Goal: Communication & Community: Answer question/provide support

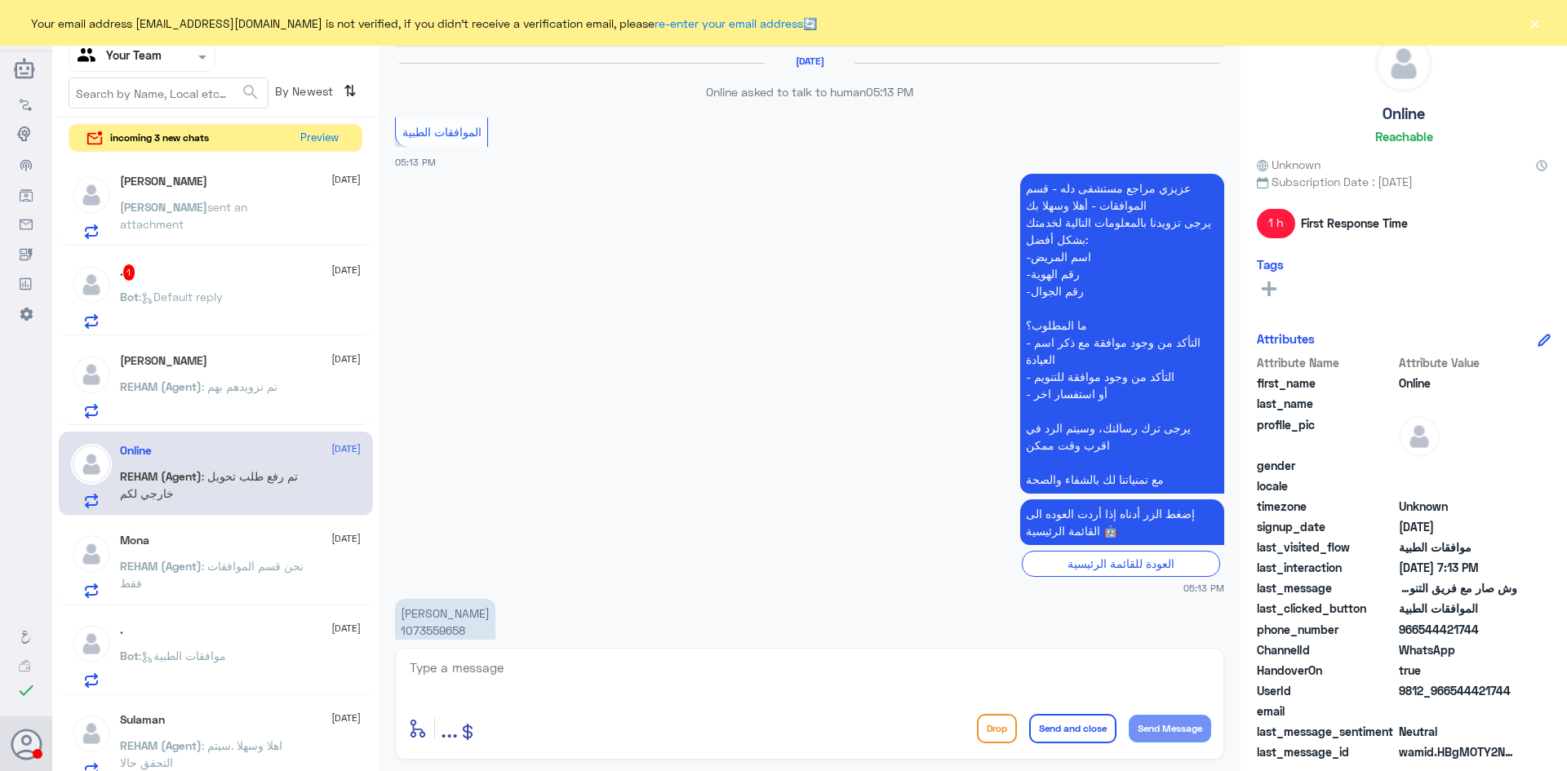
scroll to position [971, 0]
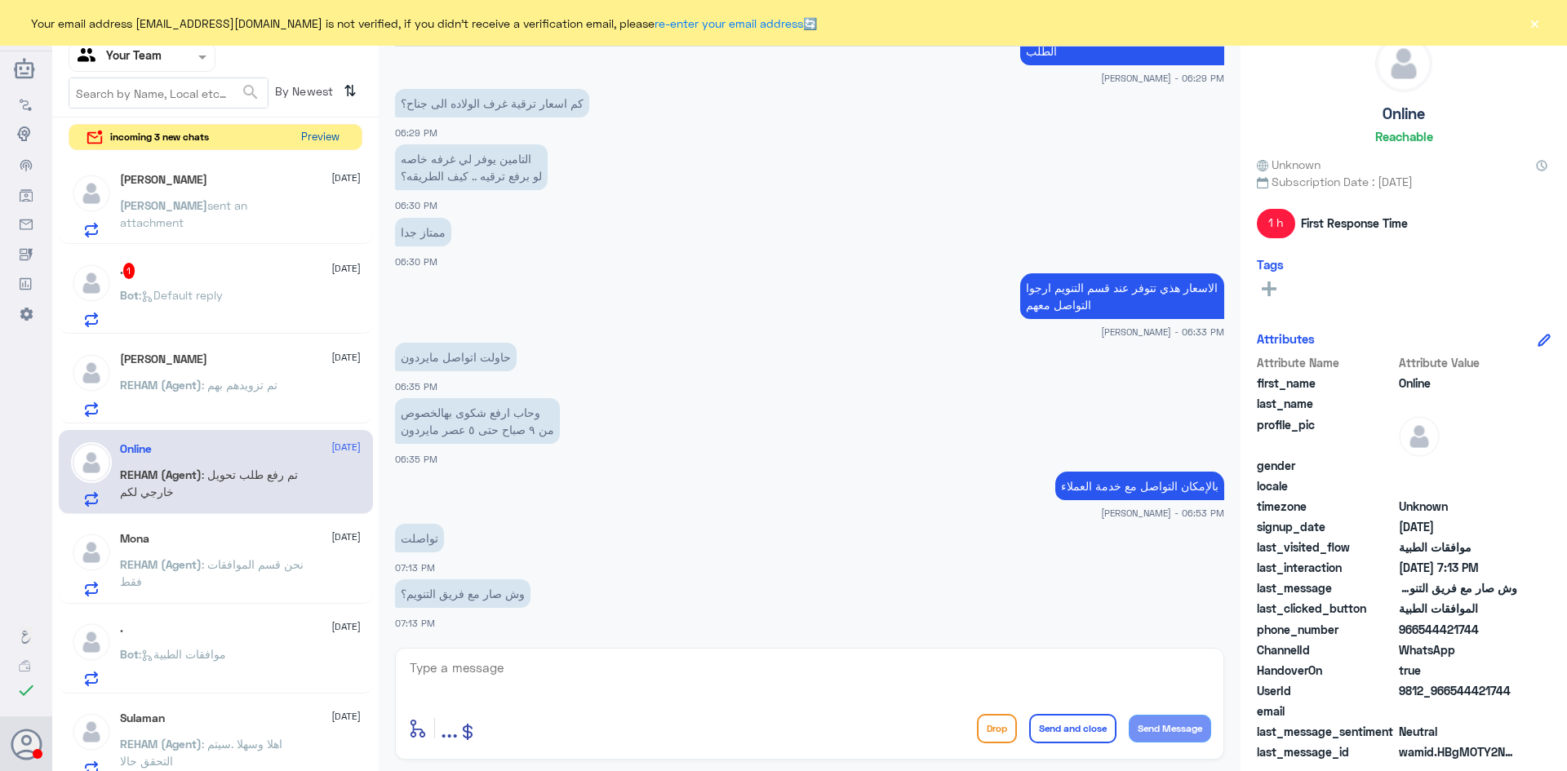
click at [313, 136] on button "Preview" at bounding box center [320, 137] width 51 height 25
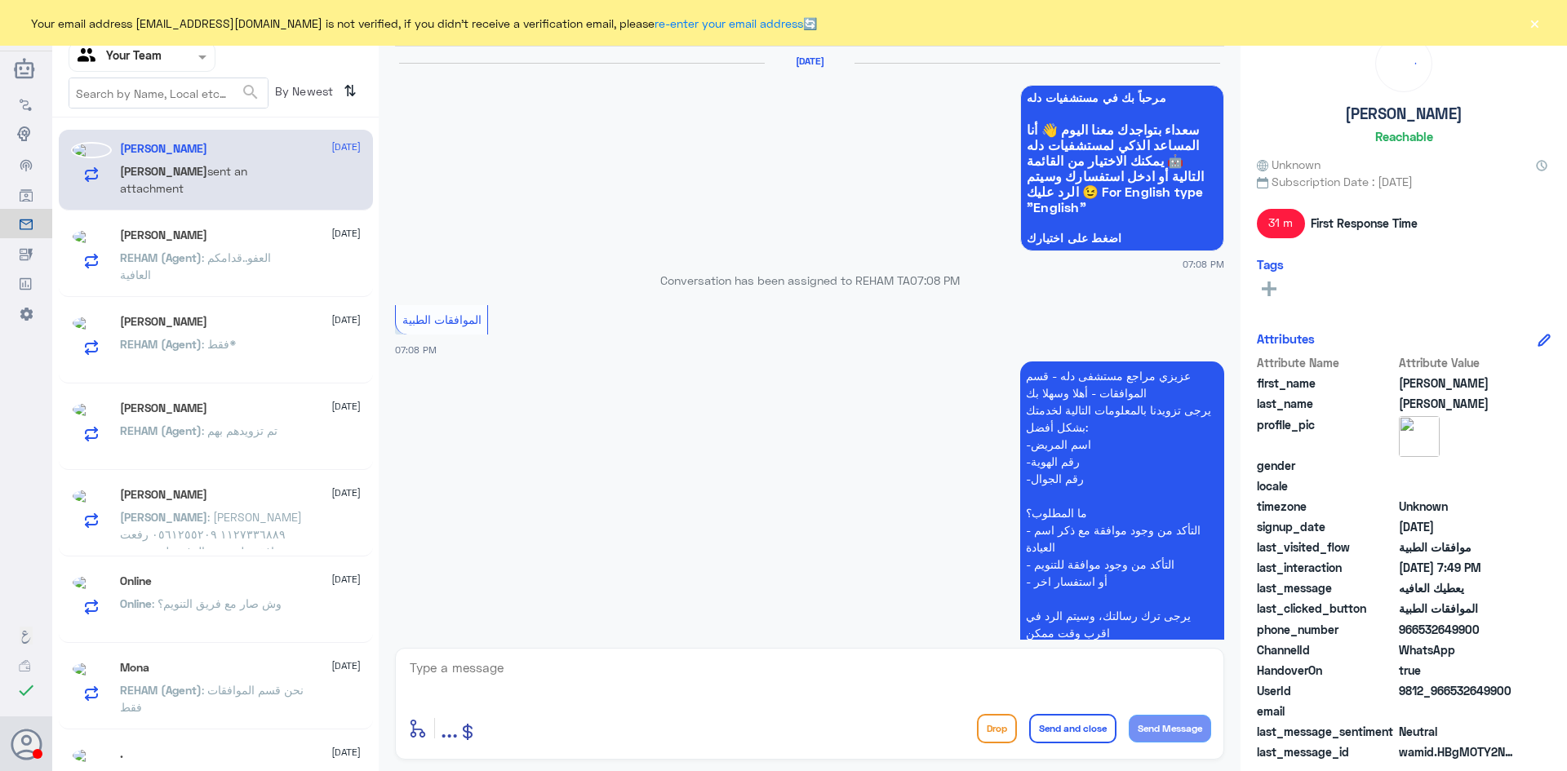
scroll to position [1366, 0]
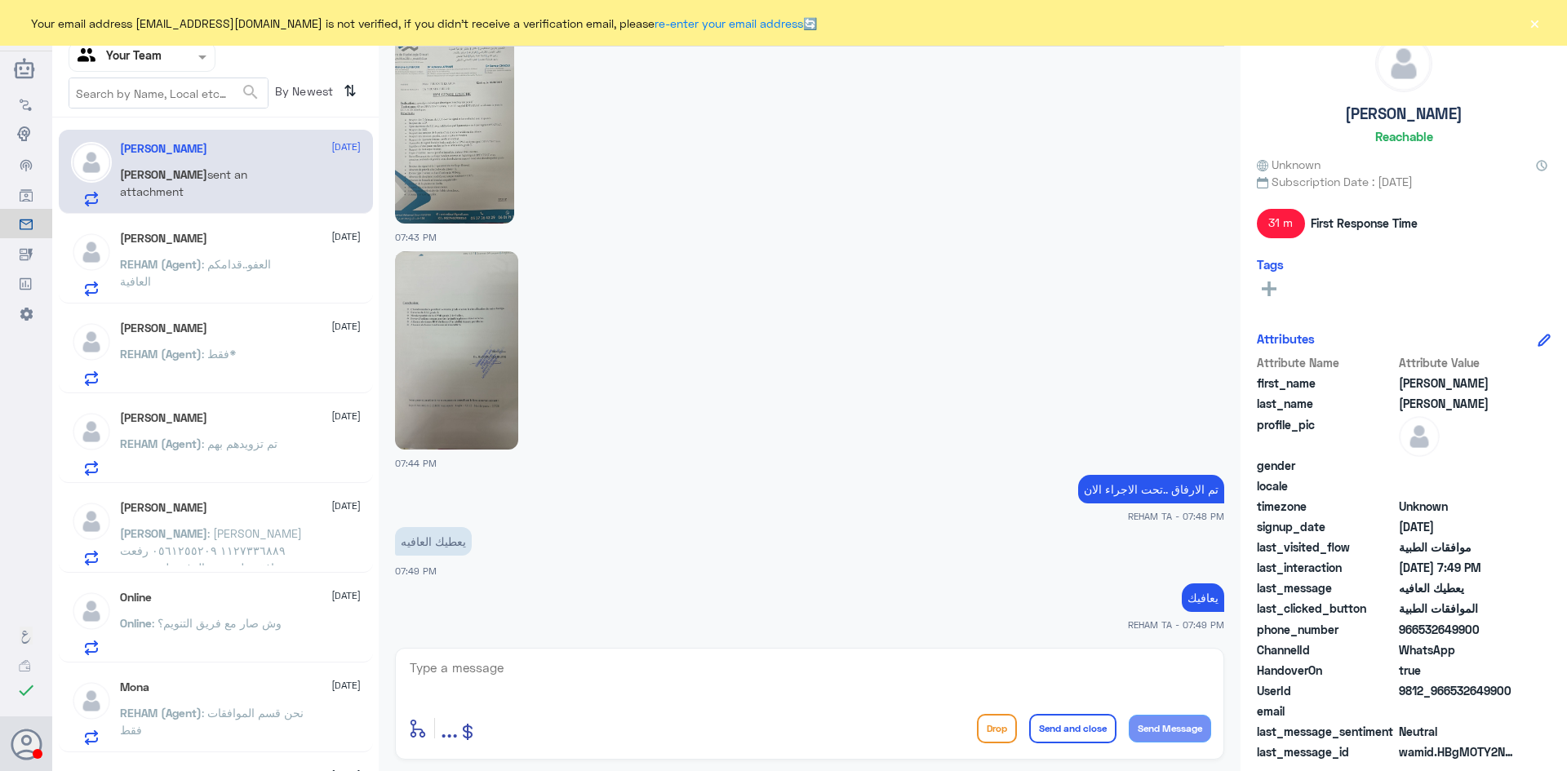
click at [180, 617] on span ": وش صار مع فريق التنويم؟" at bounding box center [217, 623] width 130 height 14
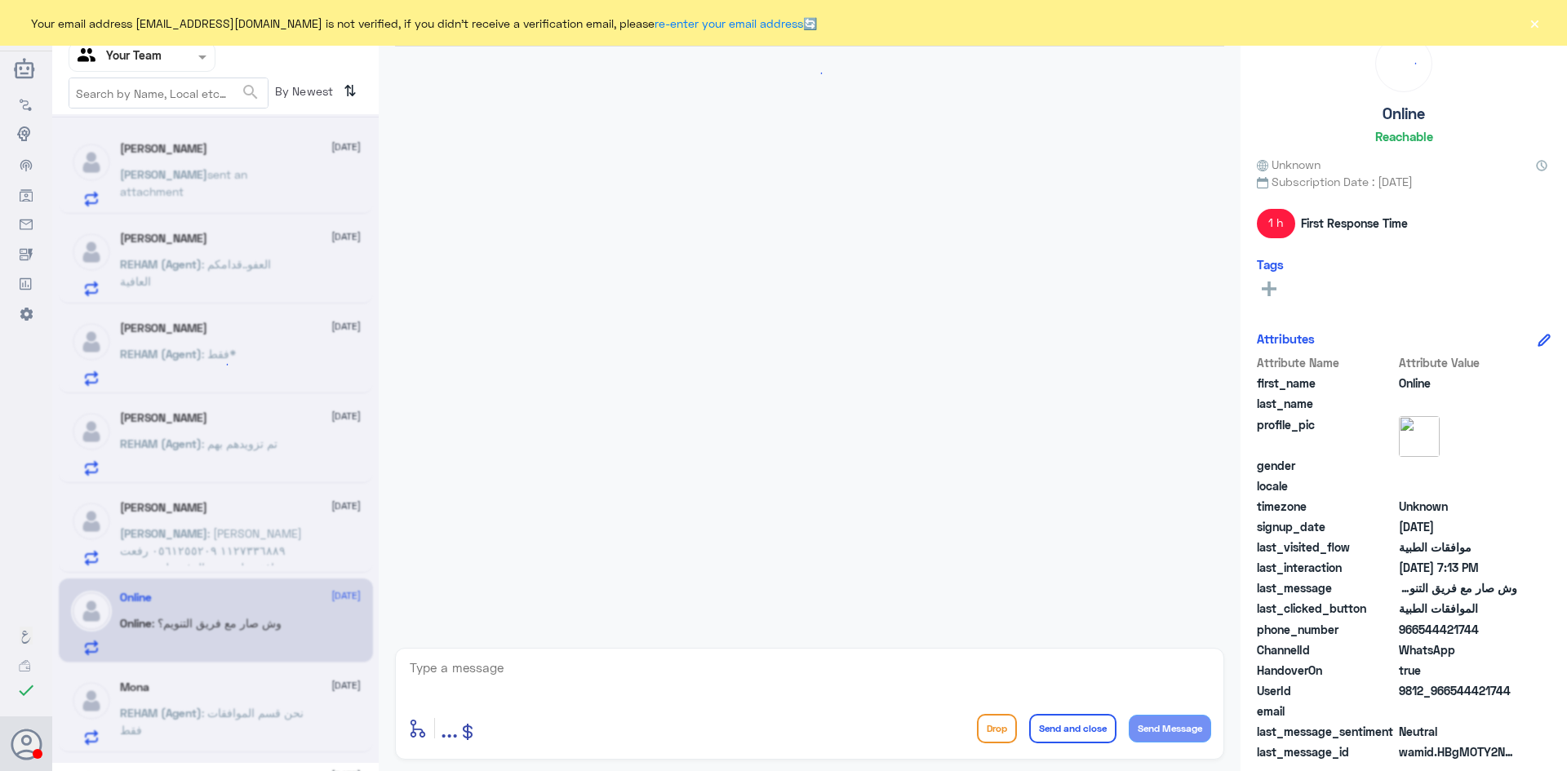
scroll to position [971, 0]
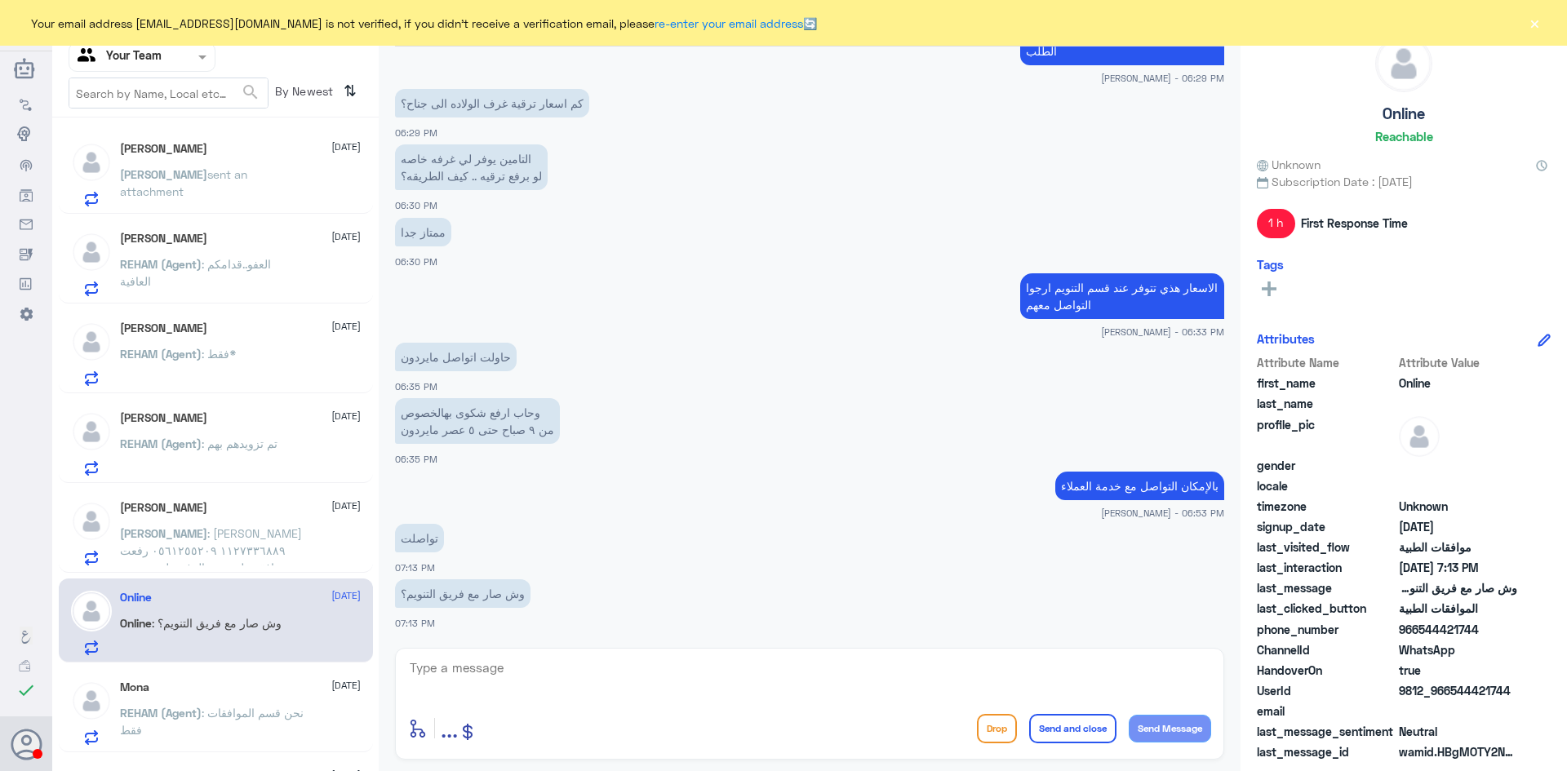
click at [564, 663] on textarea at bounding box center [809, 677] width 803 height 40
type textarea "j"
type textarea "تمت الموافقة على الطلب"
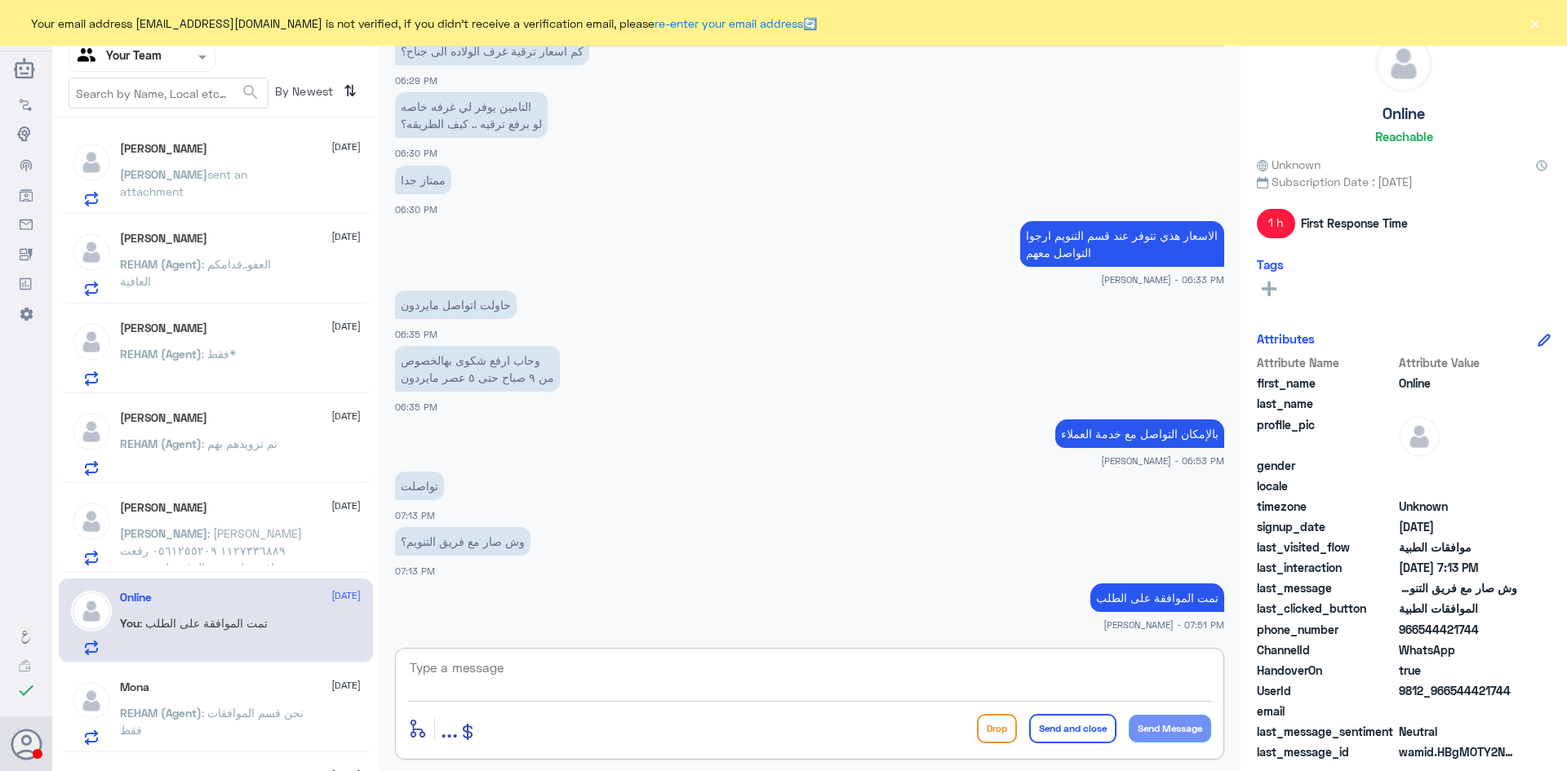
click at [641, 673] on textarea at bounding box center [809, 677] width 803 height 40
type textarea "اي خدمة اخرى؟"
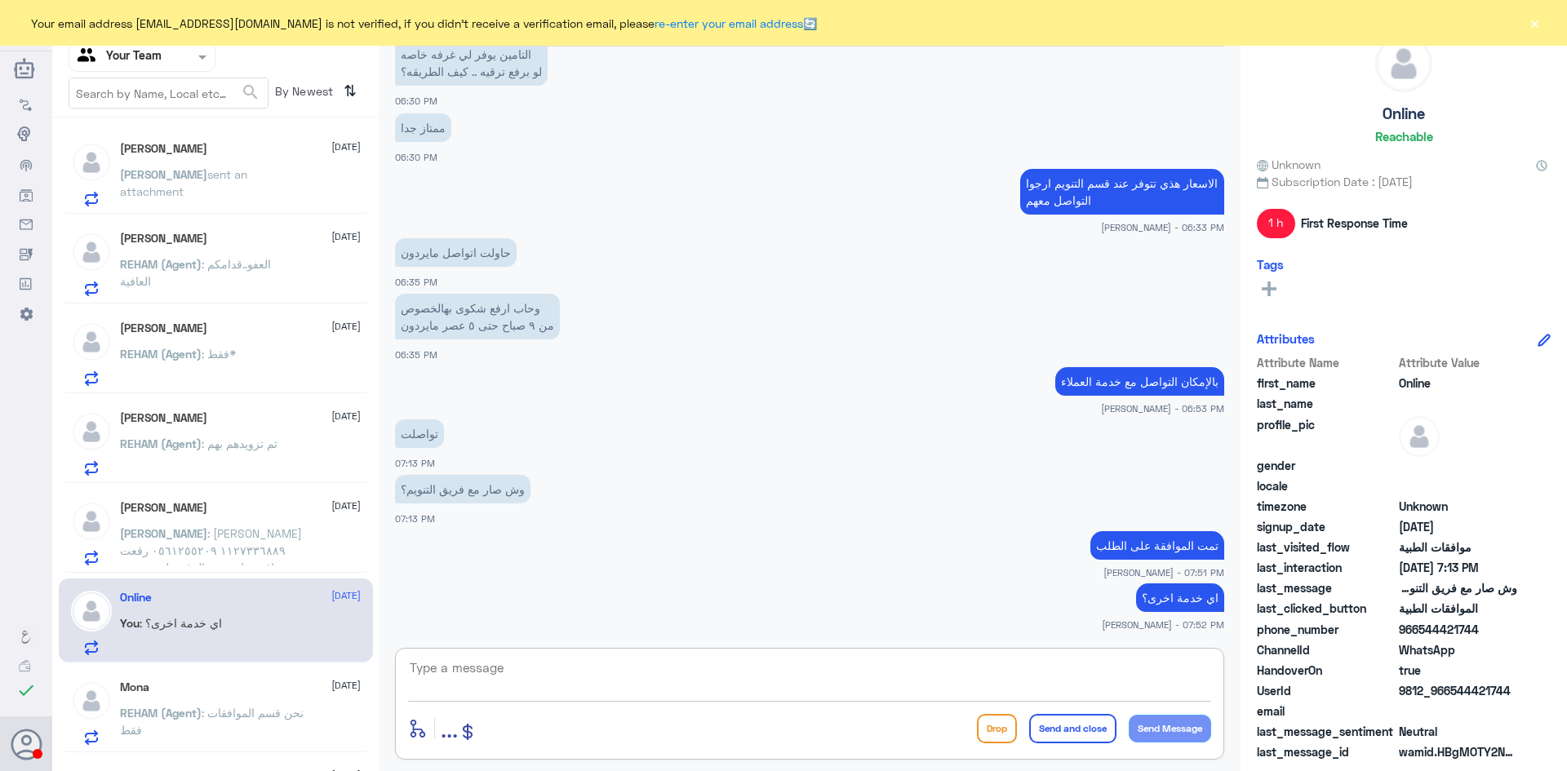
click at [180, 535] on span ": عبدالرحمن البازعي ١١٢٧٣٣٦٨٨٩ ٠٥٦١٢٥٥٢٠٩ رفعت موافقه طبيه وتم الرفض لعدم وجود …" at bounding box center [211, 610] width 182 height 168
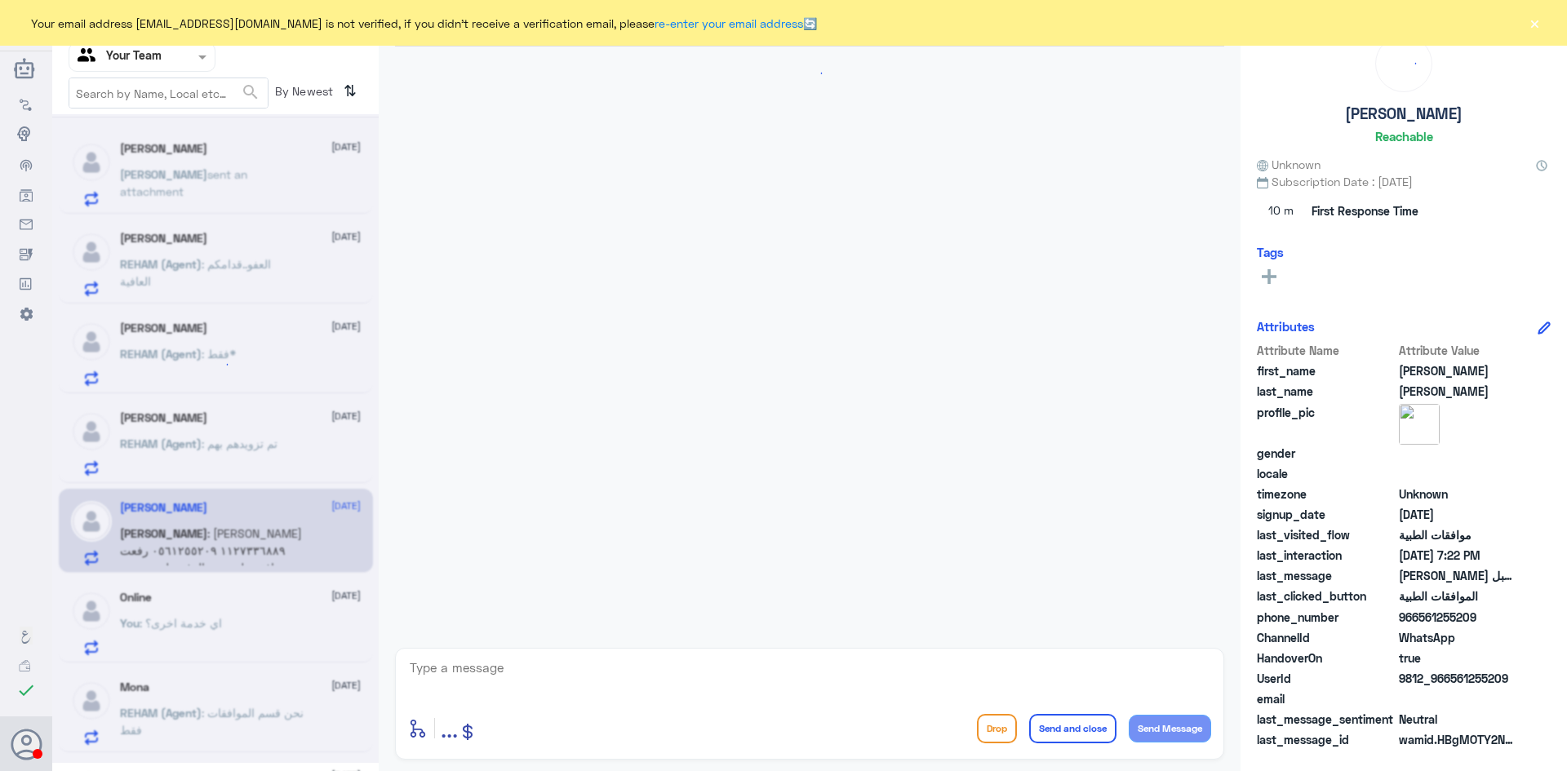
scroll to position [348, 0]
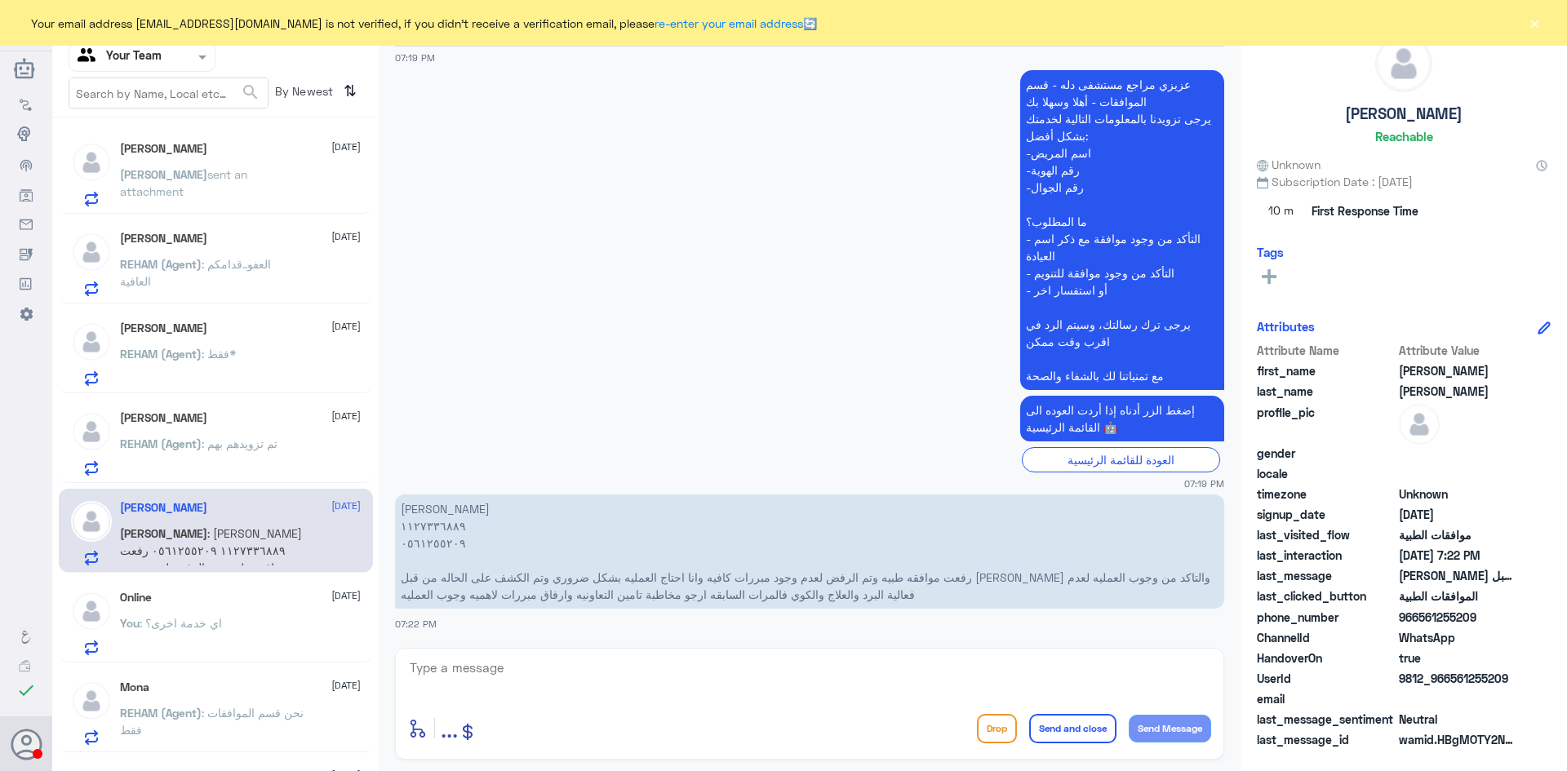
click at [230, 619] on div "You : اي خدمة اخرى؟" at bounding box center [240, 637] width 241 height 37
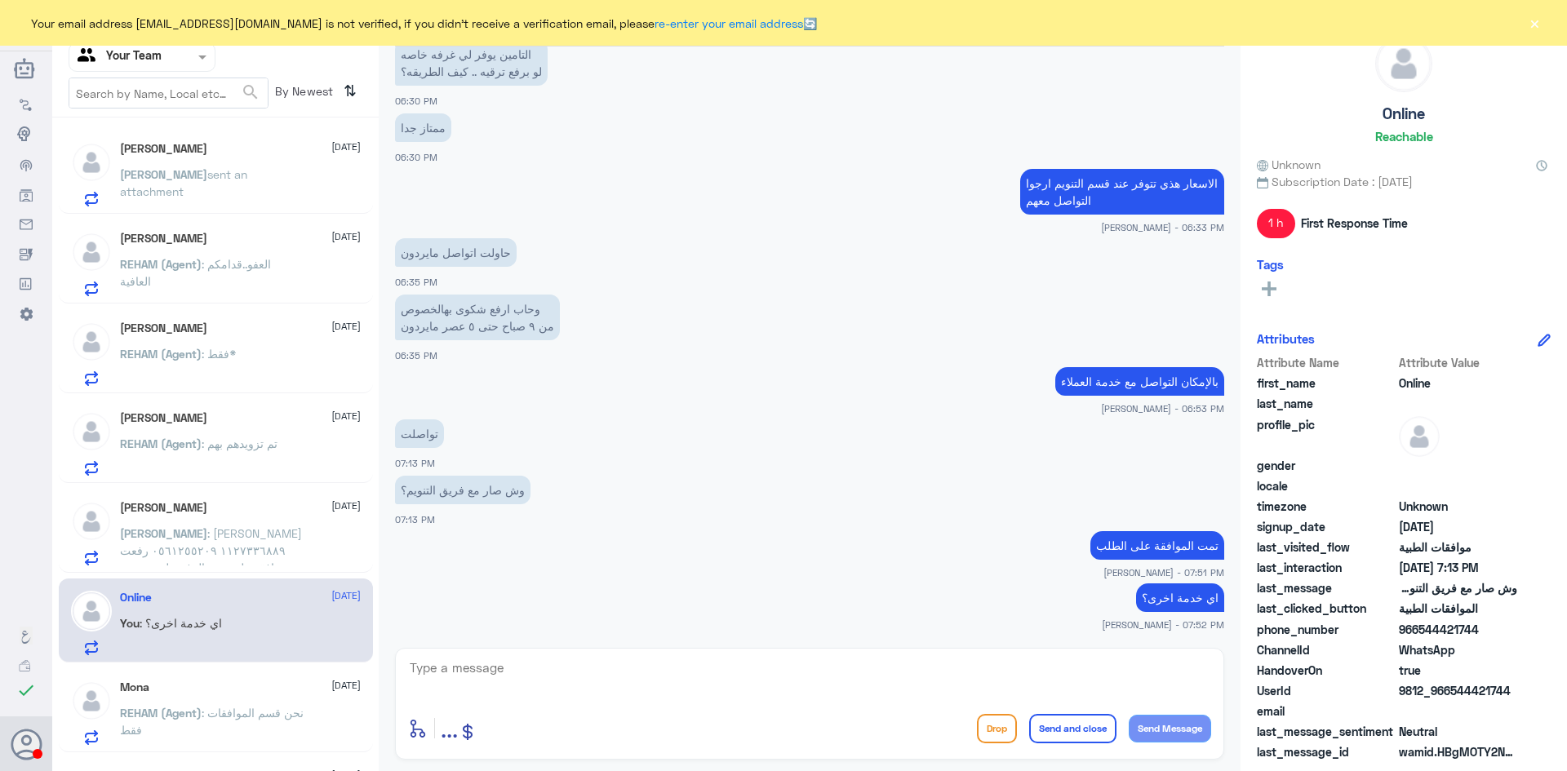
click at [186, 171] on span "sent an attachment" at bounding box center [183, 182] width 127 height 31
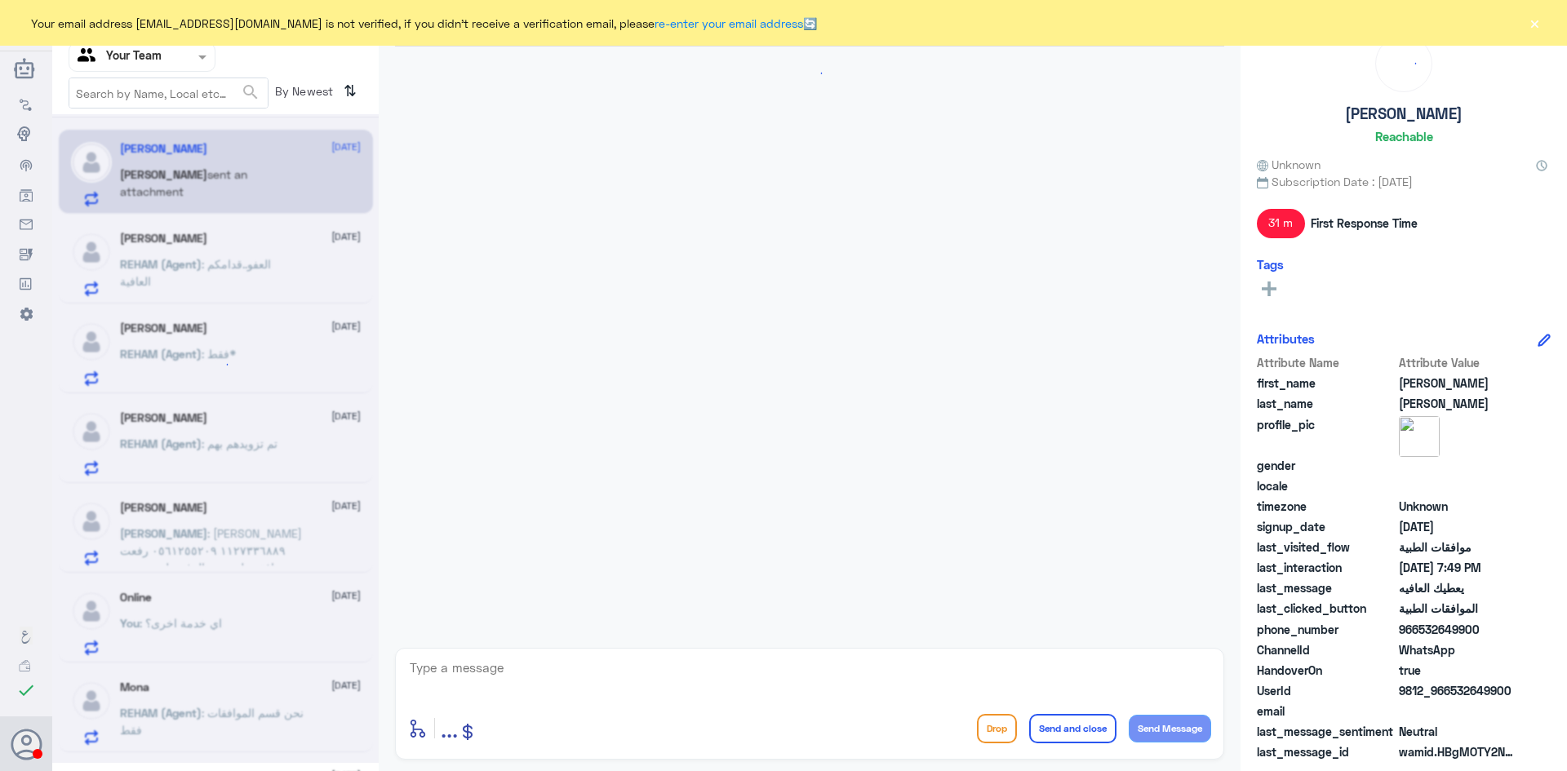
scroll to position [1366, 0]
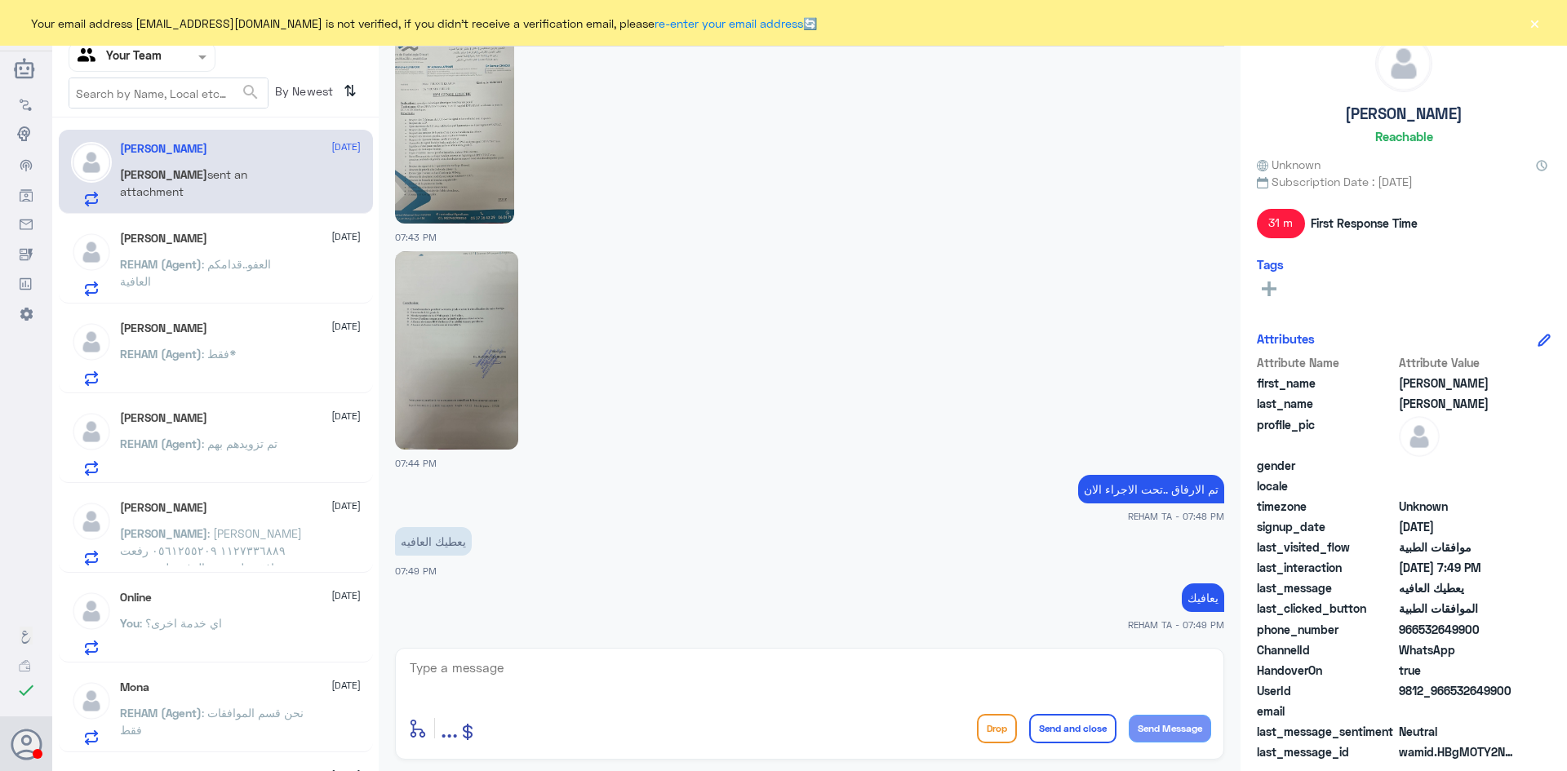
click at [167, 51] on input "text" at bounding box center [123, 56] width 90 height 19
click at [163, 167] on div "Your Inbox" at bounding box center [142, 167] width 147 height 38
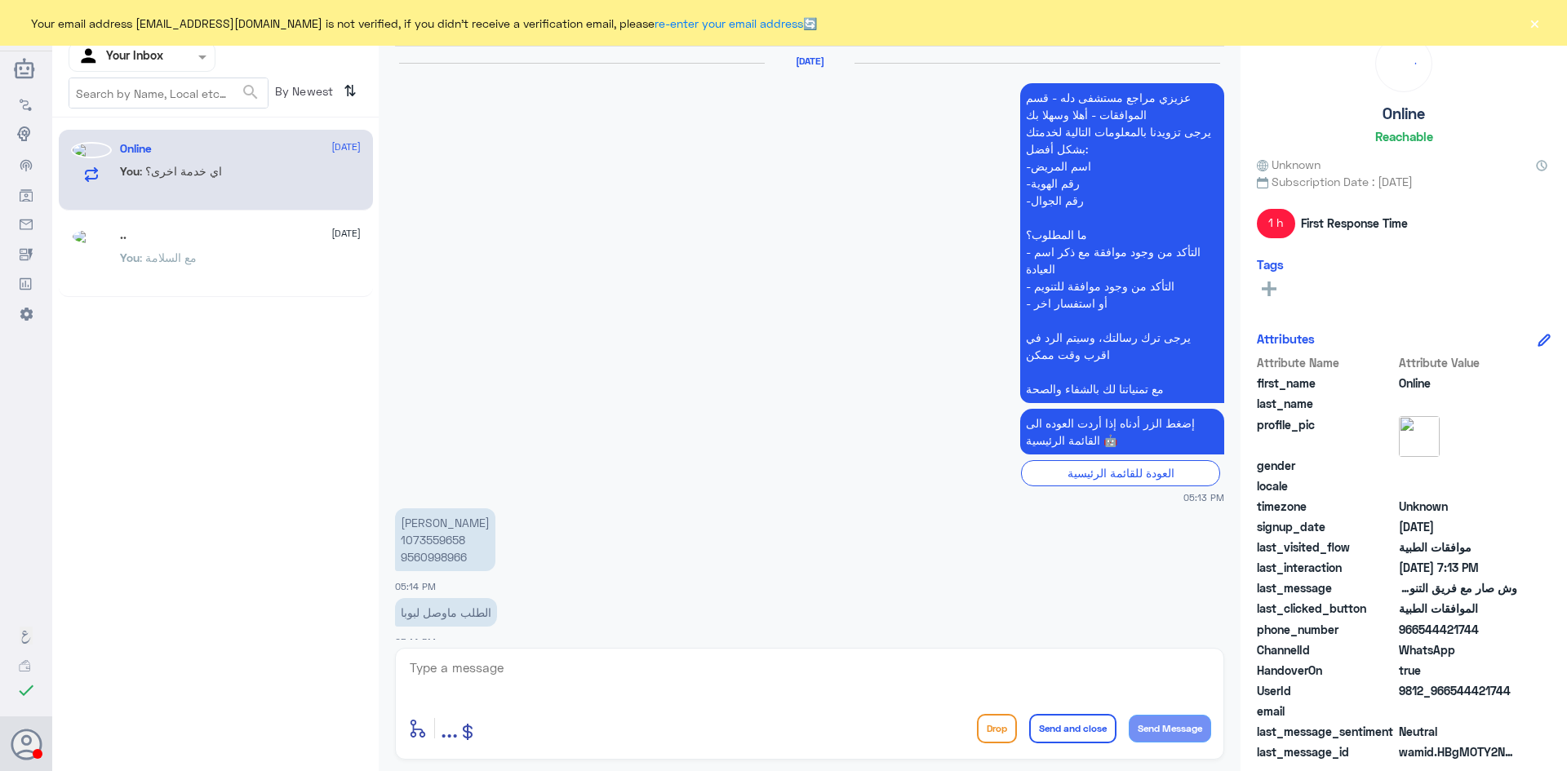
scroll to position [985, 0]
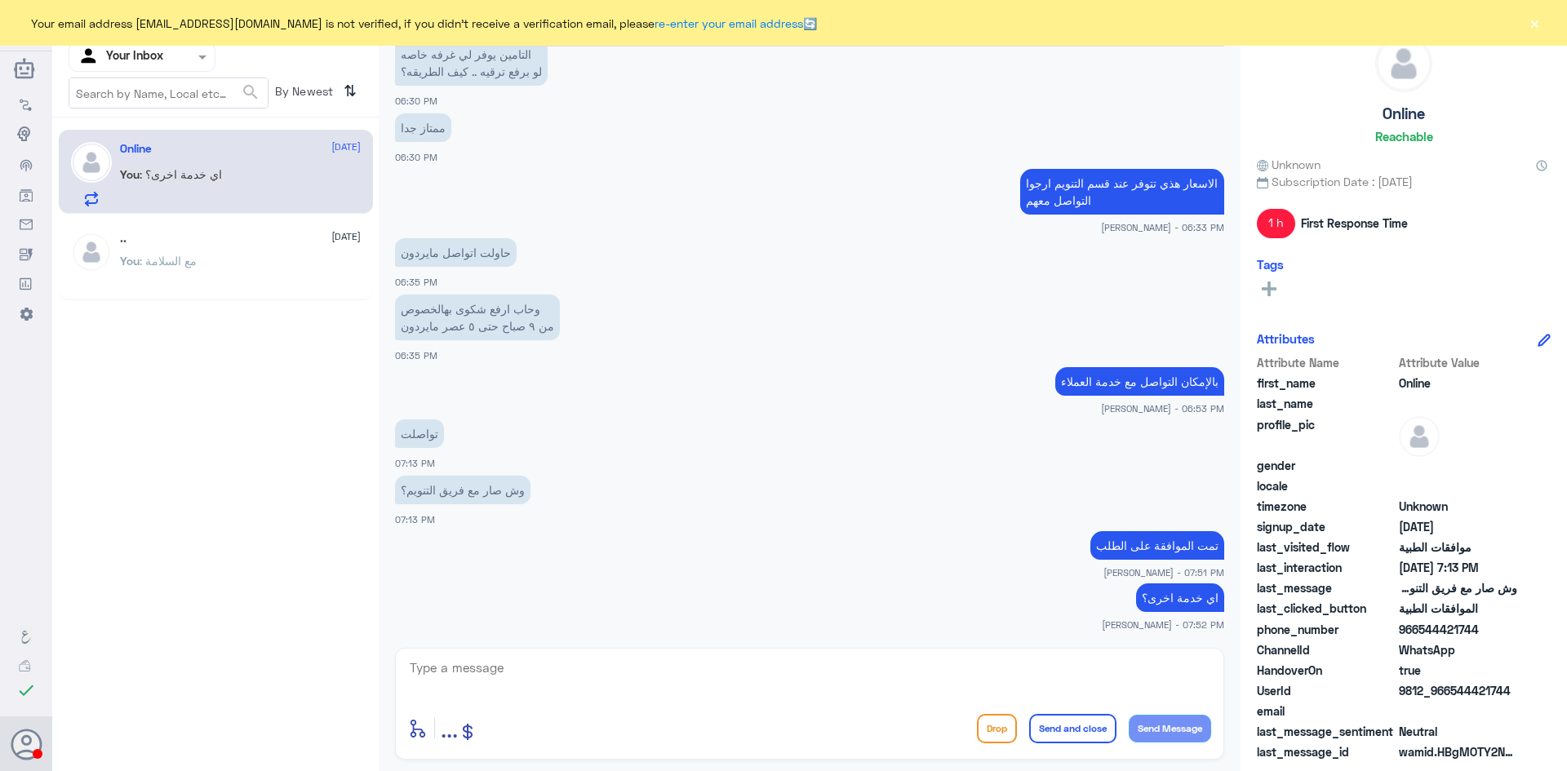
click at [180, 57] on div at bounding box center [141, 56] width 145 height 19
click at [171, 177] on div "Your Team" at bounding box center [142, 184] width 147 height 38
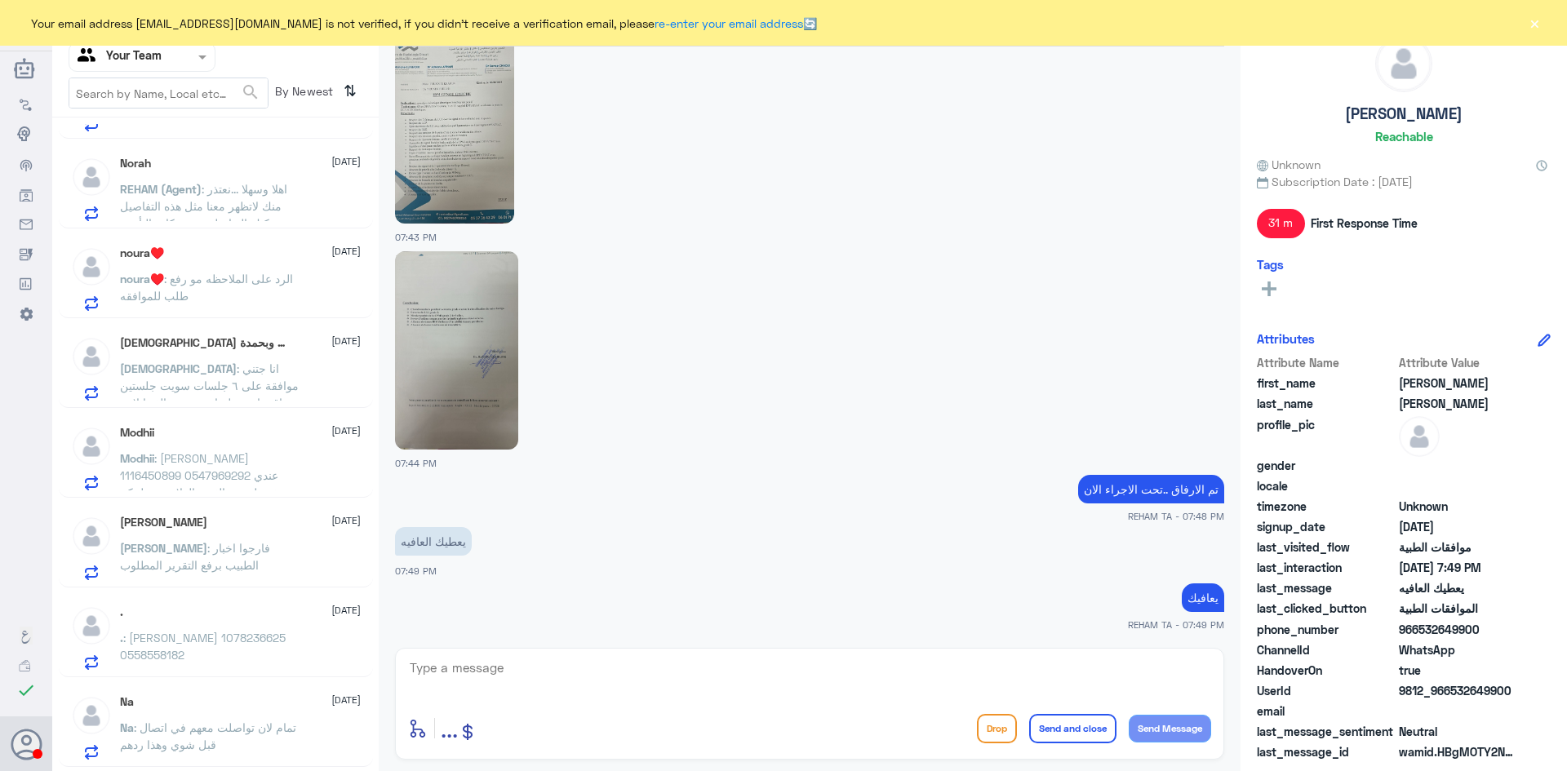
scroll to position [986, 0]
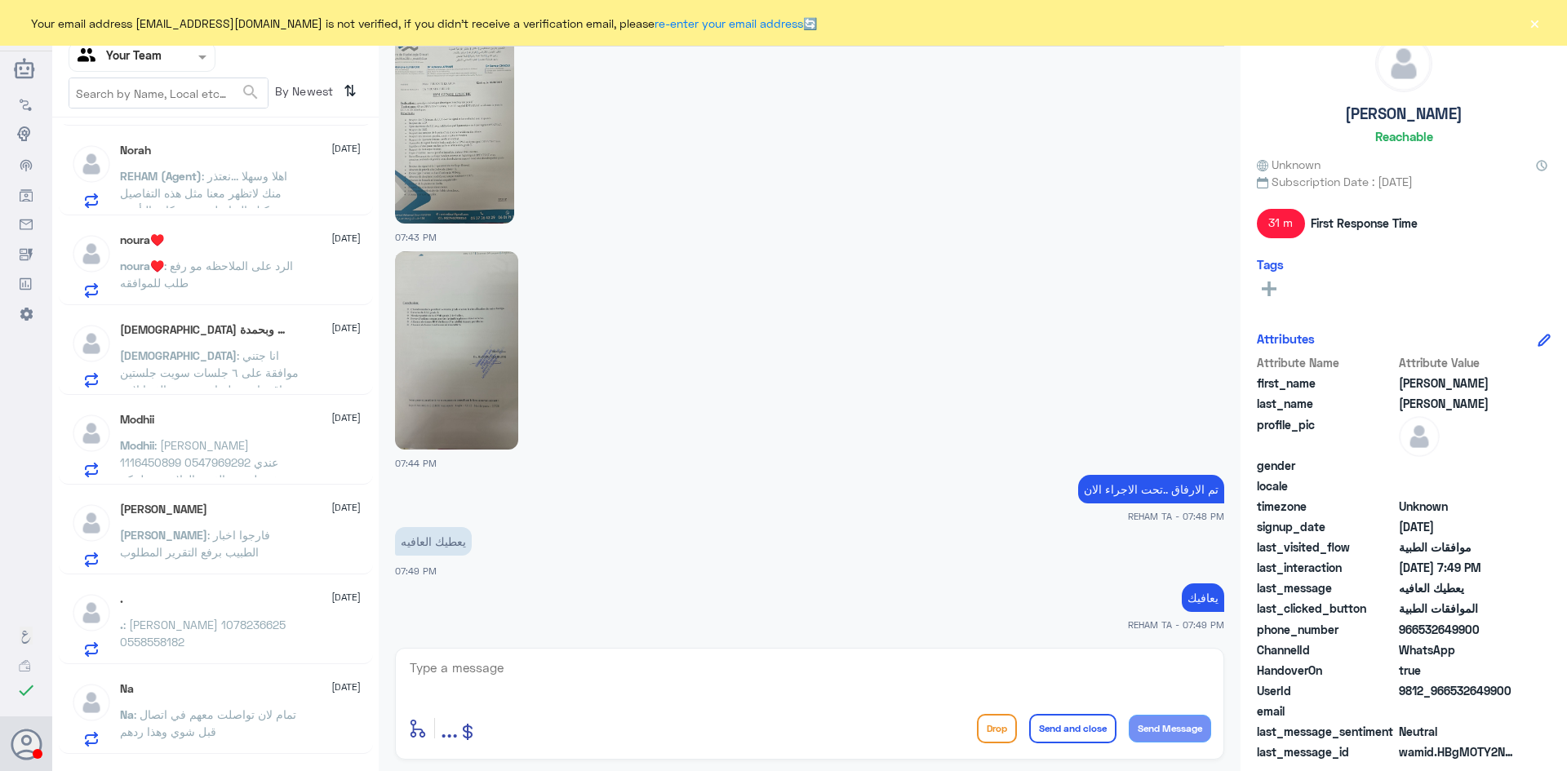
click at [189, 619] on span ": محمد اليوسف 1078236625 0558558182" at bounding box center [203, 633] width 166 height 31
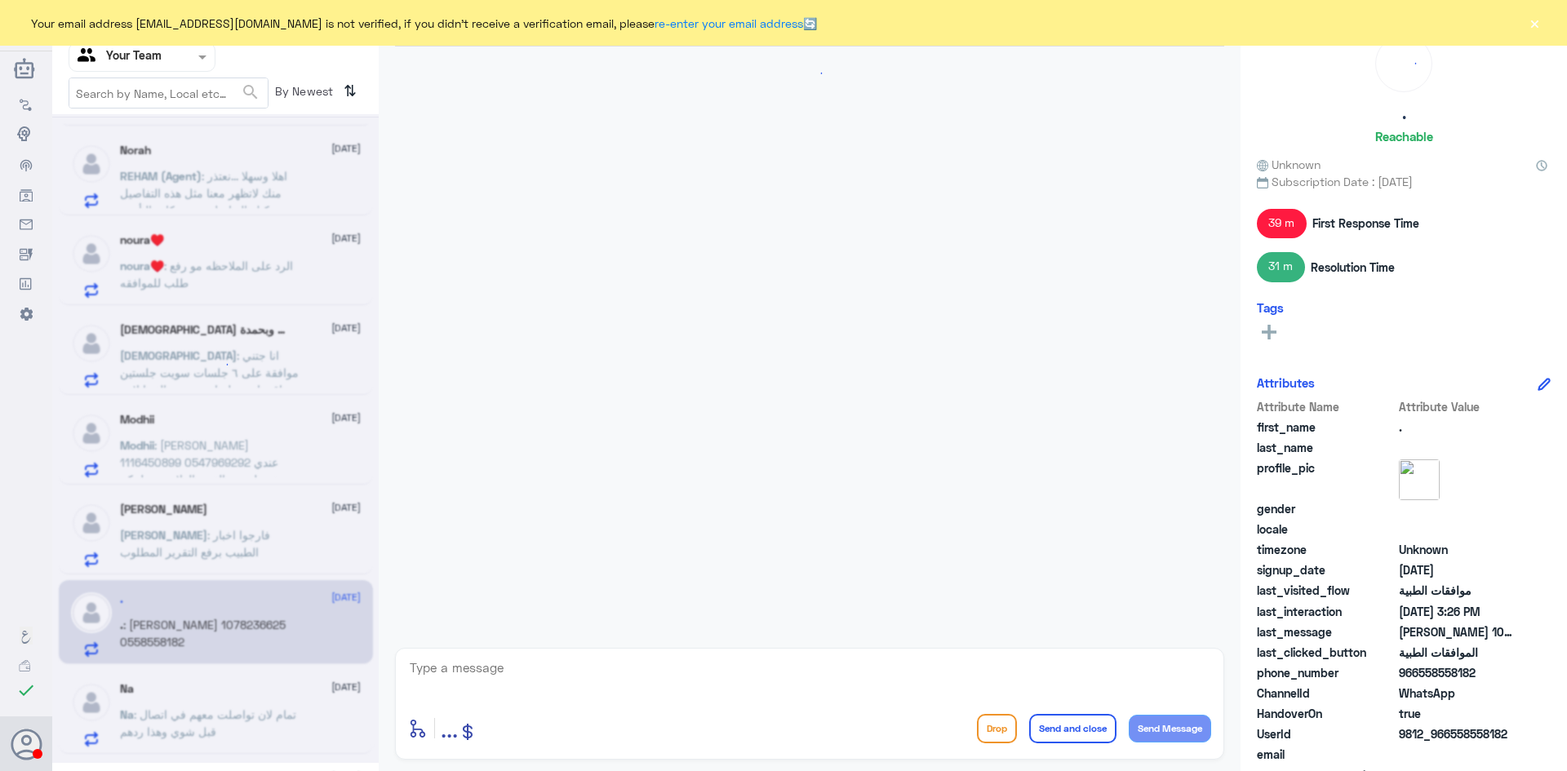
scroll to position [1254, 0]
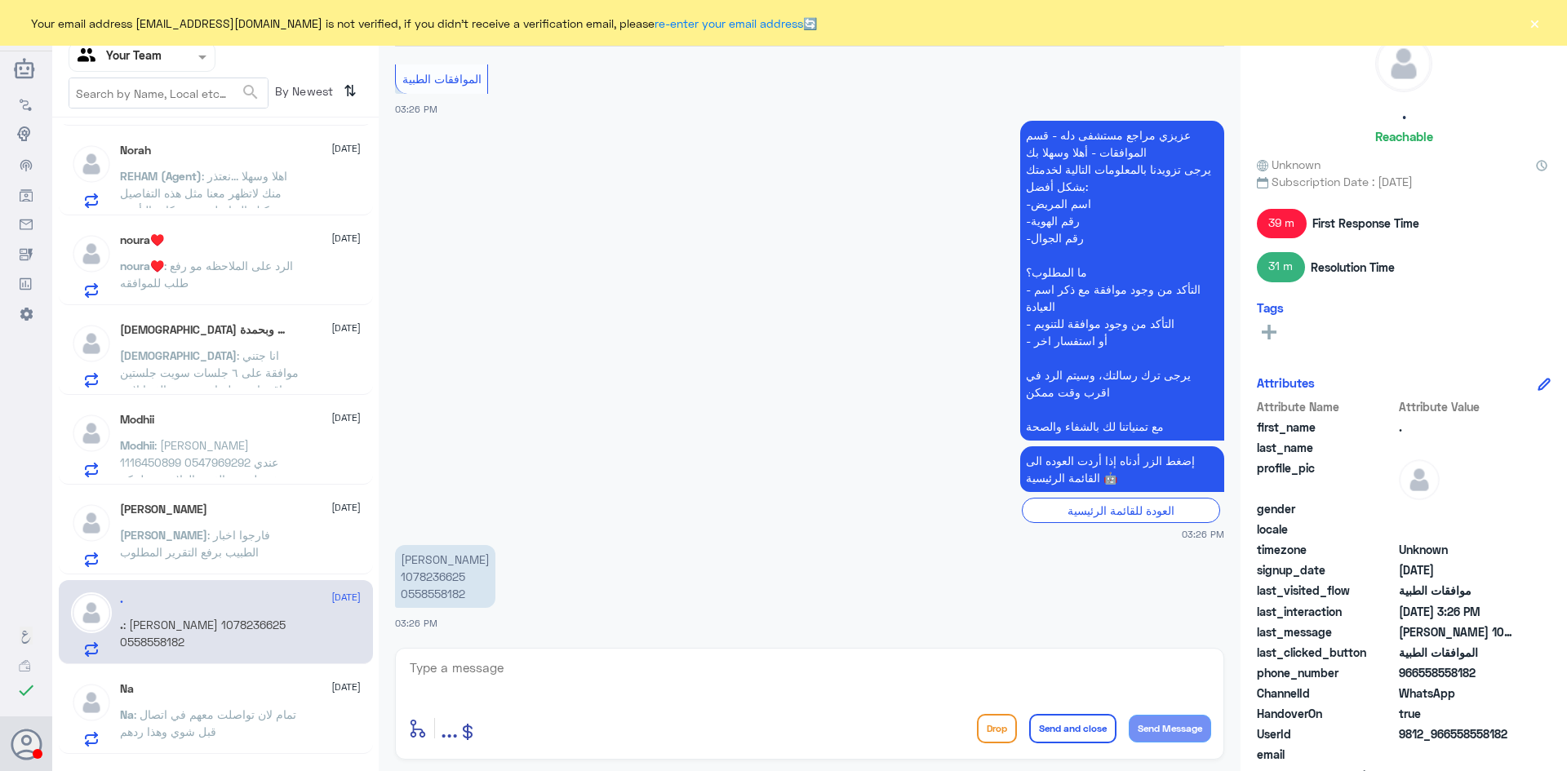
click at [460, 574] on p "محمد اليوسف 1078236625 0558558182" at bounding box center [445, 576] width 100 height 63
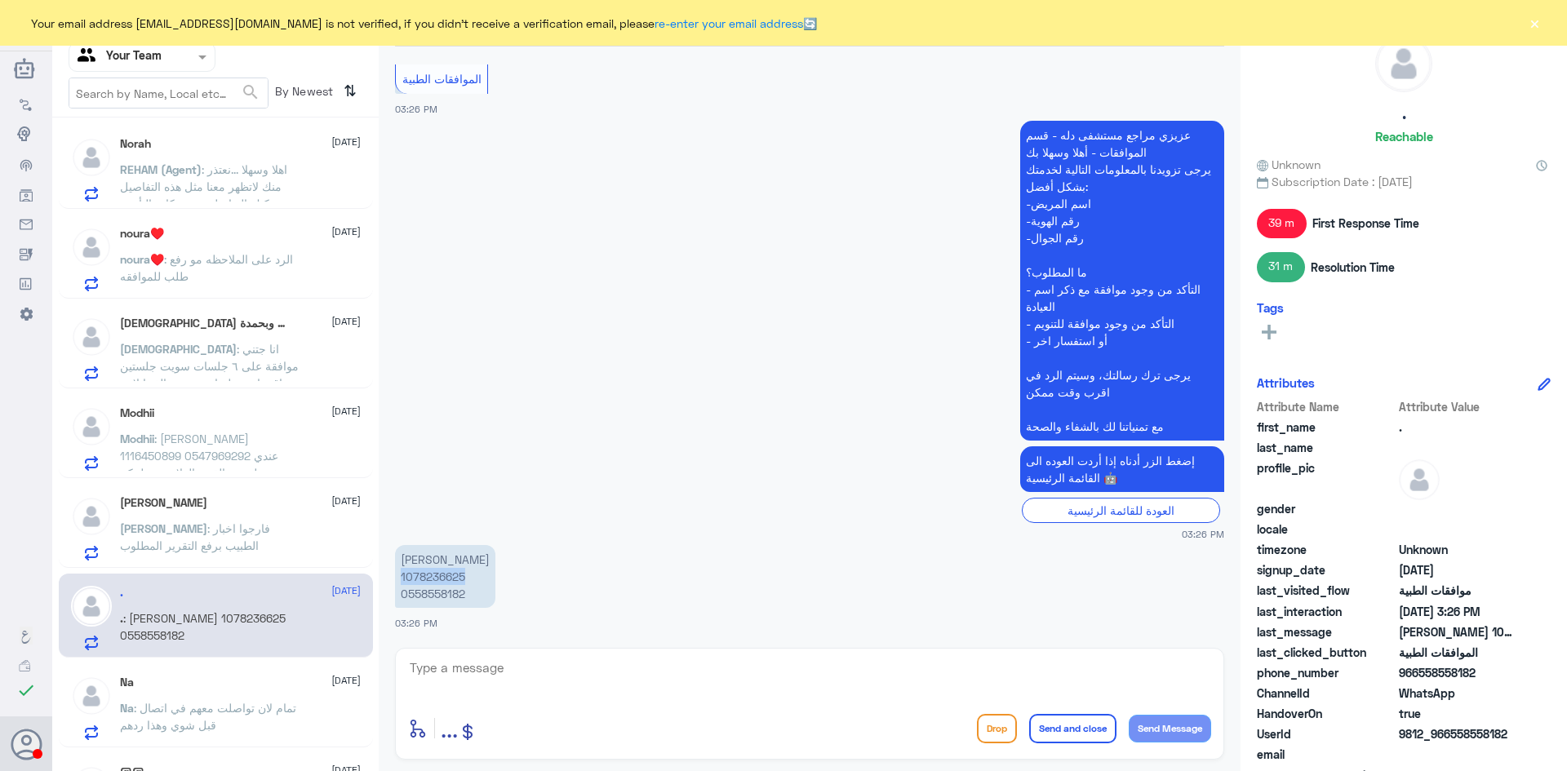
scroll to position [986, 0]
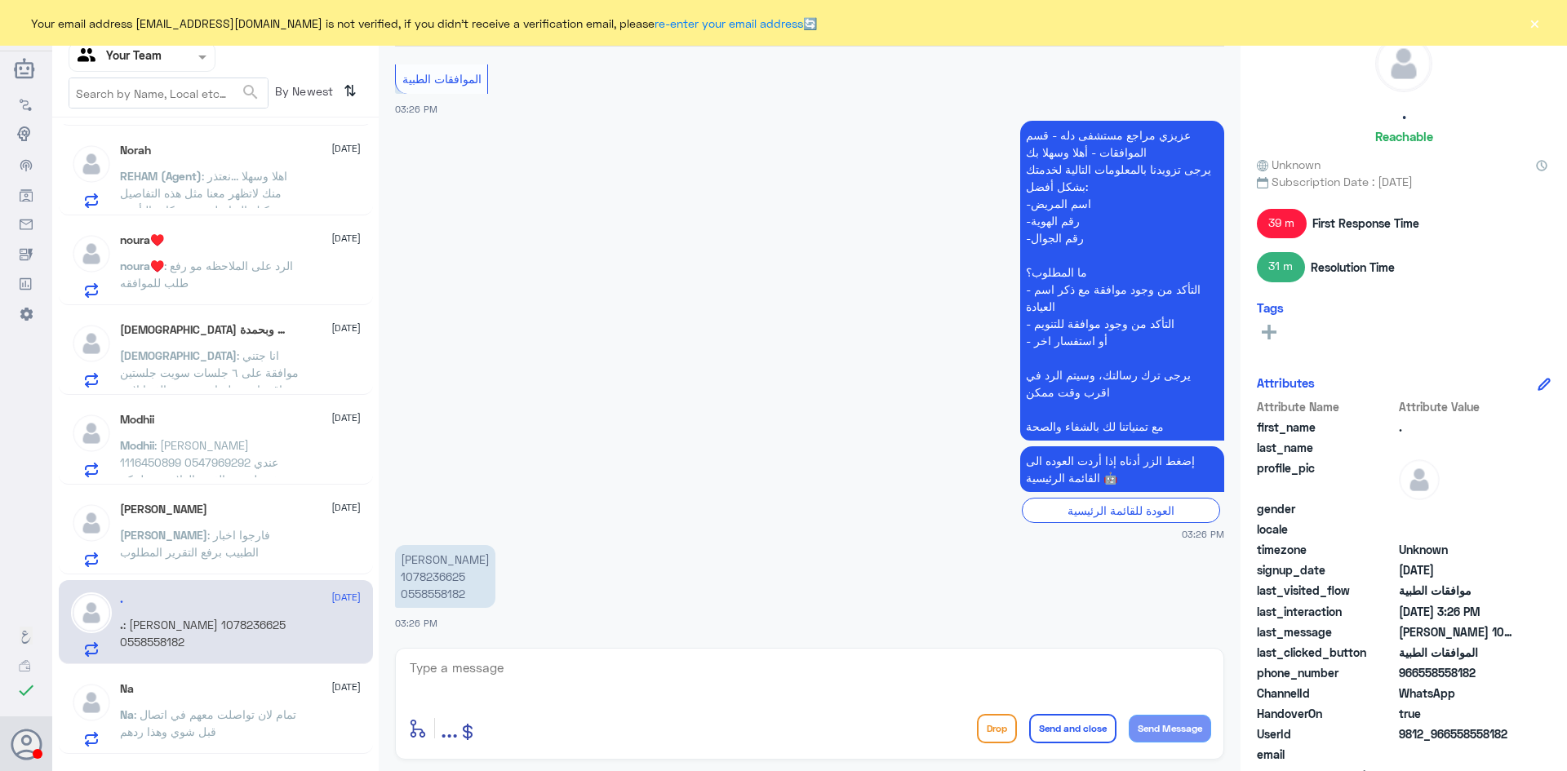
click at [193, 189] on span ": اهلا وسهلا ...نعتذر منك لاتظهر معنا مثل هذه التفاصيل يمكنك التواصل مع شركات ا…" at bounding box center [203, 201] width 167 height 65
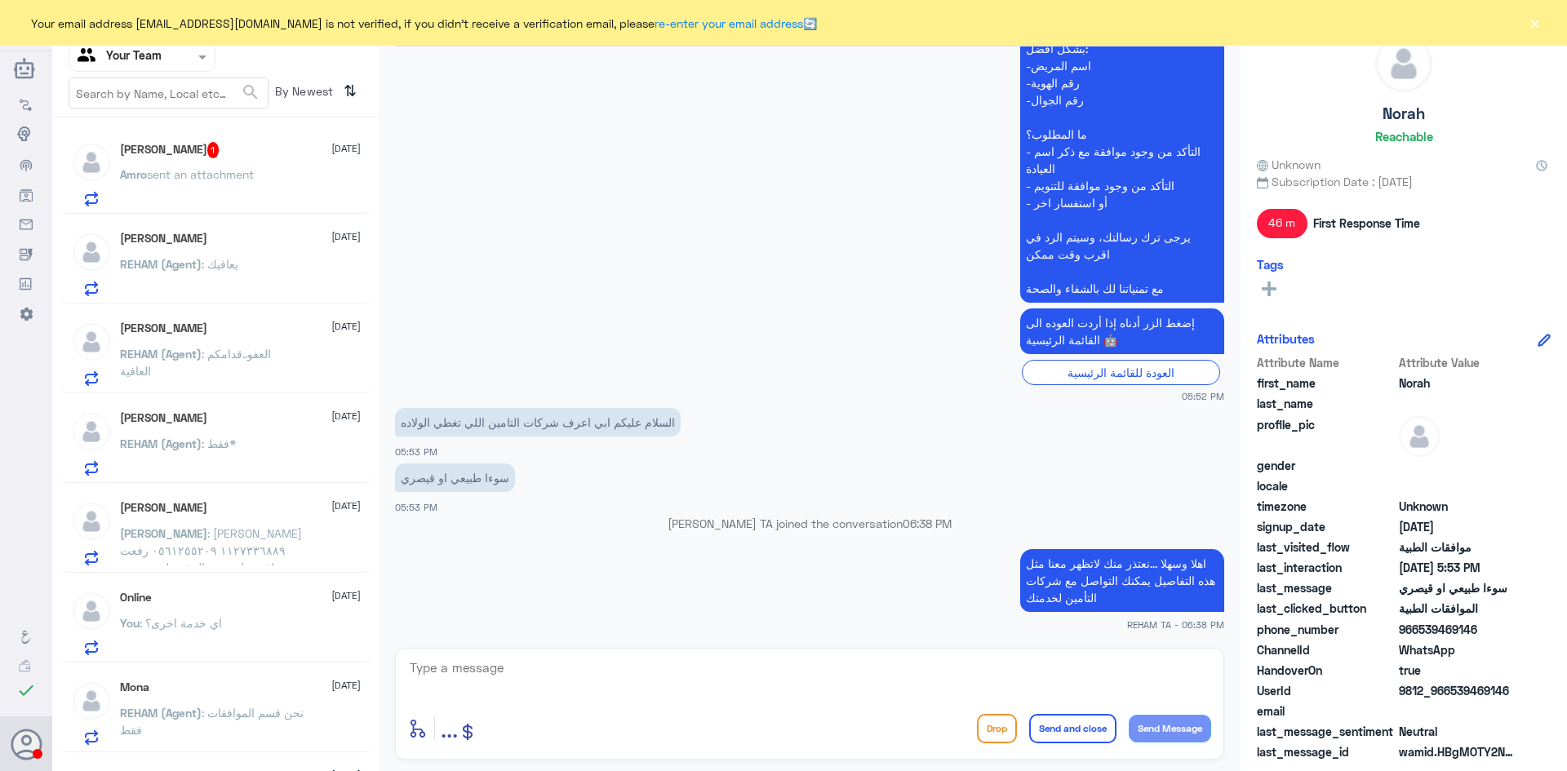
click at [189, 178] on span "sent an attachment" at bounding box center [200, 174] width 107 height 14
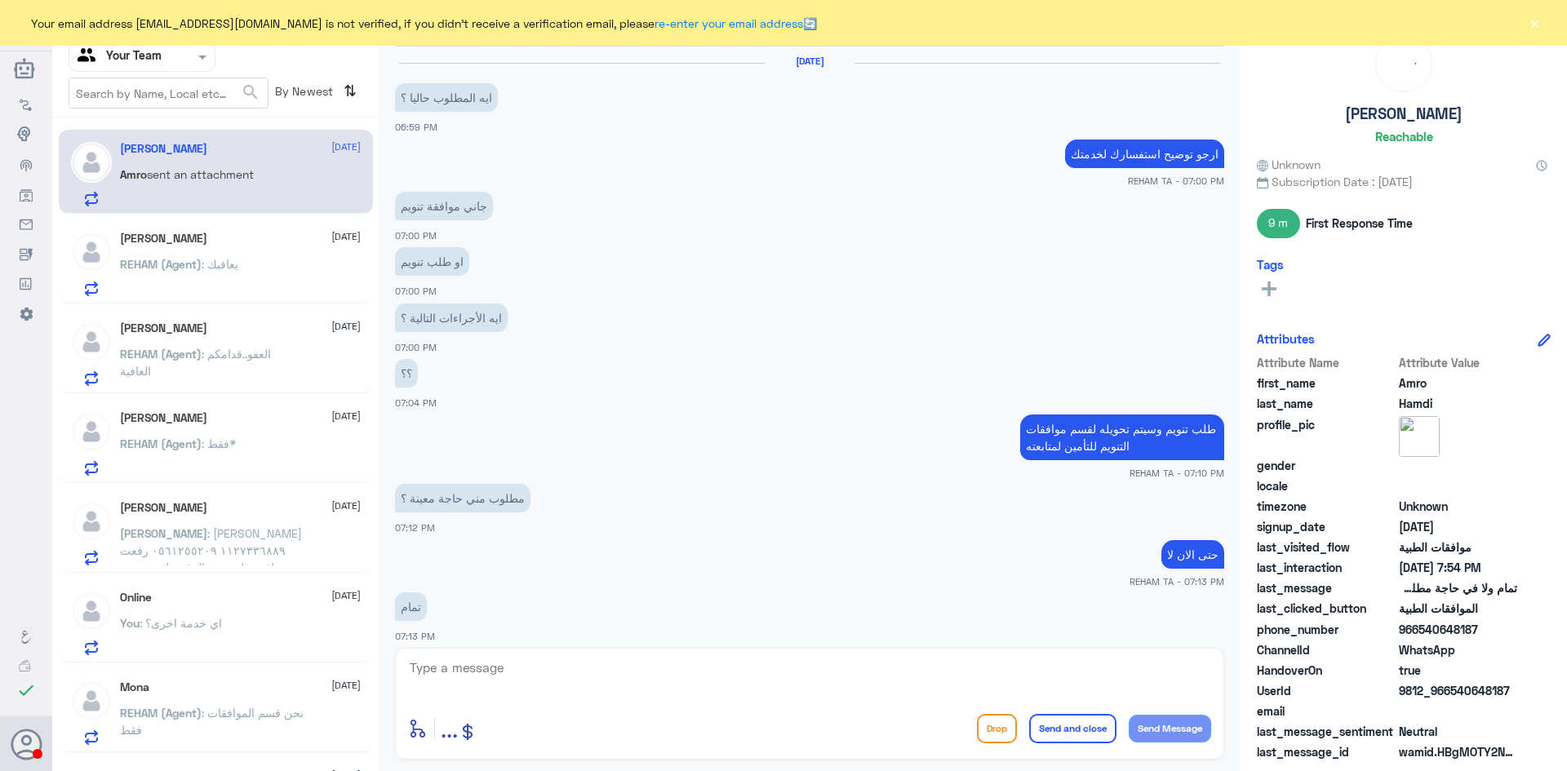
scroll to position [983, 0]
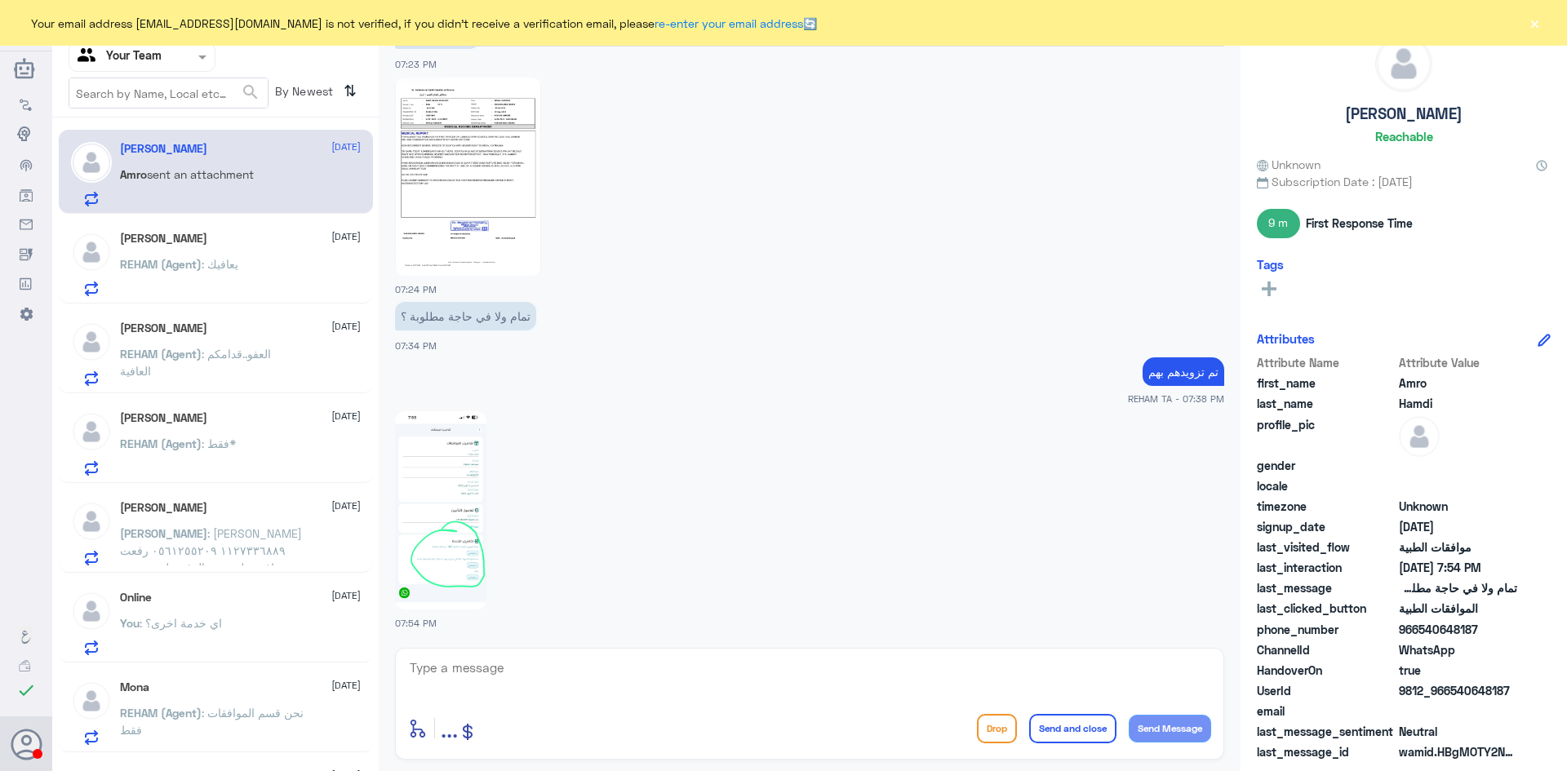
click at [447, 545] on img at bounding box center [440, 510] width 91 height 198
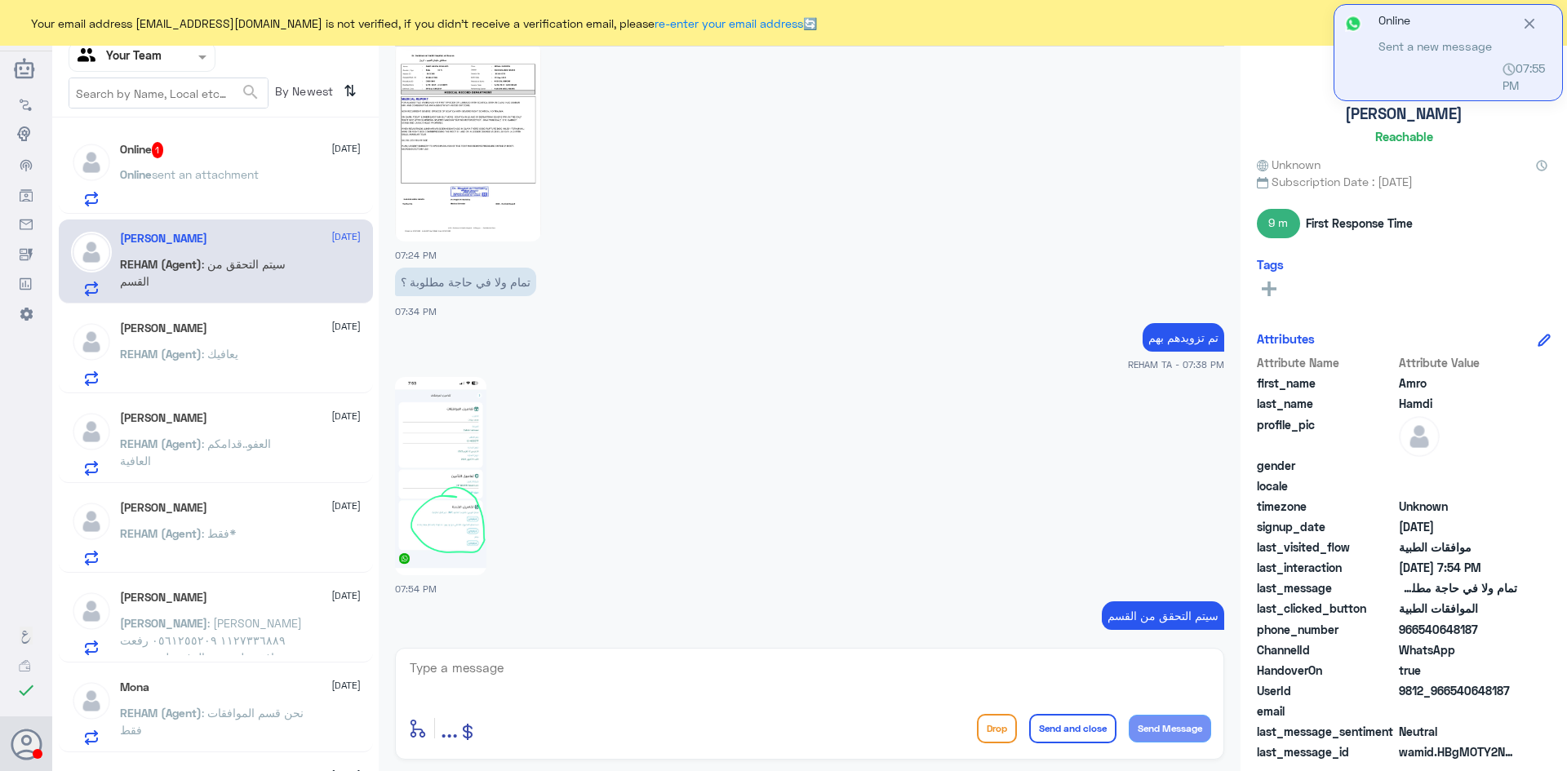
scroll to position [1035, 0]
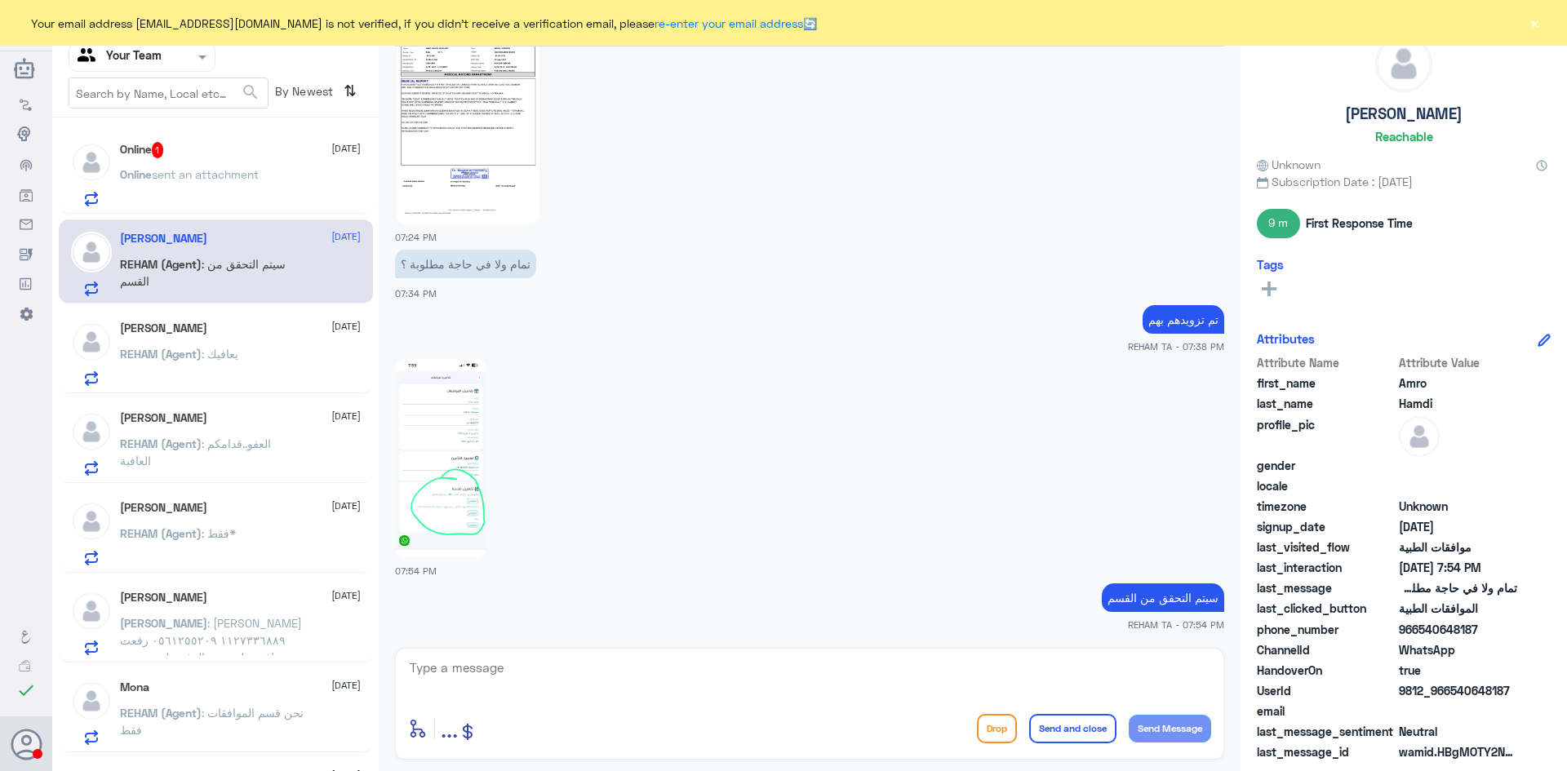
click at [170, 180] on span "sent an attachment" at bounding box center [205, 174] width 107 height 14
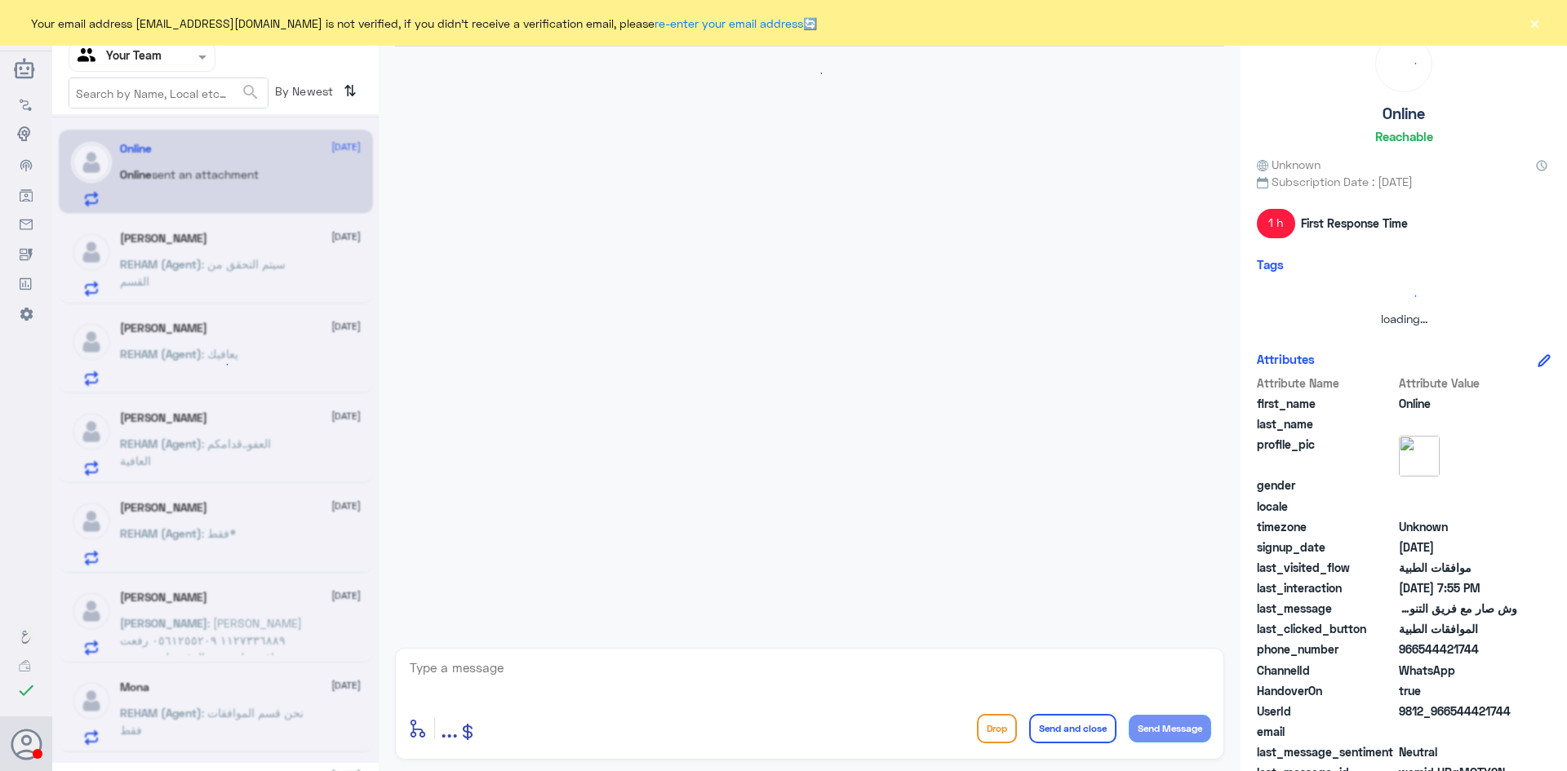
scroll to position [616, 0]
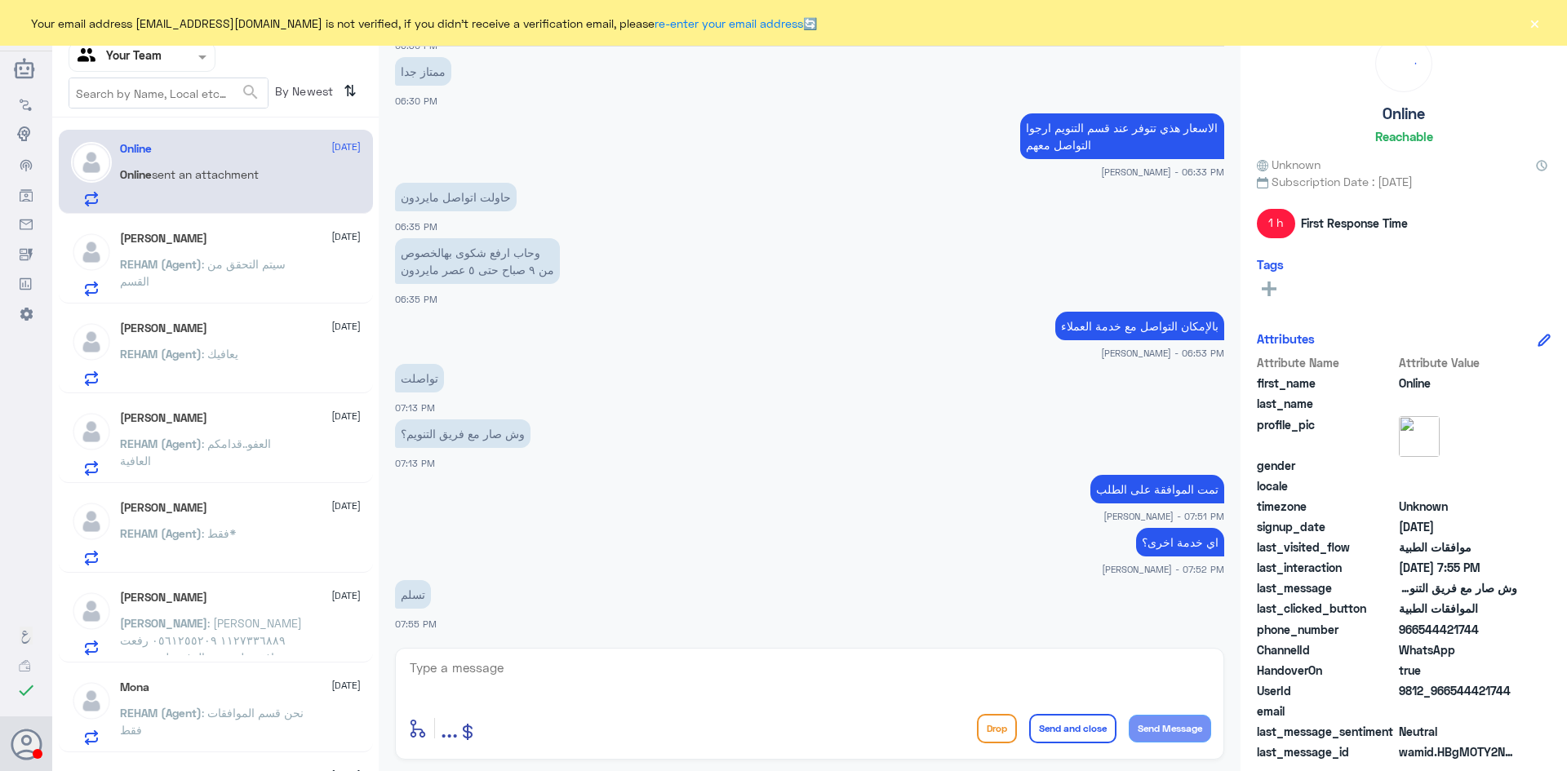
click at [592, 667] on textarea at bounding box center [809, 677] width 803 height 40
type textarea "قدامكم العافيه"
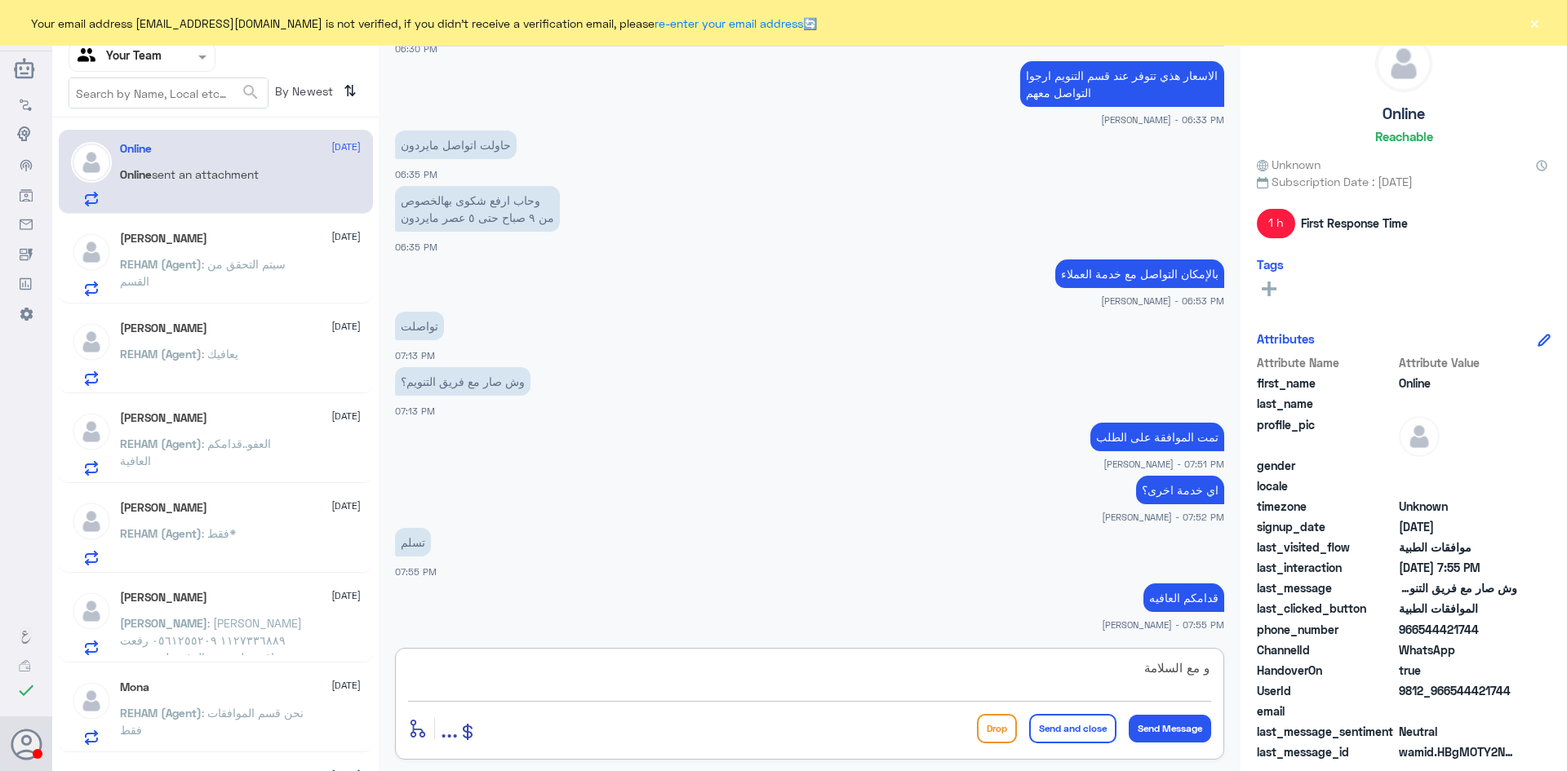
type textarea "و مع السلامة"
click at [1049, 730] on button "Send and close" at bounding box center [1072, 728] width 87 height 29
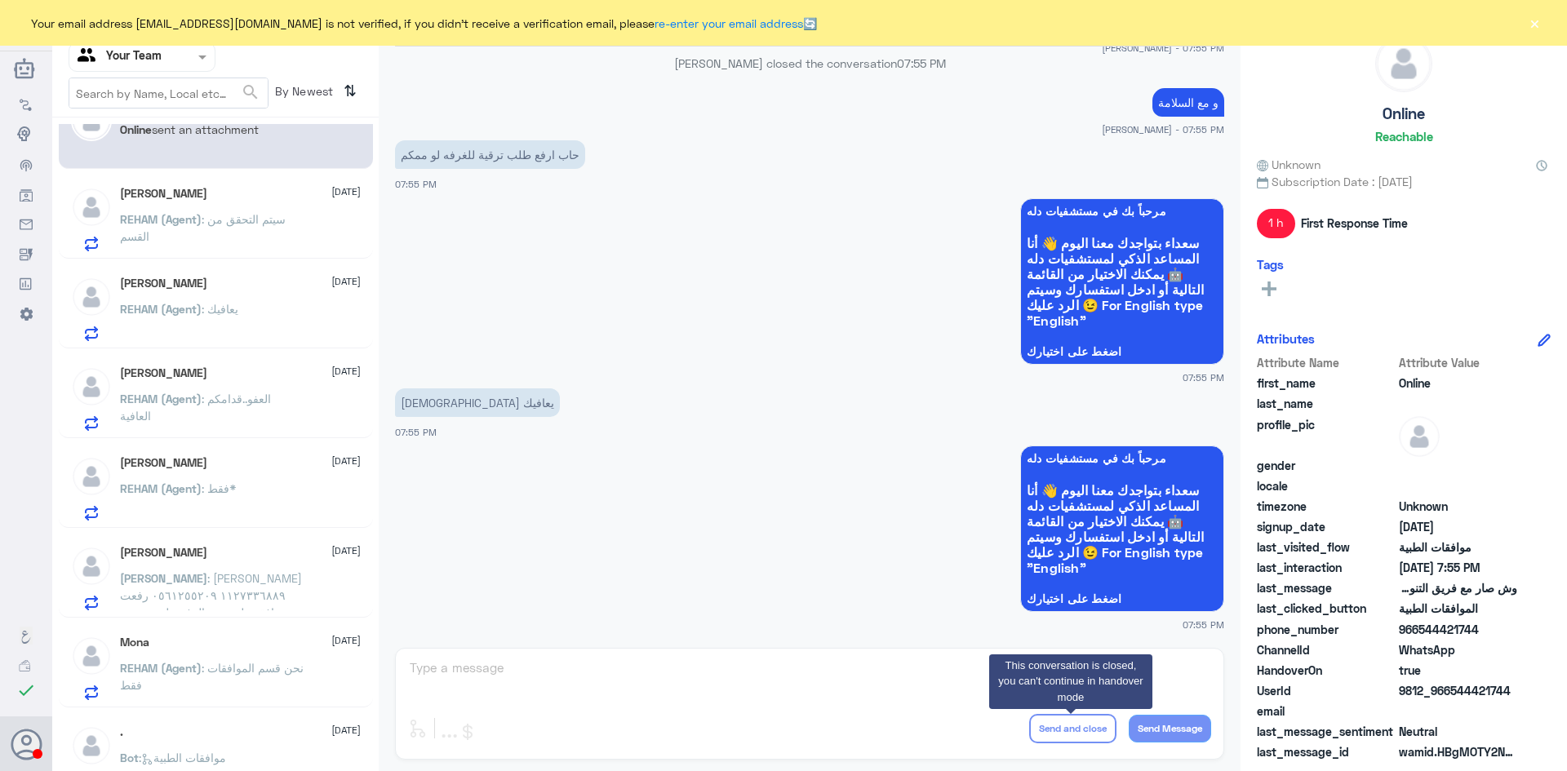
scroll to position [245, 0]
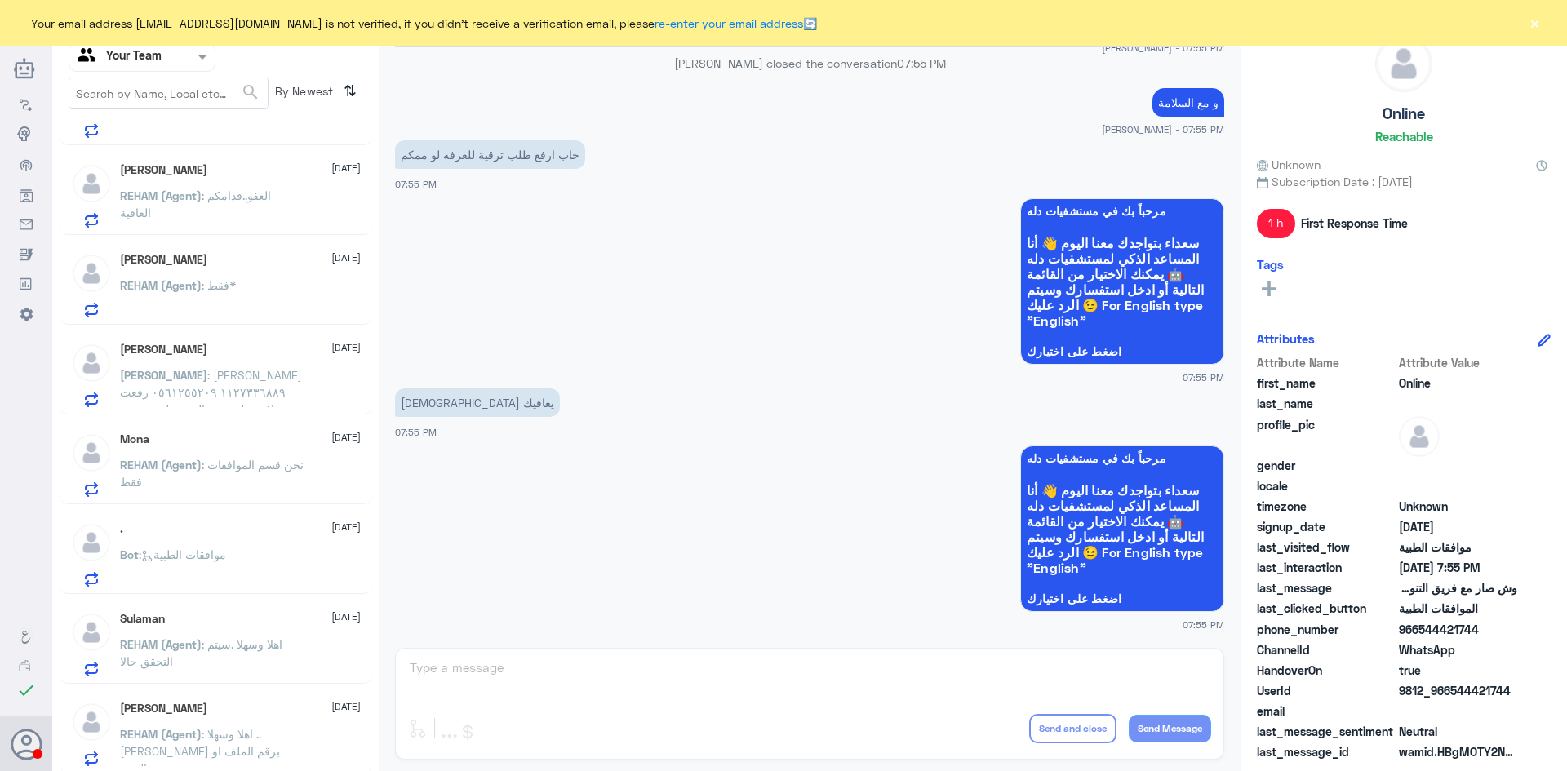
click at [237, 384] on p "عبدالرحمن : عبدالرحمن البازعي ١١٢٧٣٣٦٨٨٩ ٠٥٦١٢٥٥٢٠٩ رفعت موافقه طبيه وتم الرفض …" at bounding box center [212, 386] width 184 height 41
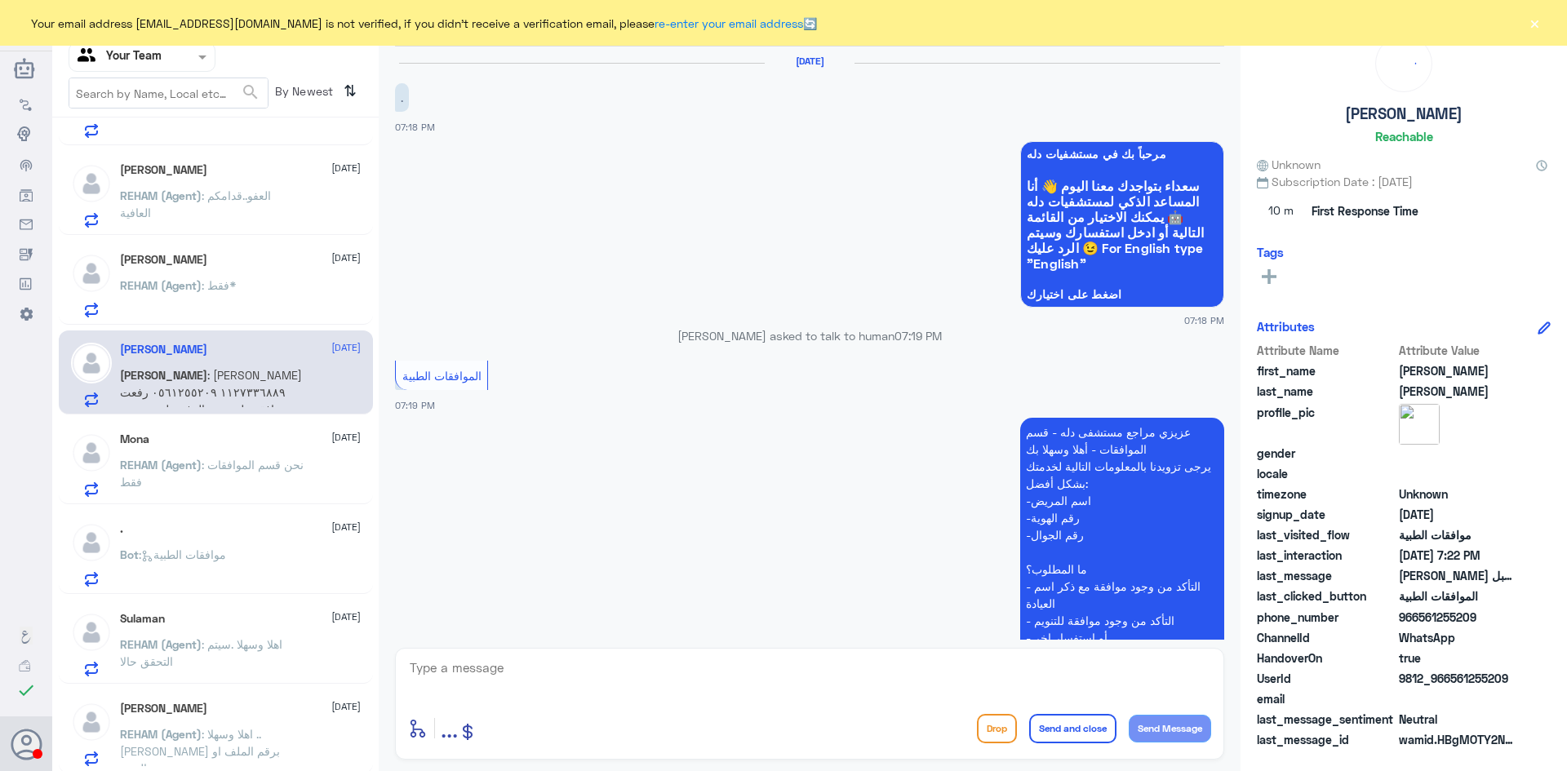
scroll to position [348, 0]
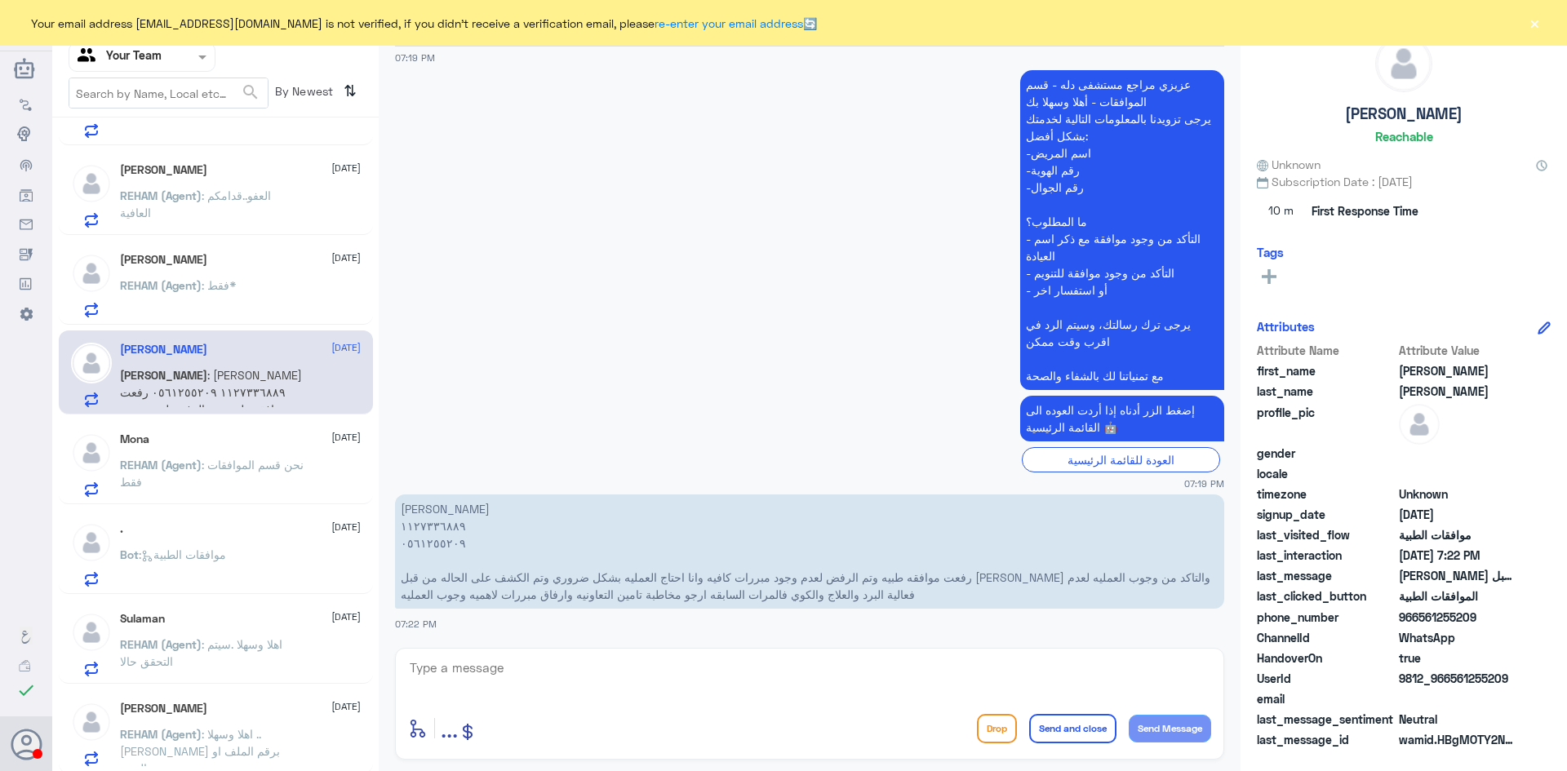
click at [243, 480] on p "REHAM (Agent) : نحن قسم الموافقات فقط" at bounding box center [212, 476] width 184 height 41
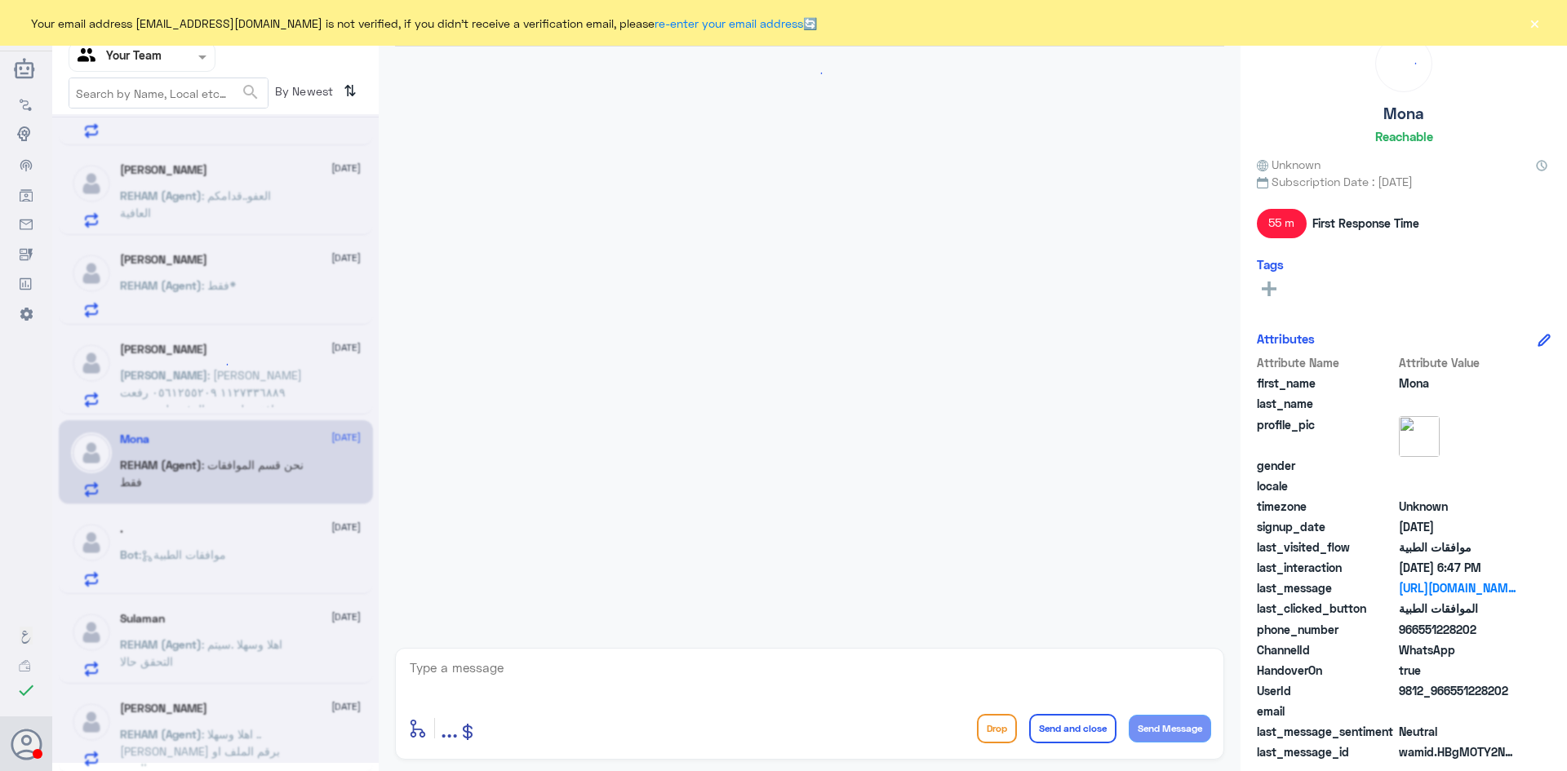
scroll to position [1428, 0]
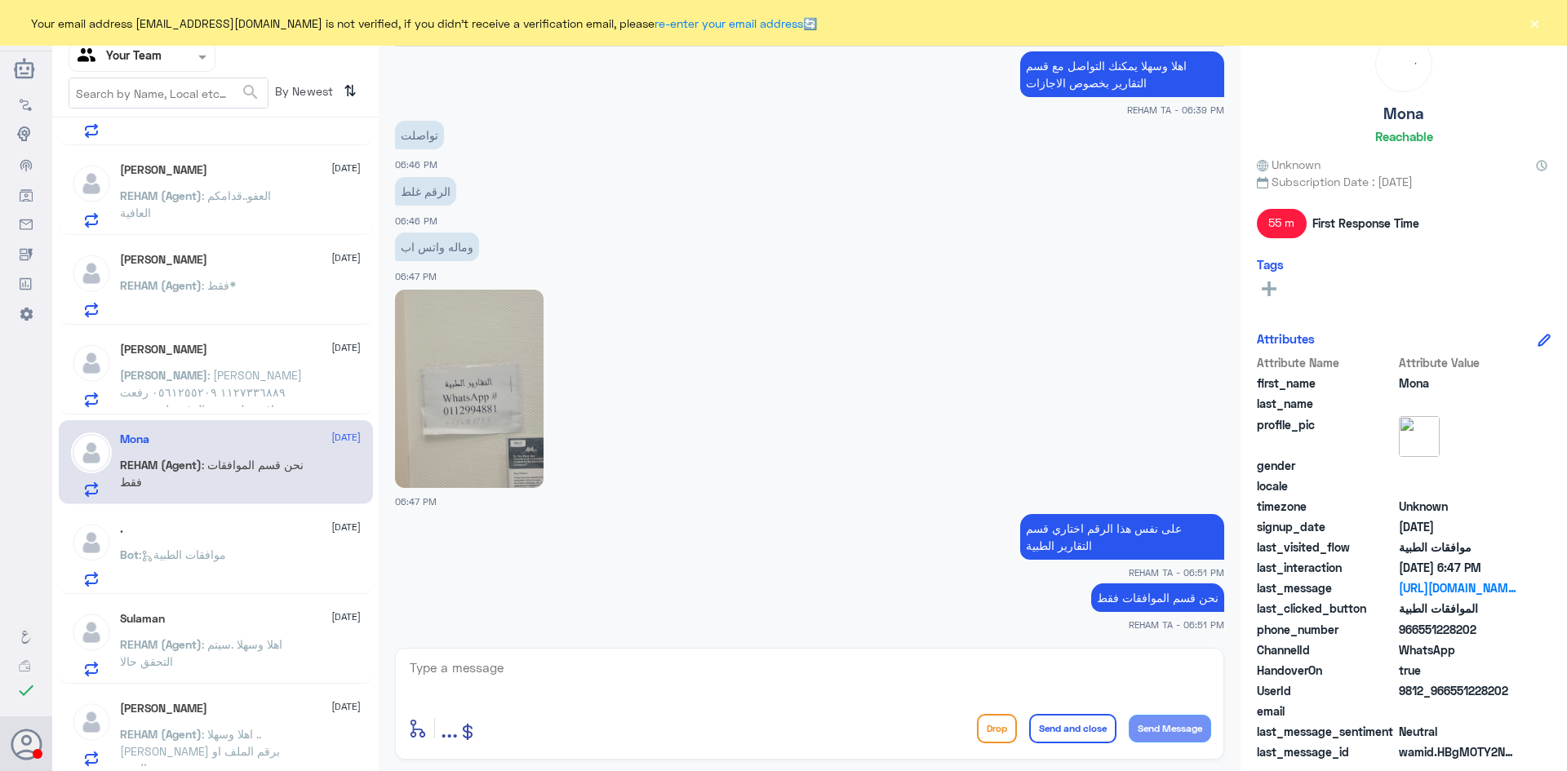
click at [198, 565] on p "Bot : موافقات الطبية" at bounding box center [173, 566] width 106 height 41
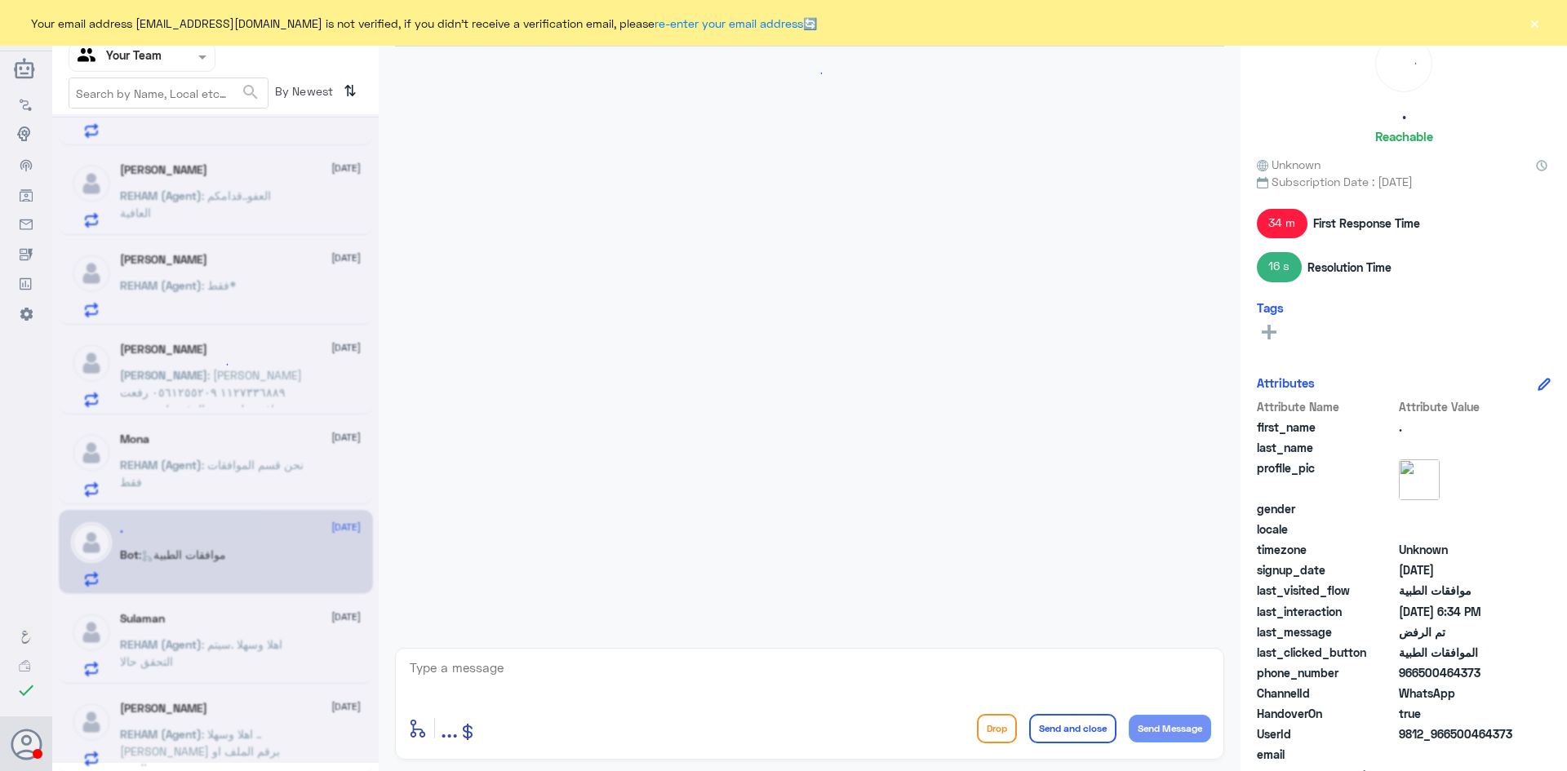
scroll to position [1638, 0]
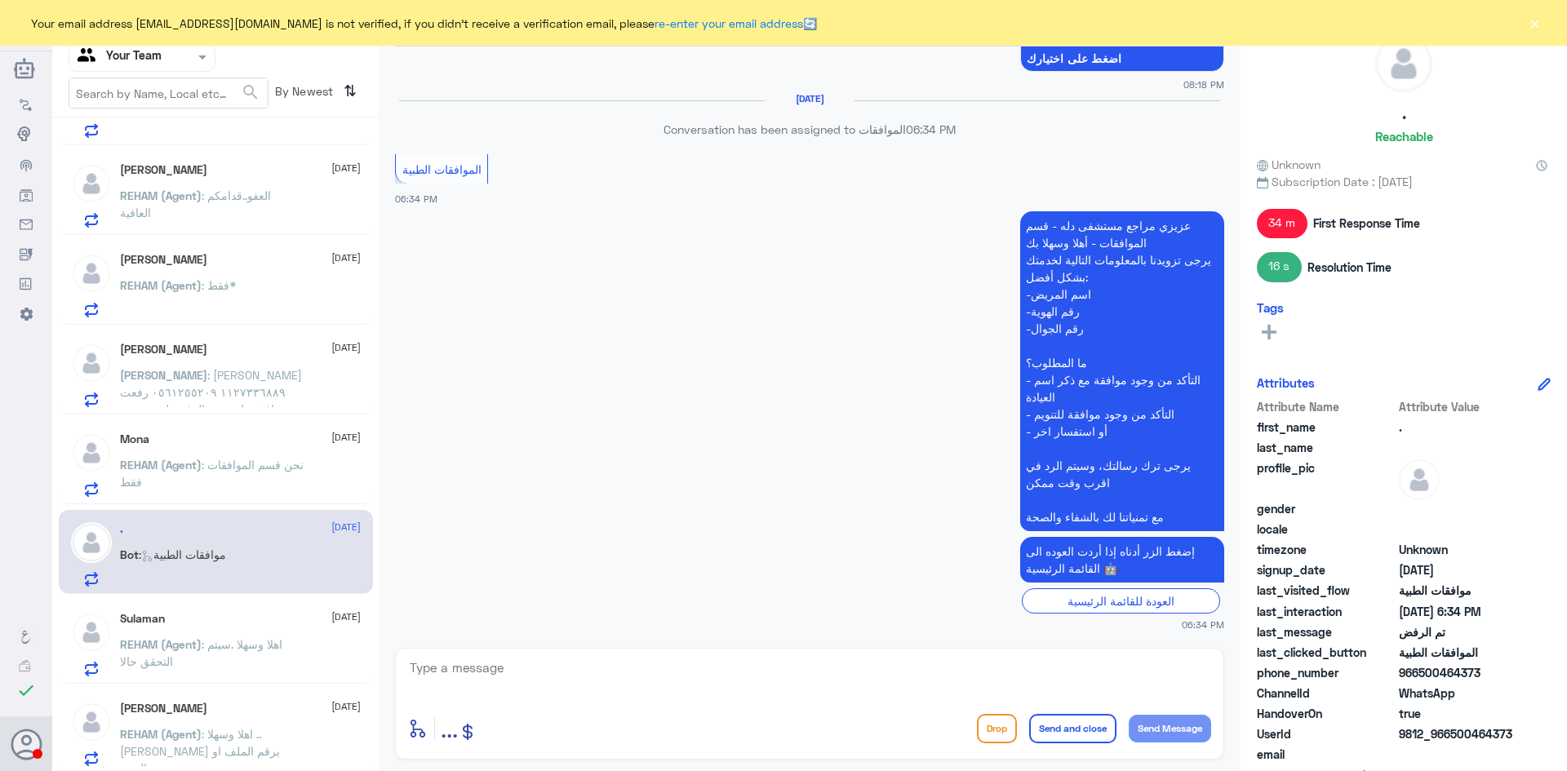
click at [189, 442] on div "Mona 1 October" at bounding box center [240, 440] width 241 height 14
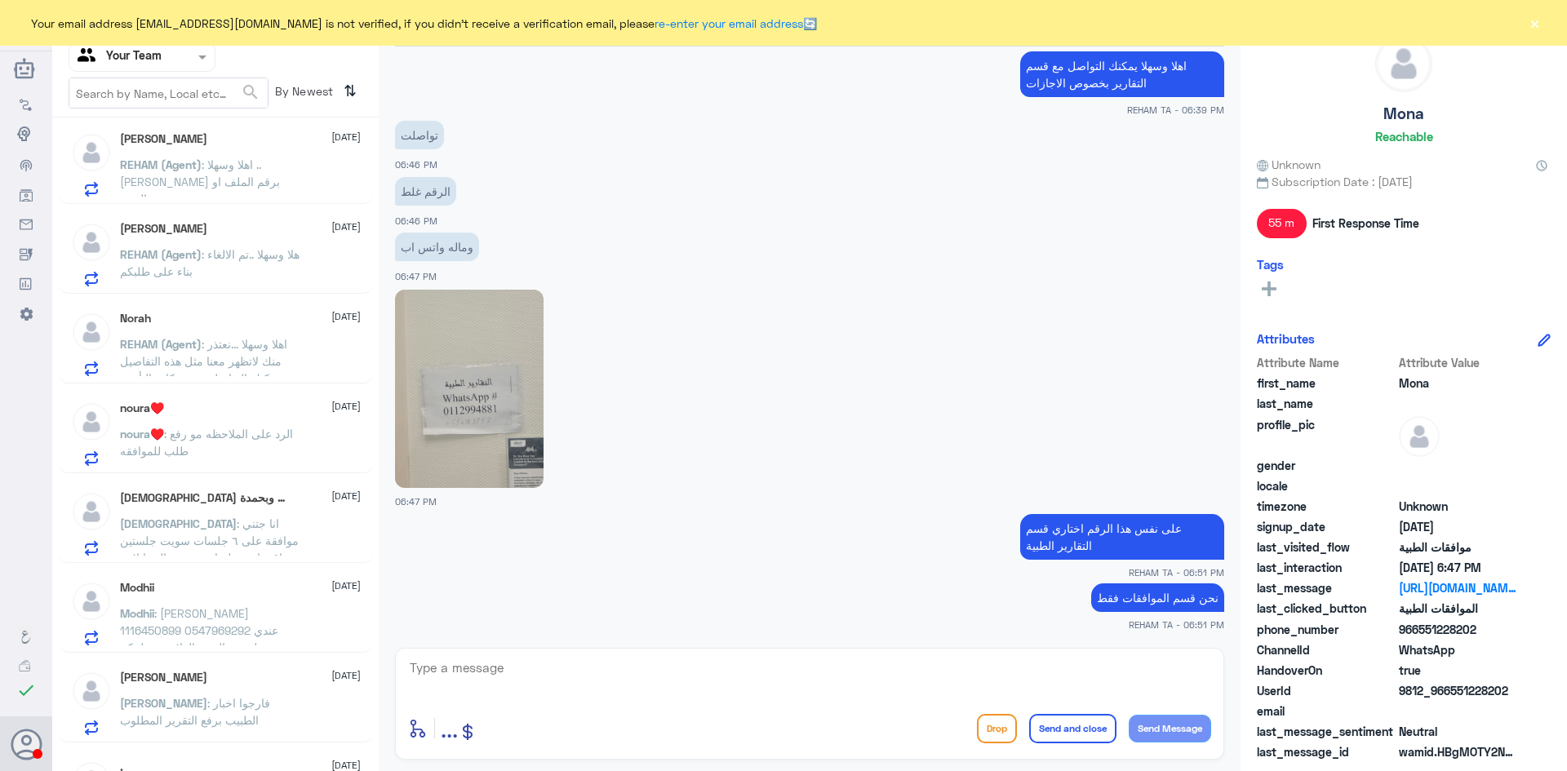
scroll to position [898, 0]
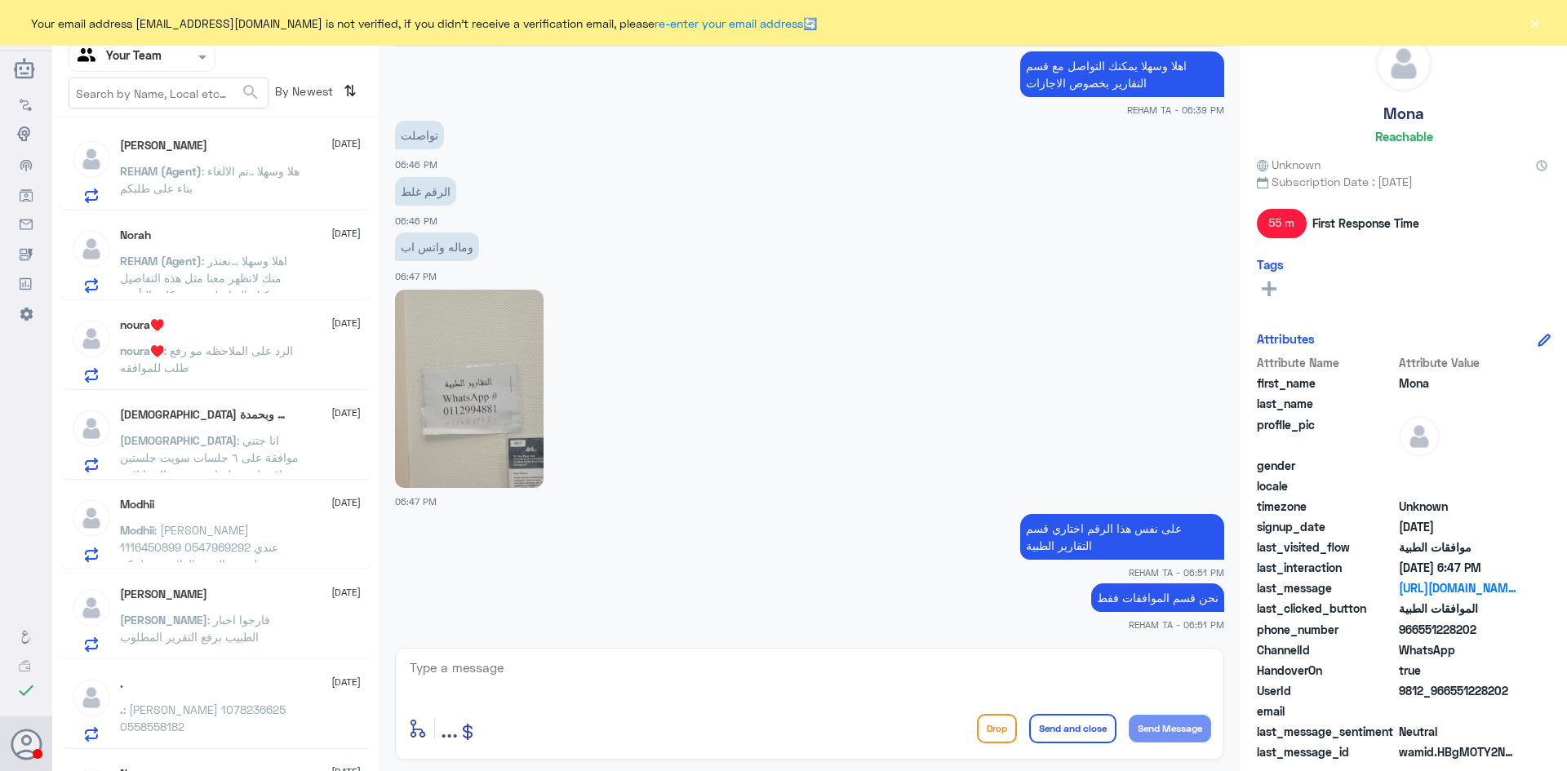
click at [218, 462] on span ": انا جتني موافقة على ٦ جلسات سويت جلستين وباقي اربع جلسات وحبيت الغيها لاني بر…" at bounding box center [210, 474] width 180 height 82
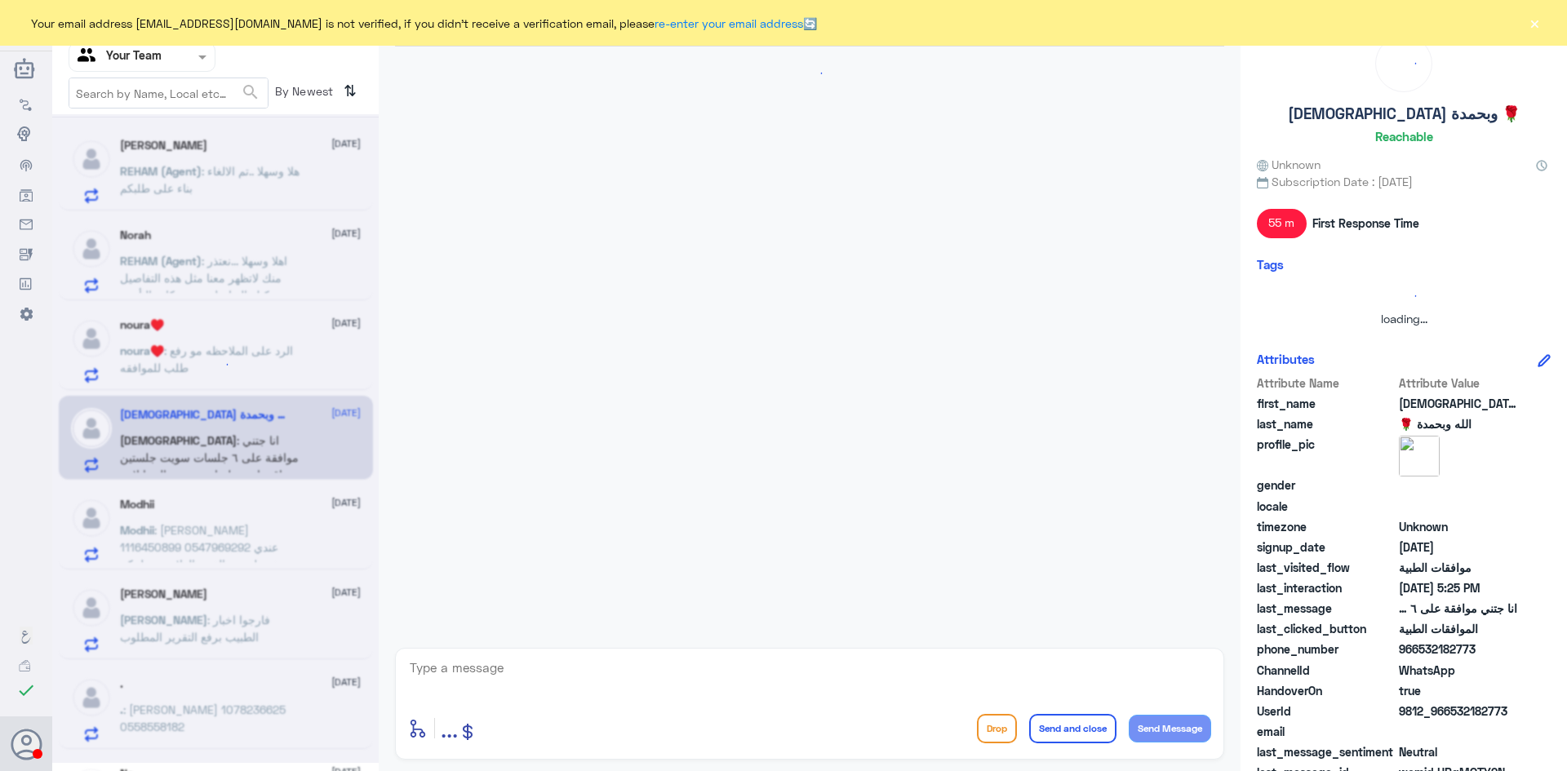
scroll to position [438, 0]
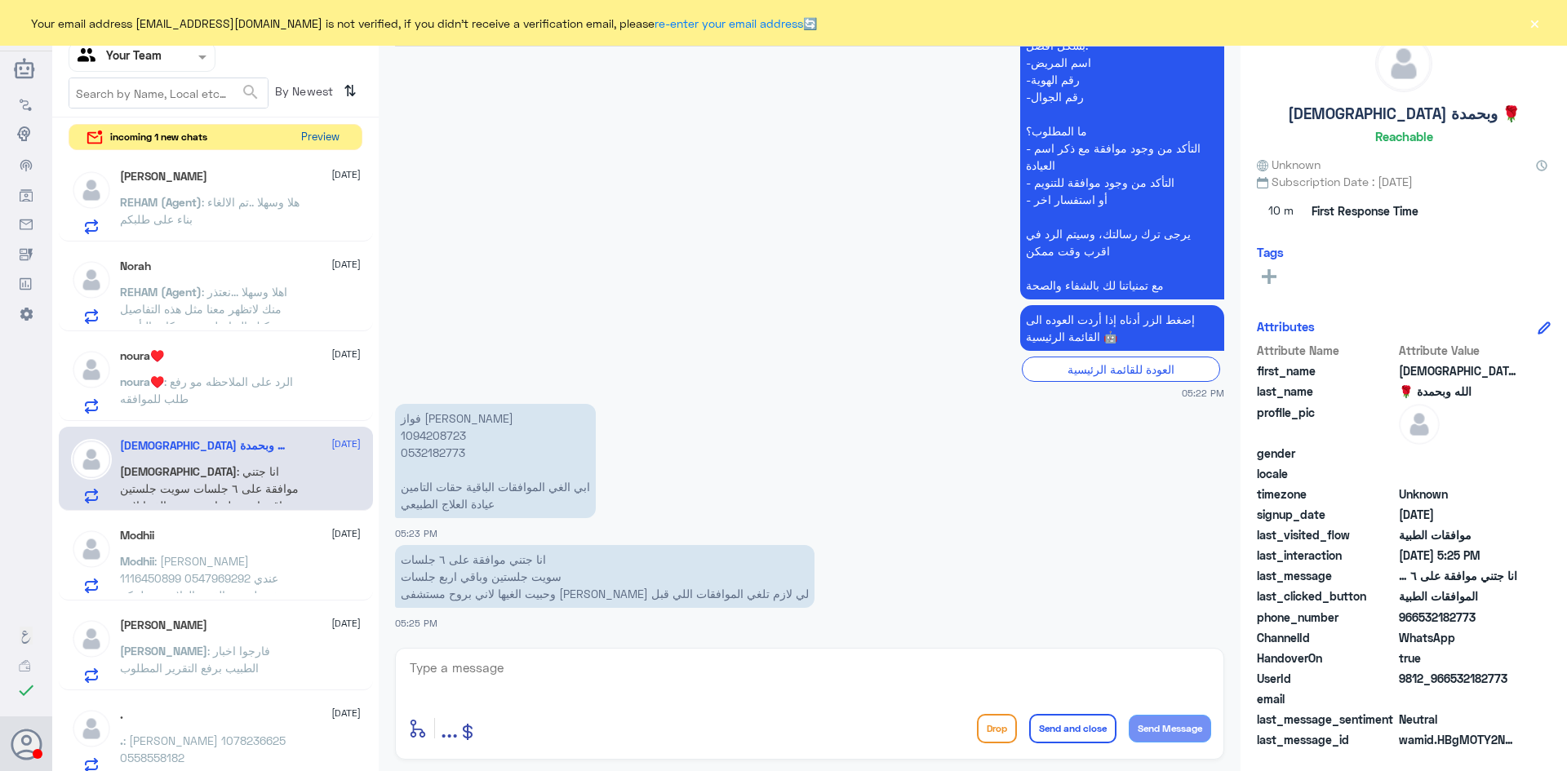
click at [318, 136] on button "Preview" at bounding box center [320, 137] width 51 height 25
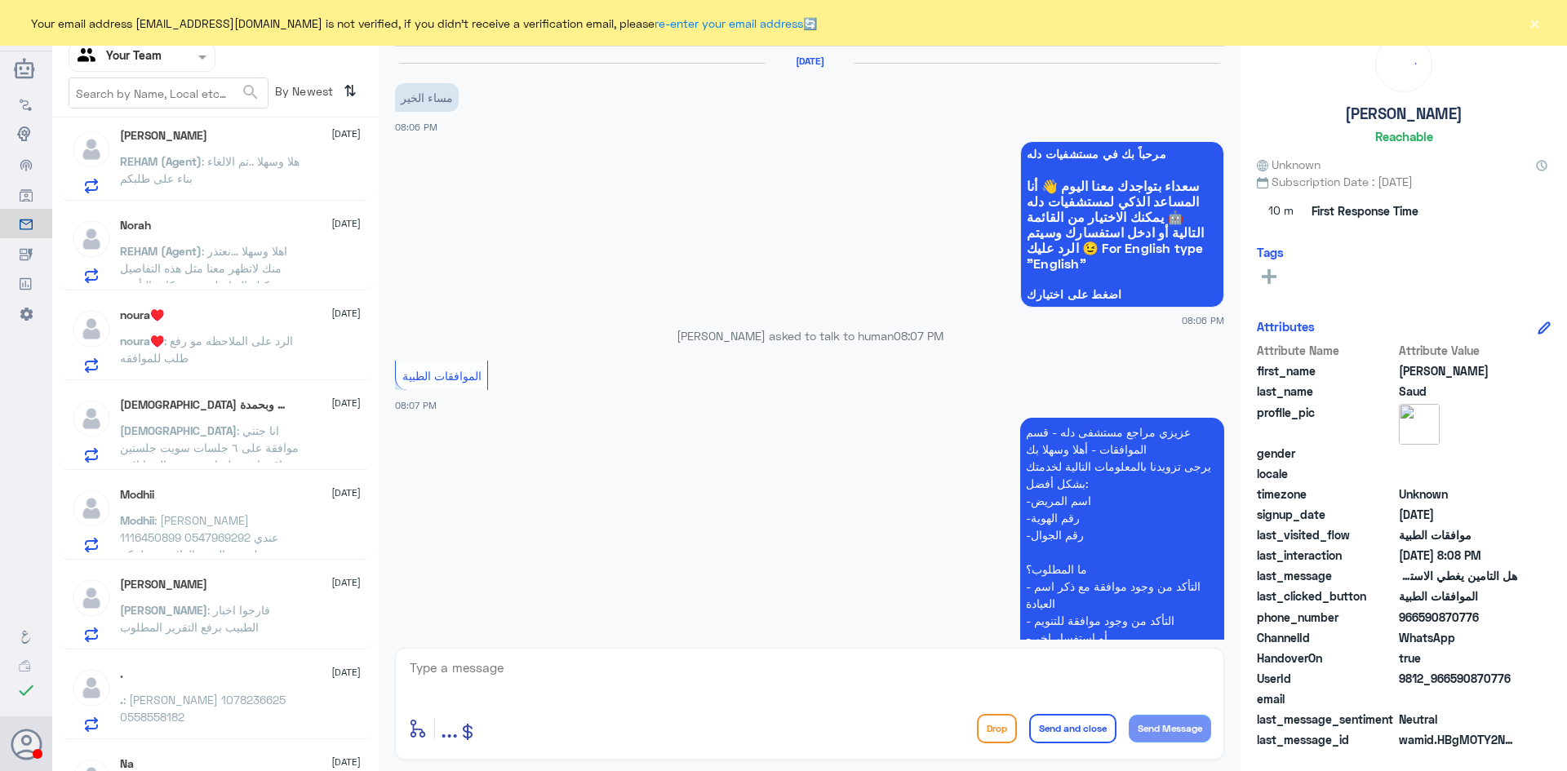
scroll to position [488, 0]
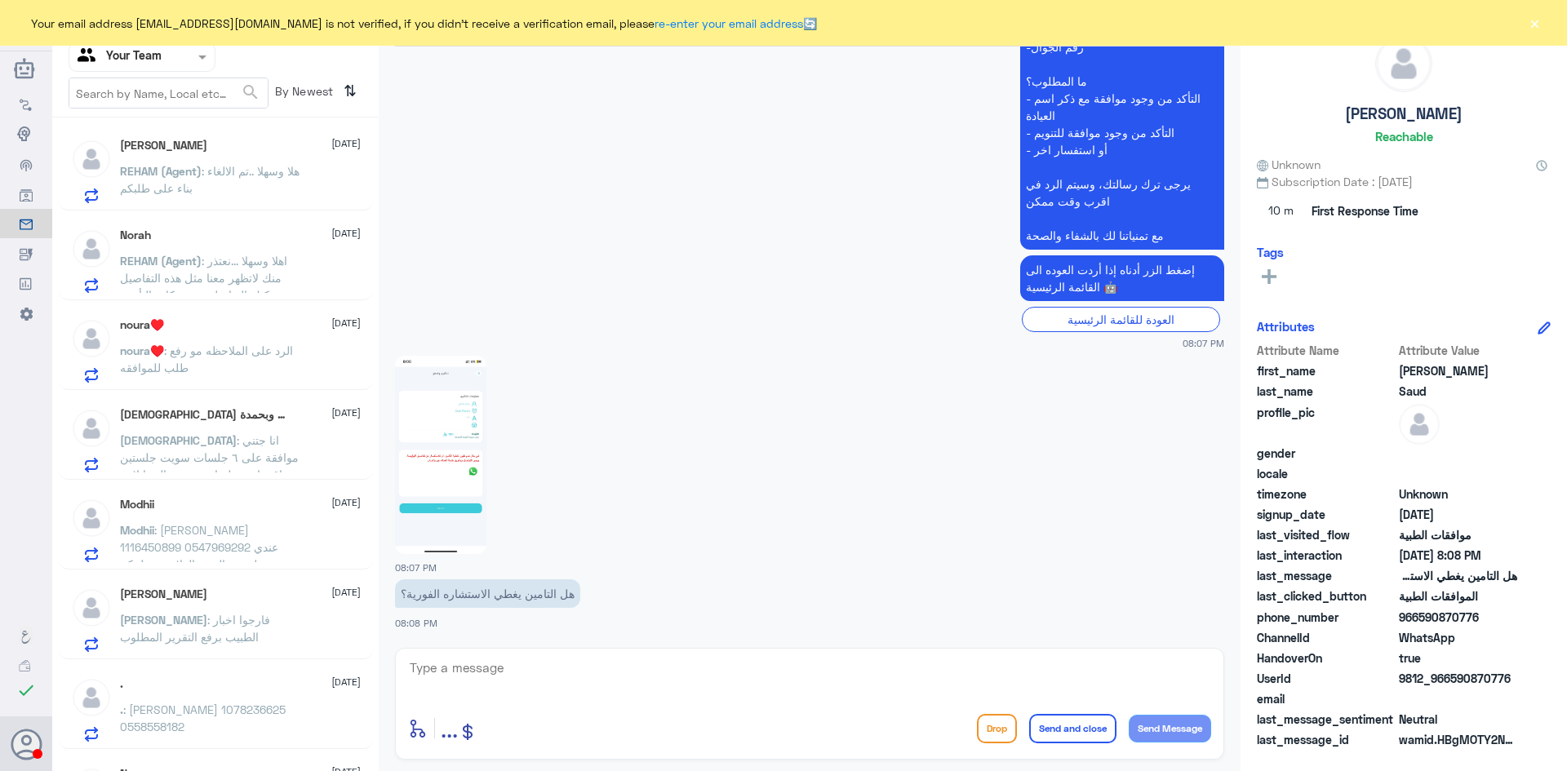
click at [236, 353] on span ": الرد على الملاحظه مو رفع طلب للموافقه" at bounding box center [206, 359] width 173 height 31
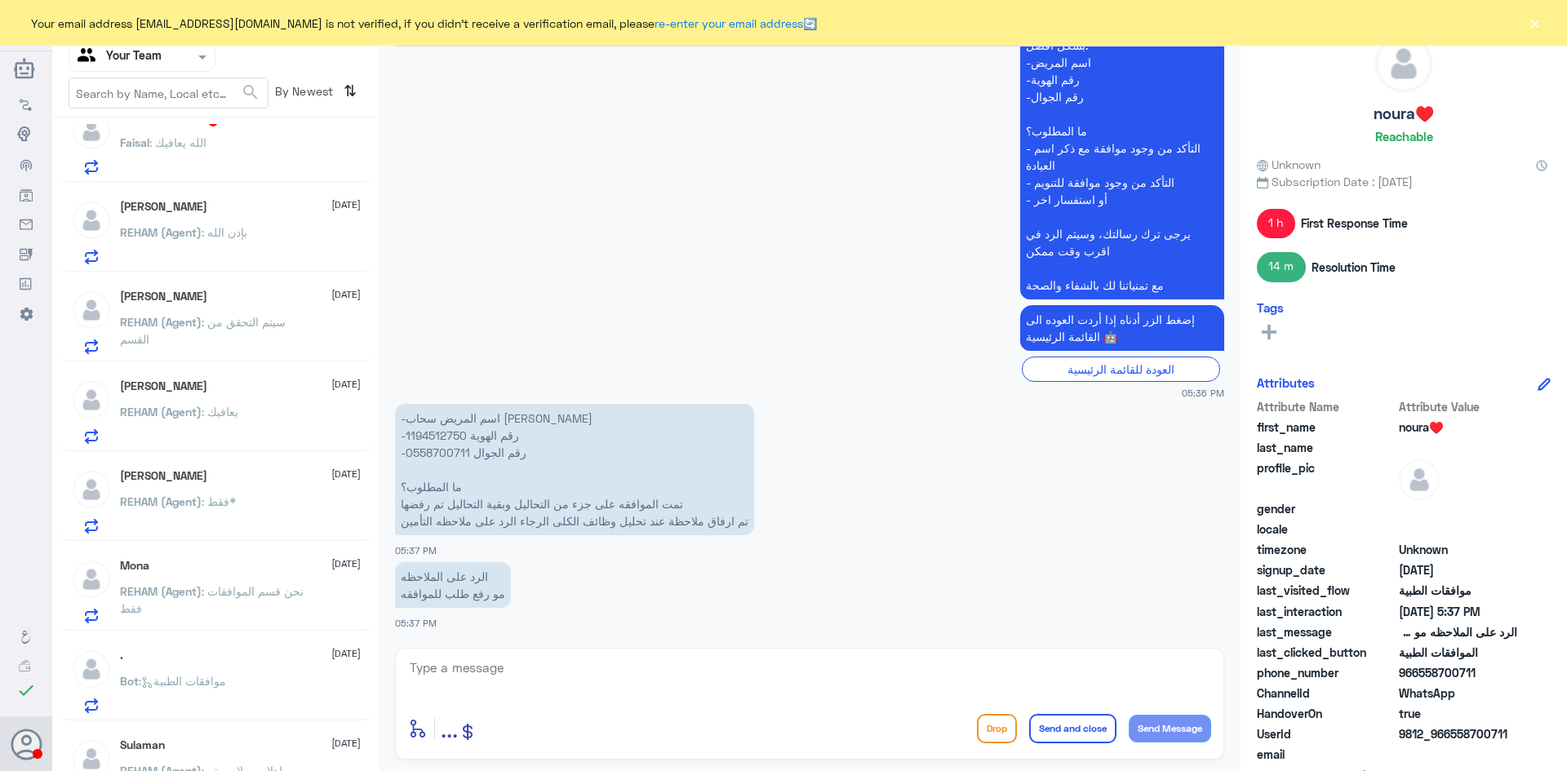
scroll to position [82, 0]
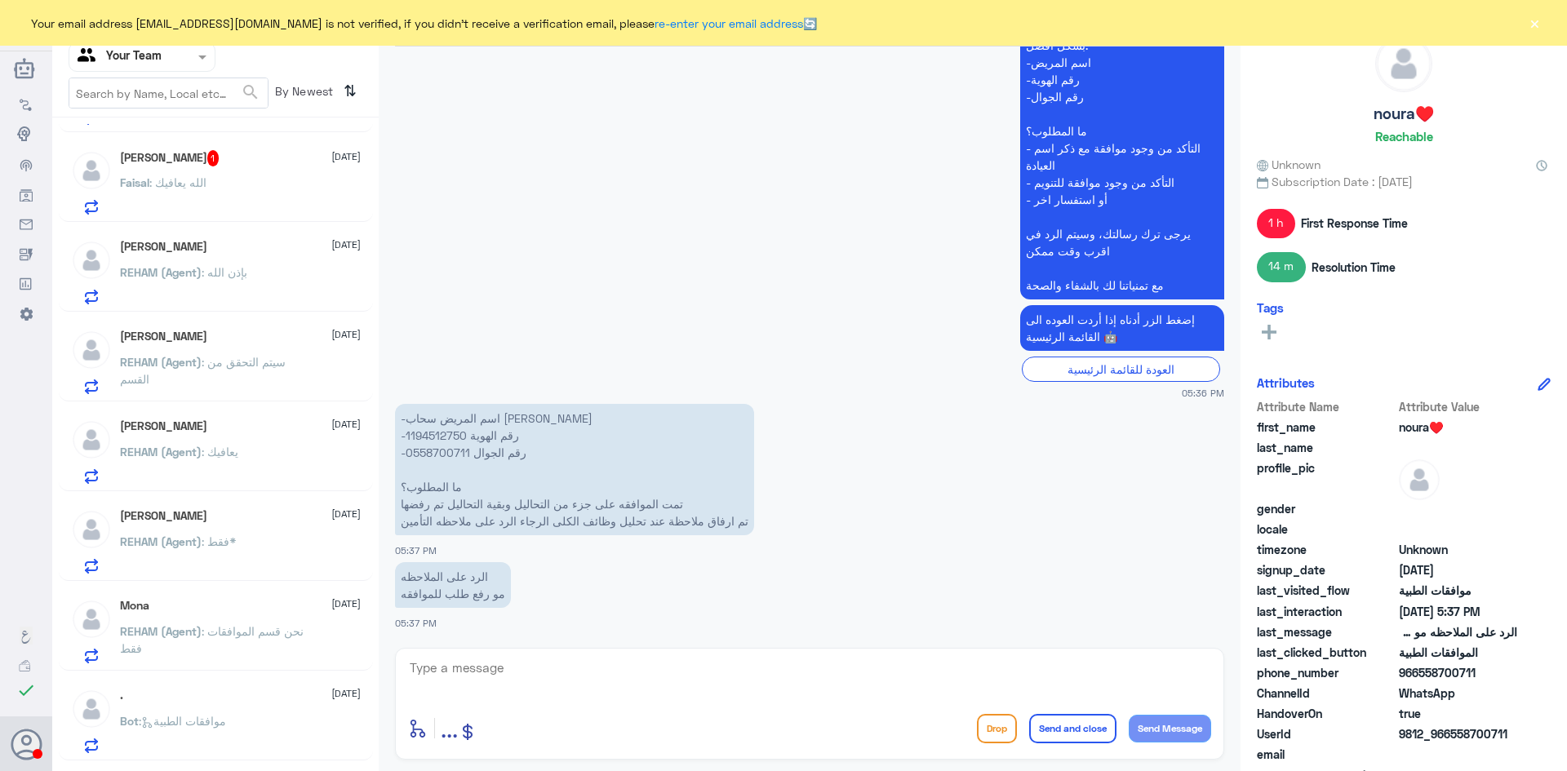
click at [180, 175] on span ": الله يعافيك" at bounding box center [177, 182] width 57 height 14
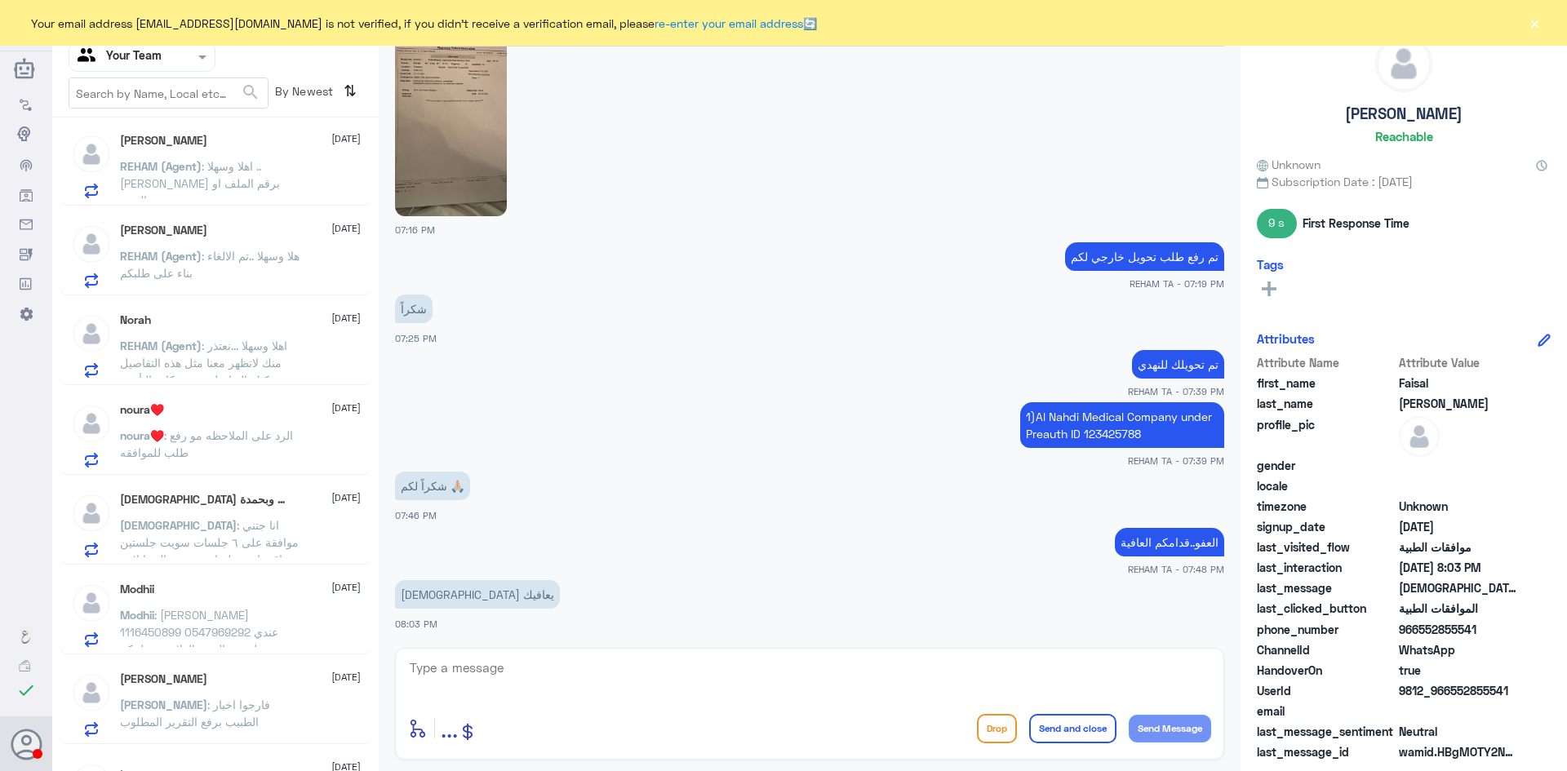
scroll to position [898, 0]
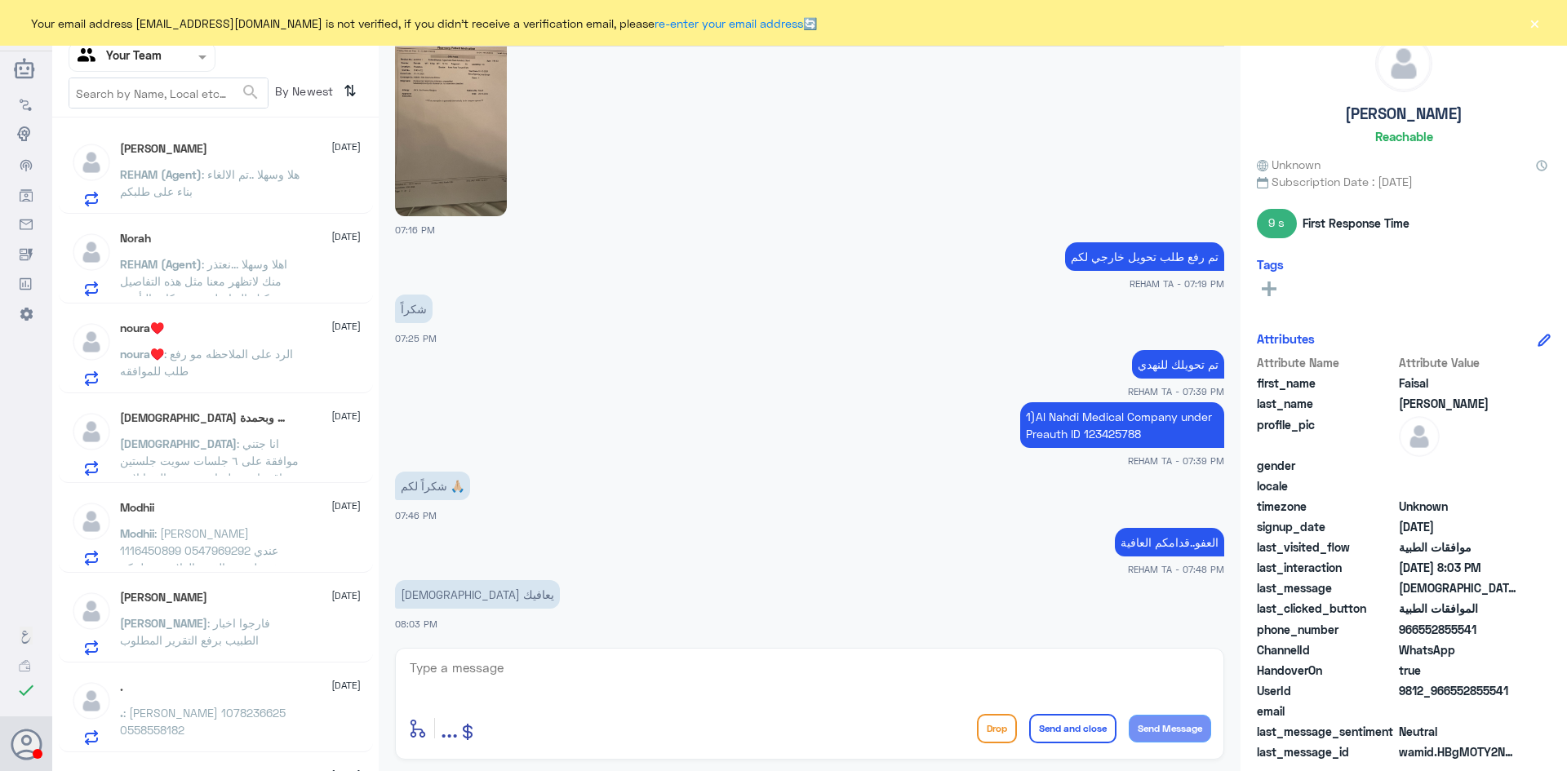
click at [276, 547] on span ": [PERSON_NAME] 1116450899 0547969292 عندي وصفه طبيه ومالقيت العلاج بصيدليتكم و…" at bounding box center [207, 567] width 174 height 82
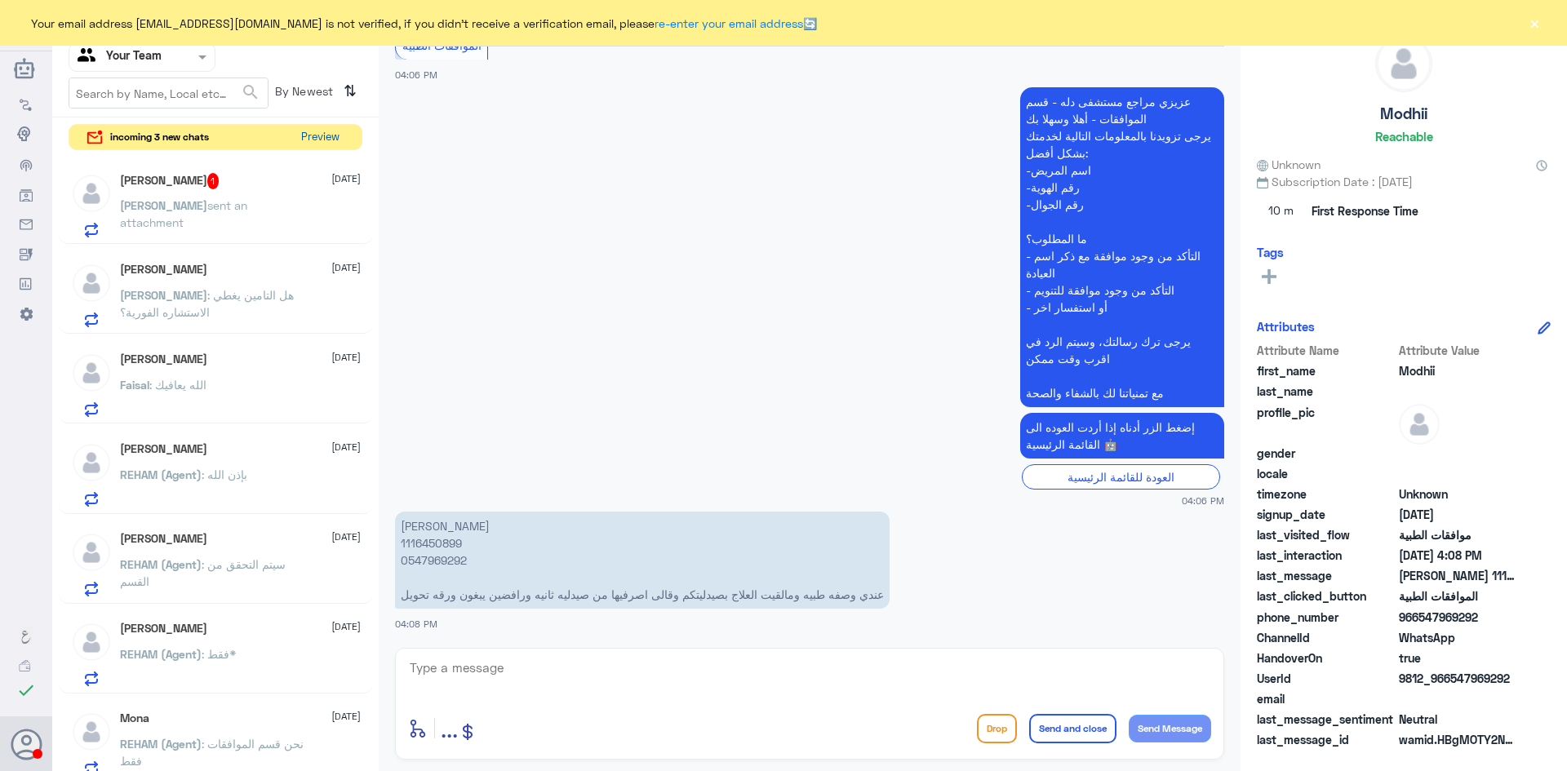
click at [308, 144] on button "Preview" at bounding box center [320, 137] width 51 height 25
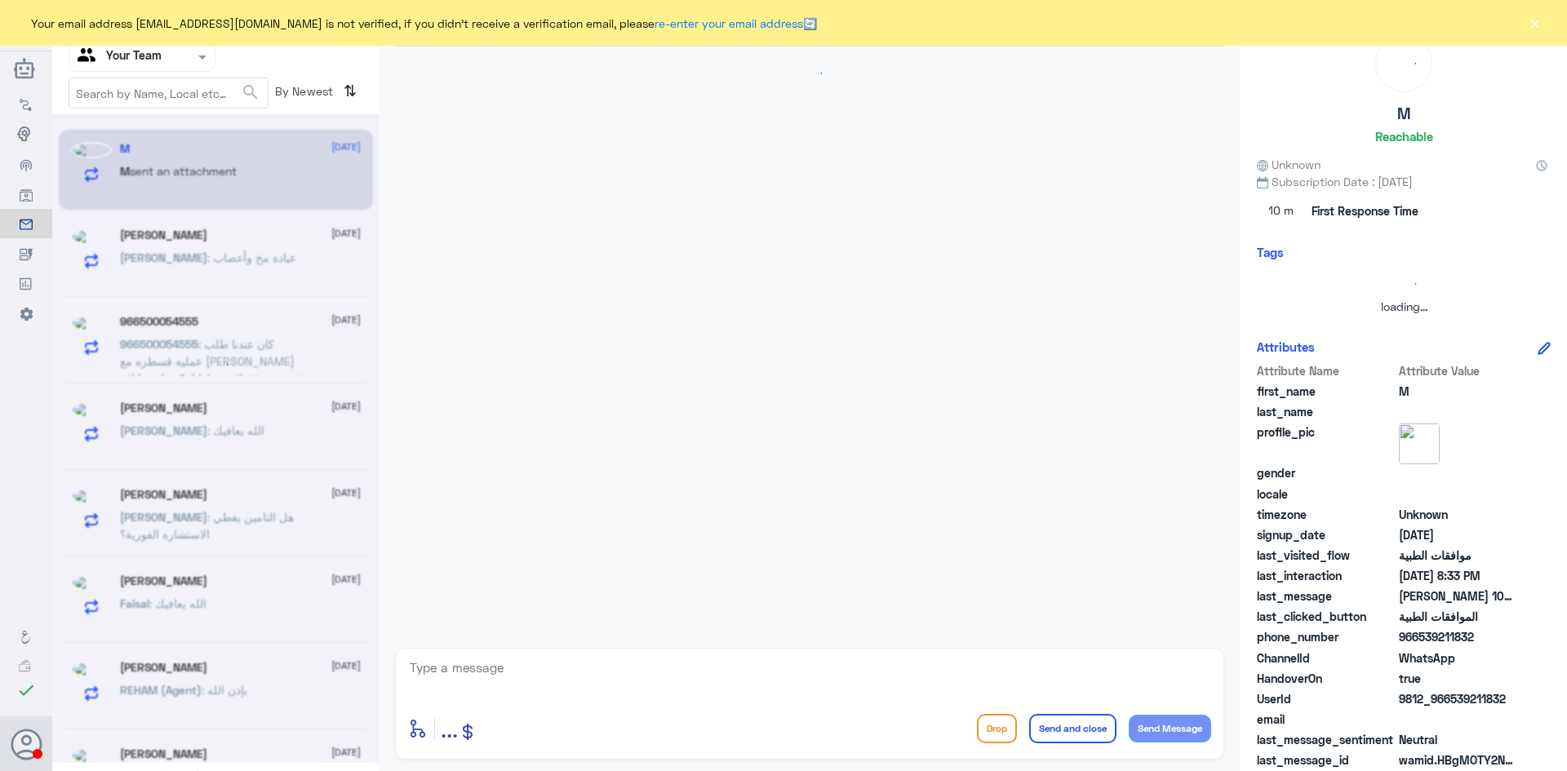
scroll to position [296, 0]
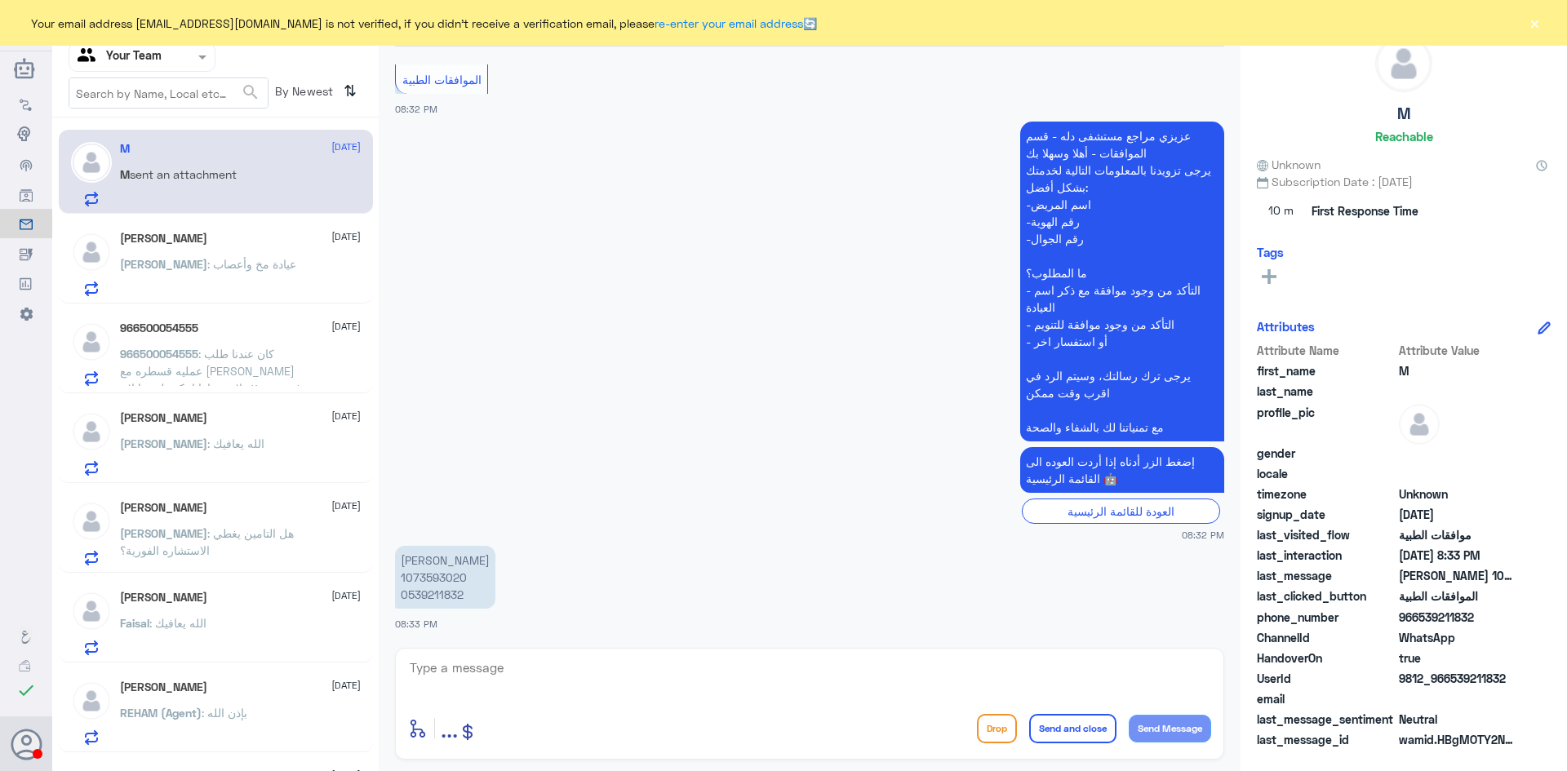
click at [199, 273] on p "Khalid : عيادة مخ وأعصاب" at bounding box center [208, 275] width 176 height 41
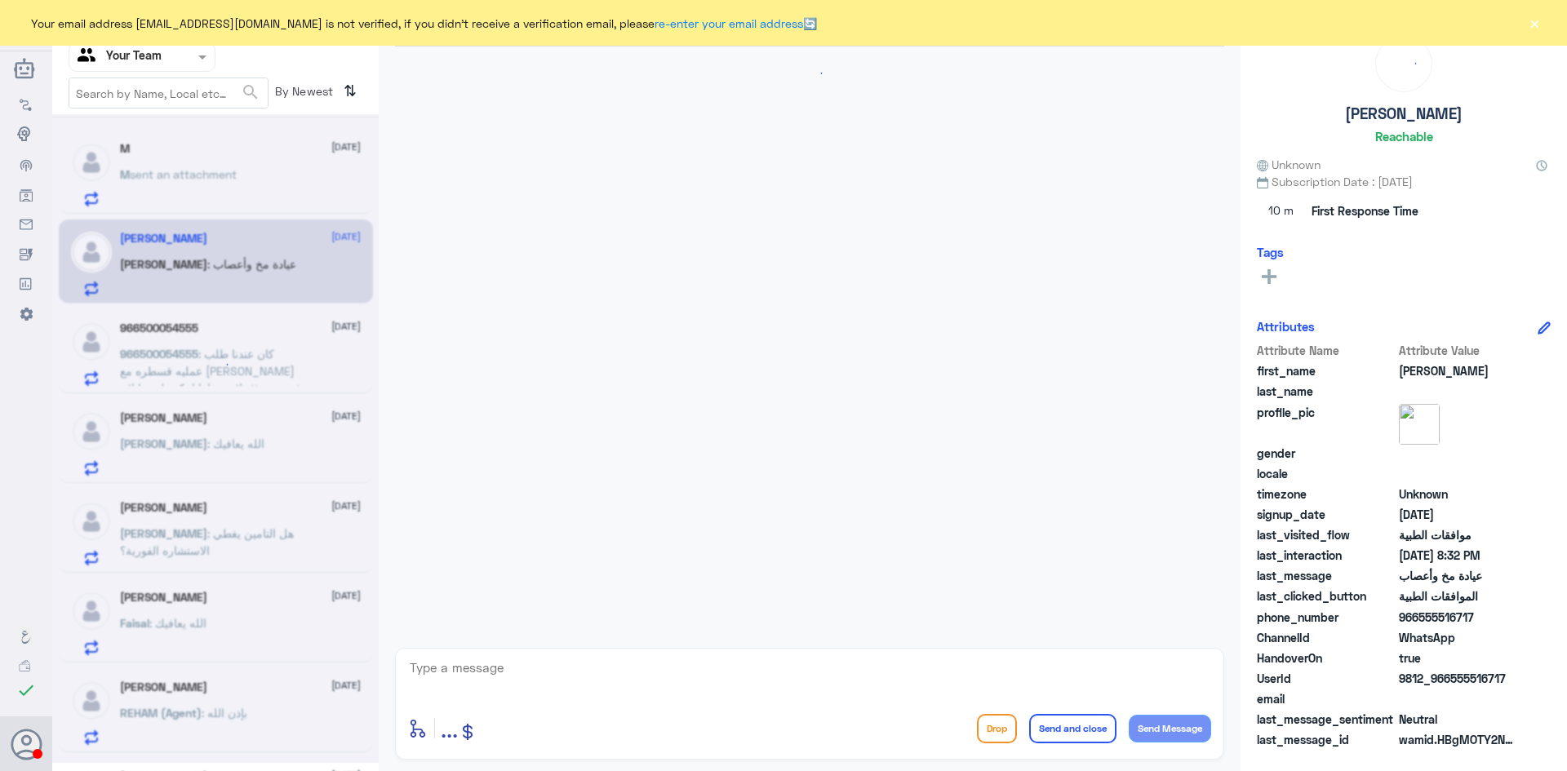
scroll to position [477, 0]
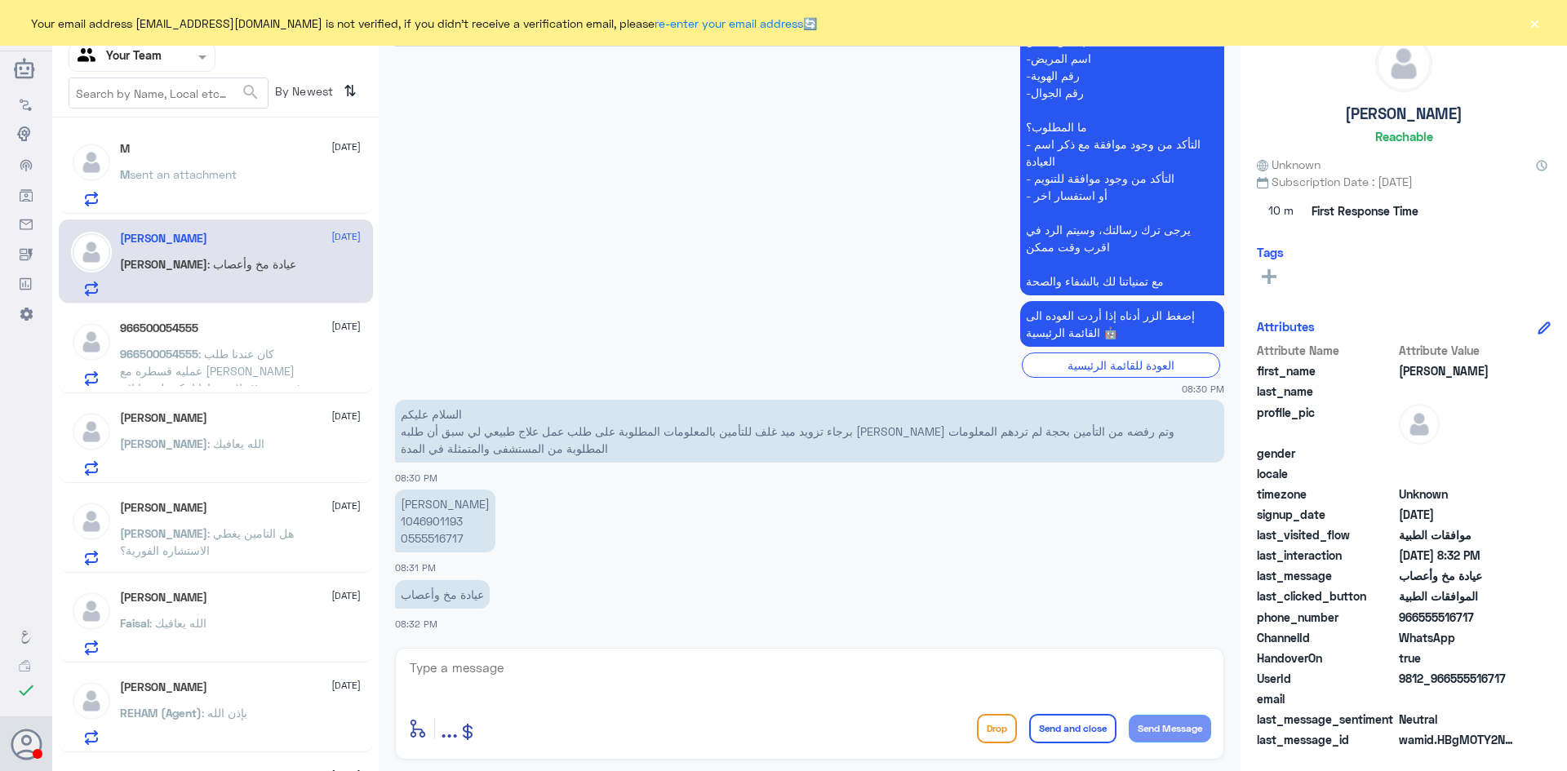
click at [449, 519] on p "خالد عتيق الله المحمدي 1046901193 0555516717" at bounding box center [445, 521] width 100 height 63
copy p "1046901193"
click at [543, 673] on textarea at bounding box center [809, 677] width 803 height 40
type textarea "h"
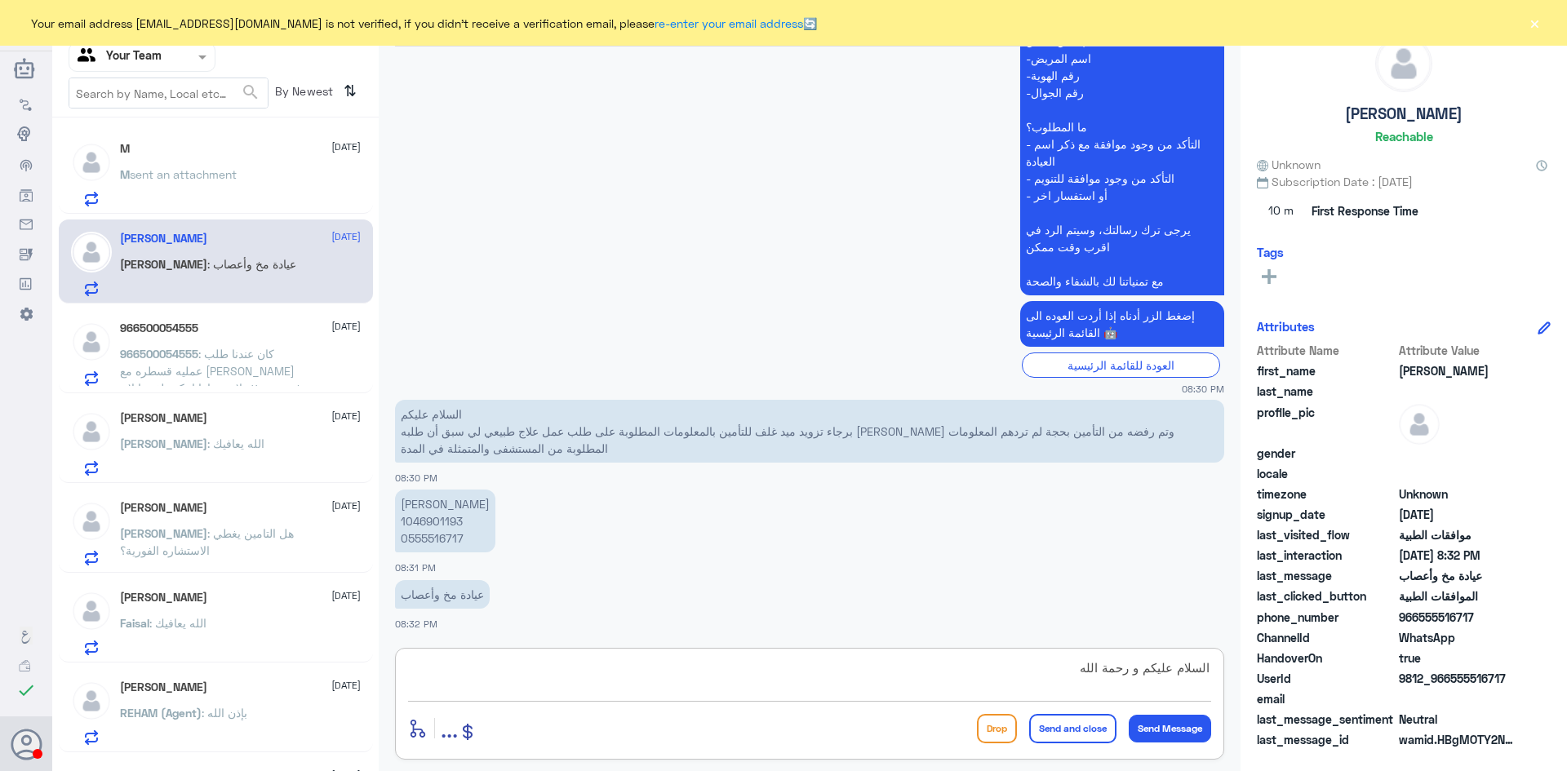
type textarea "السلام عليكم و رحمة الله"
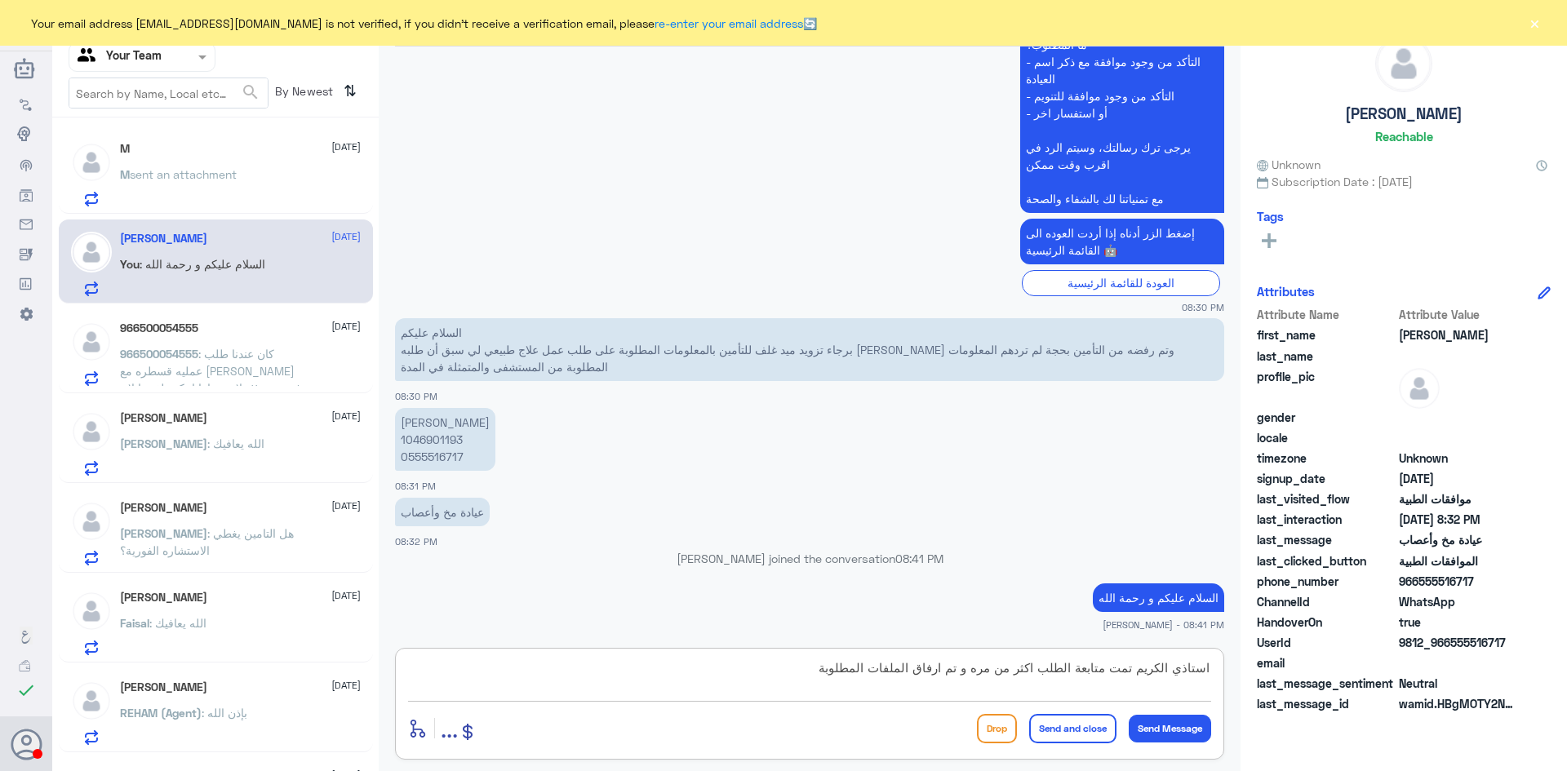
type textarea "استاذي الكريم تمت متابعة الطلب اكثر من مره و تم ارفاق الملفات المطلوبة"
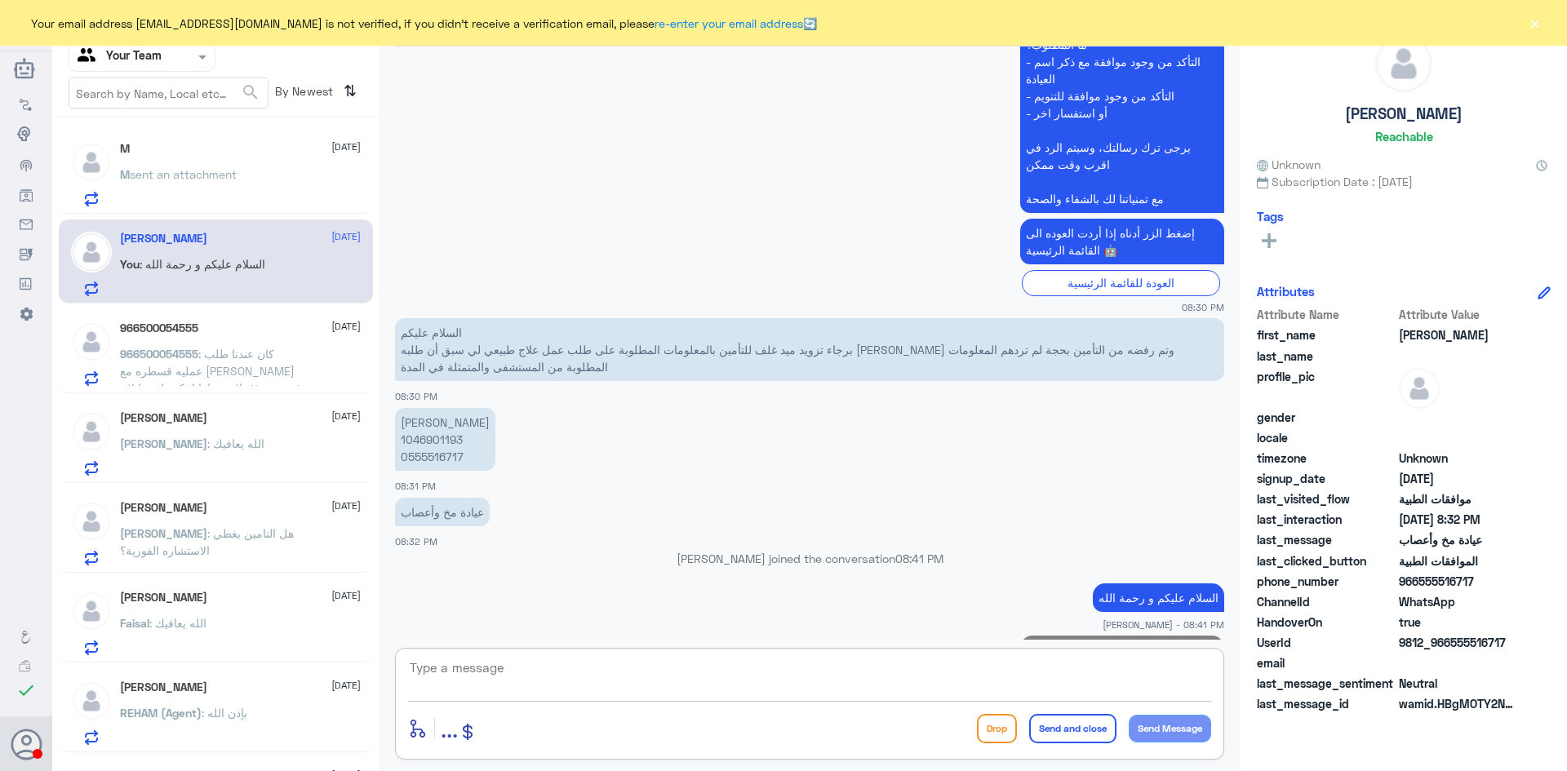
scroll to position [598, 0]
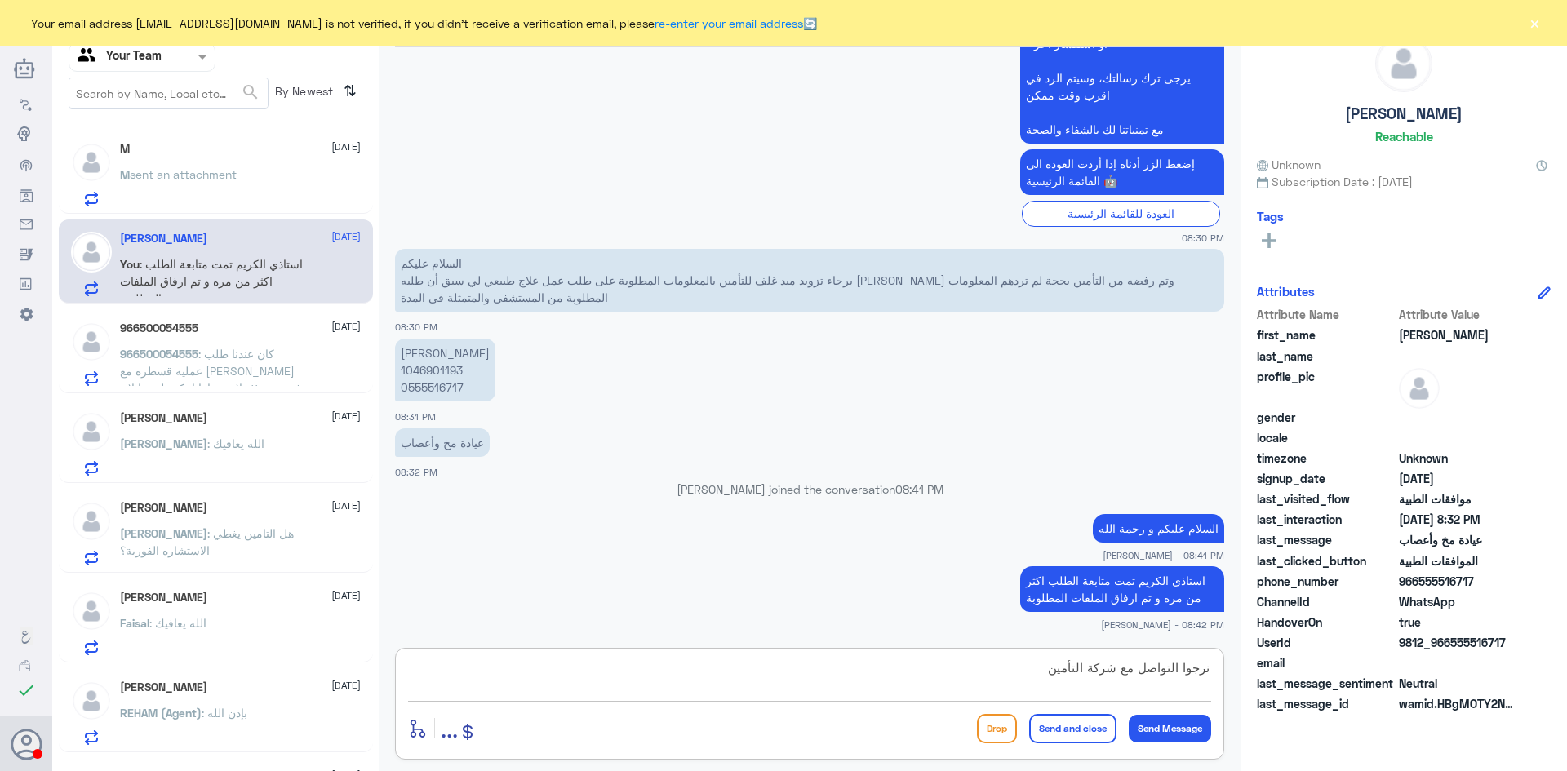
type textarea "نرجوا التواصل مع شركة التأمين"
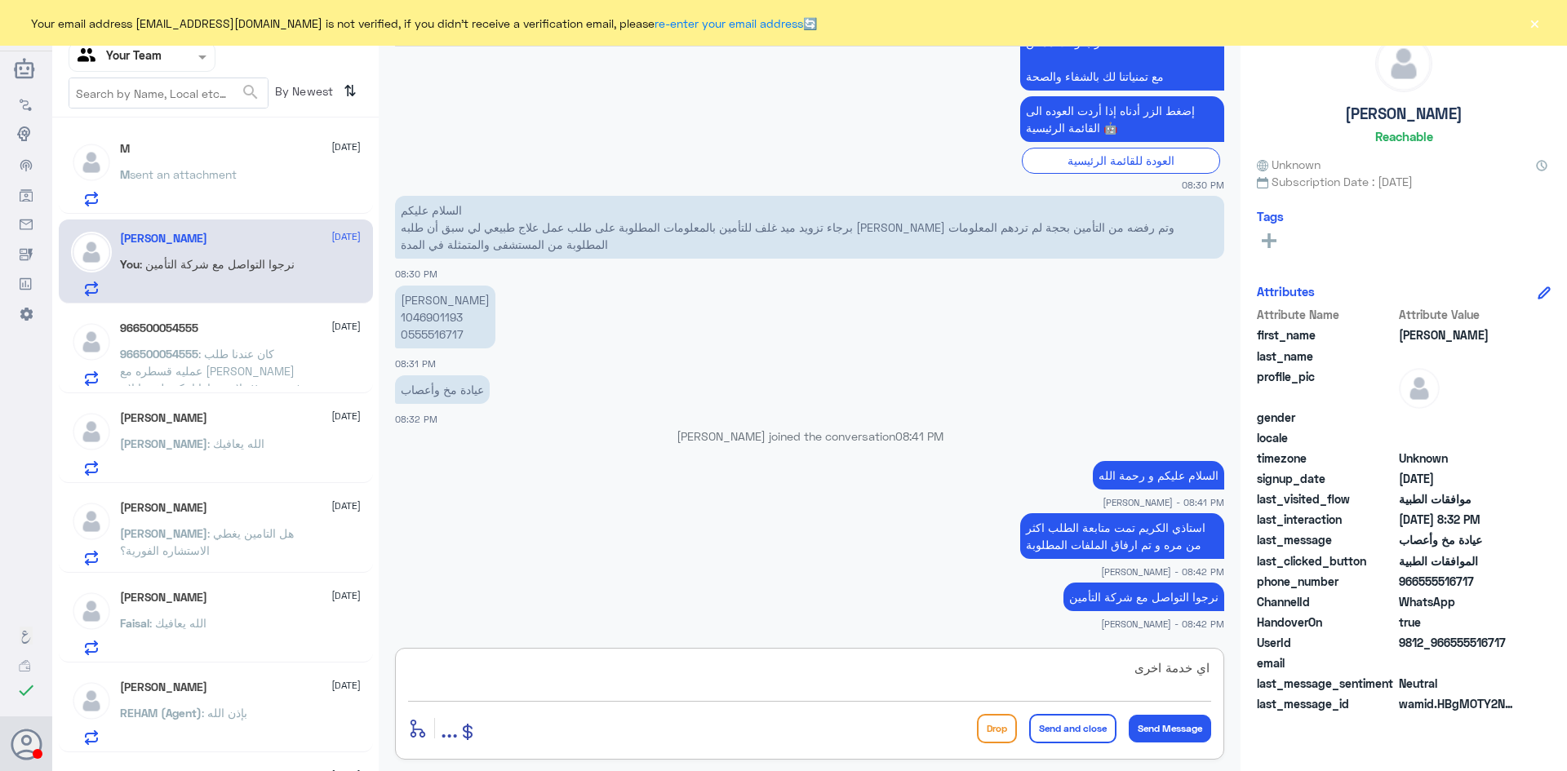
type textarea "اي خدمة اخرى؟"
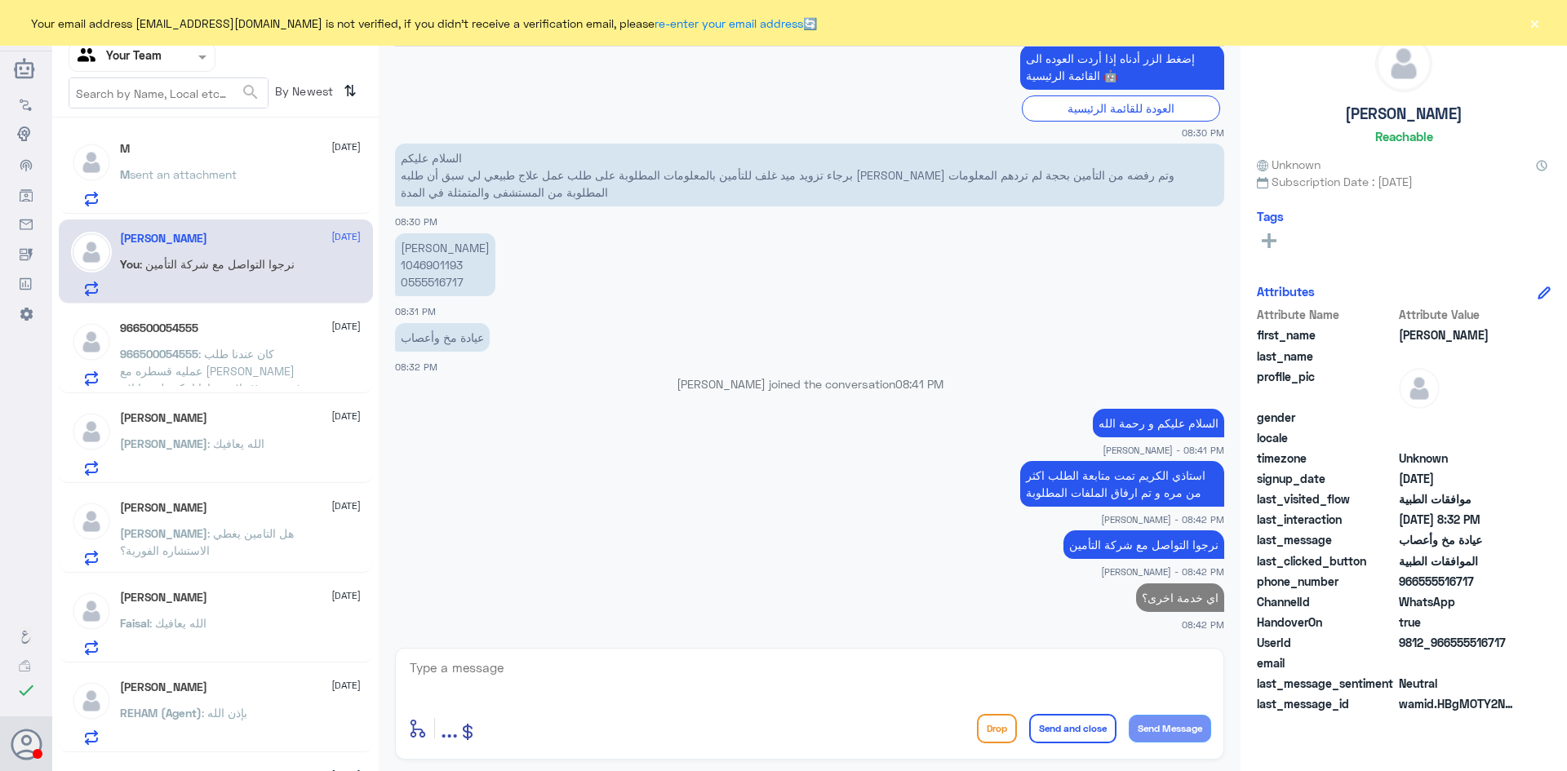
click at [213, 356] on span ": كان عندنا طلب عمليه قسطره مع الدكتور الجبري في شهر ٧ ولا سويناها ابيكم تلغونه…" at bounding box center [210, 397] width 181 height 100
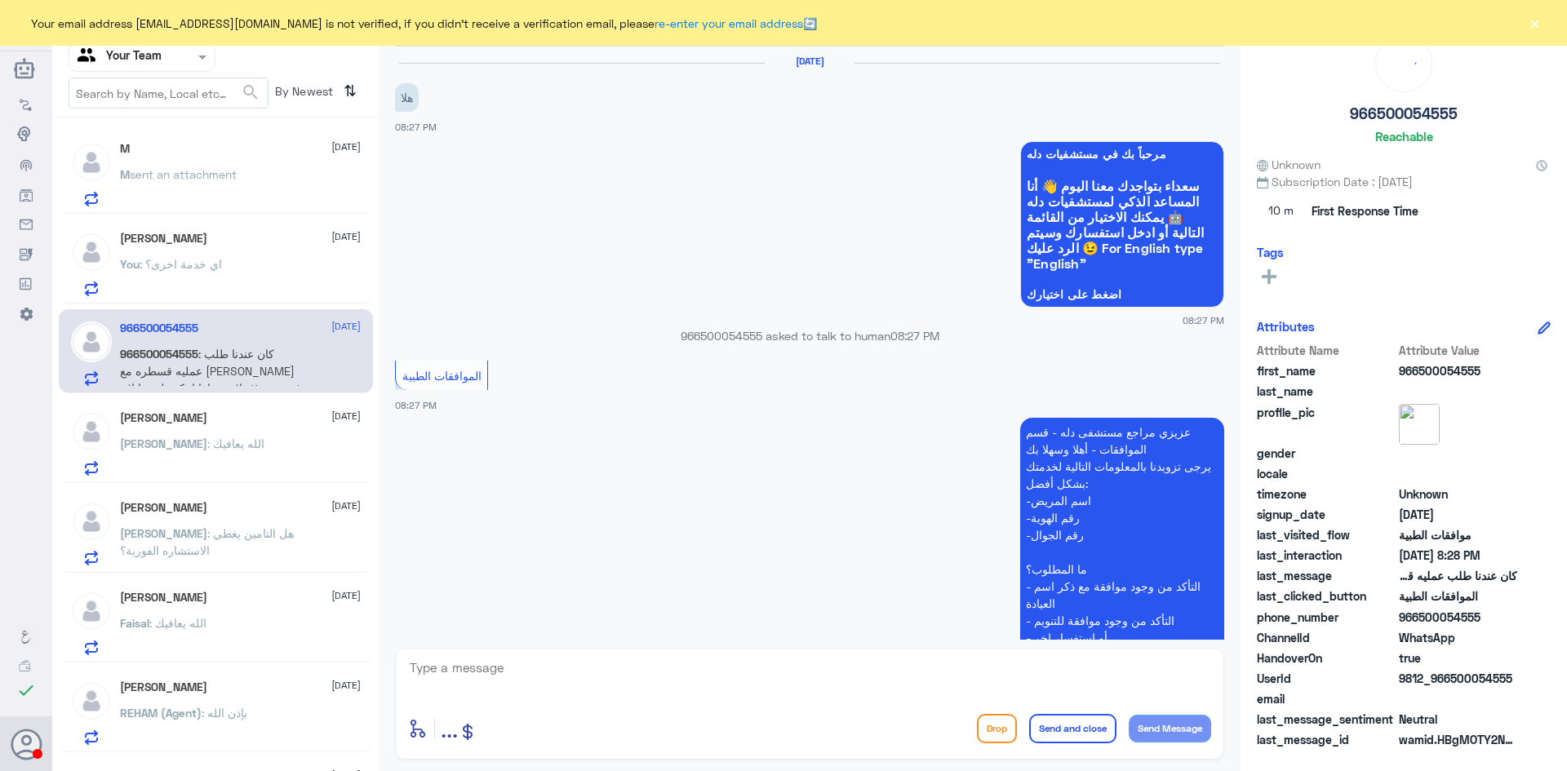
scroll to position [313, 0]
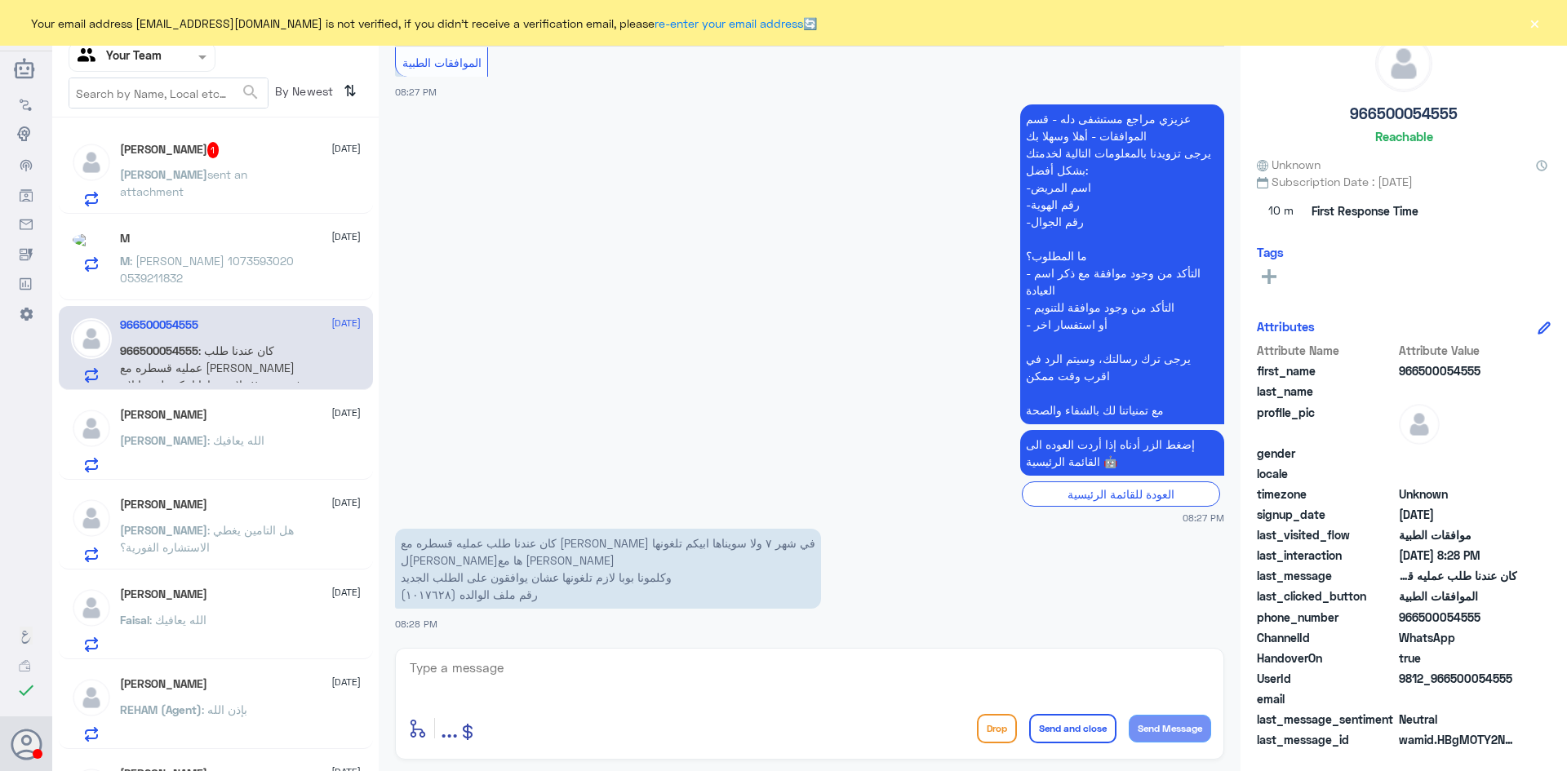
click at [204, 446] on div "Kati : الله يعافيك" at bounding box center [240, 454] width 241 height 37
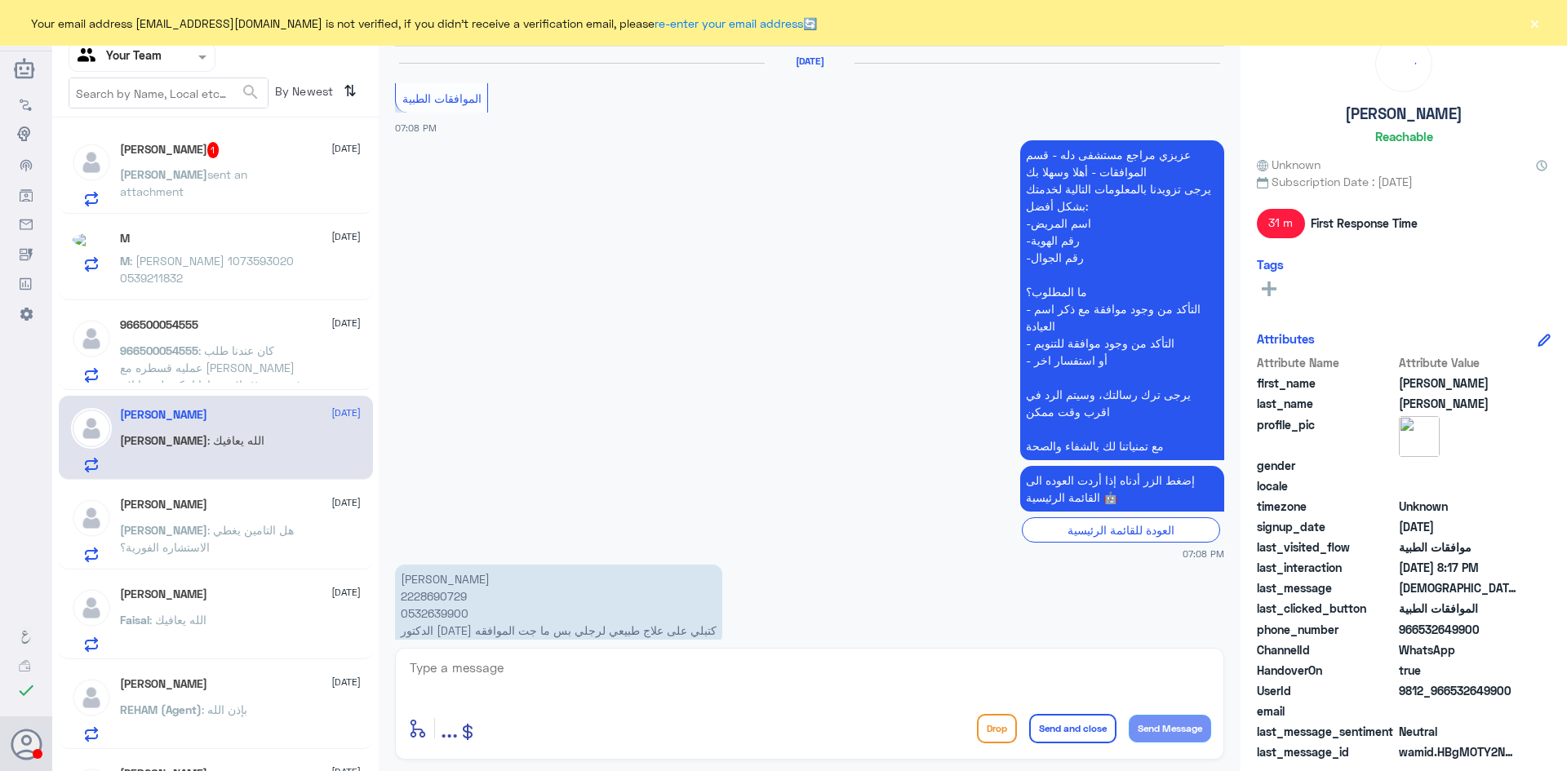
scroll to position [1308, 0]
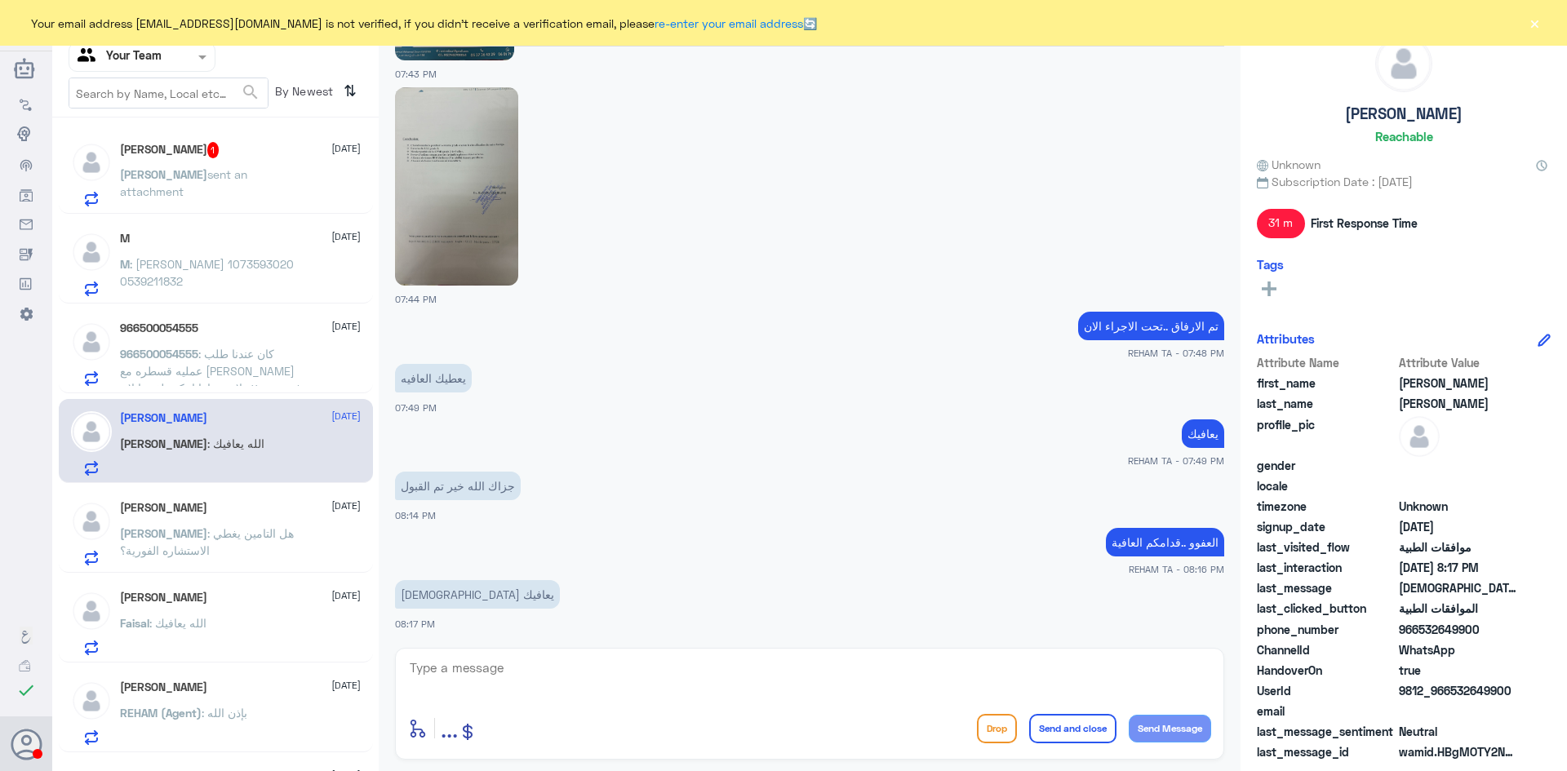
click at [198, 169] on span "sent an attachment" at bounding box center [183, 182] width 127 height 31
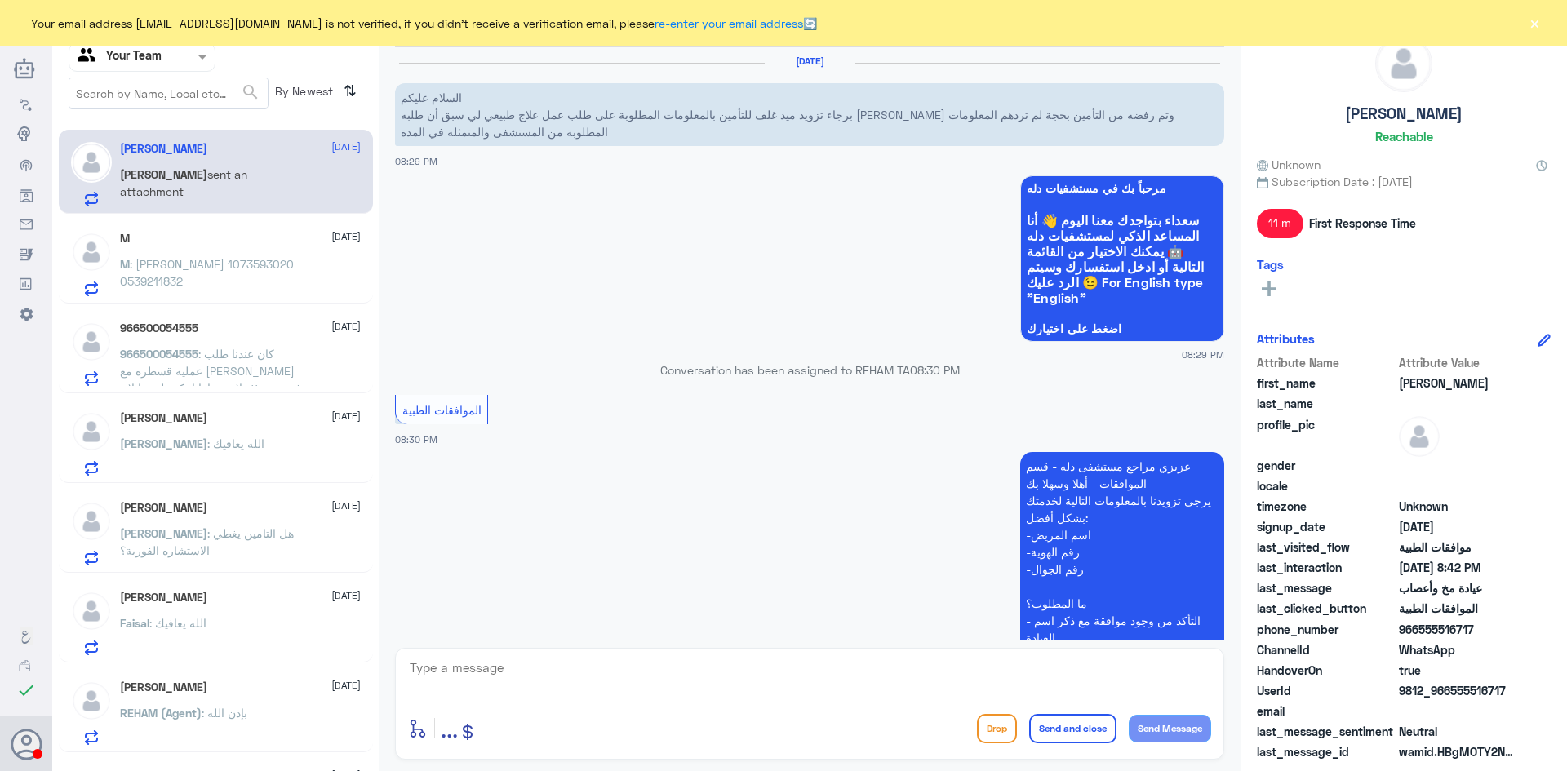
scroll to position [788, 0]
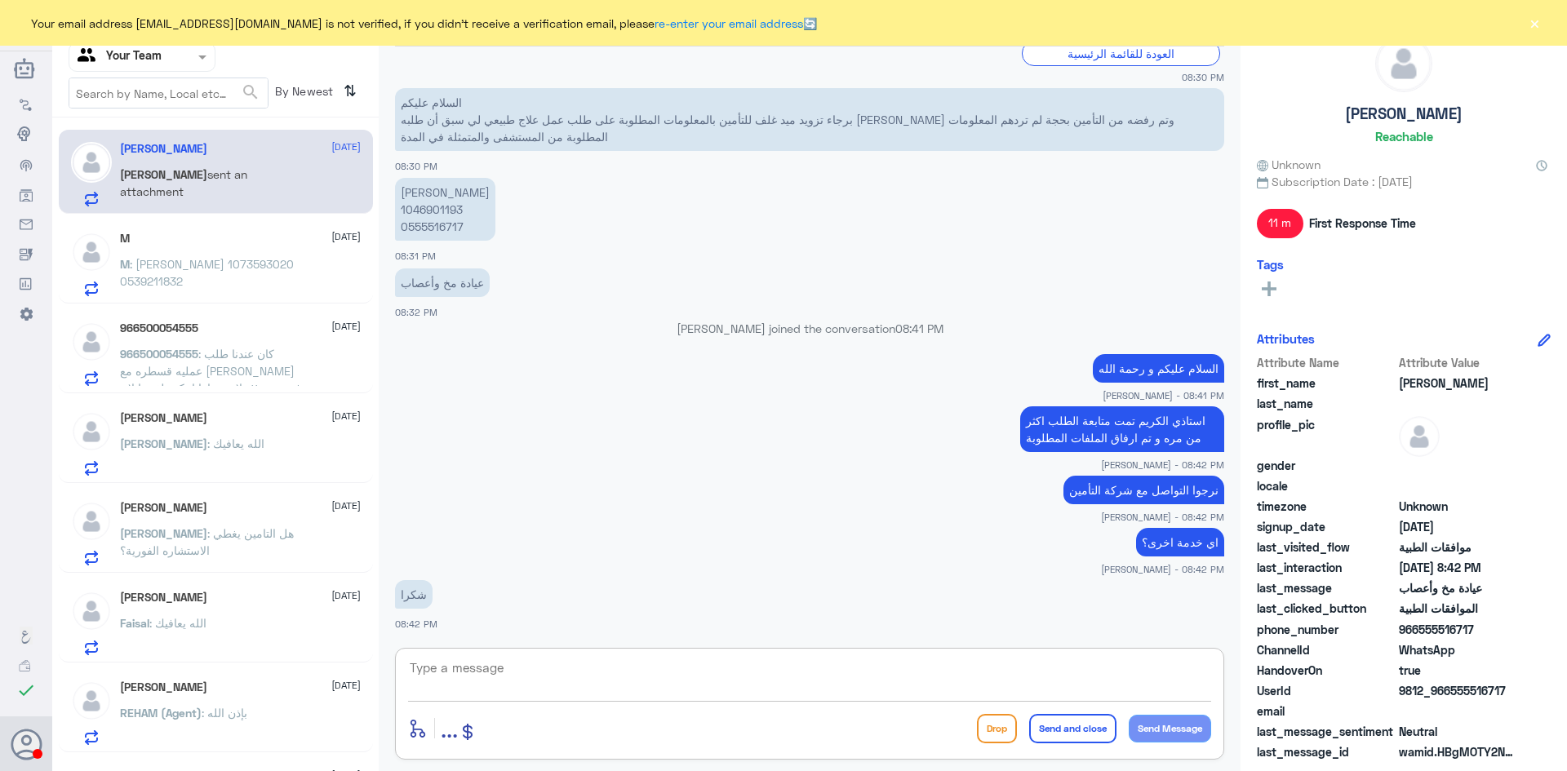
click at [537, 669] on textarea at bounding box center [809, 677] width 803 height 40
type textarea "قدامكم العافيه"
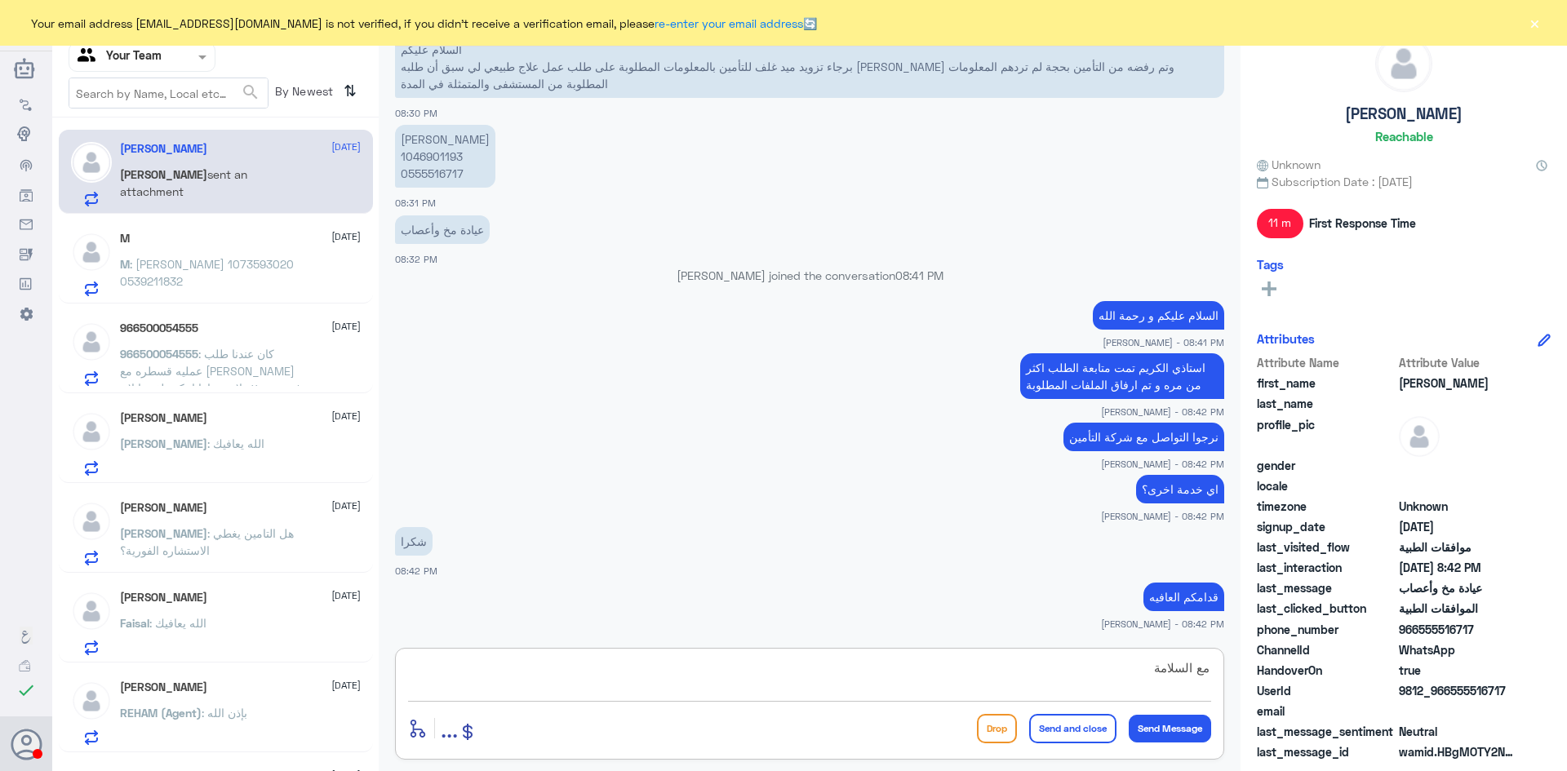
type textarea "مع السلامة"
click at [1095, 735] on button "Send and close" at bounding box center [1072, 728] width 87 height 29
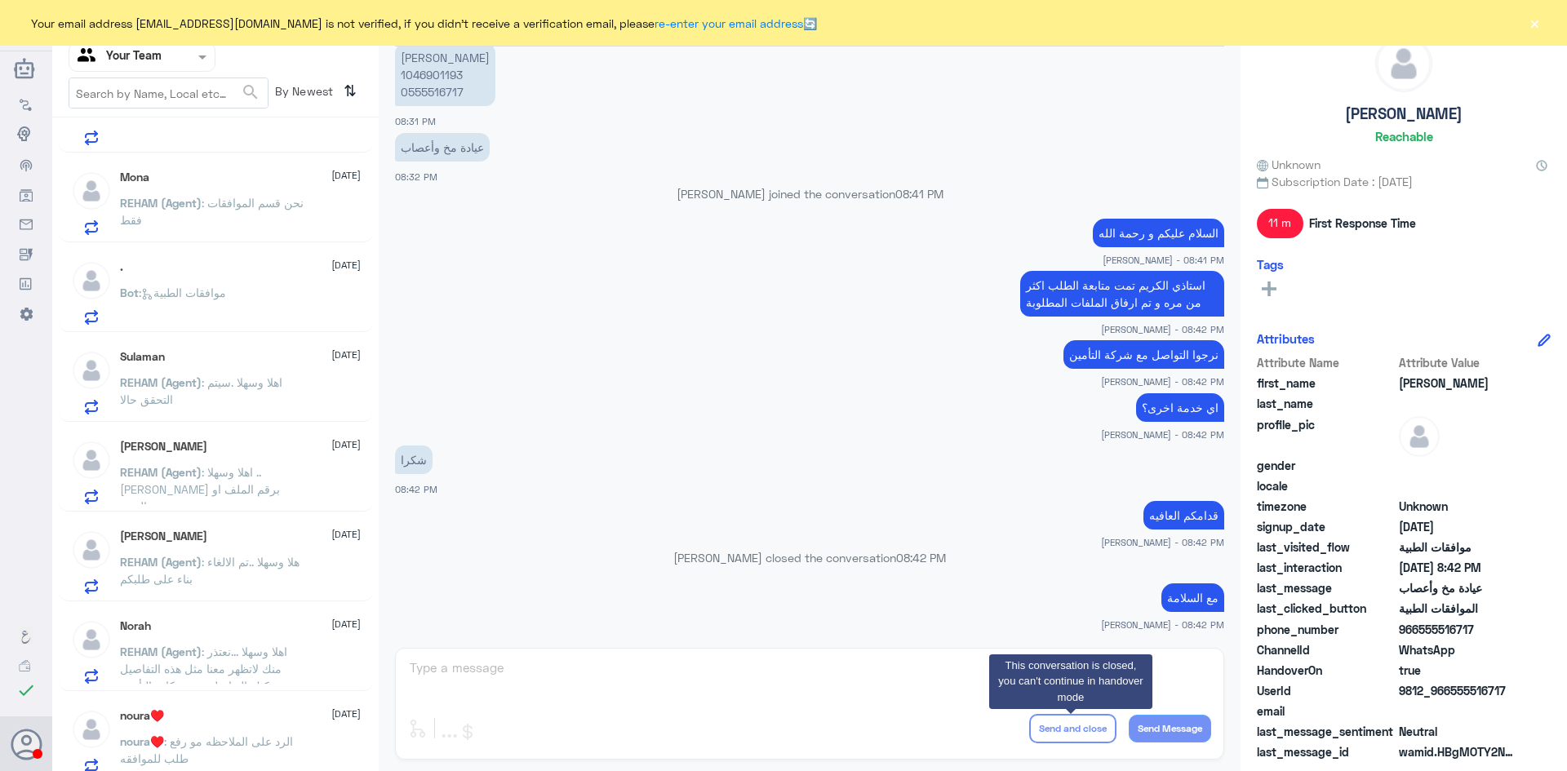
scroll to position [816, 0]
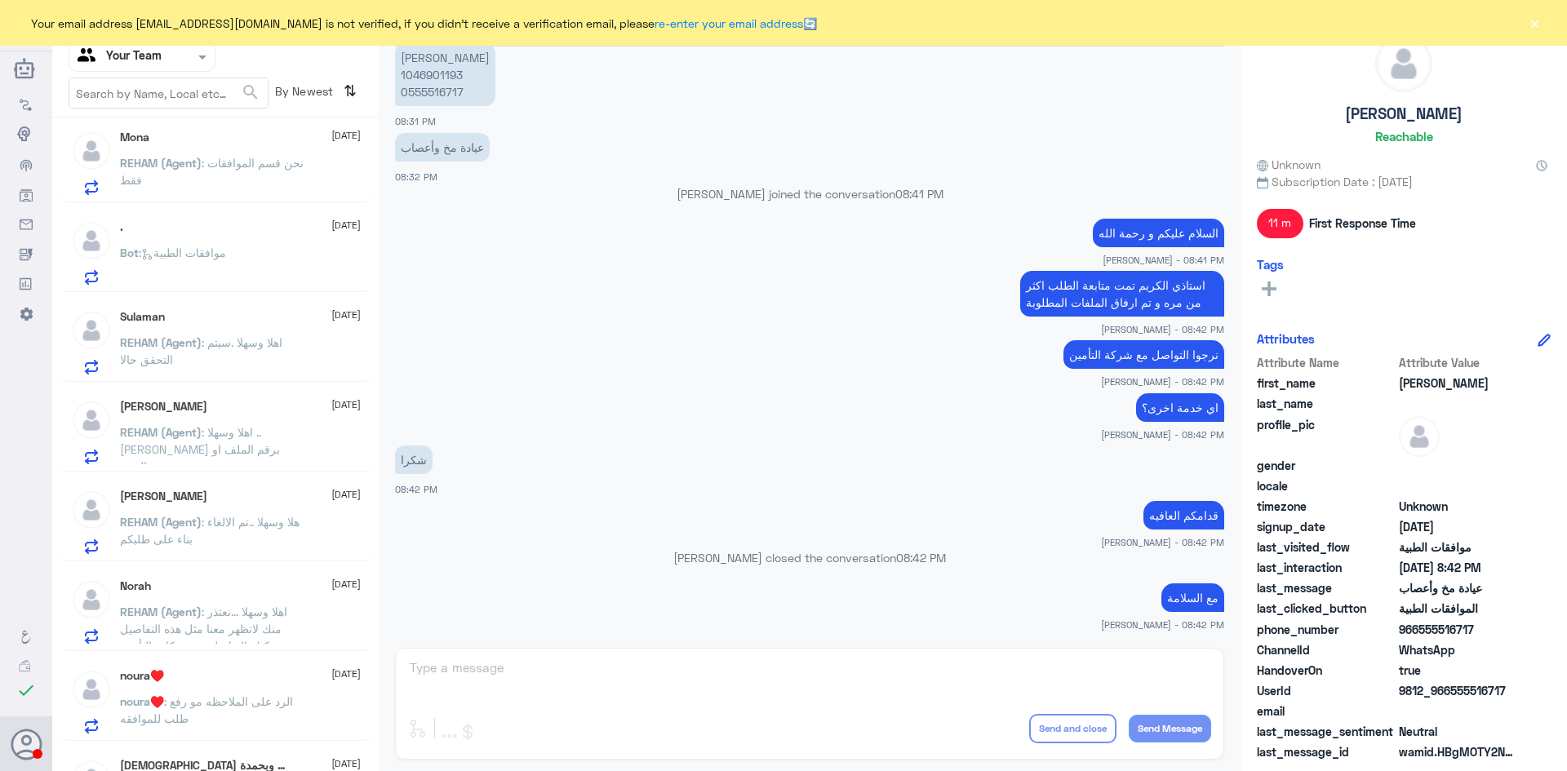
click at [260, 528] on span ": هلا وسهلا ..تم الالغاء بناء على طلبكم" at bounding box center [210, 530] width 180 height 31
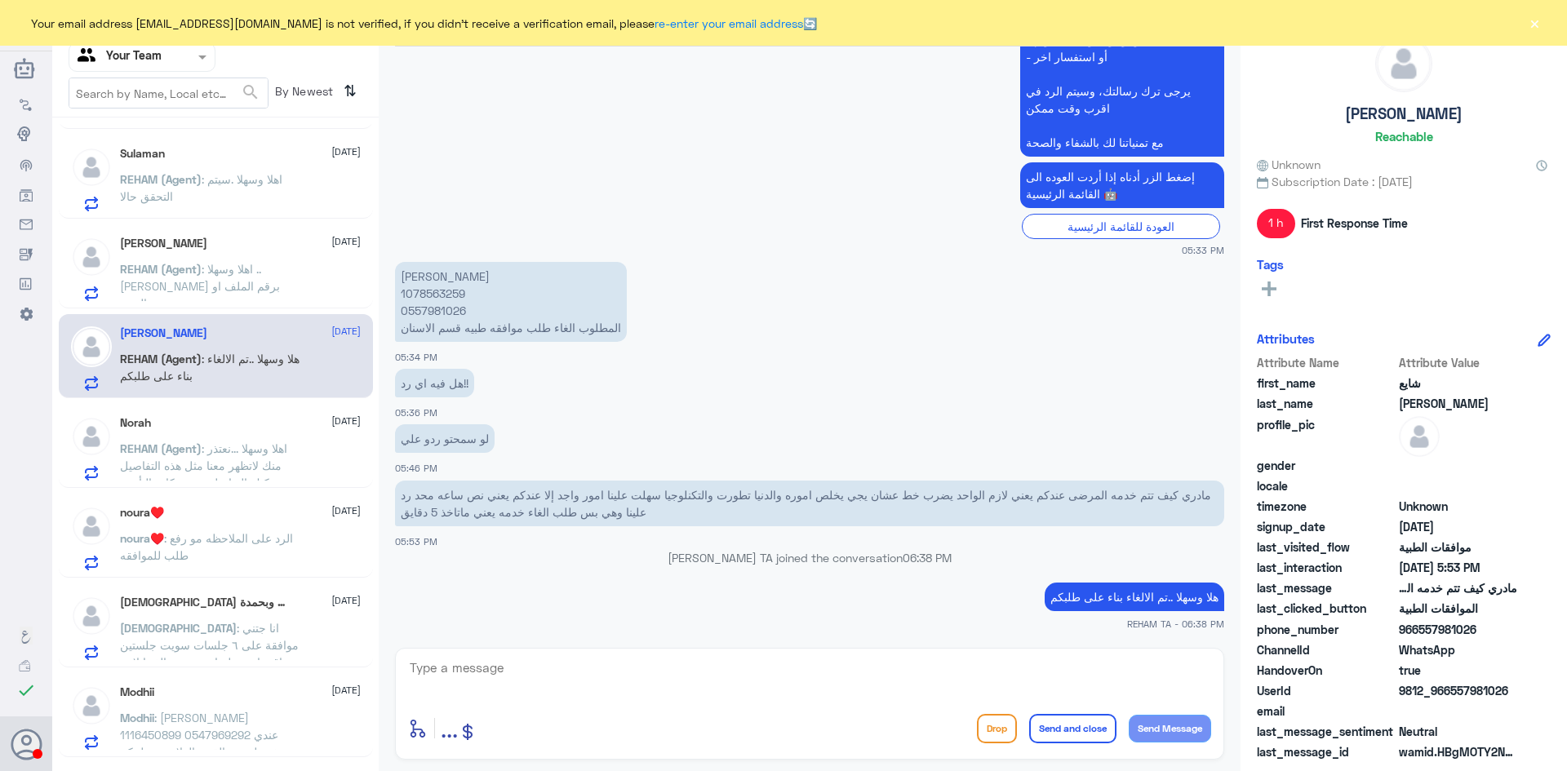
scroll to position [1061, 0]
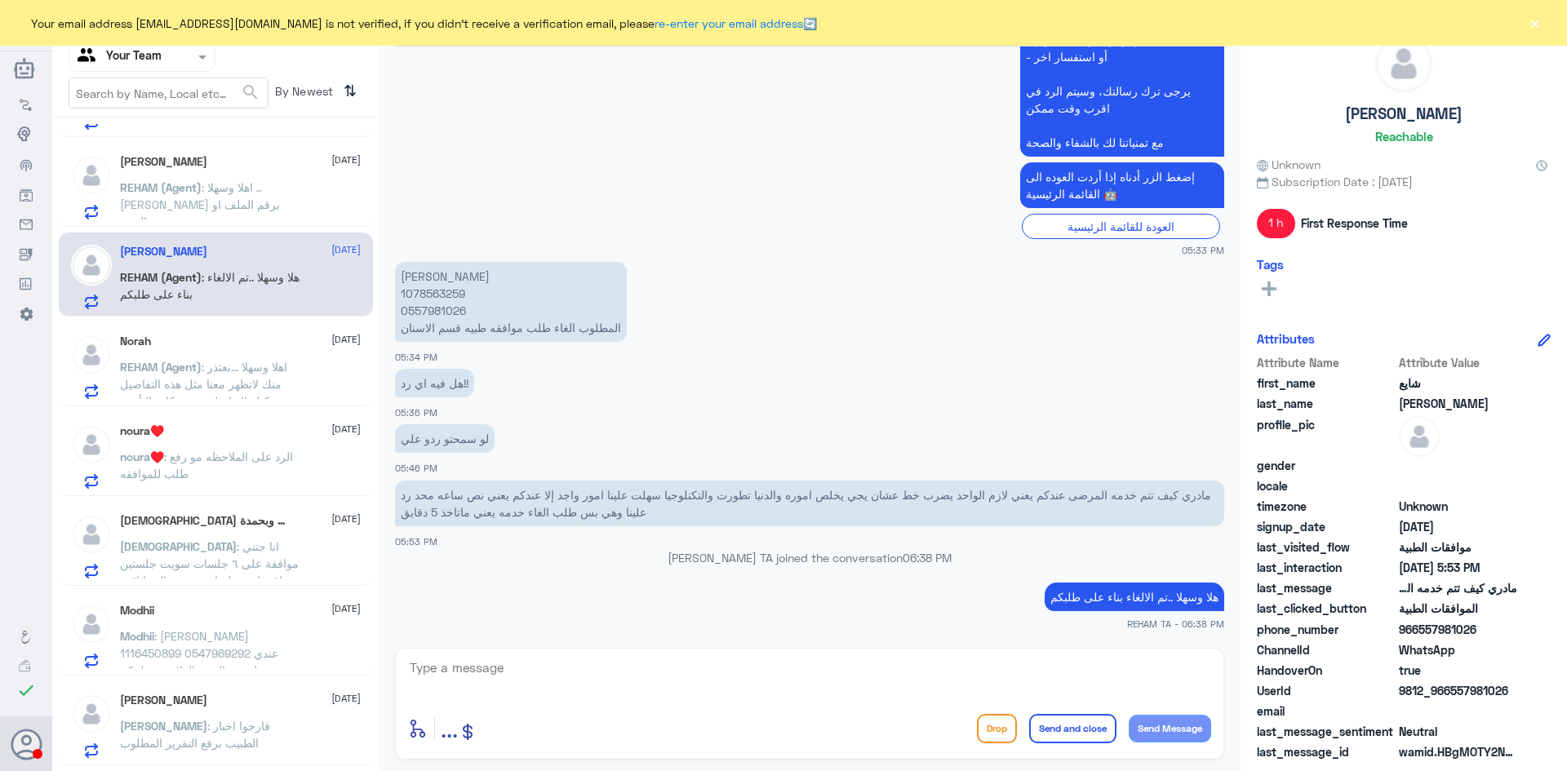
click at [264, 640] on p "Modhii : موضي سعود العتيبي 1116450899 0547969292 عندي وصفه طبيه ومالقيت العلاج …" at bounding box center [212, 648] width 184 height 41
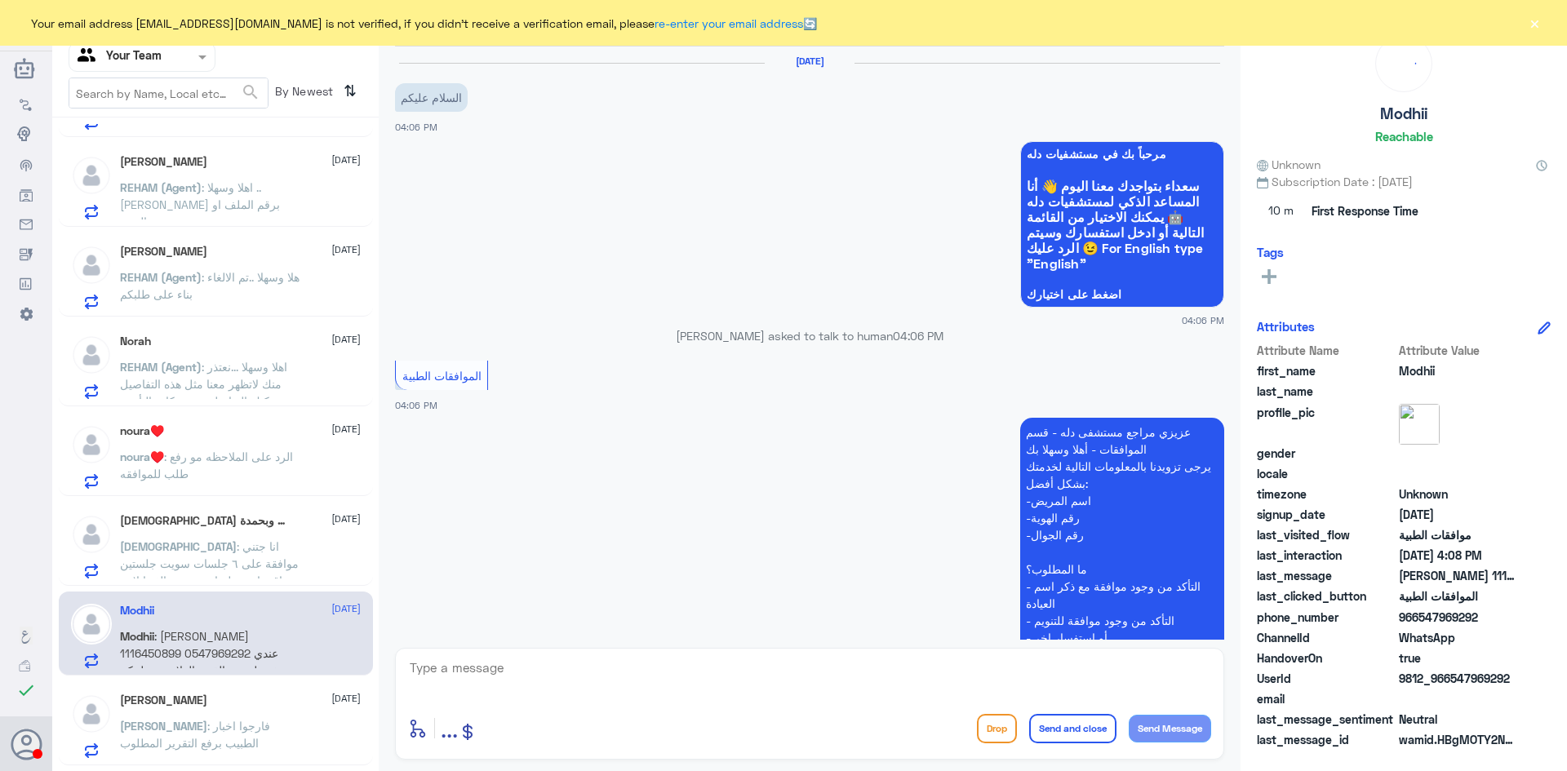
scroll to position [331, 0]
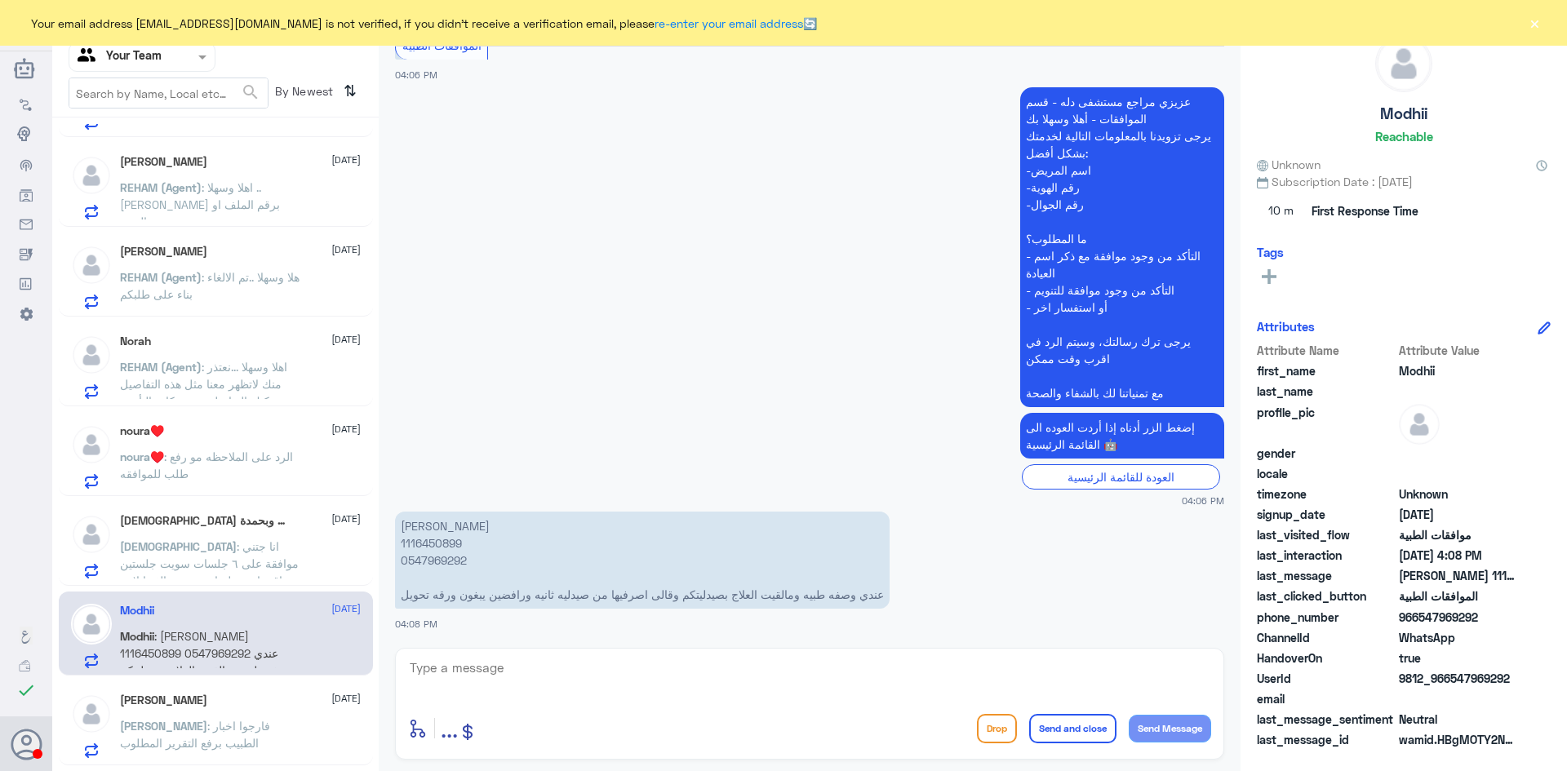
click at [239, 710] on div "Ahmed Ekram 1 October Ahmed : فارجوا اخبار الطبيب برفع التقرير المطلوب" at bounding box center [240, 726] width 241 height 64
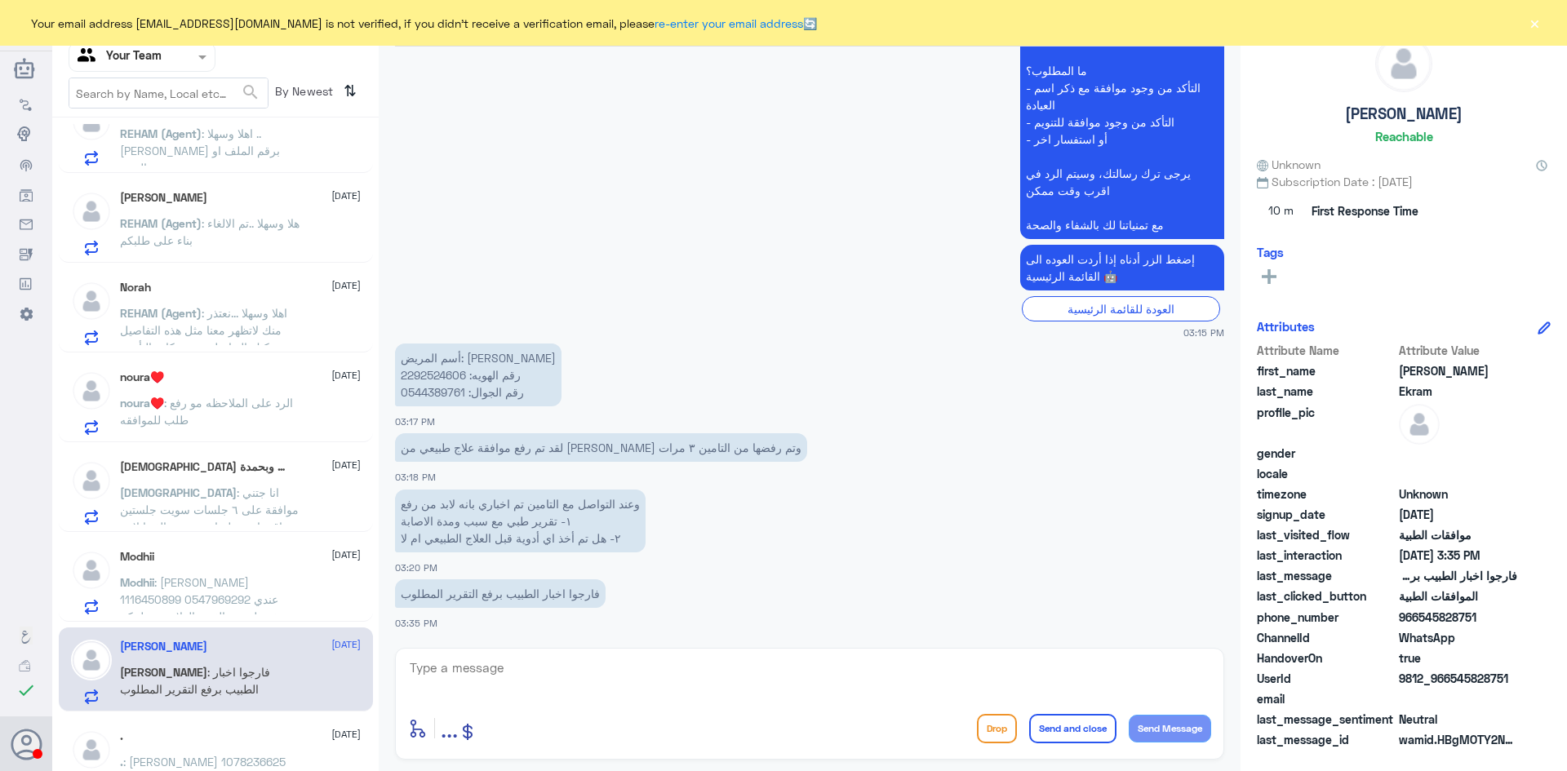
scroll to position [1146, 0]
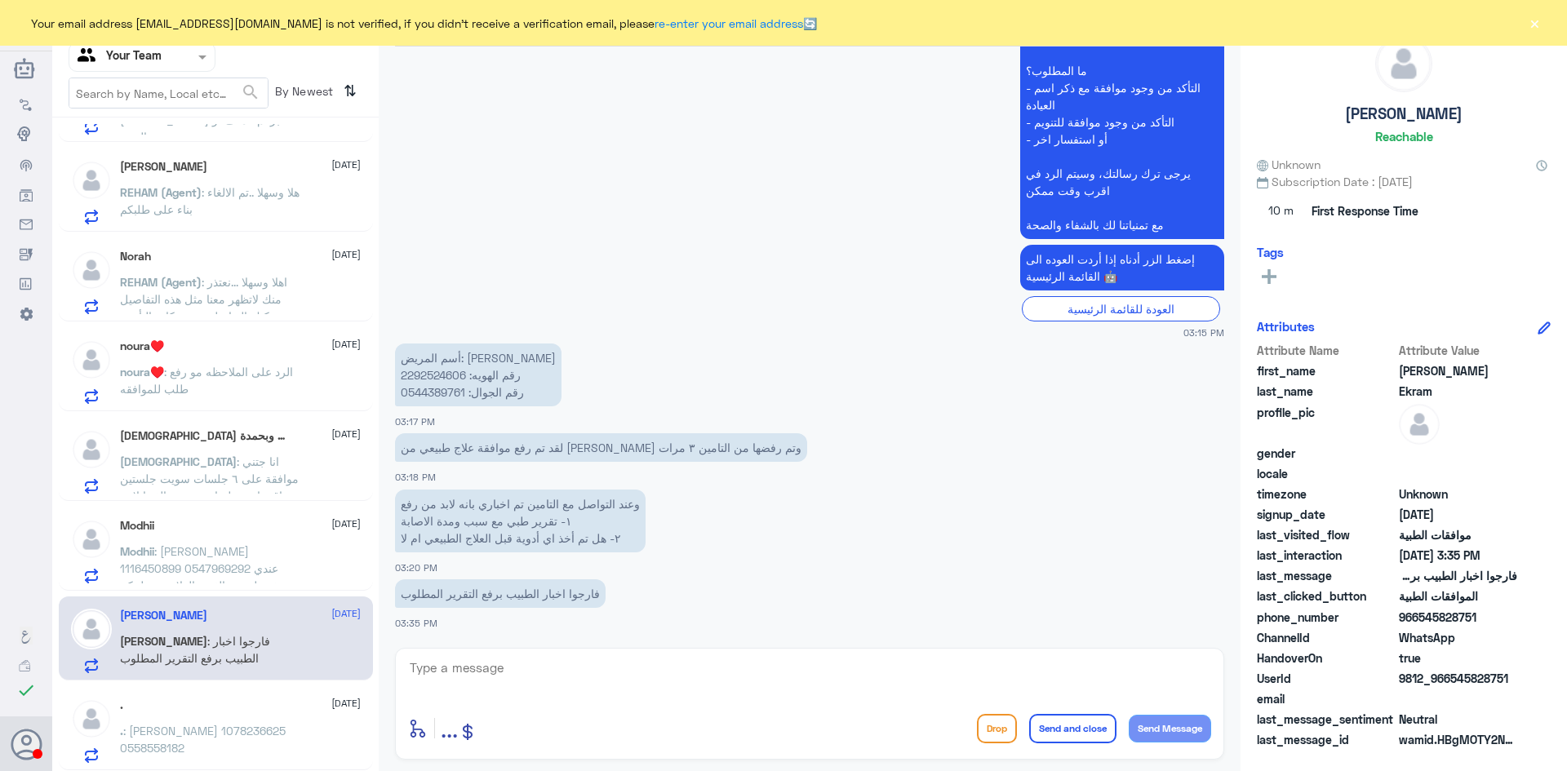
click at [229, 716] on div ". 1 October . : محمد اليوسف 1078236625 0558558182" at bounding box center [240, 731] width 241 height 64
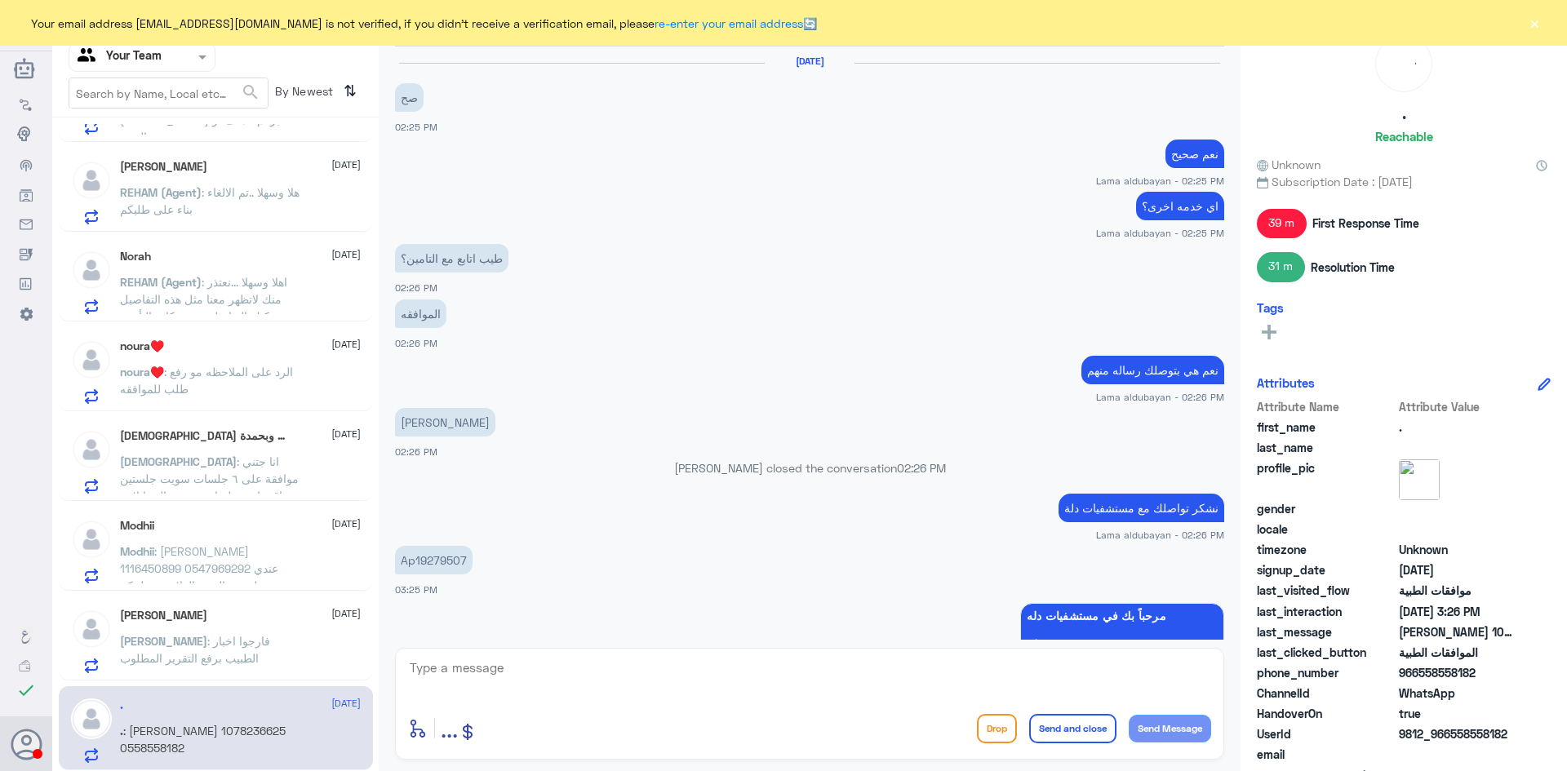
scroll to position [1254, 0]
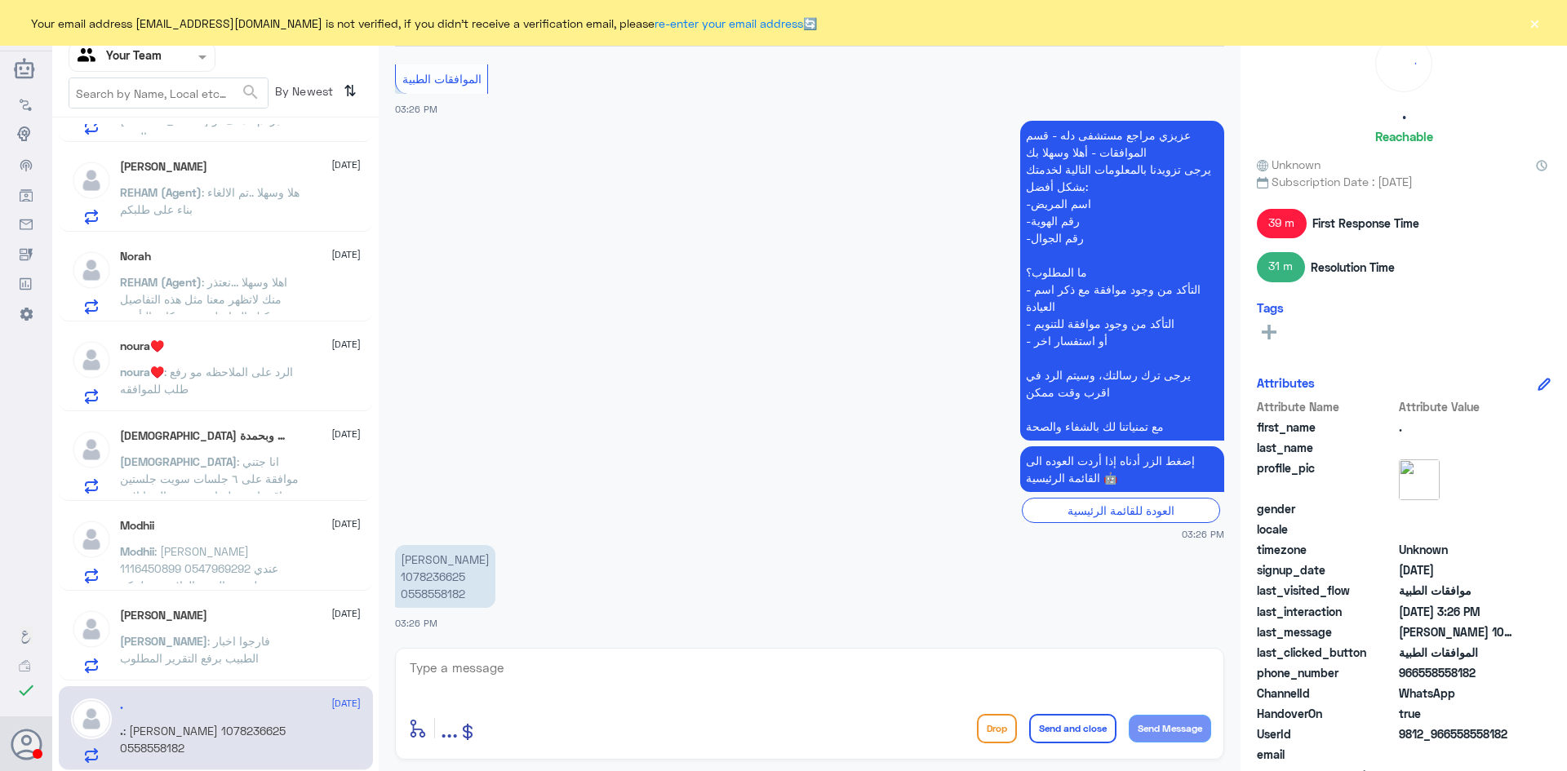
click at [179, 637] on span ": فارجوا اخبار الطبيب برفع التقرير المطلوب" at bounding box center [195, 649] width 150 height 31
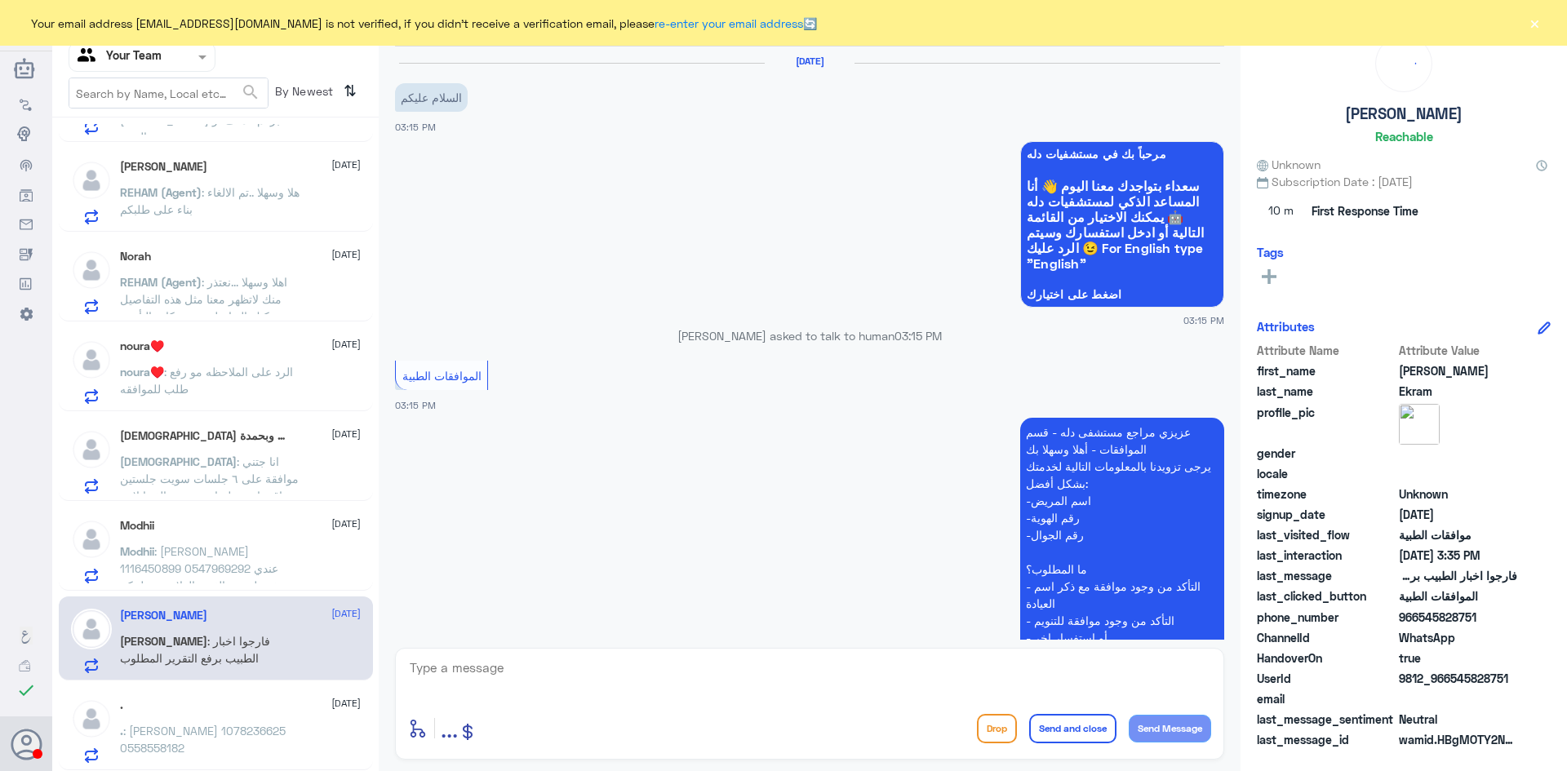
scroll to position [499, 0]
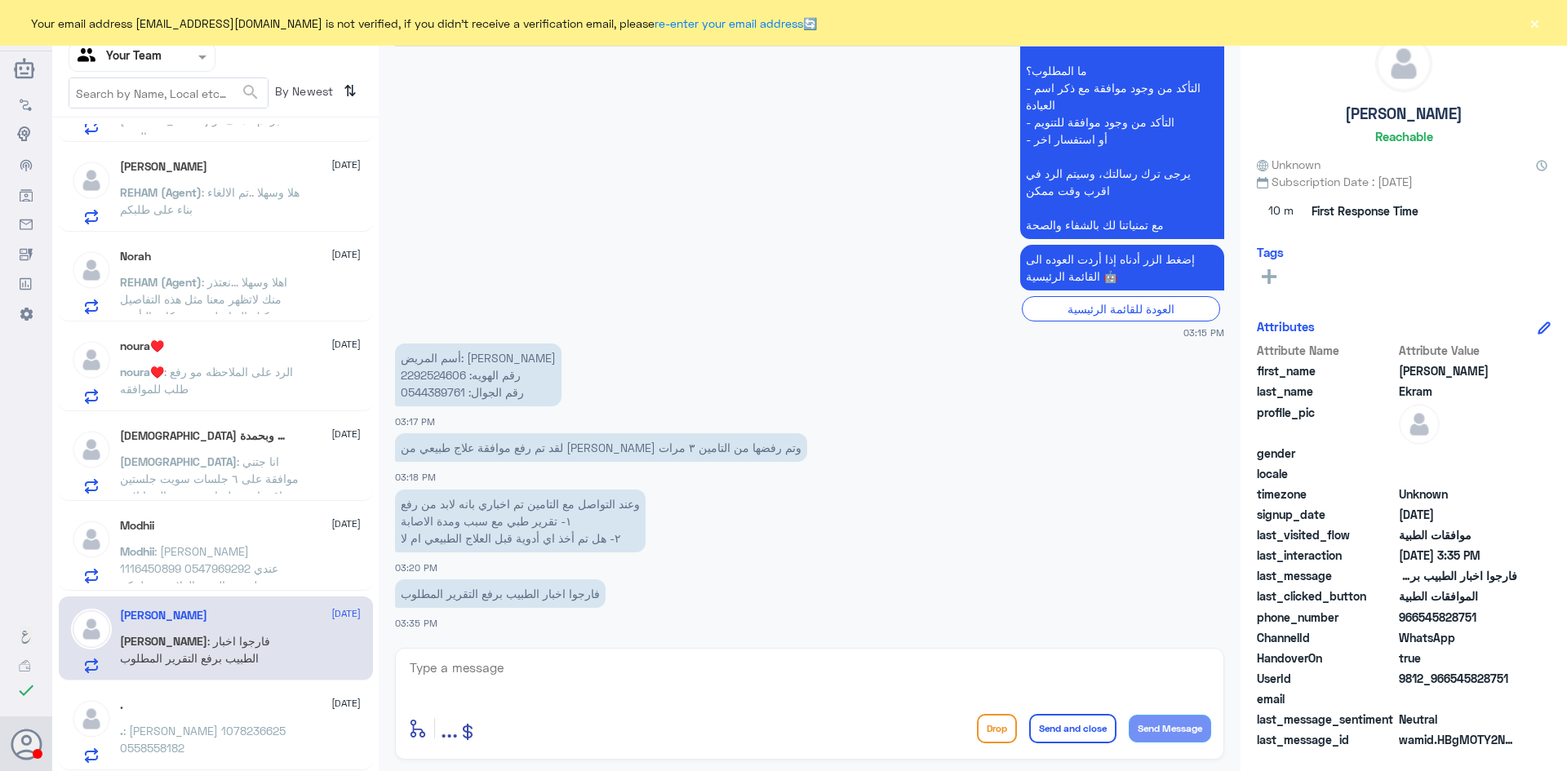
click at [211, 460] on span ": انا جتني موافقة على ٦ جلسات سويت جلستين وباقي اربع جلسات وحبيت الغيها لاني بر…" at bounding box center [210, 496] width 180 height 82
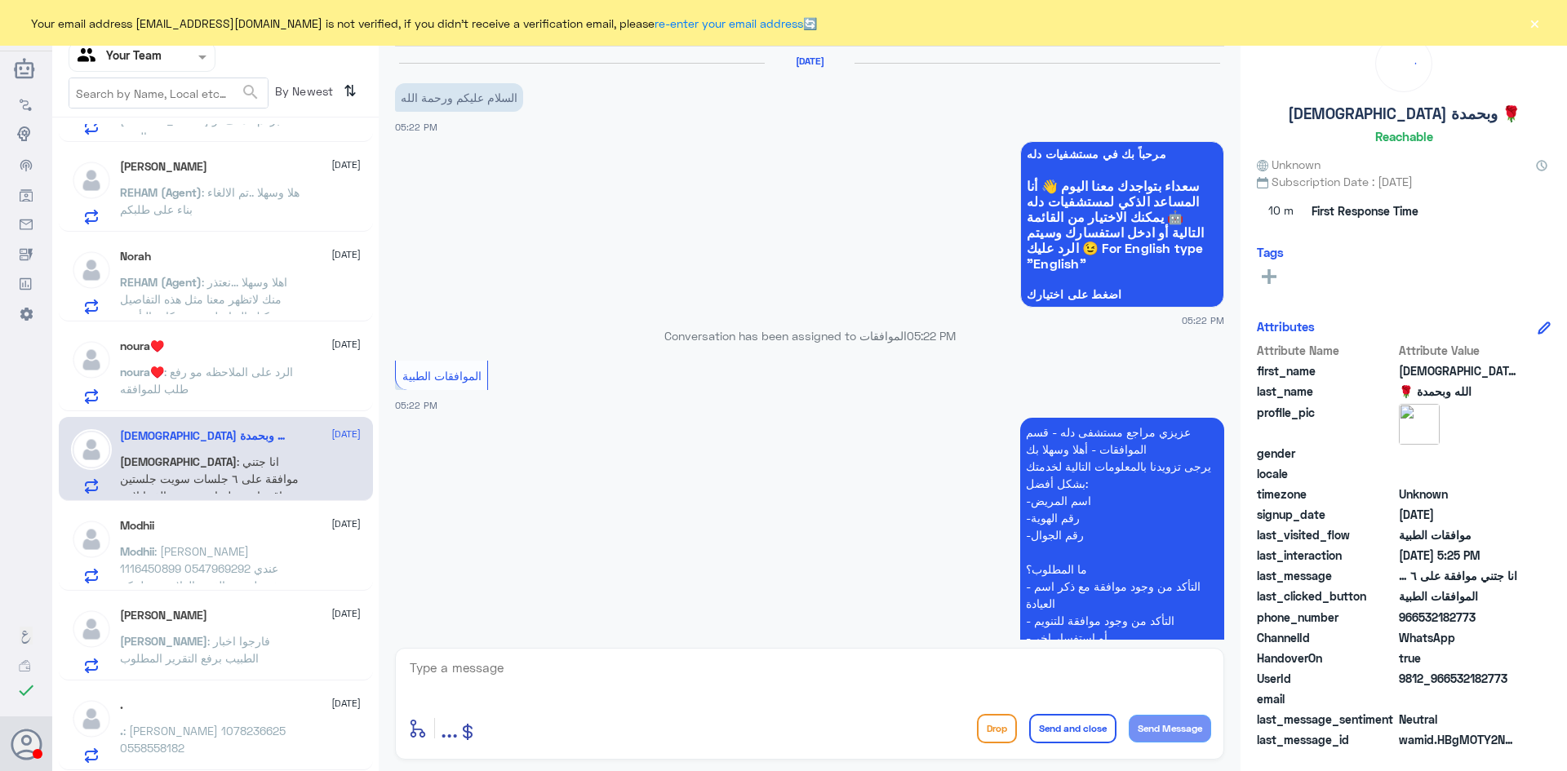
scroll to position [438, 0]
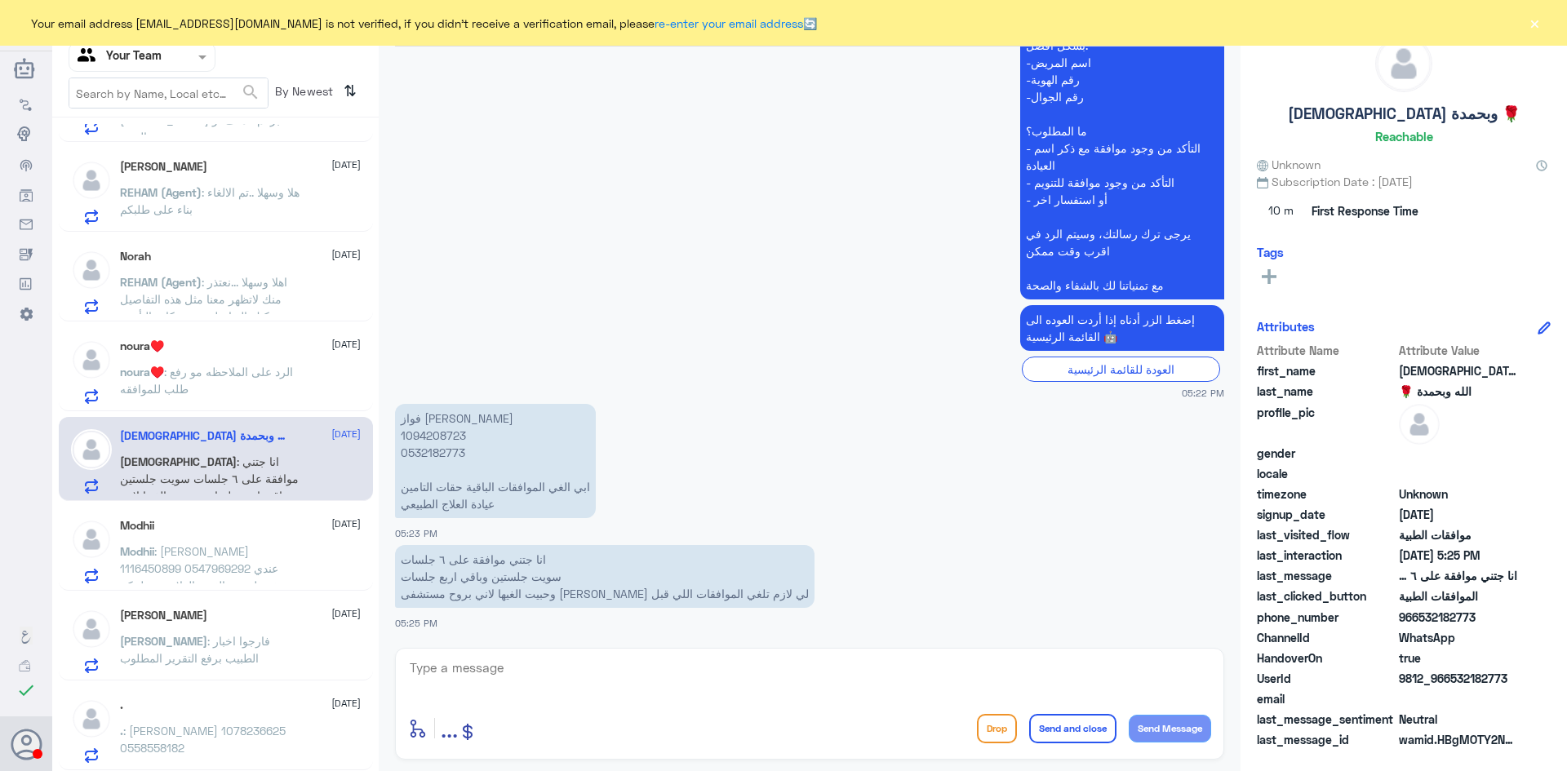
click at [547, 670] on textarea at bounding box center [809, 677] width 803 height 40
type textarea "السلام عليكم و رحمة الله"
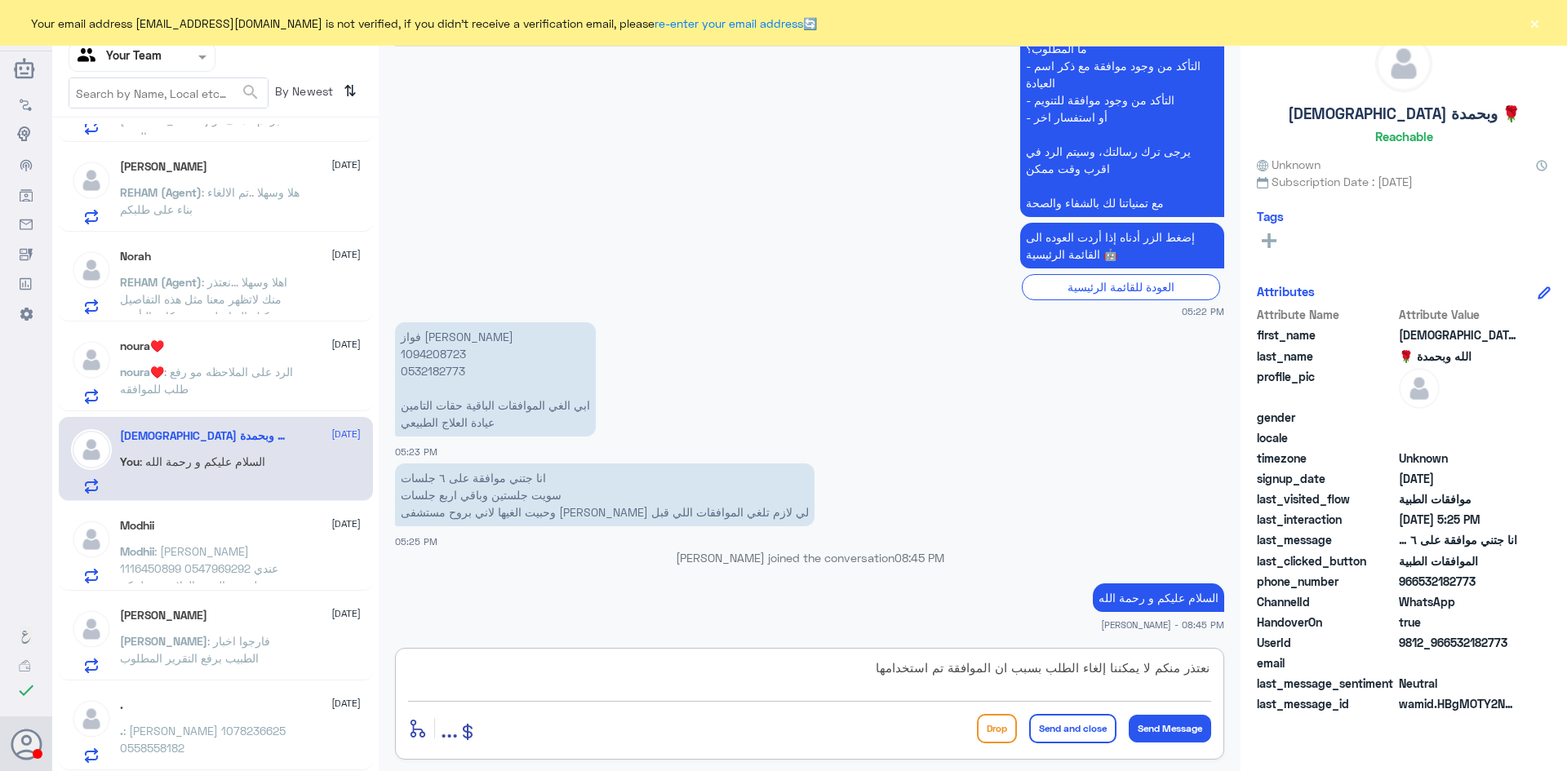
type textarea "نعتذر منكم لا يمكننا إلغاء الطلب بسبب ان الموافقة تم استخدامها"
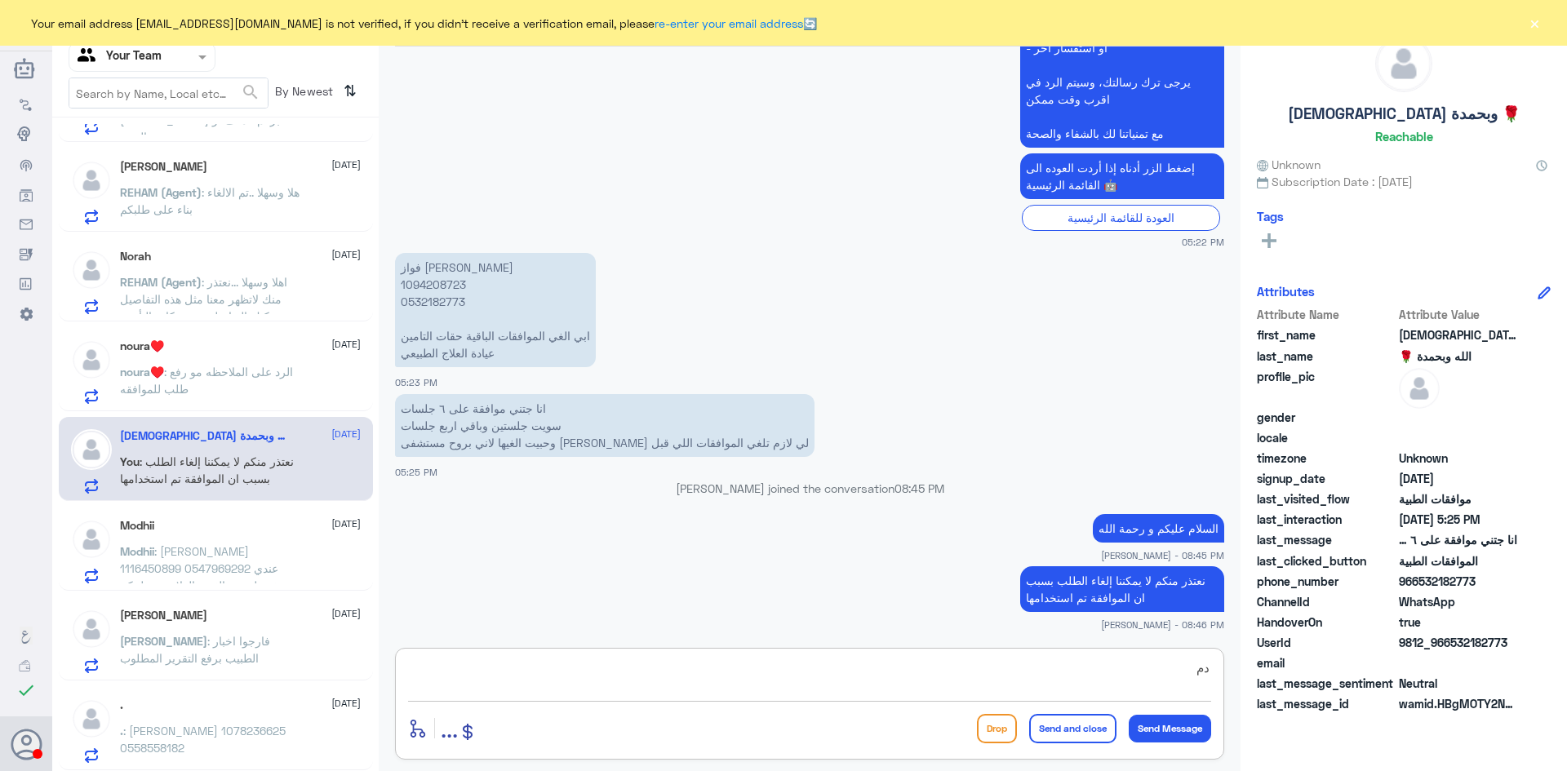
type textarea "د"
type textarea "دمتم بصحة و سلامة"
click at [1054, 726] on button "Send and close" at bounding box center [1072, 728] width 87 height 29
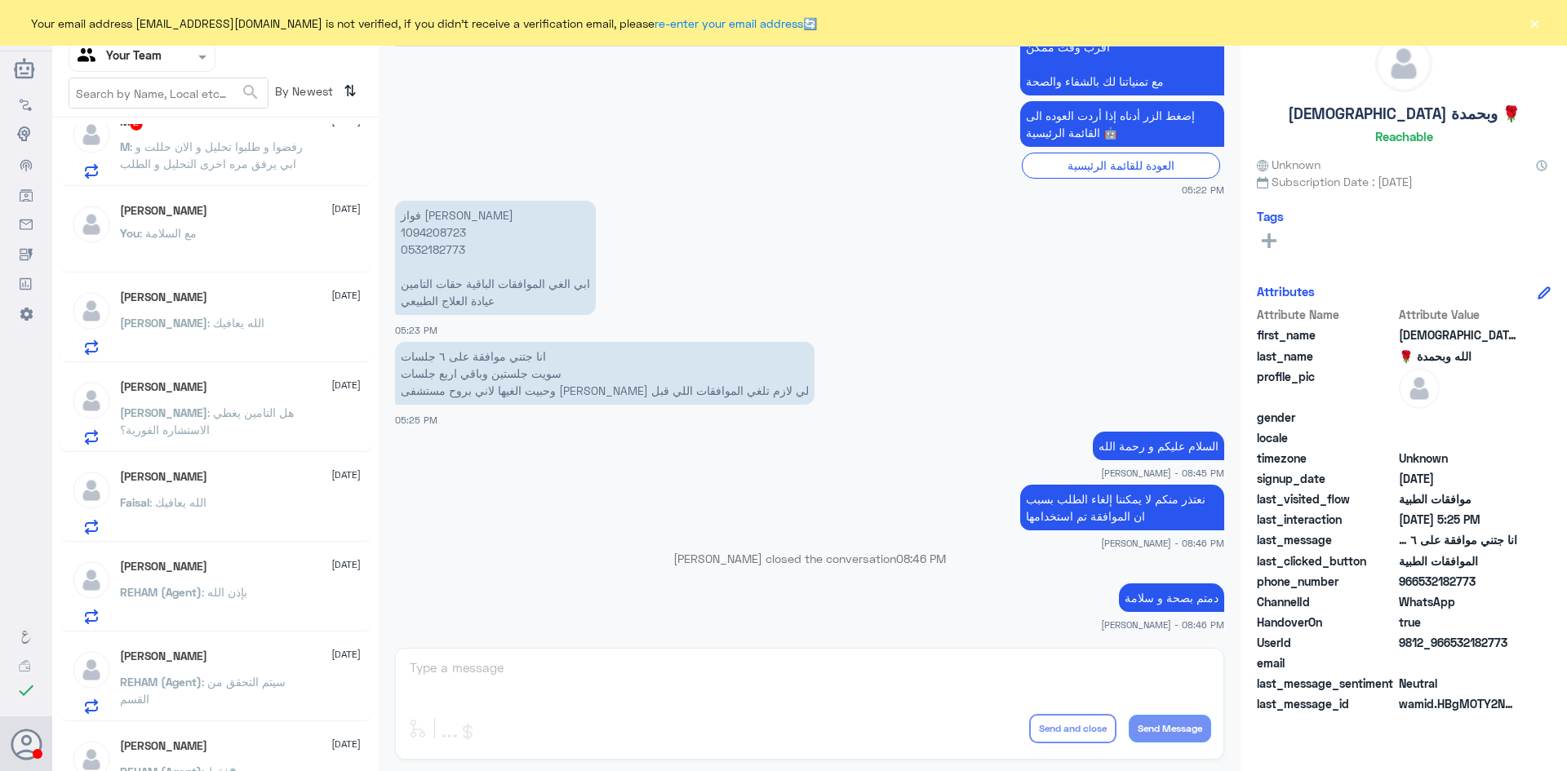
scroll to position [0, 0]
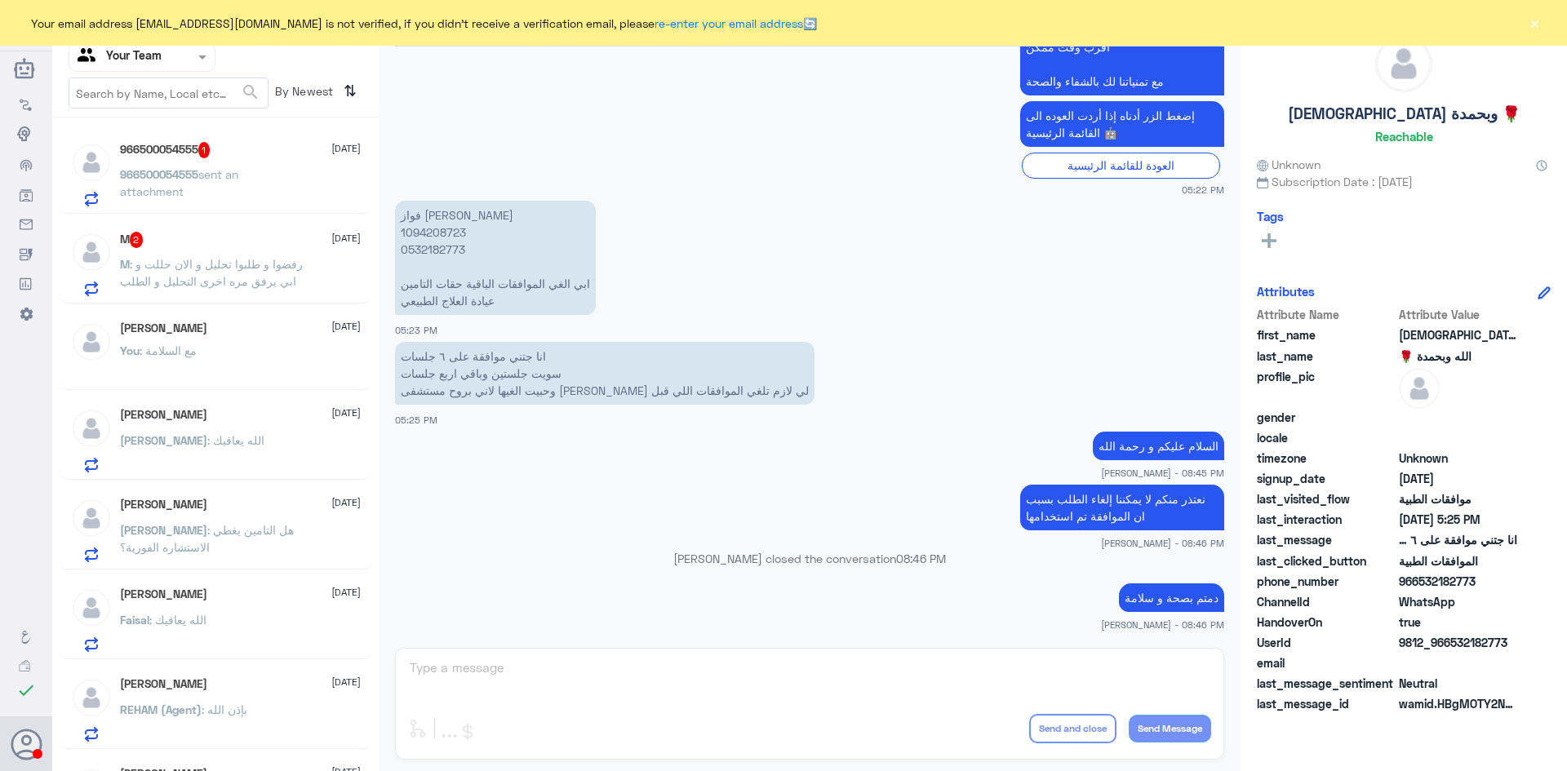
click at [252, 262] on span ": رفضوا و طلبوا تحليل و الان حللت و ابي يرفق مره اخرى التحليل و الطلب" at bounding box center [211, 272] width 183 height 31
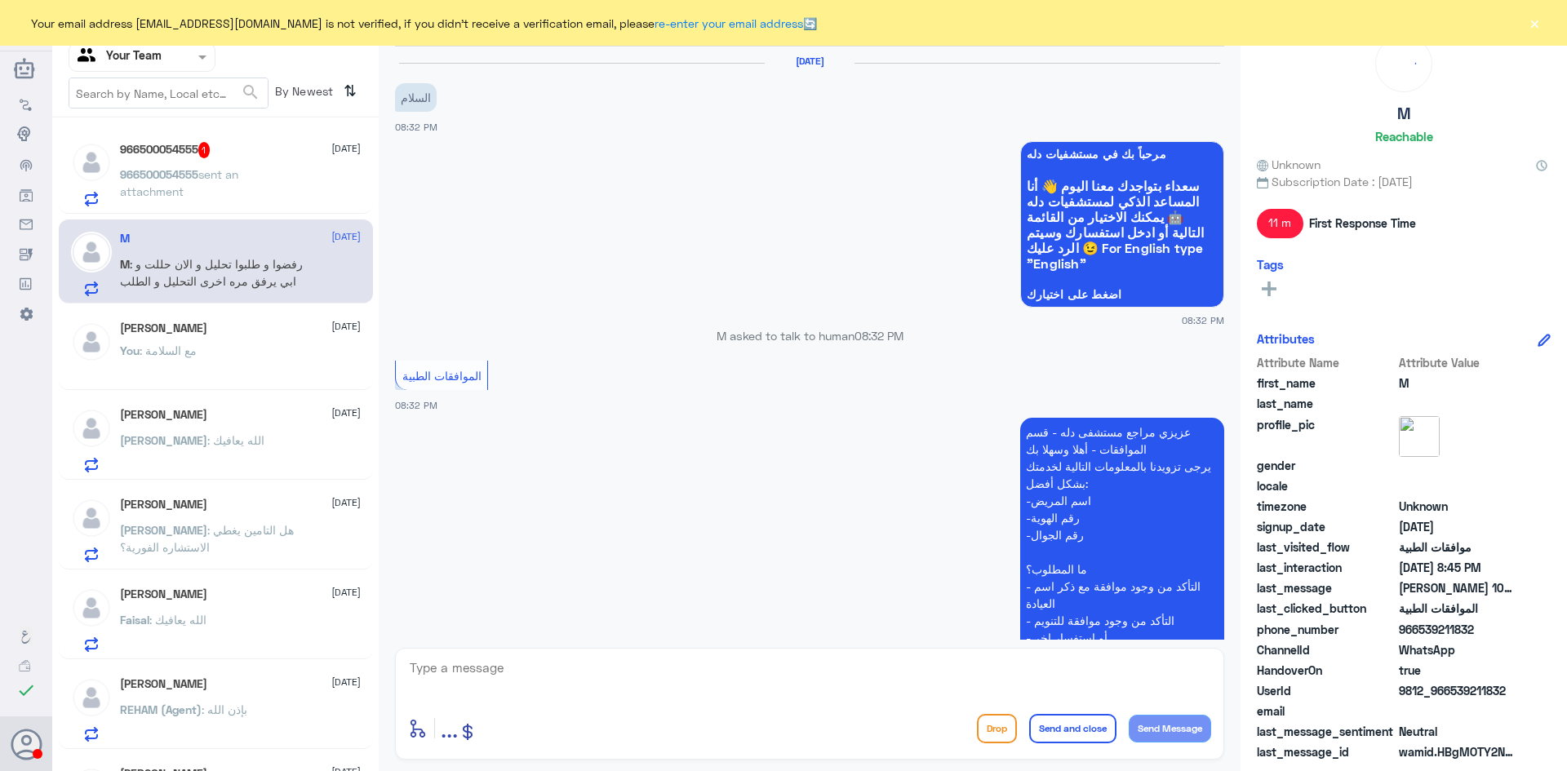
scroll to position [491, 0]
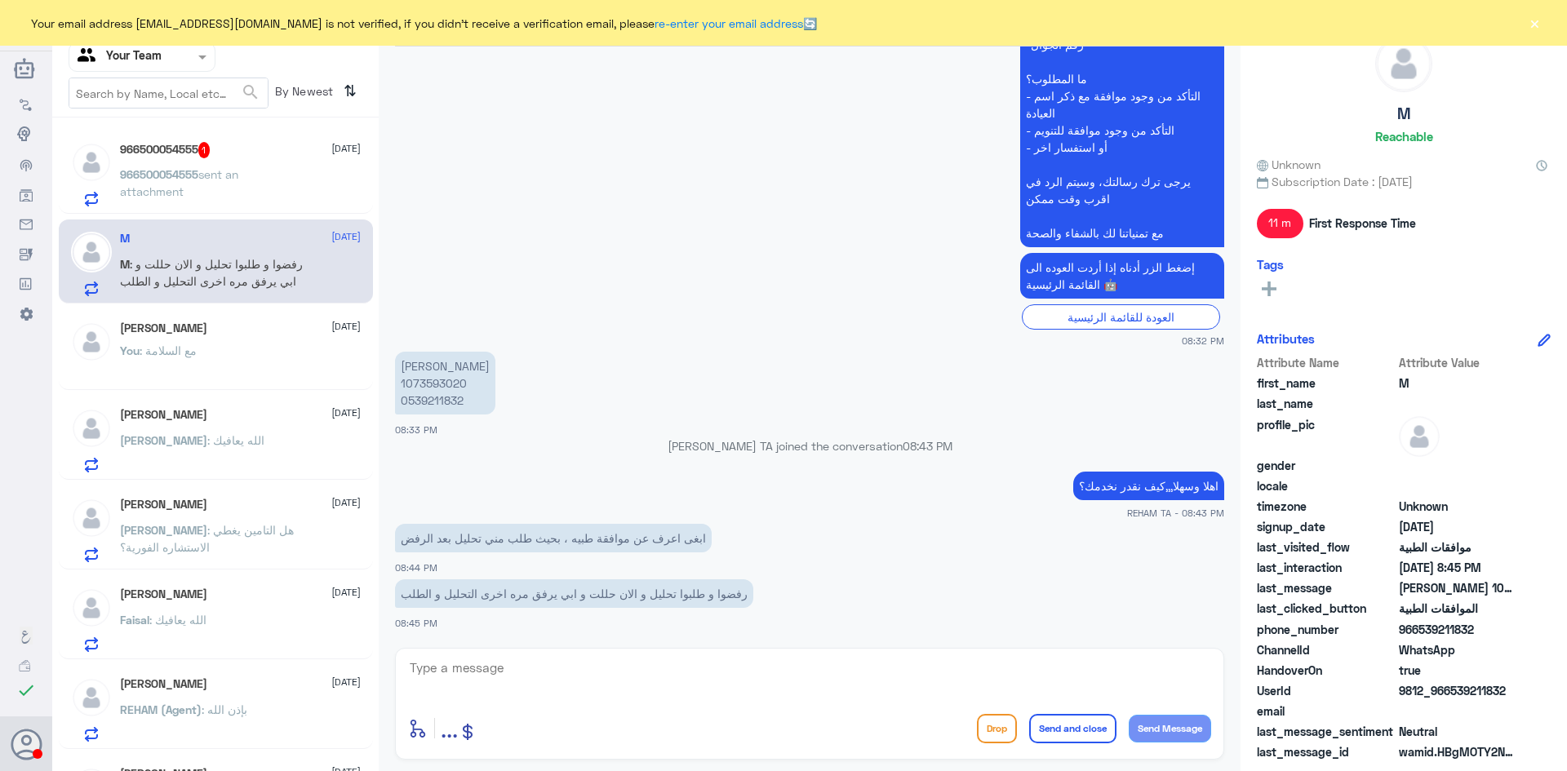
click at [238, 184] on p "966500054555 sent an attachment" at bounding box center [212, 186] width 184 height 41
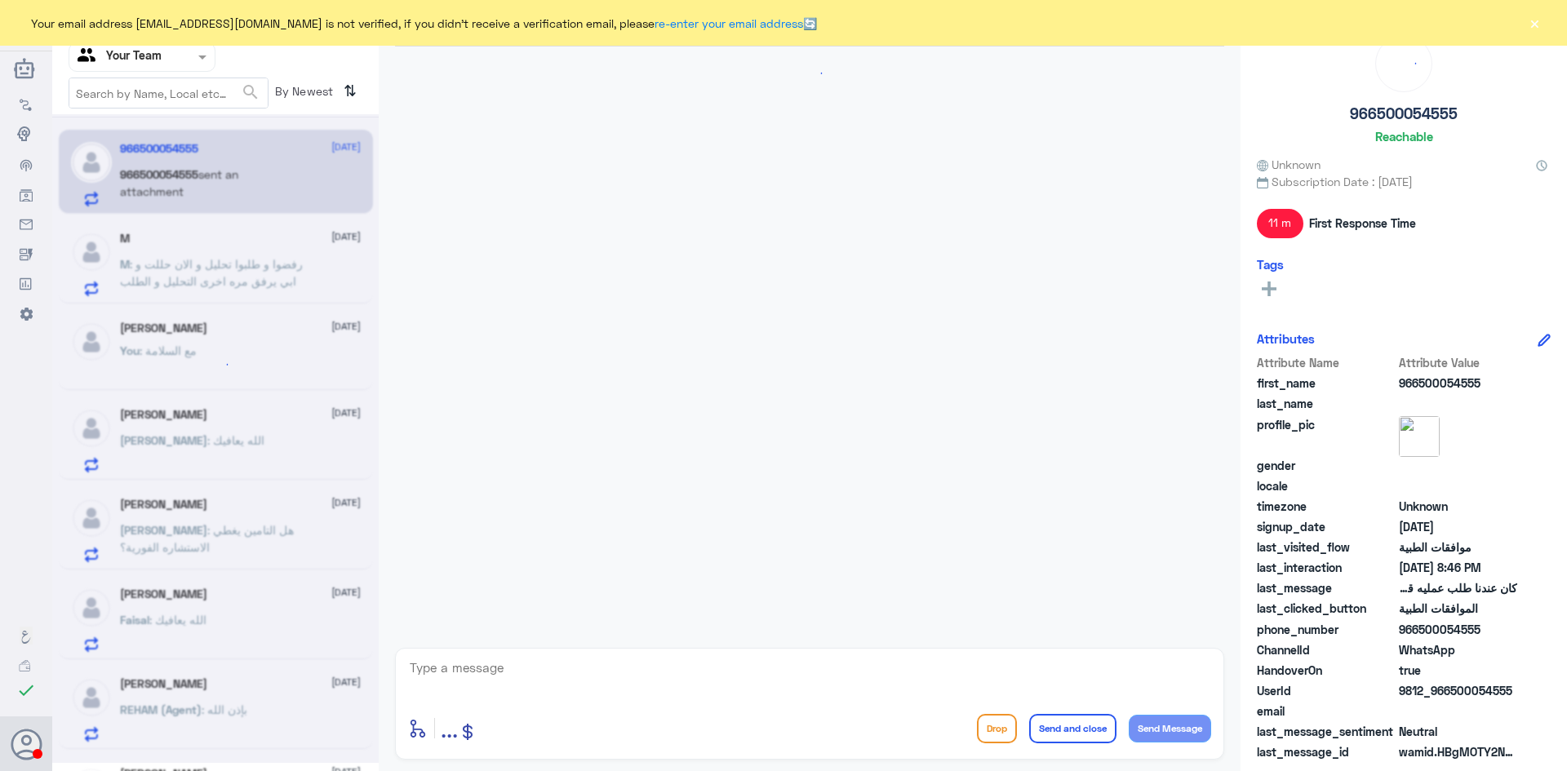
scroll to position [370, 0]
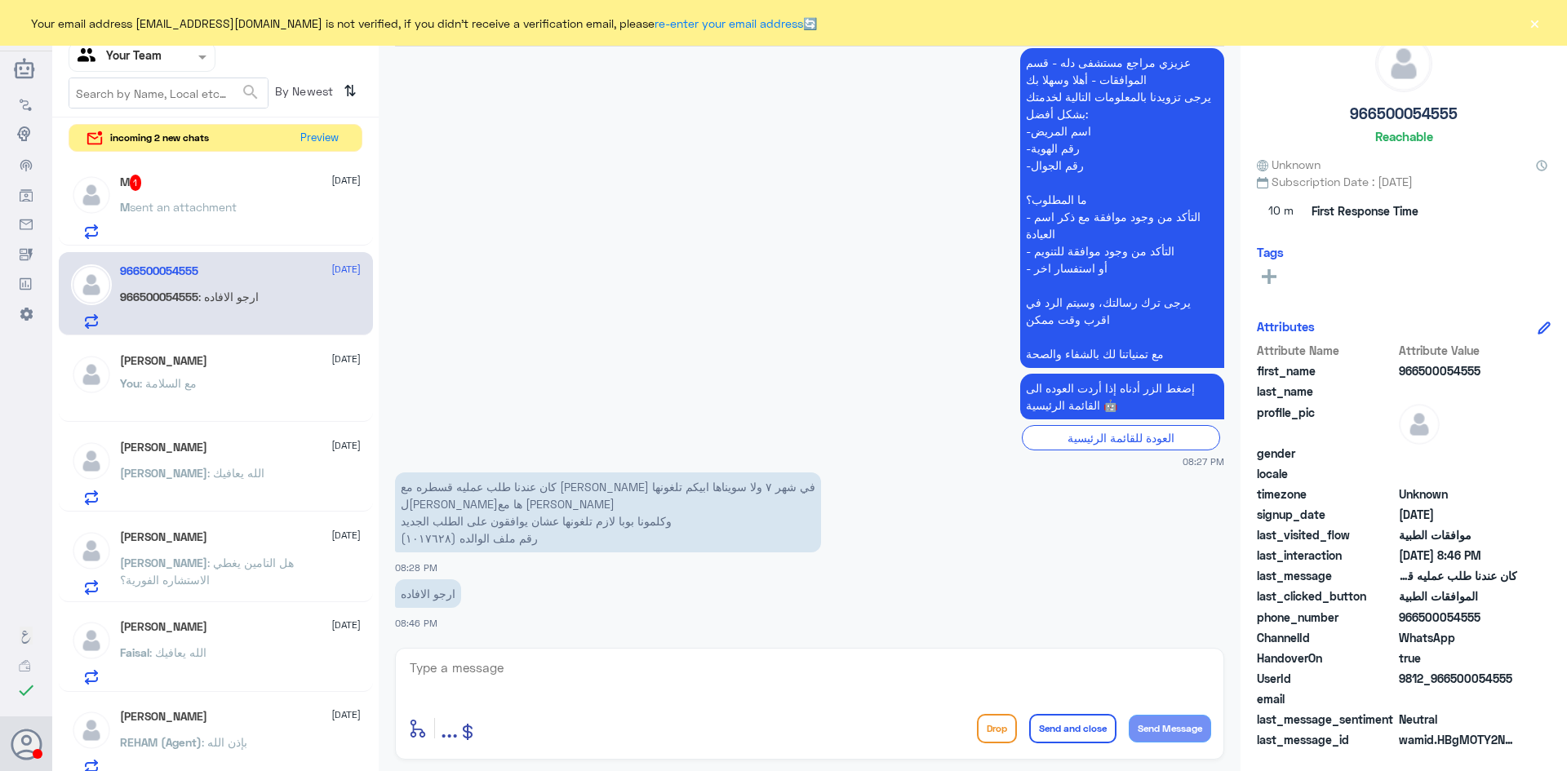
click at [206, 190] on div "M 1 1 October" at bounding box center [240, 183] width 241 height 16
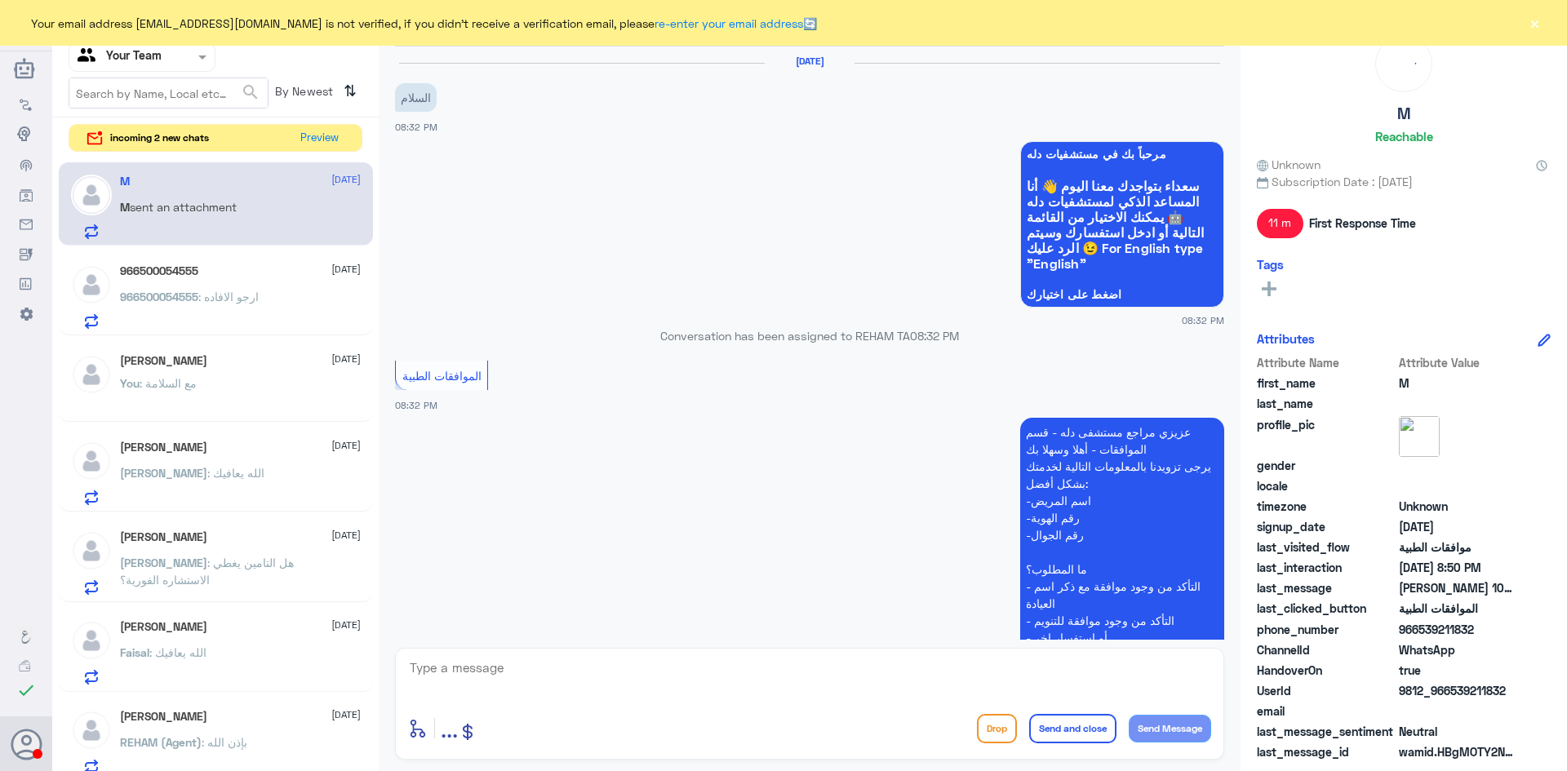
scroll to position [598, 0]
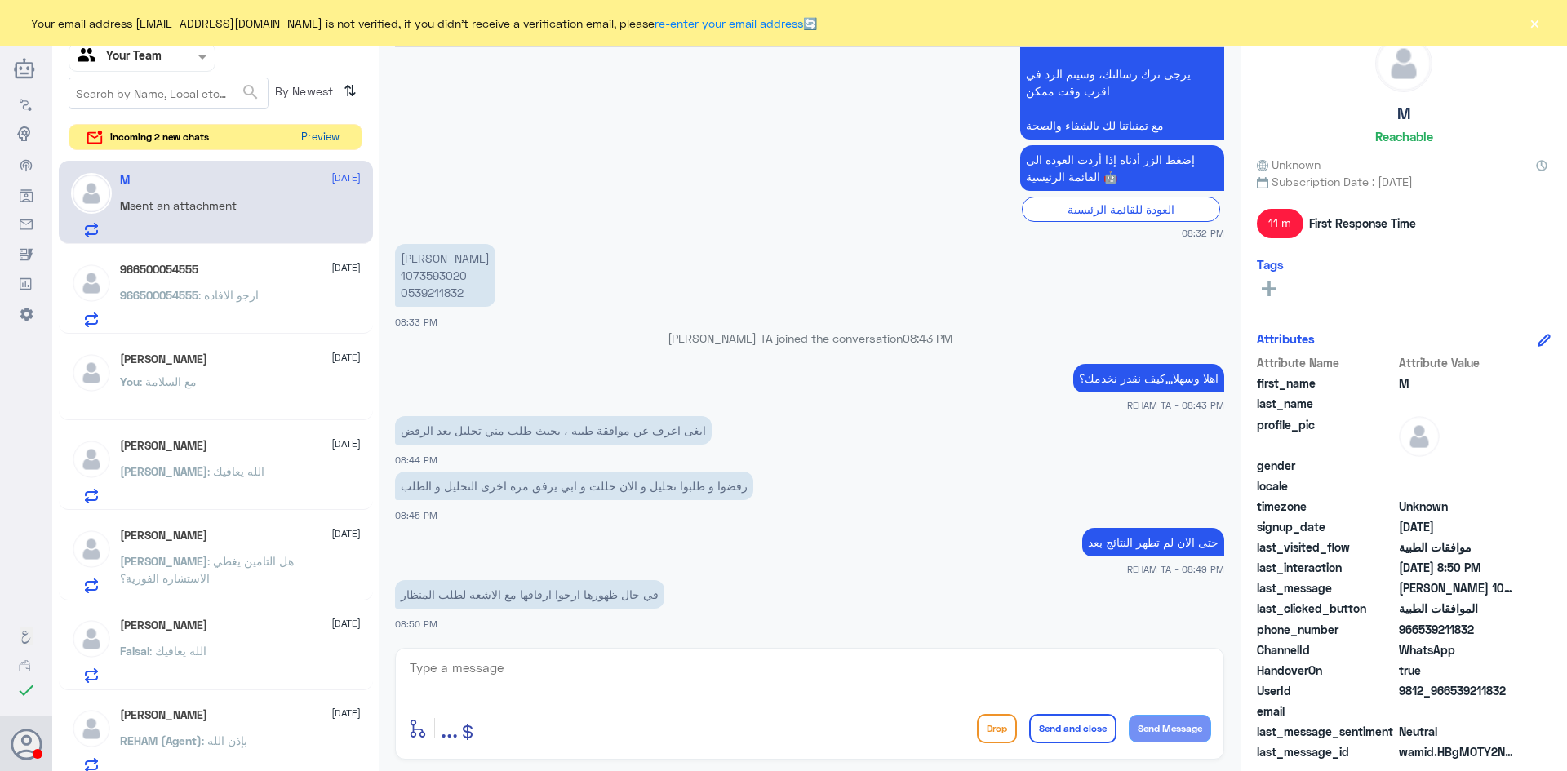
click at [320, 140] on button "Preview" at bounding box center [320, 137] width 51 height 25
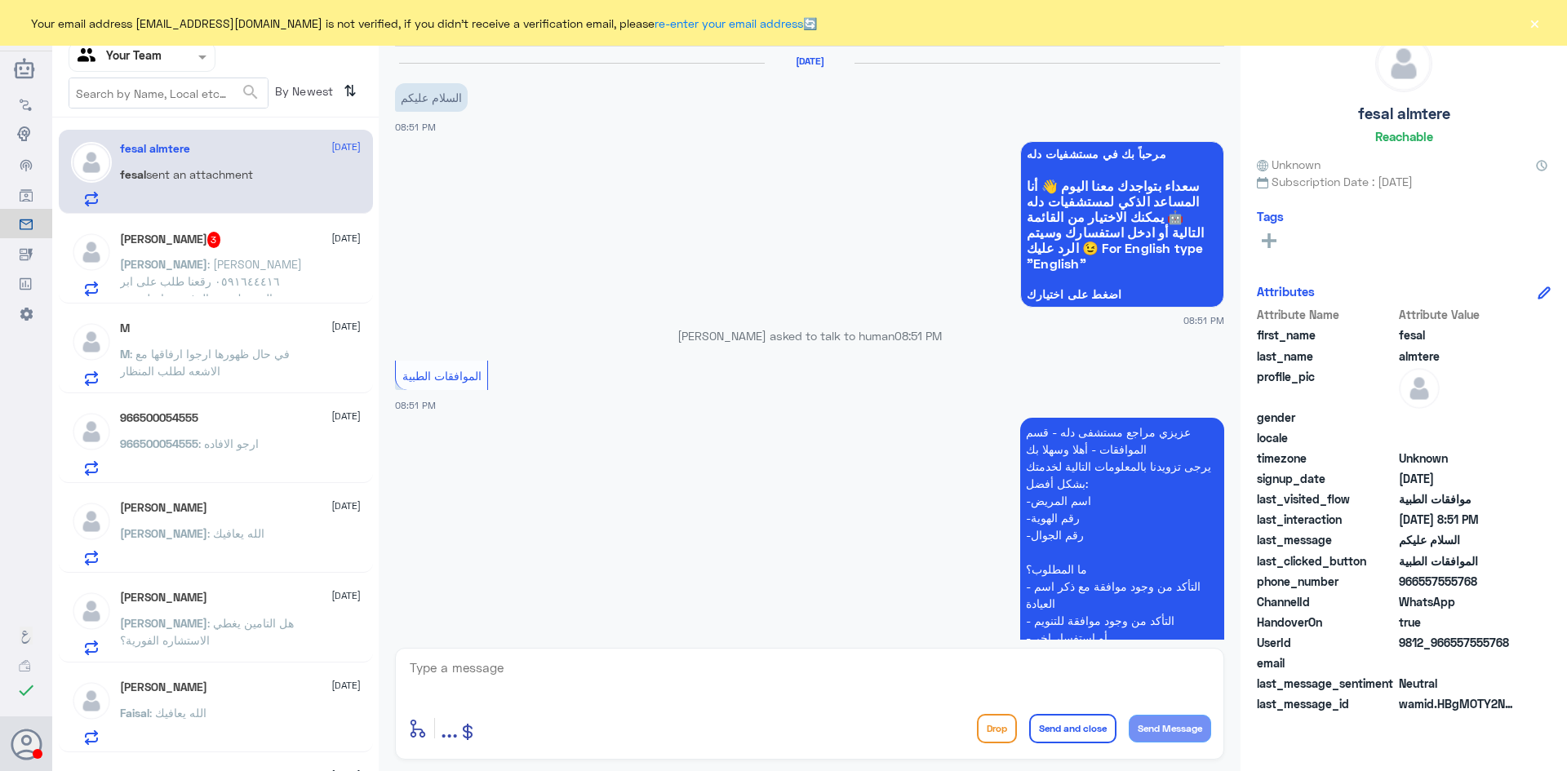
scroll to position [206, 0]
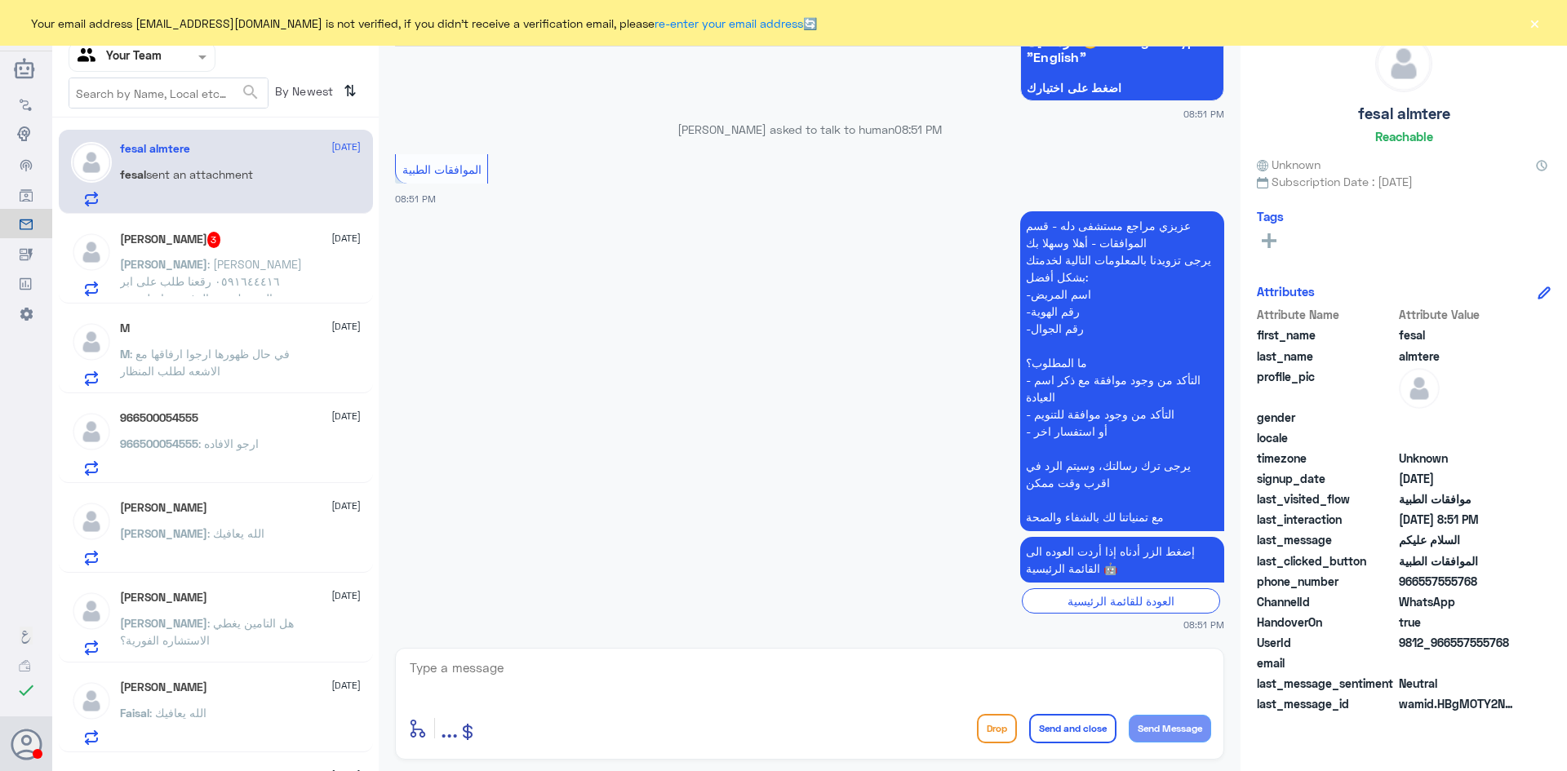
click at [300, 274] on span ": [PERSON_NAME] ٠٥٩١٦٤٤٤١٦ رقعنا طلب على ابر الموزنبك وتم الرفض تواصلت مع ال[PE…" at bounding box center [211, 298] width 182 height 82
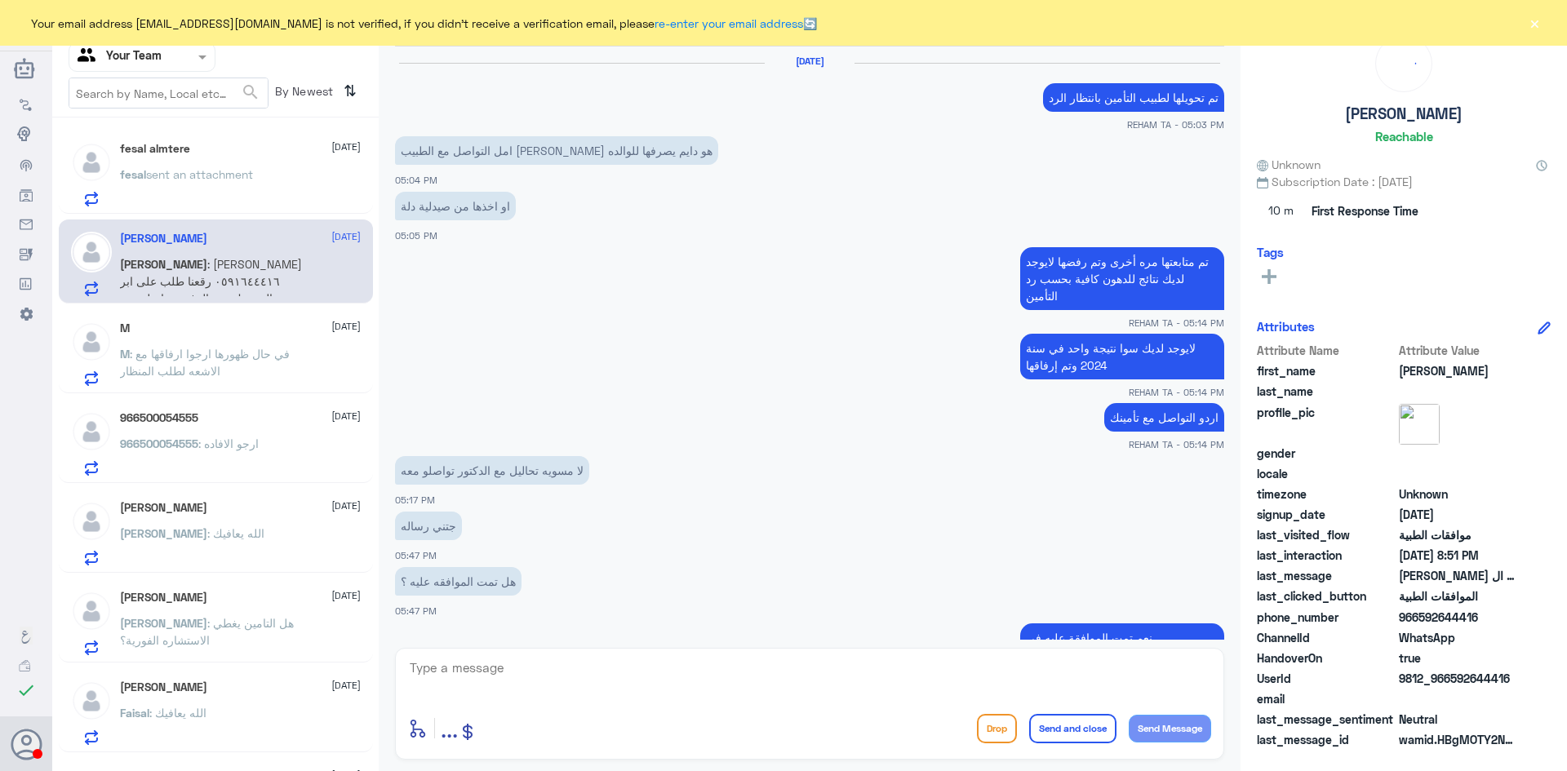
scroll to position [1048, 0]
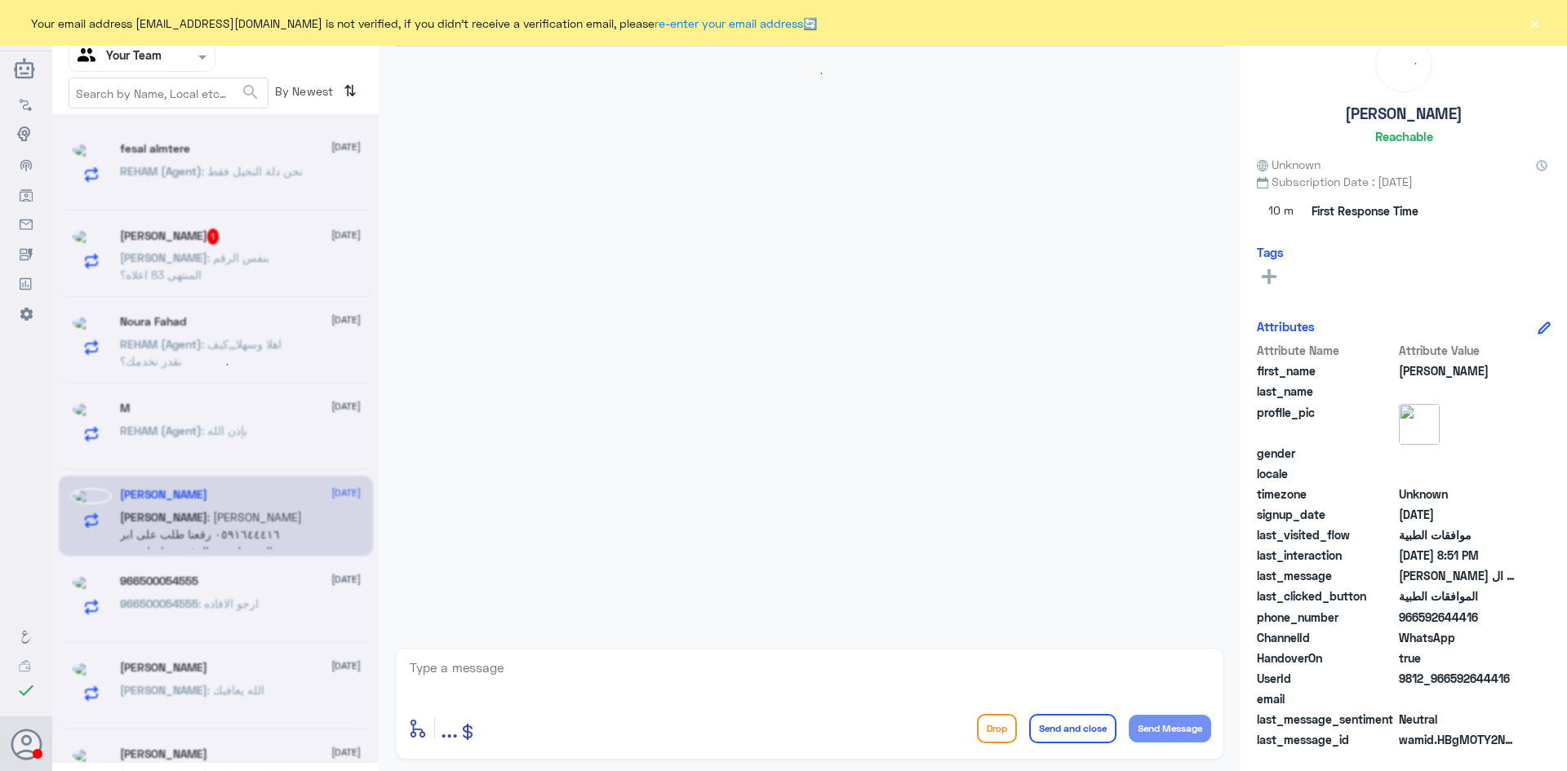
click at [175, 57] on div at bounding box center [141, 56] width 145 height 19
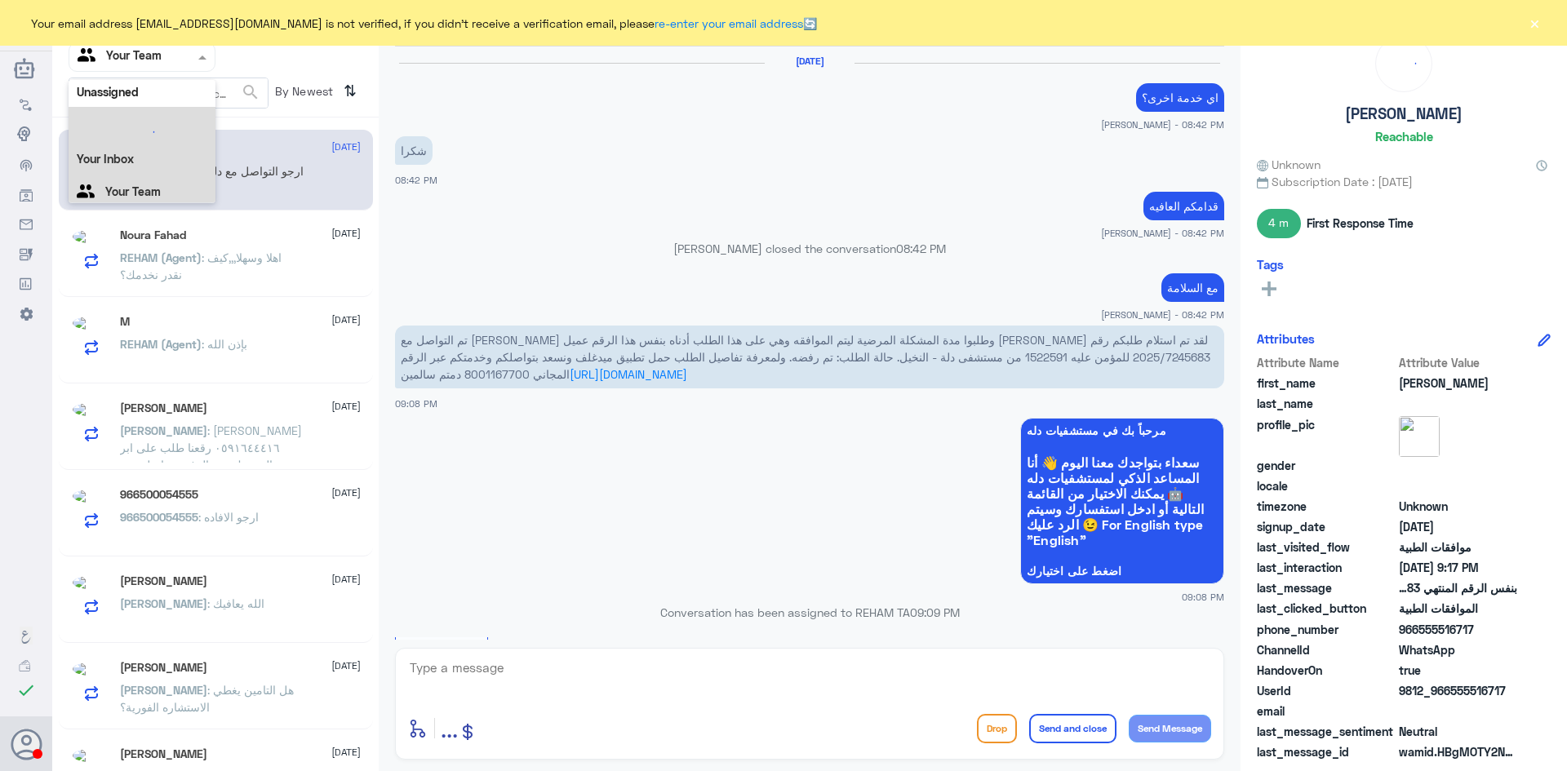
scroll to position [934, 0]
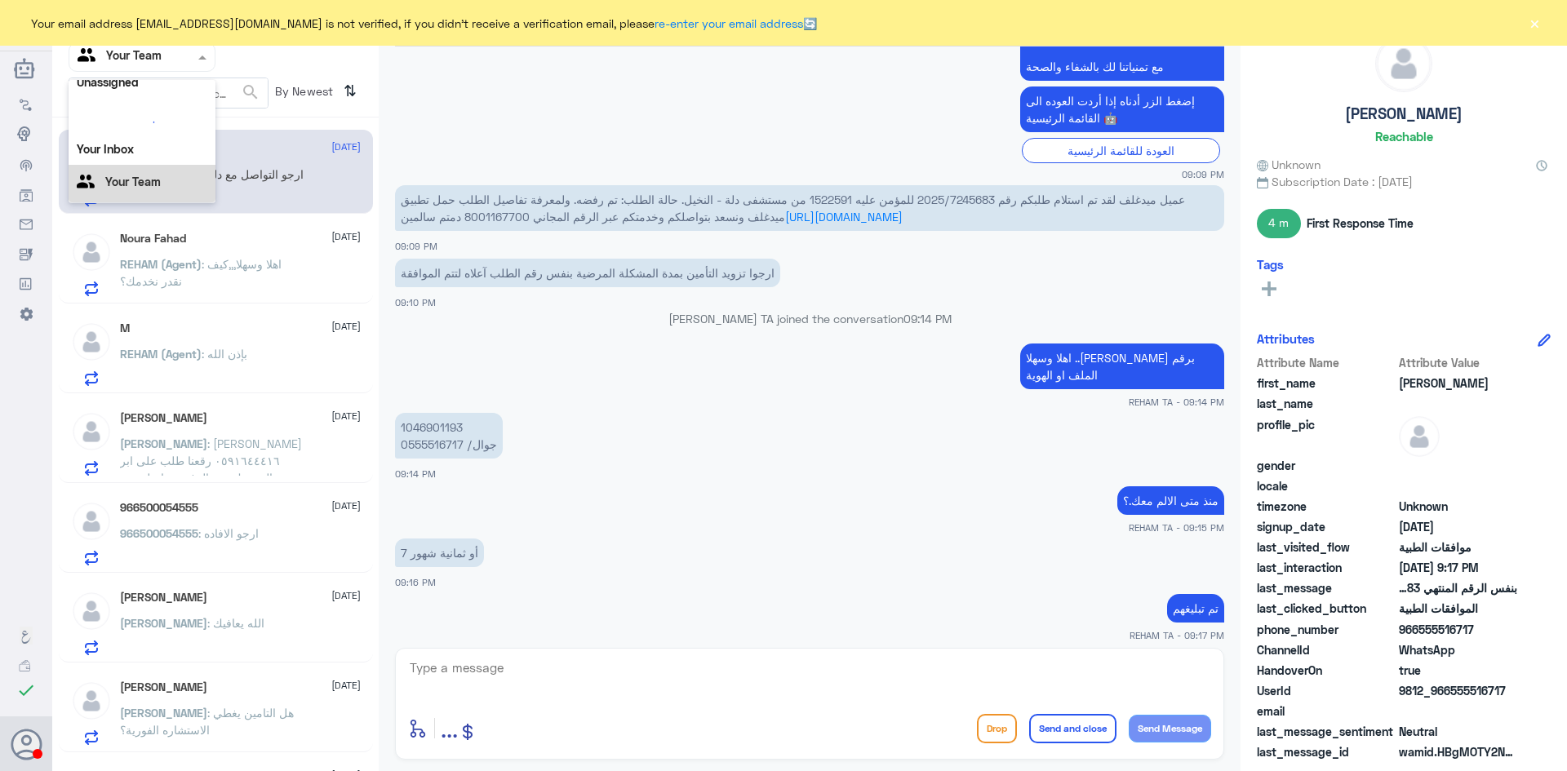
click at [148, 185] on Team "Your Team" at bounding box center [133, 182] width 56 height 14
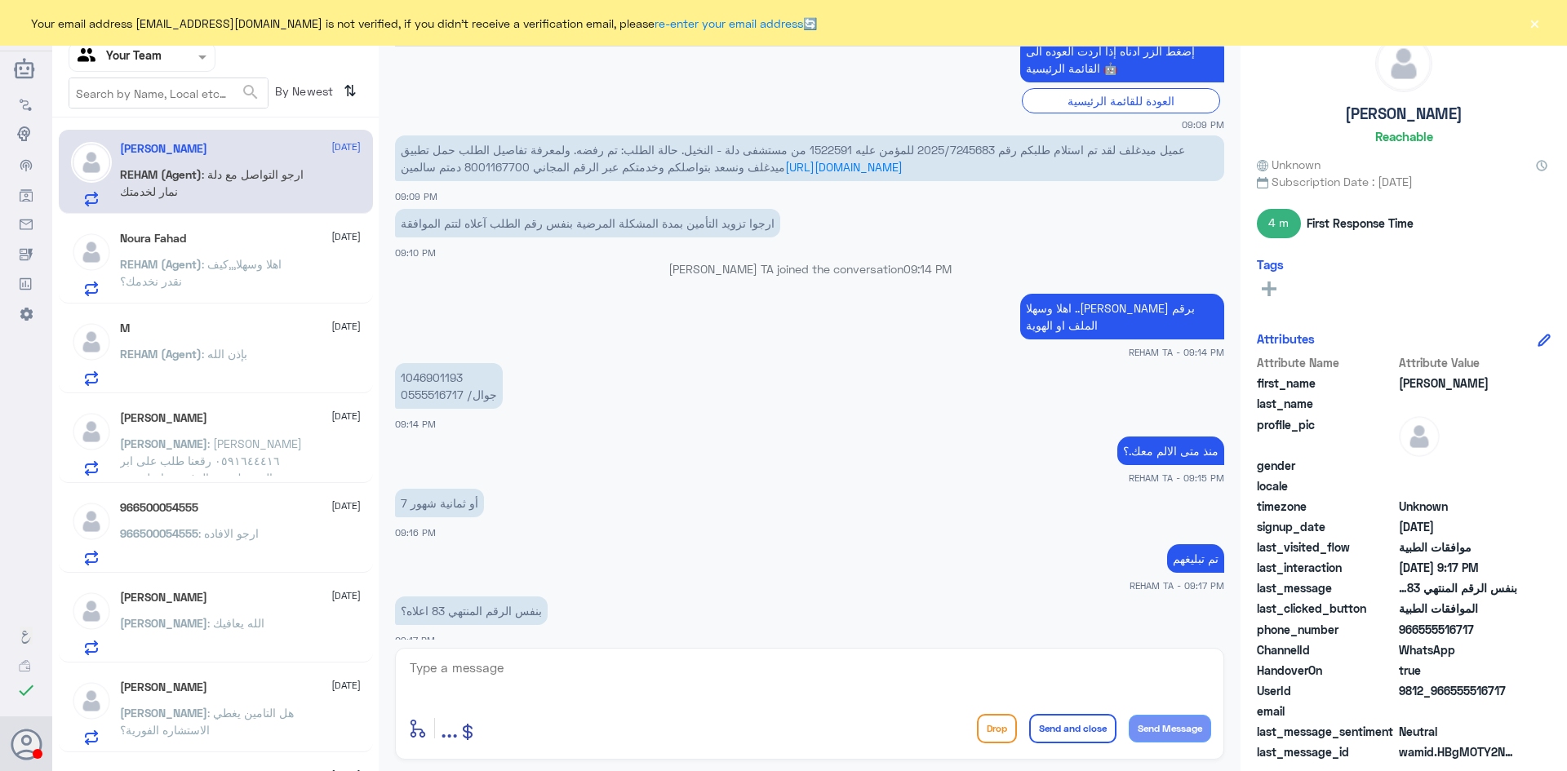
click at [171, 59] on div at bounding box center [141, 56] width 145 height 19
click at [167, 151] on div "Your Inbox" at bounding box center [142, 146] width 147 height 38
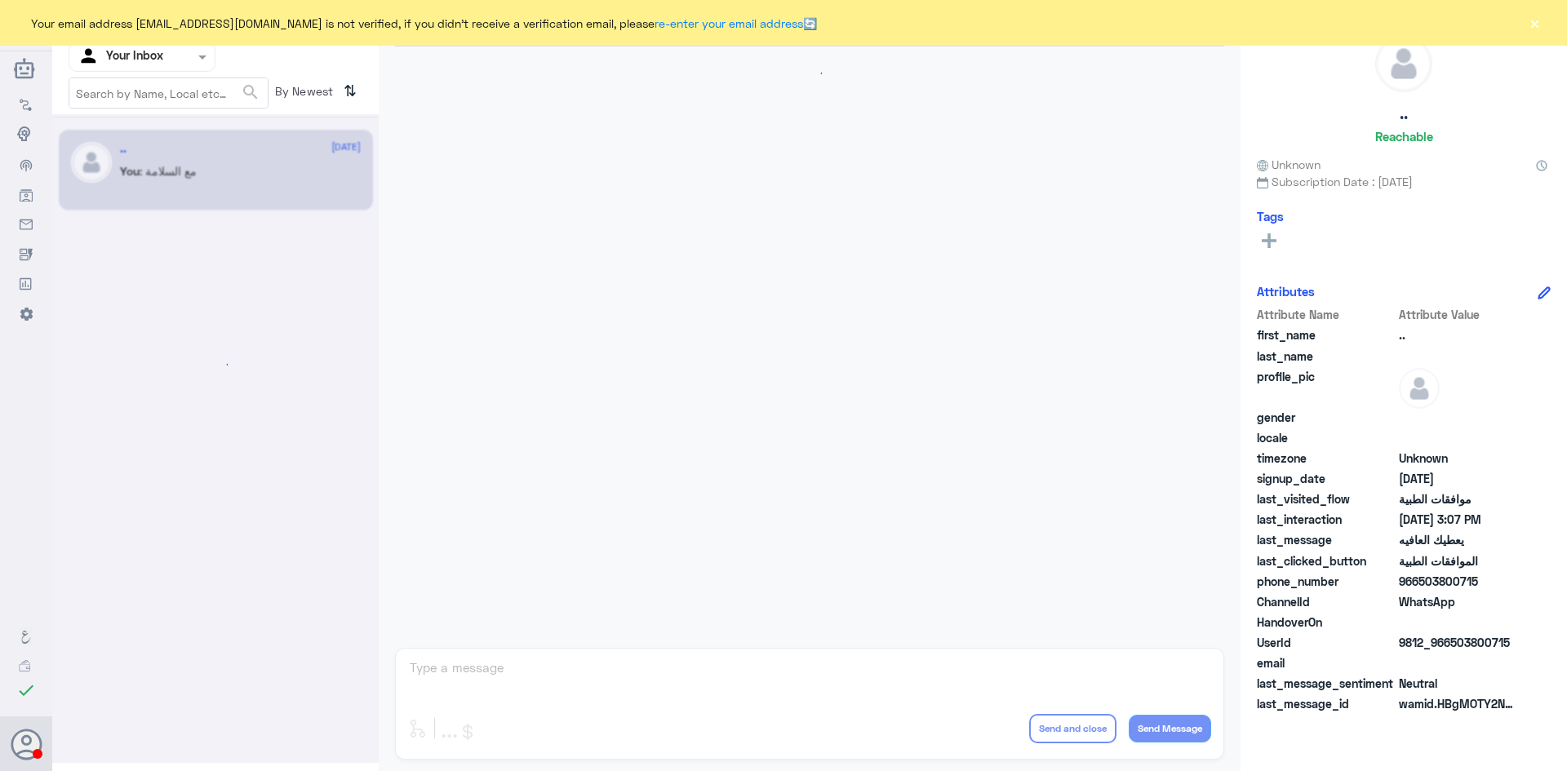
scroll to position [825, 0]
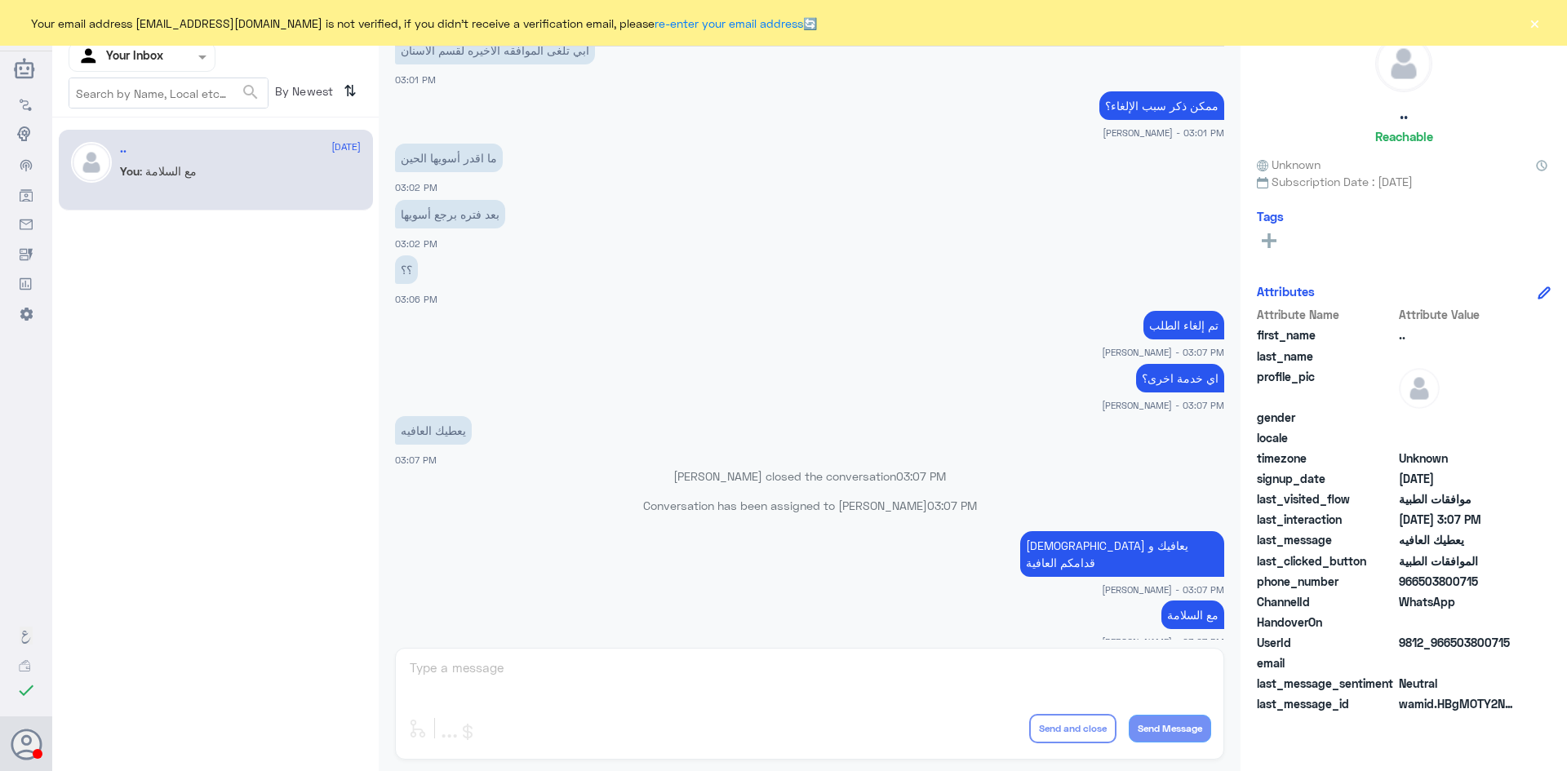
click at [169, 60] on div at bounding box center [141, 56] width 145 height 19
click at [171, 187] on div "Your Team" at bounding box center [142, 184] width 147 height 38
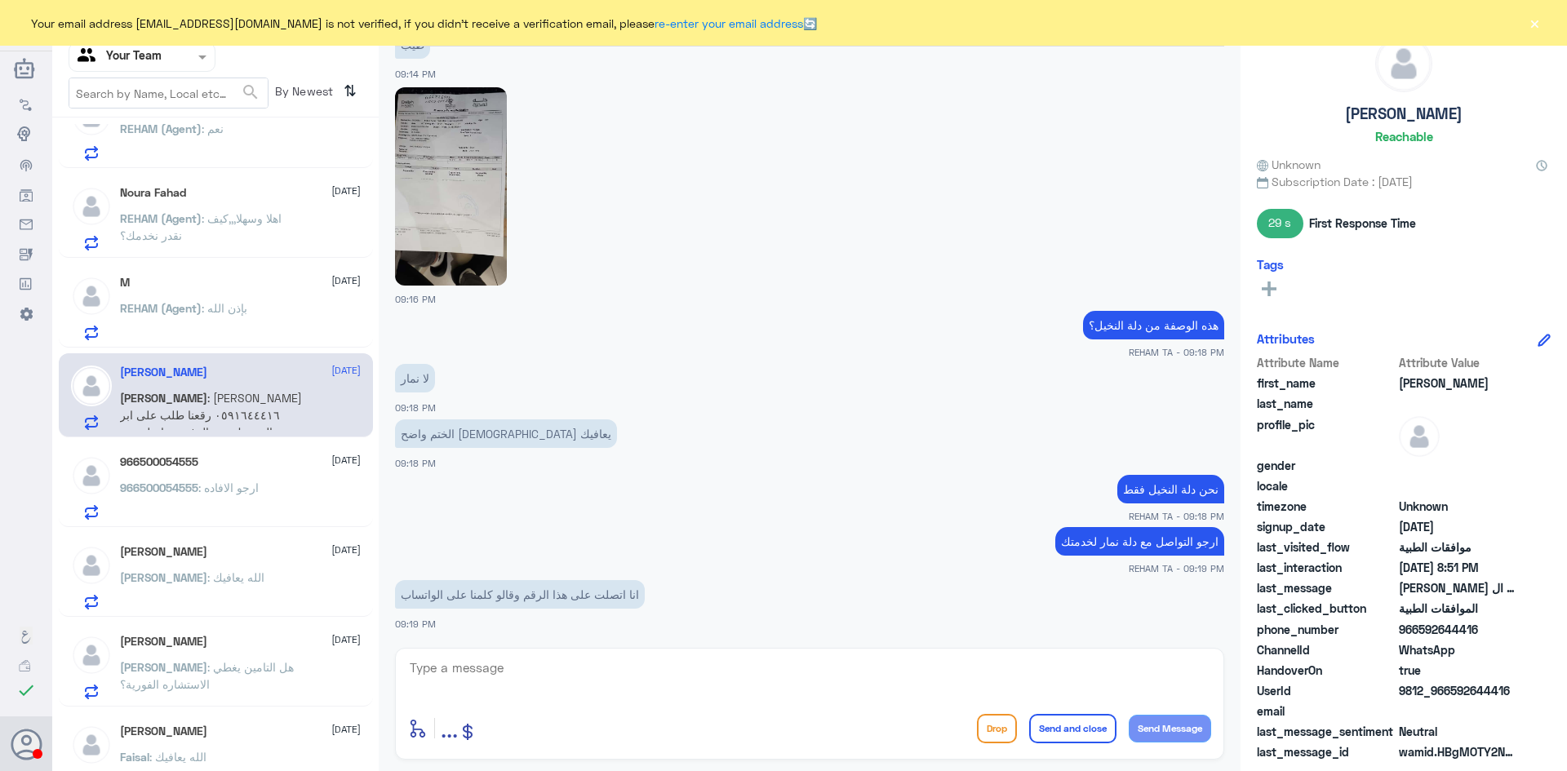
scroll to position [163, 0]
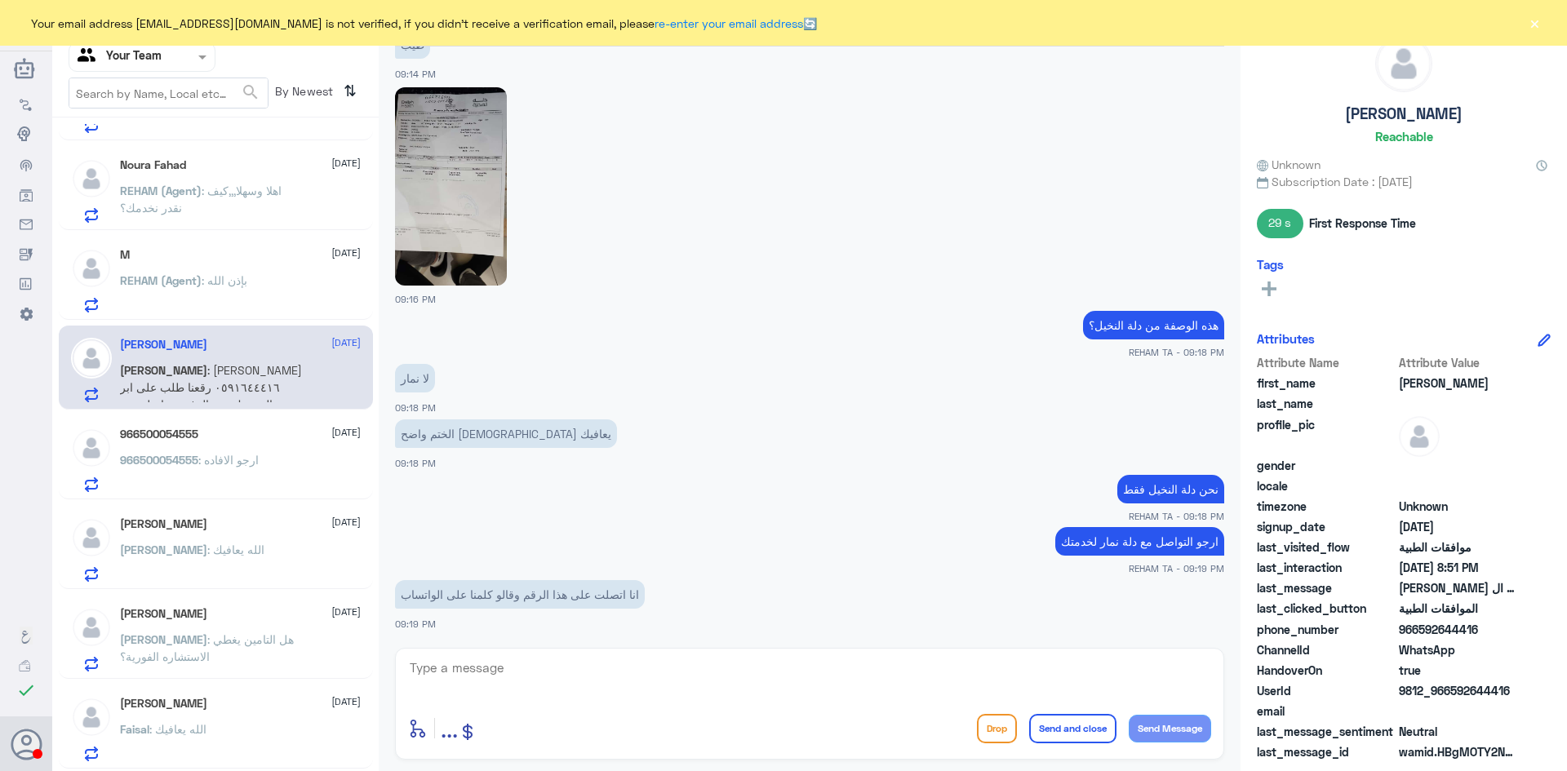
click at [242, 473] on p "966500054555 : ارجو الافاده" at bounding box center [189, 471] width 139 height 41
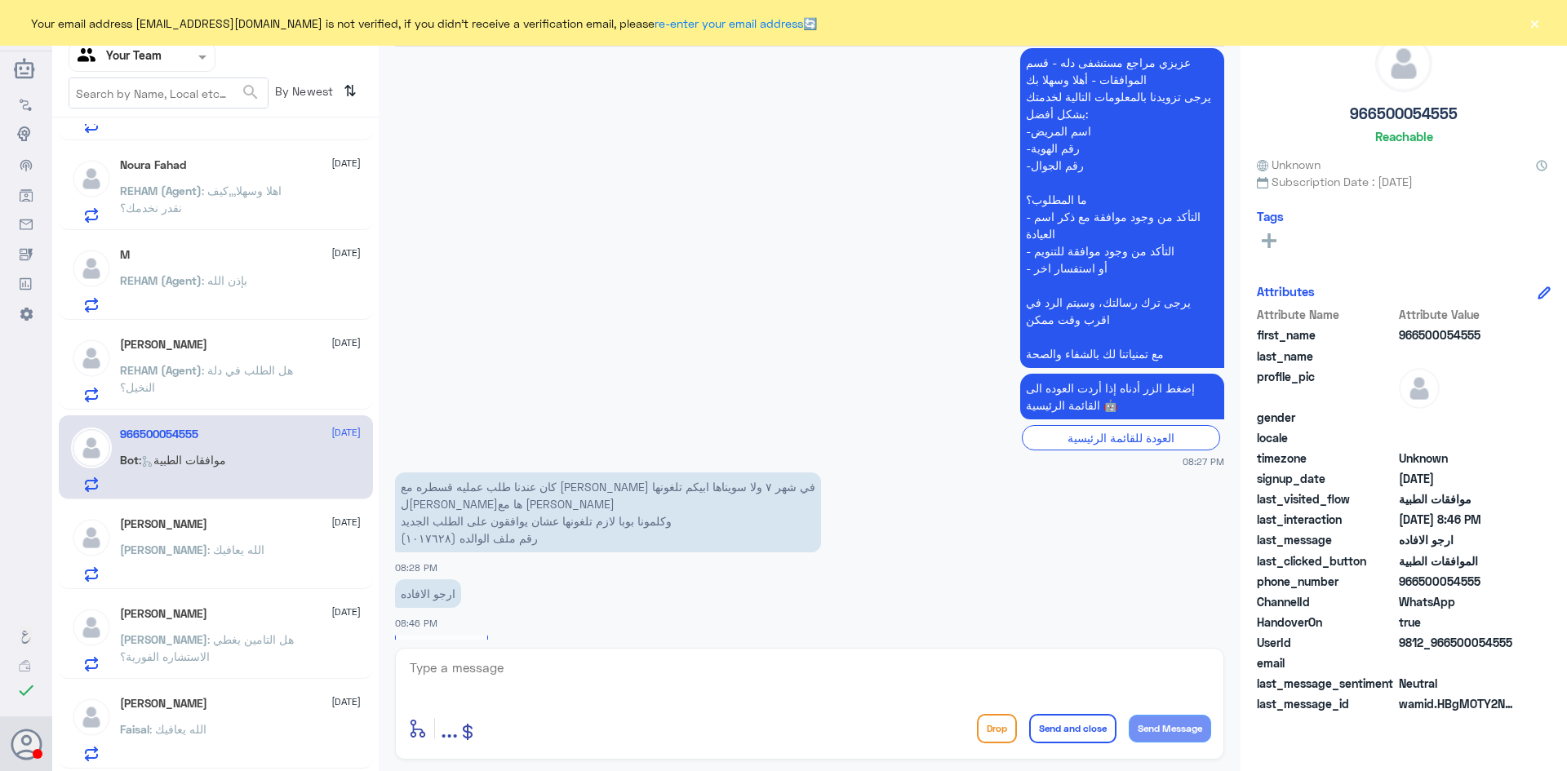
scroll to position [495, 0]
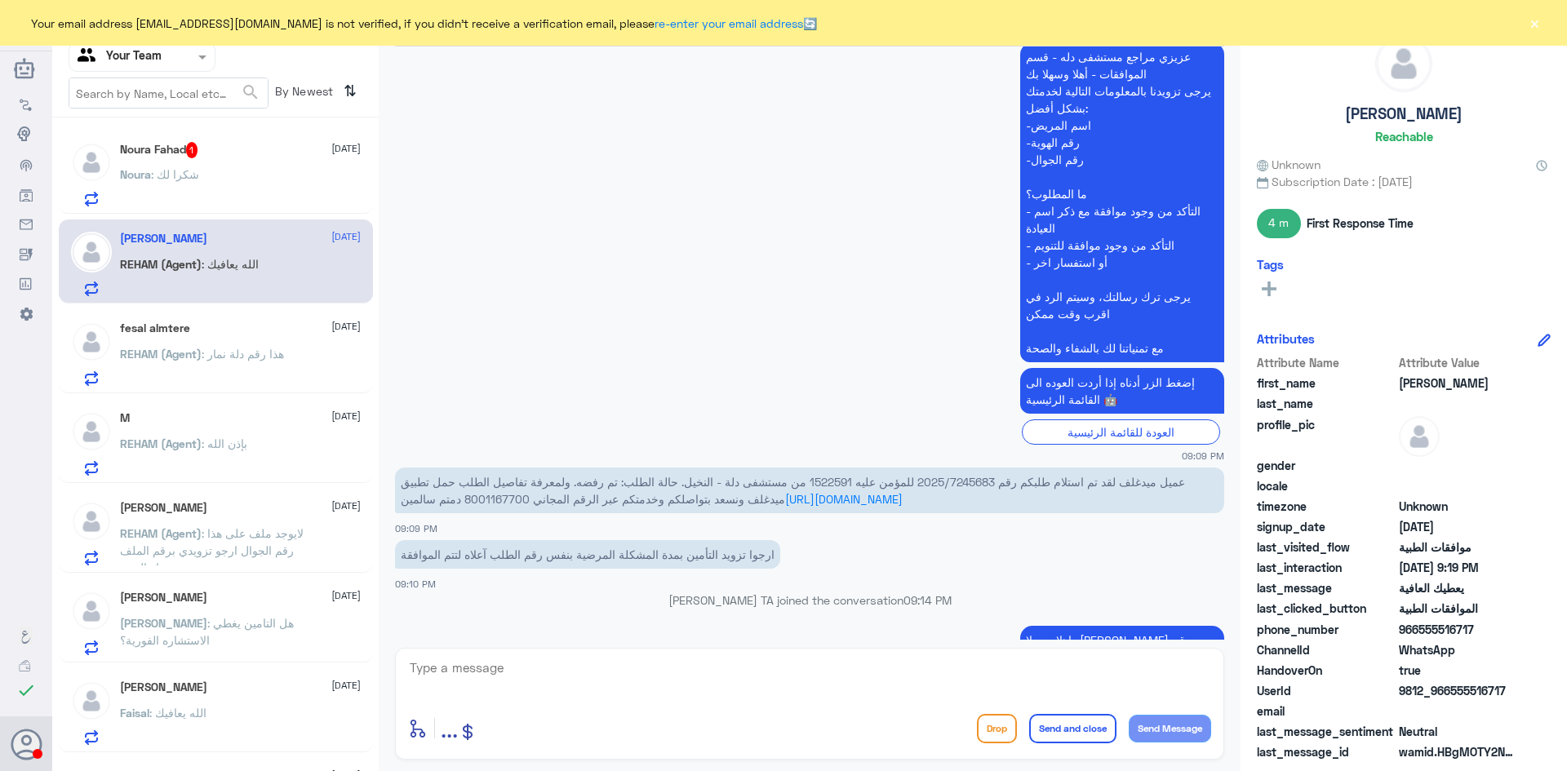
scroll to position [1005, 0]
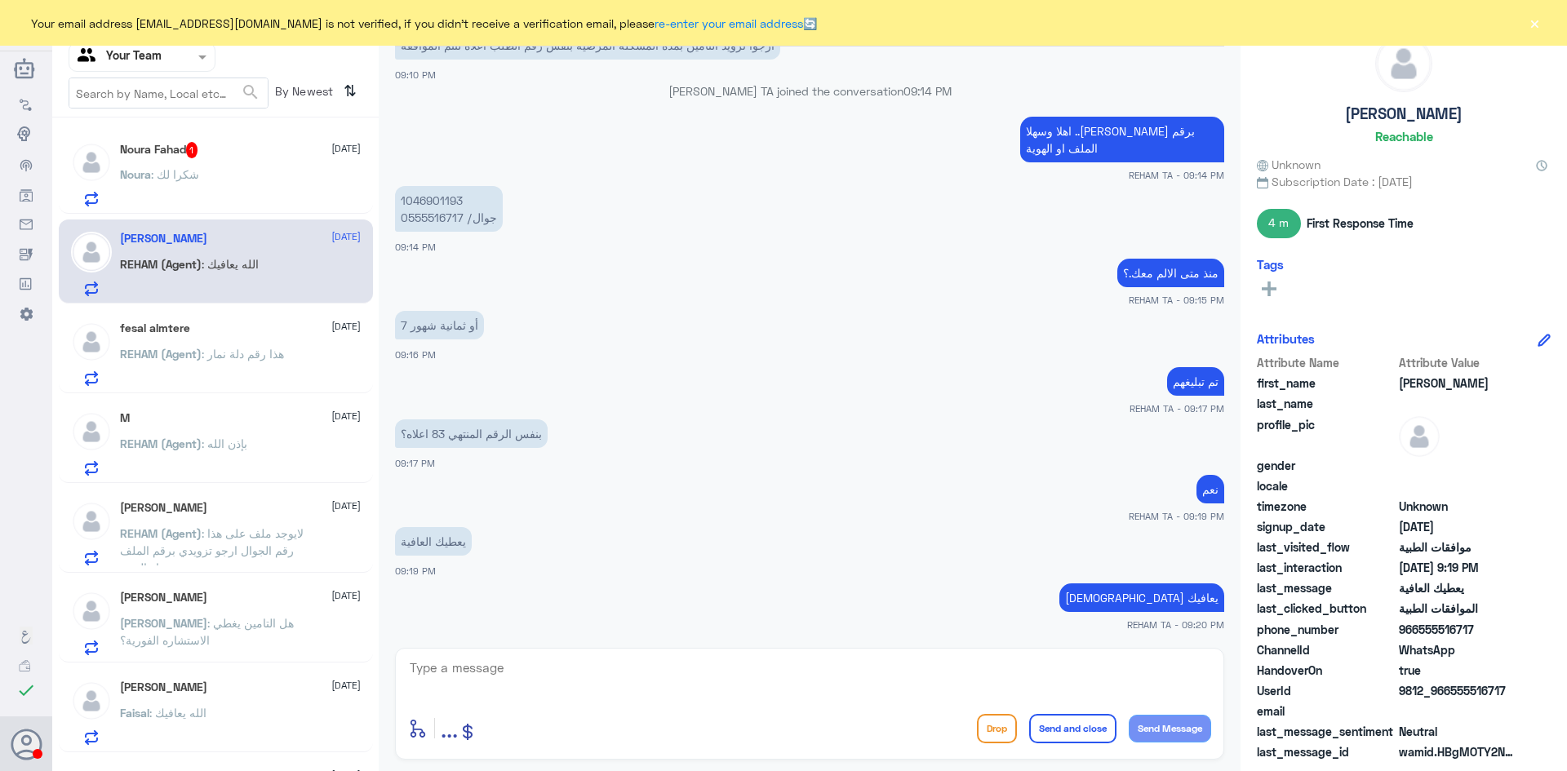
click at [149, 171] on span "Noura" at bounding box center [135, 174] width 31 height 14
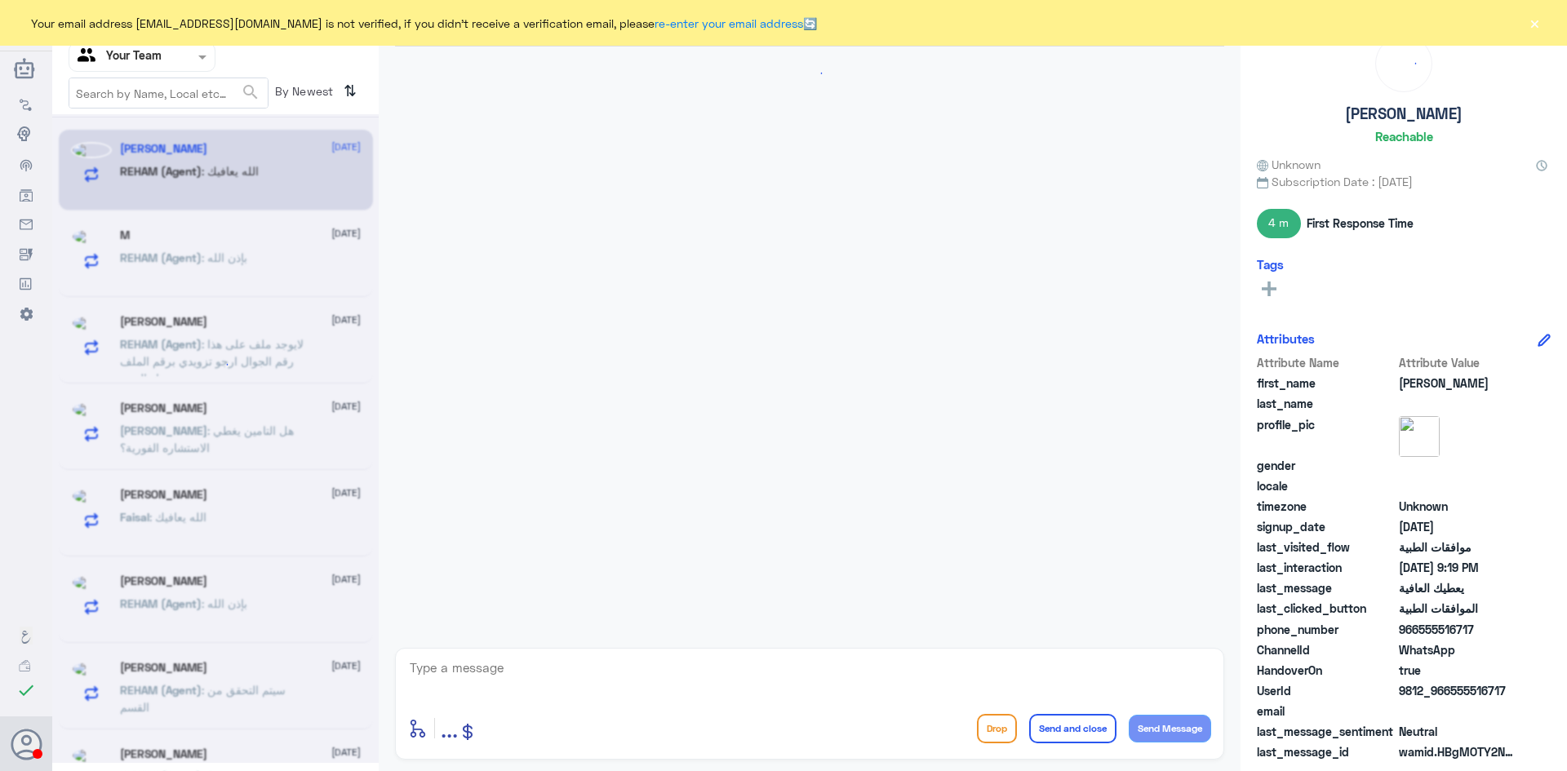
scroll to position [1044, 0]
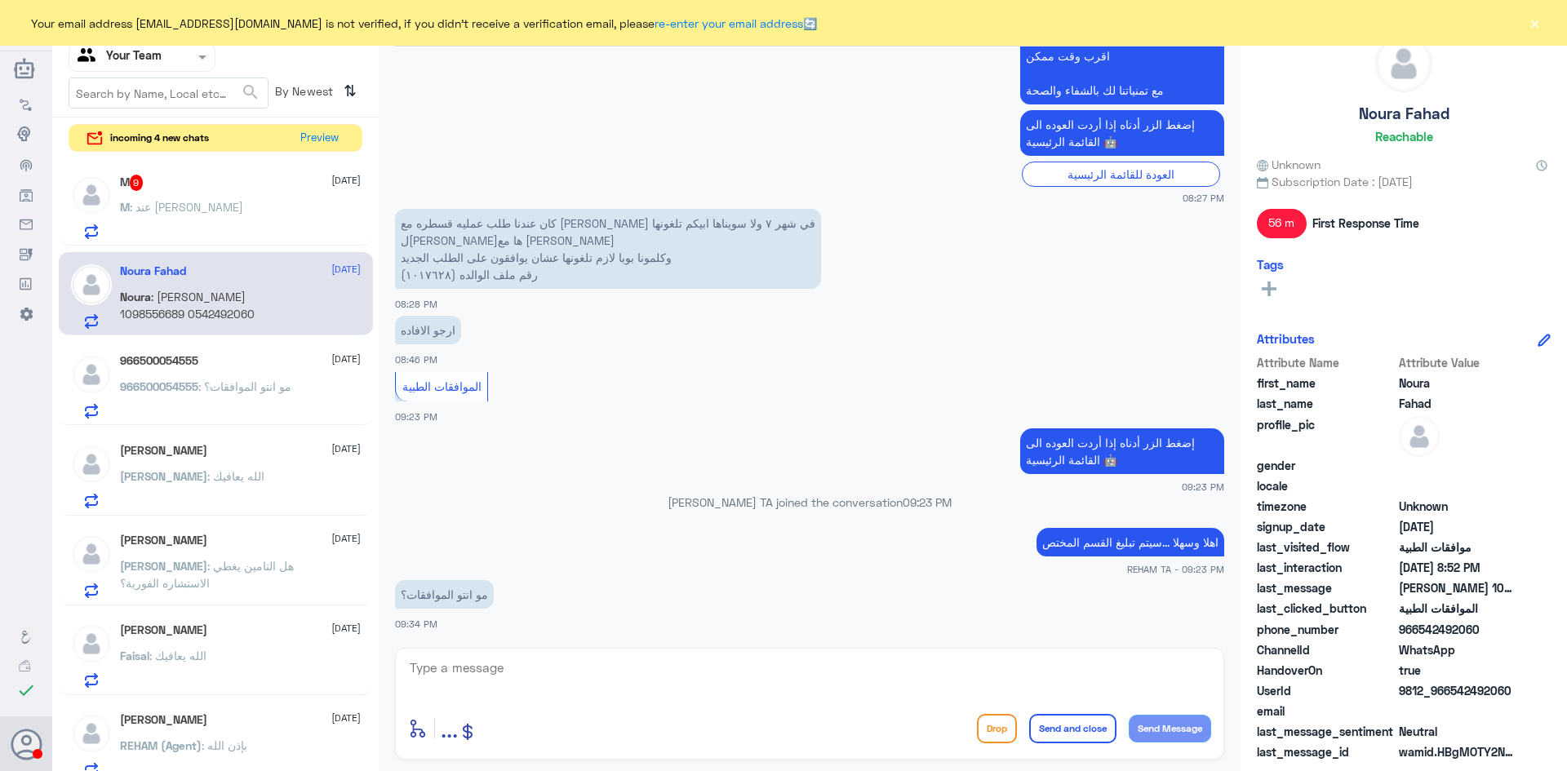
scroll to position [633, 0]
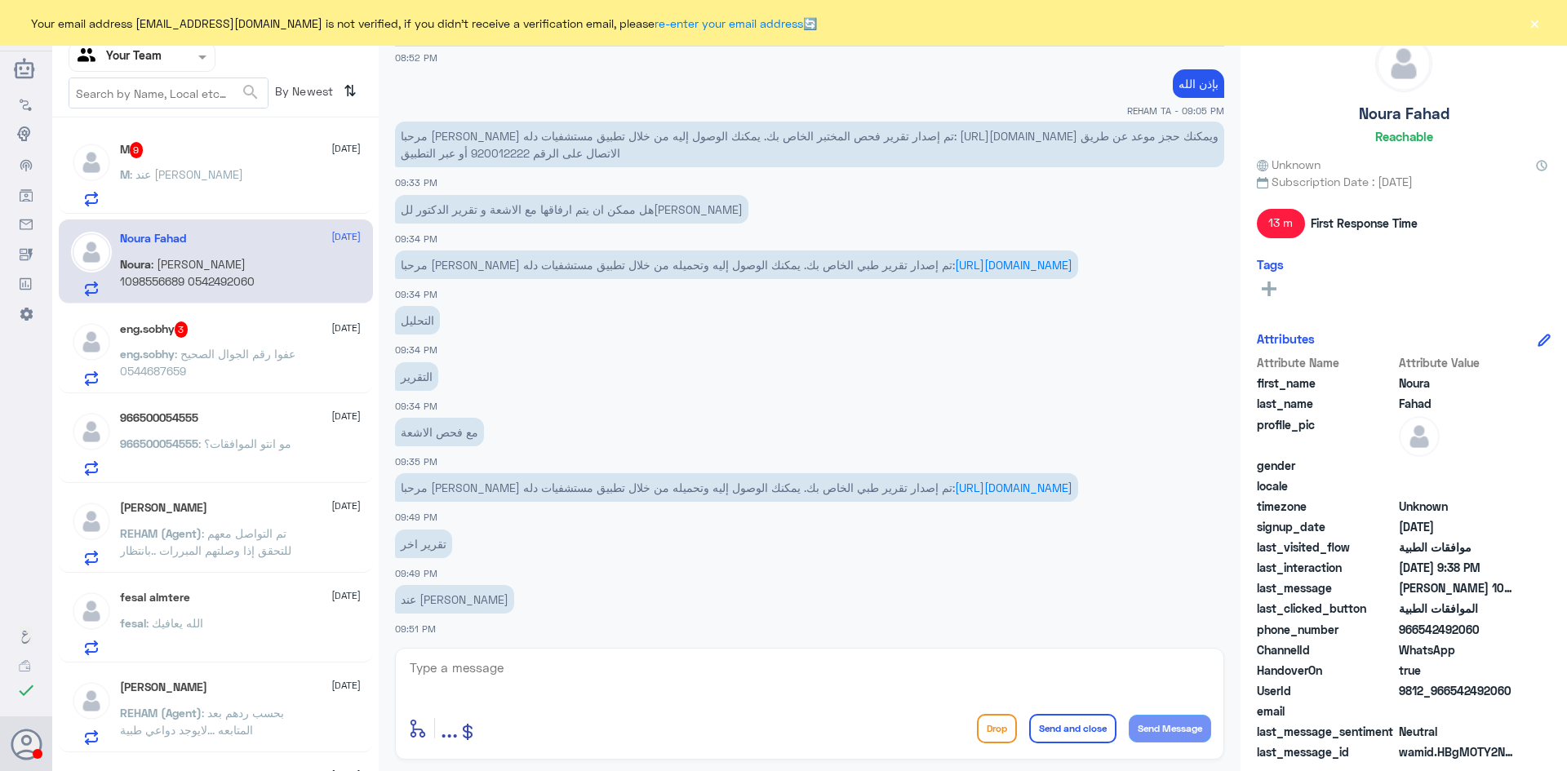
scroll to position [589, 0]
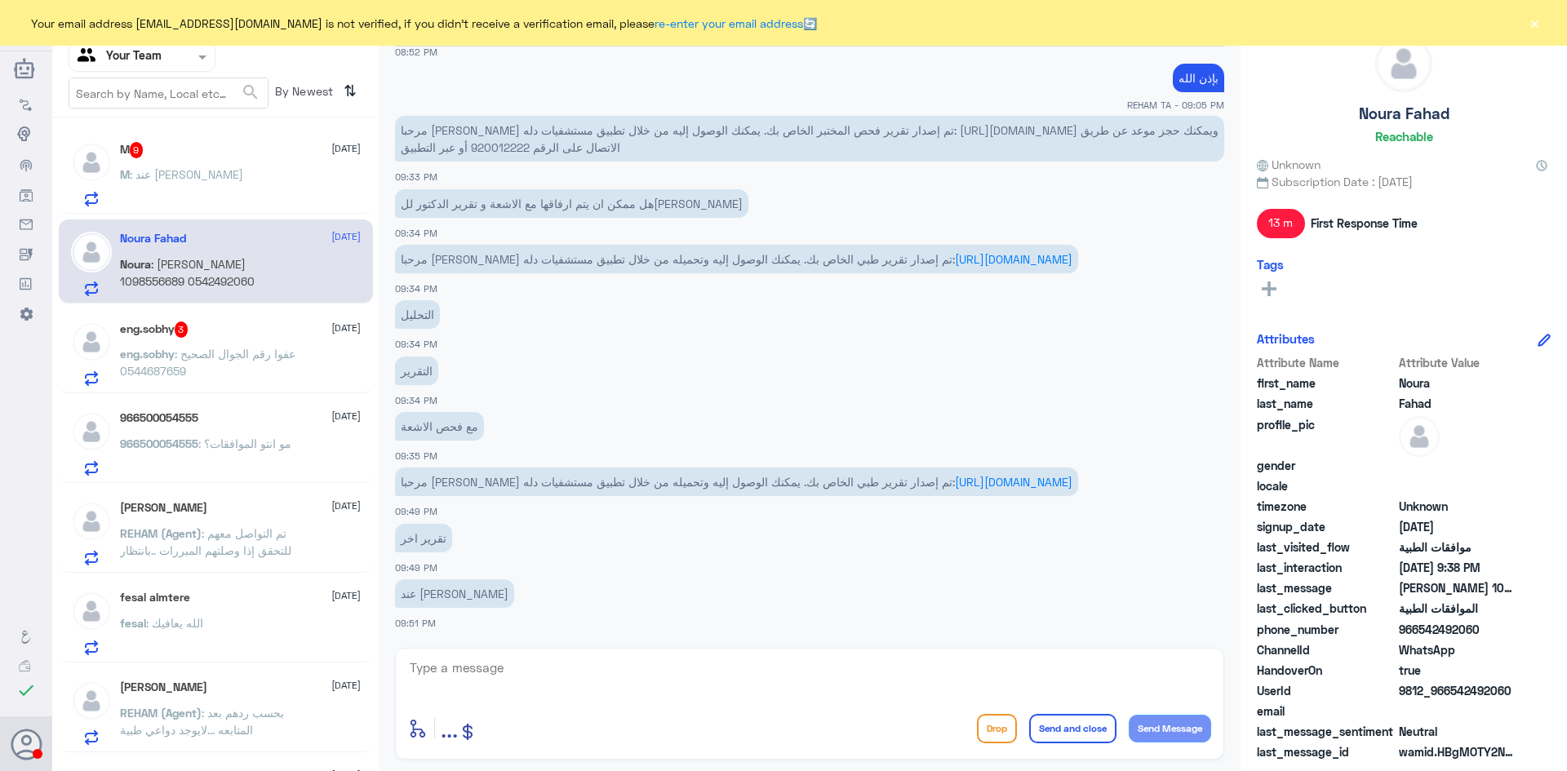
click at [181, 167] on p "M : عند الدكتور فهد السحيباني" at bounding box center [181, 186] width 123 height 41
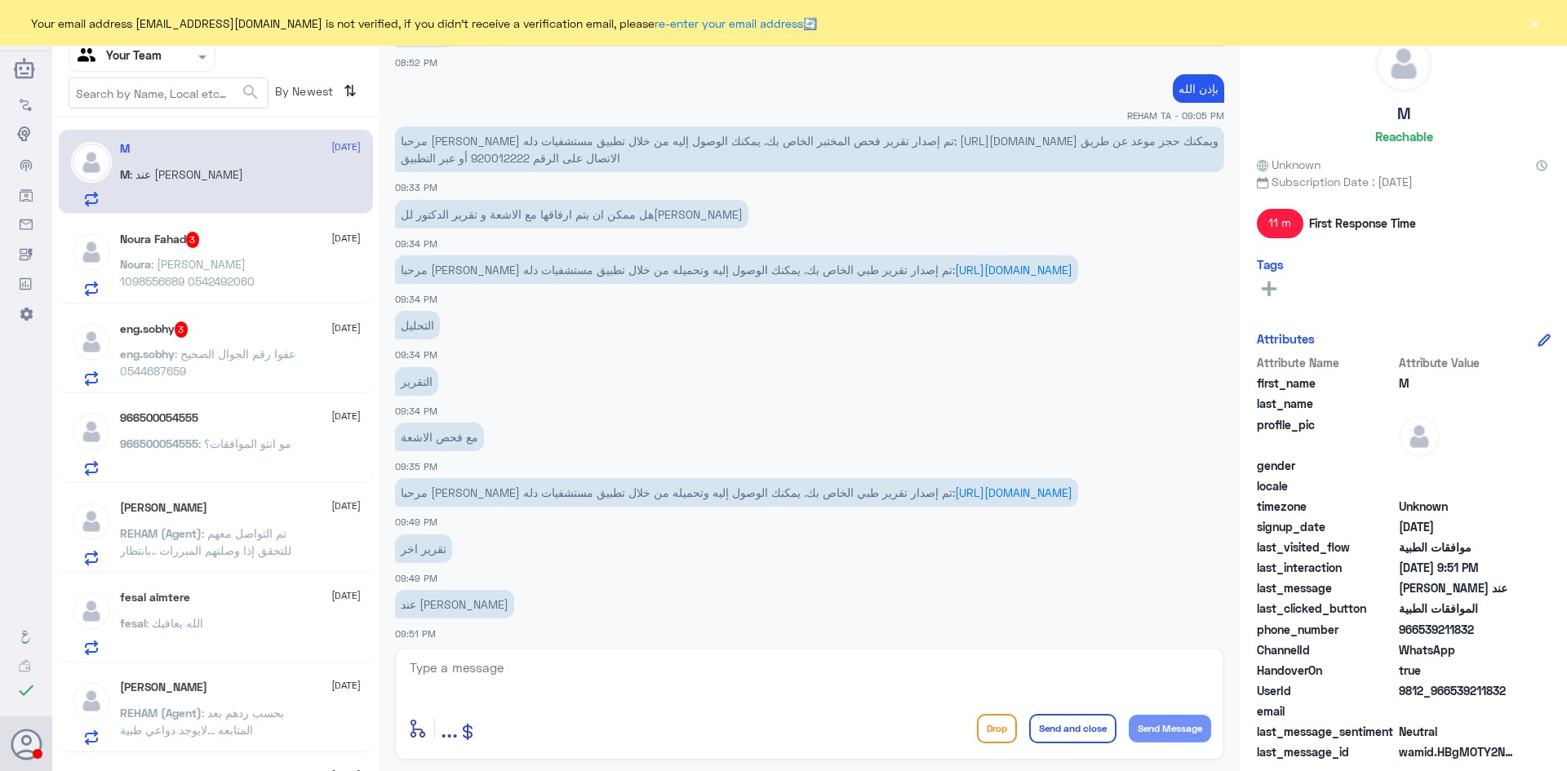
scroll to position [589, 0]
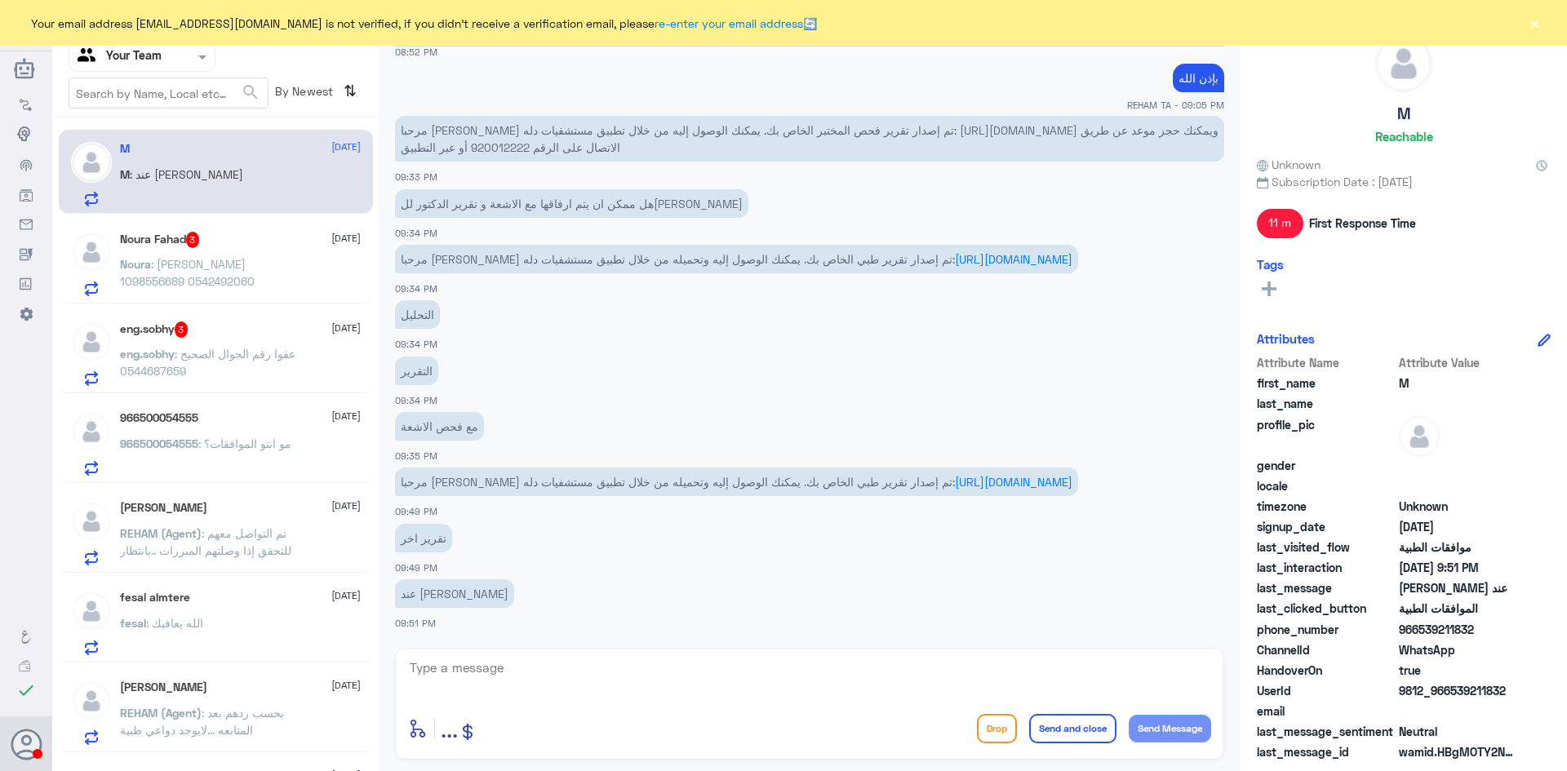
click at [229, 288] on span ": نورة فهد الغرابي 1098556689 0542492060" at bounding box center [187, 272] width 135 height 31
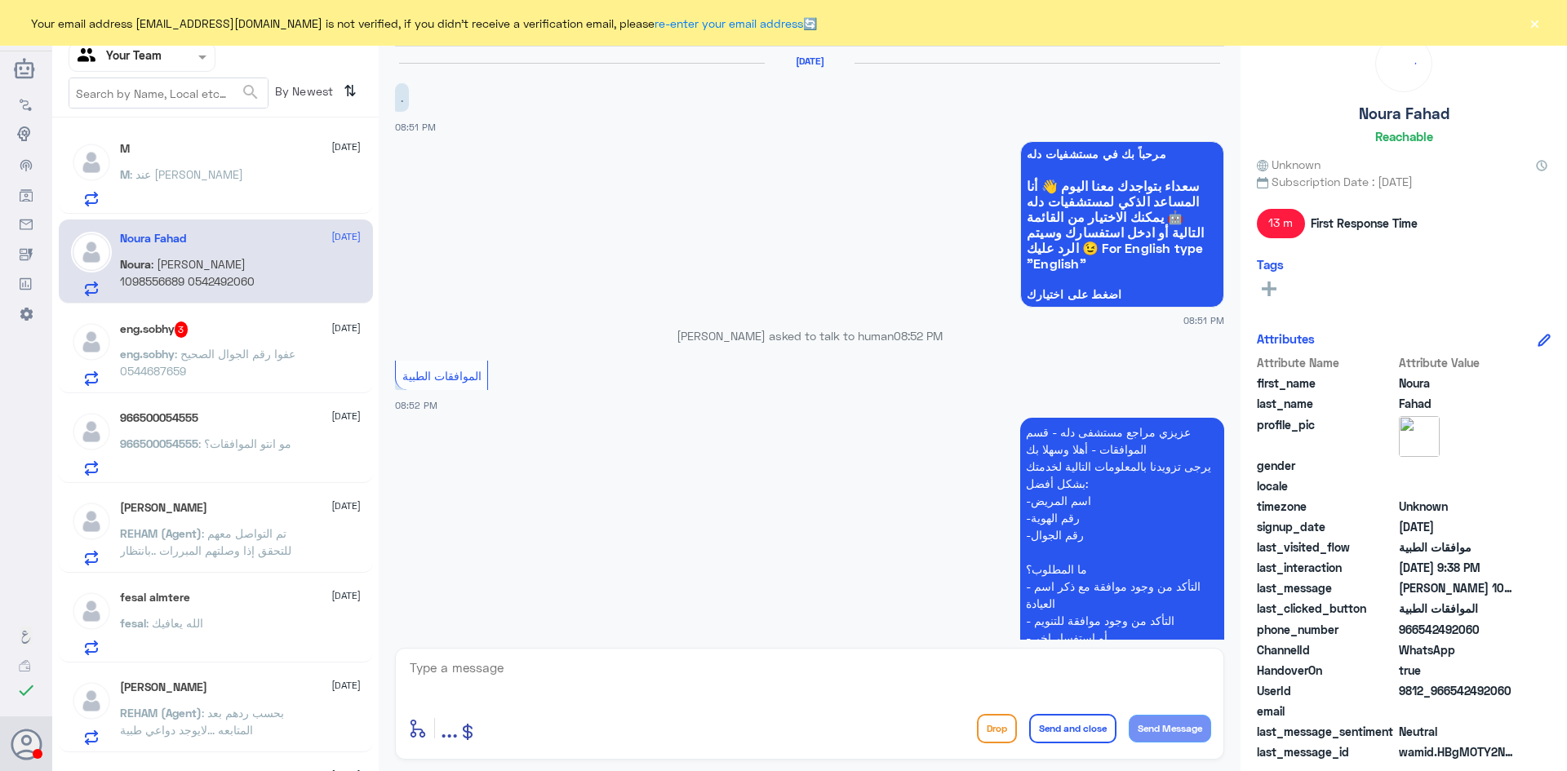
scroll to position [580, 0]
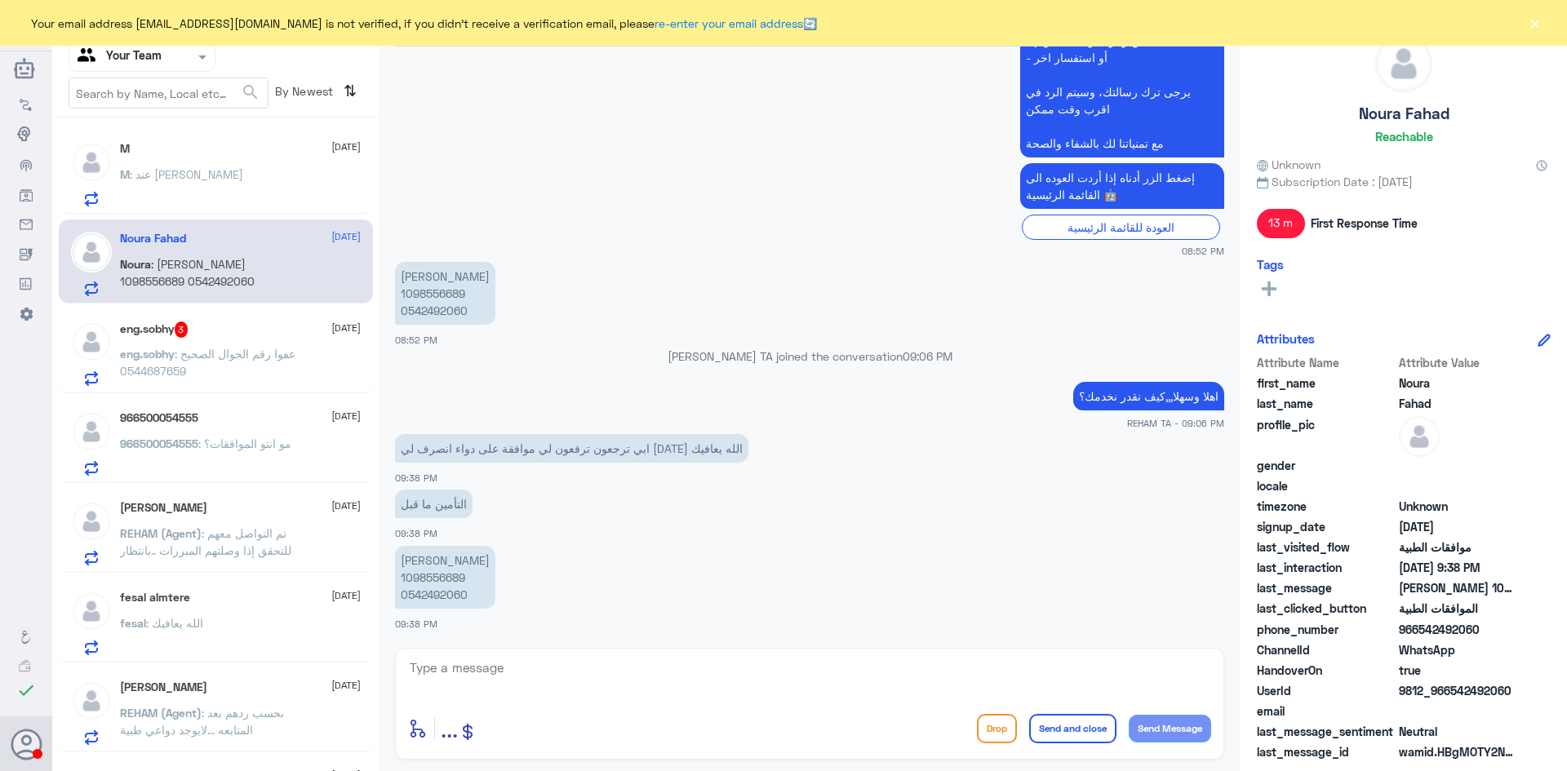
click at [224, 360] on span ": عفوا رقم الجوال الصحيح 0544687659" at bounding box center [207, 362] width 175 height 31
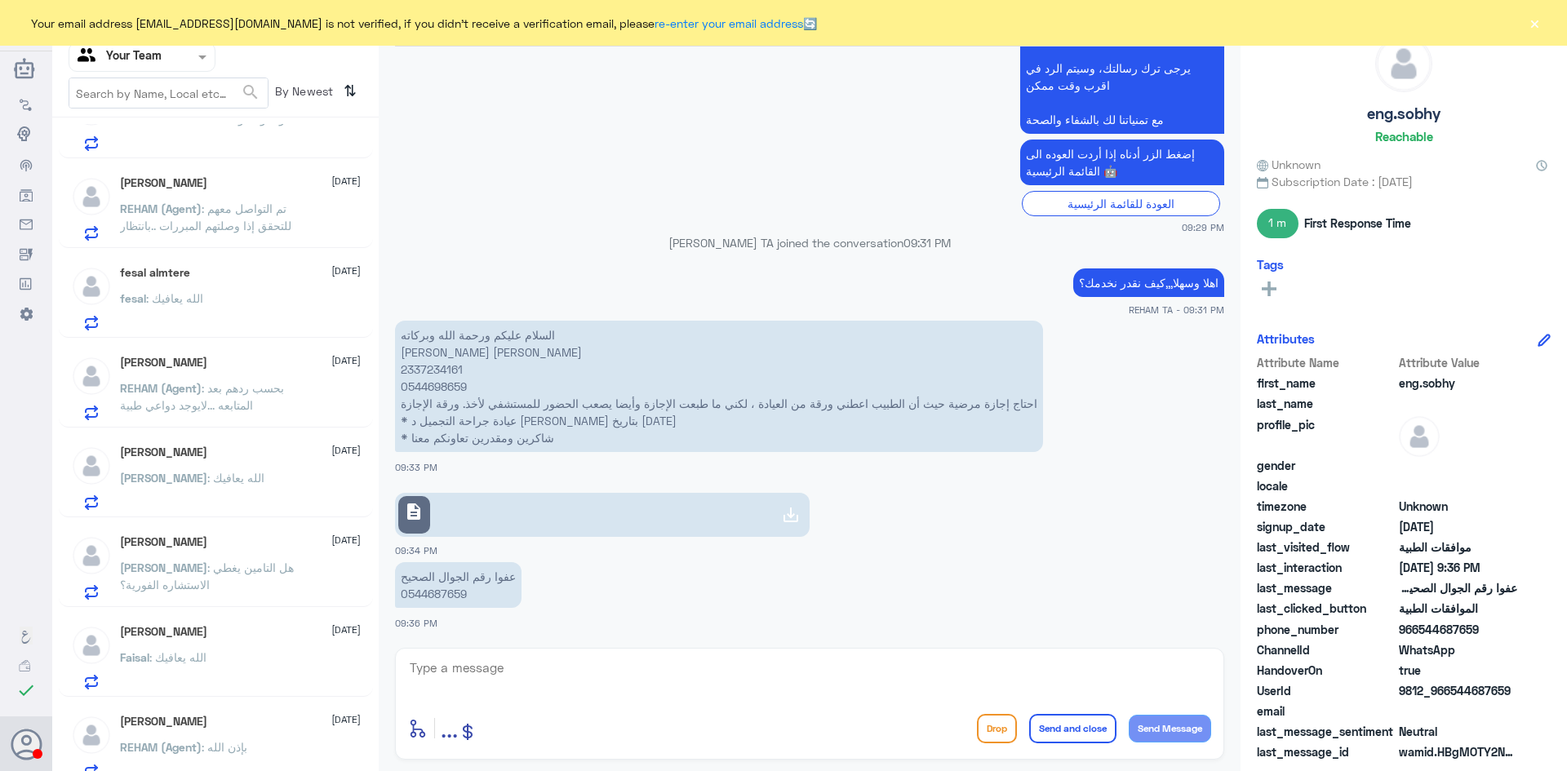
scroll to position [326, 0]
click at [242, 568] on span ": هل التامين يغطي الاستشاره الفورية؟" at bounding box center [207, 574] width 174 height 31
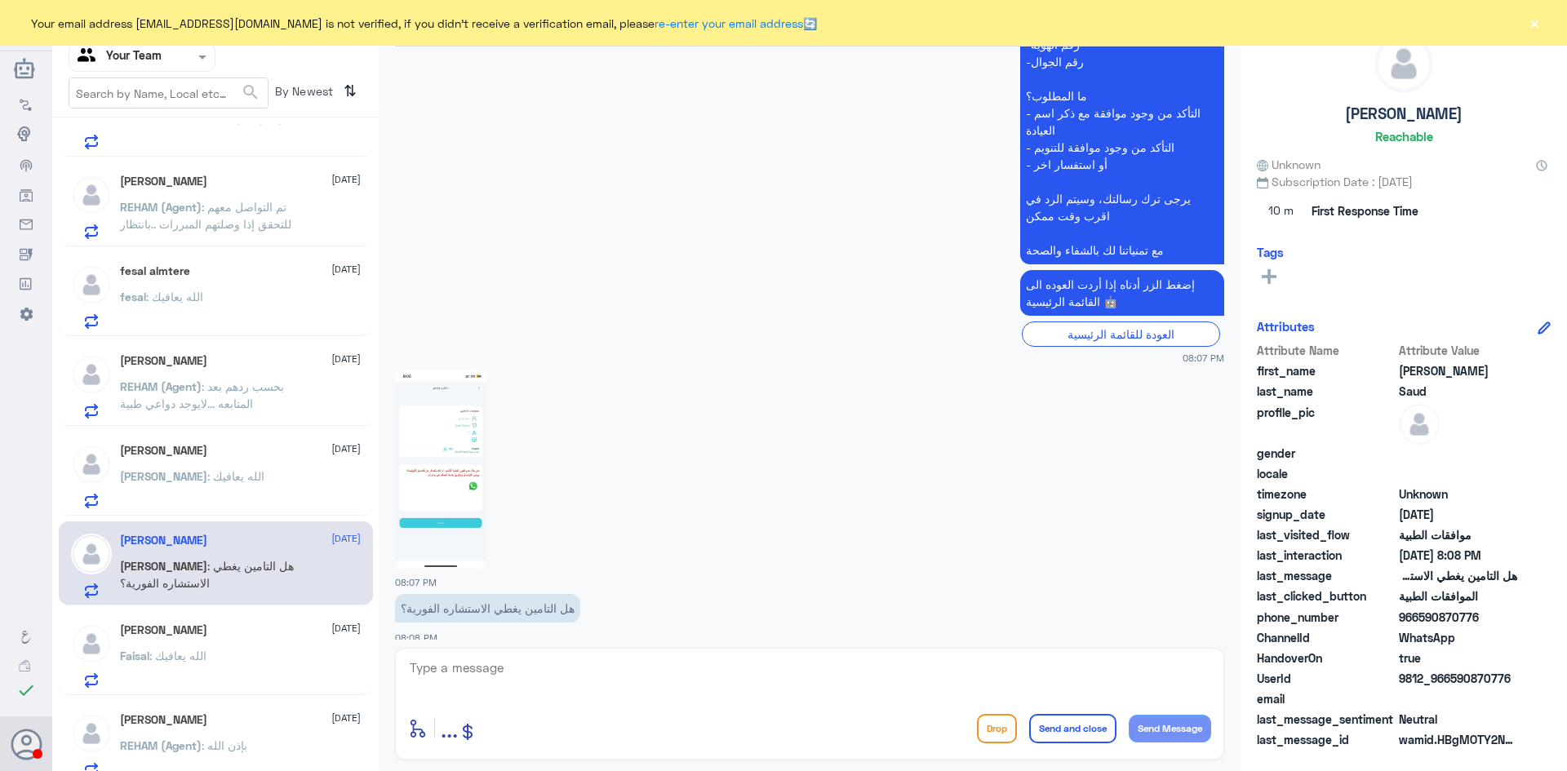
scroll to position [488, 0]
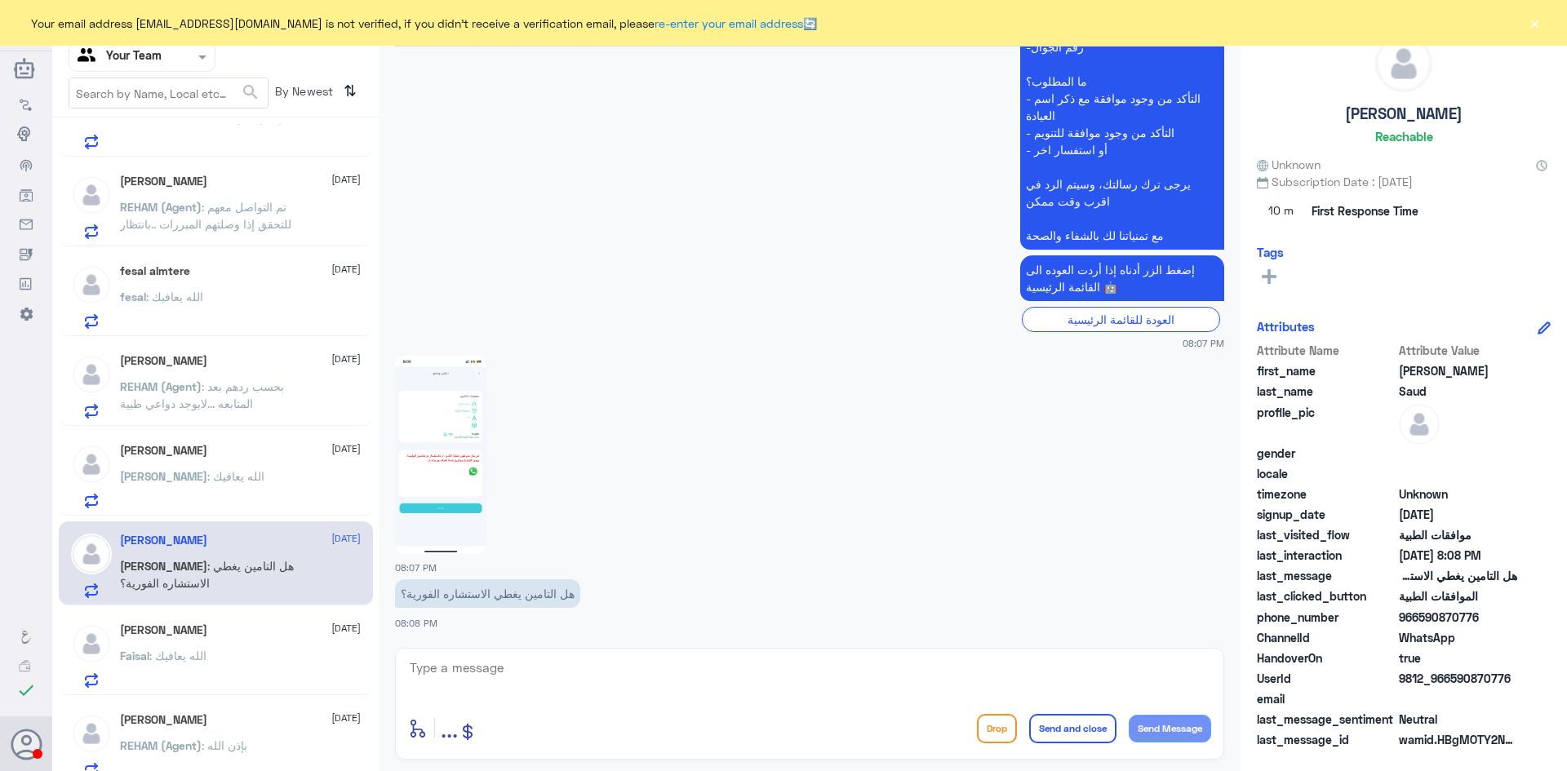
click at [466, 493] on img at bounding box center [440, 455] width 91 height 198
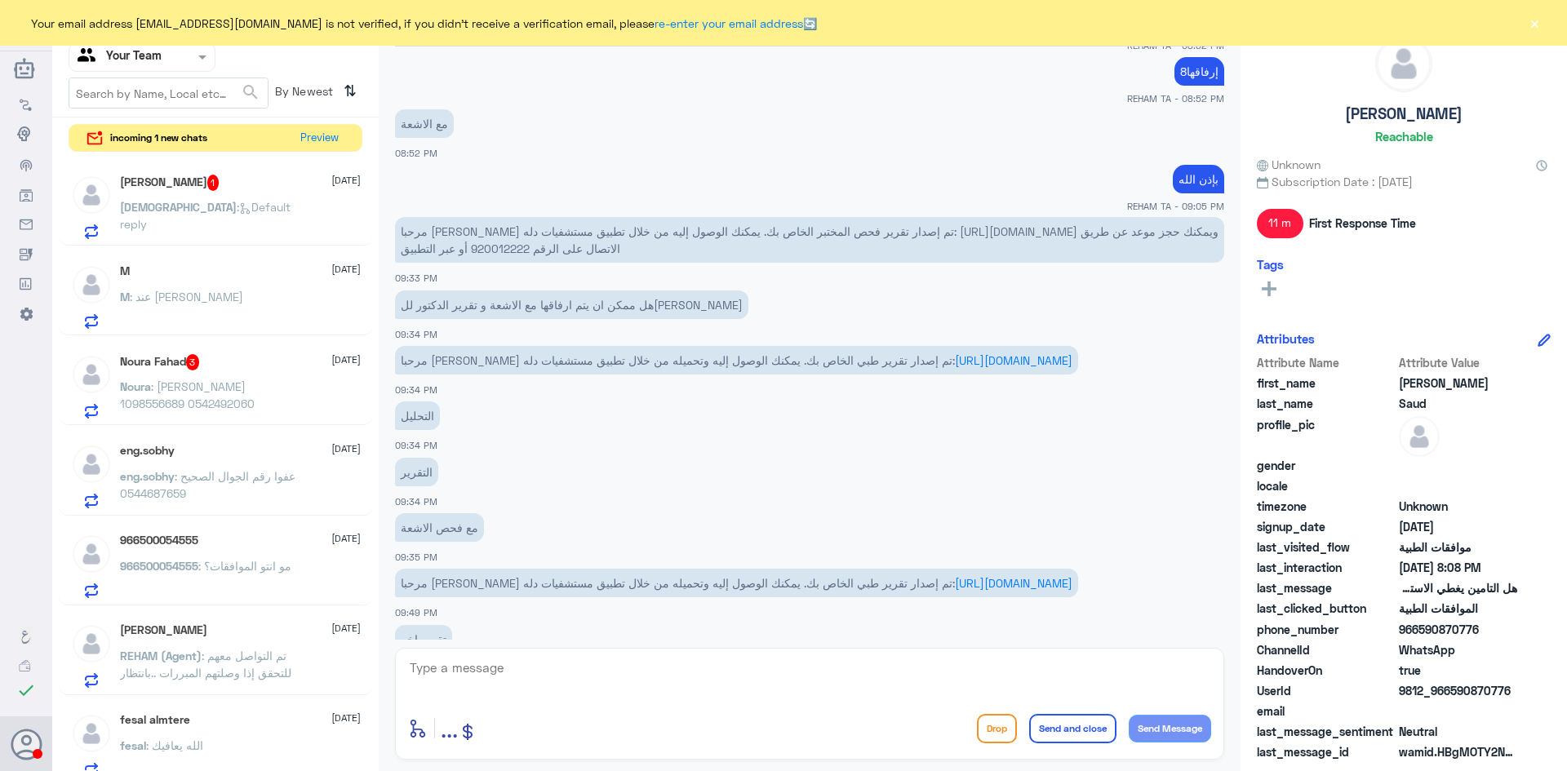
scroll to position [589, 0]
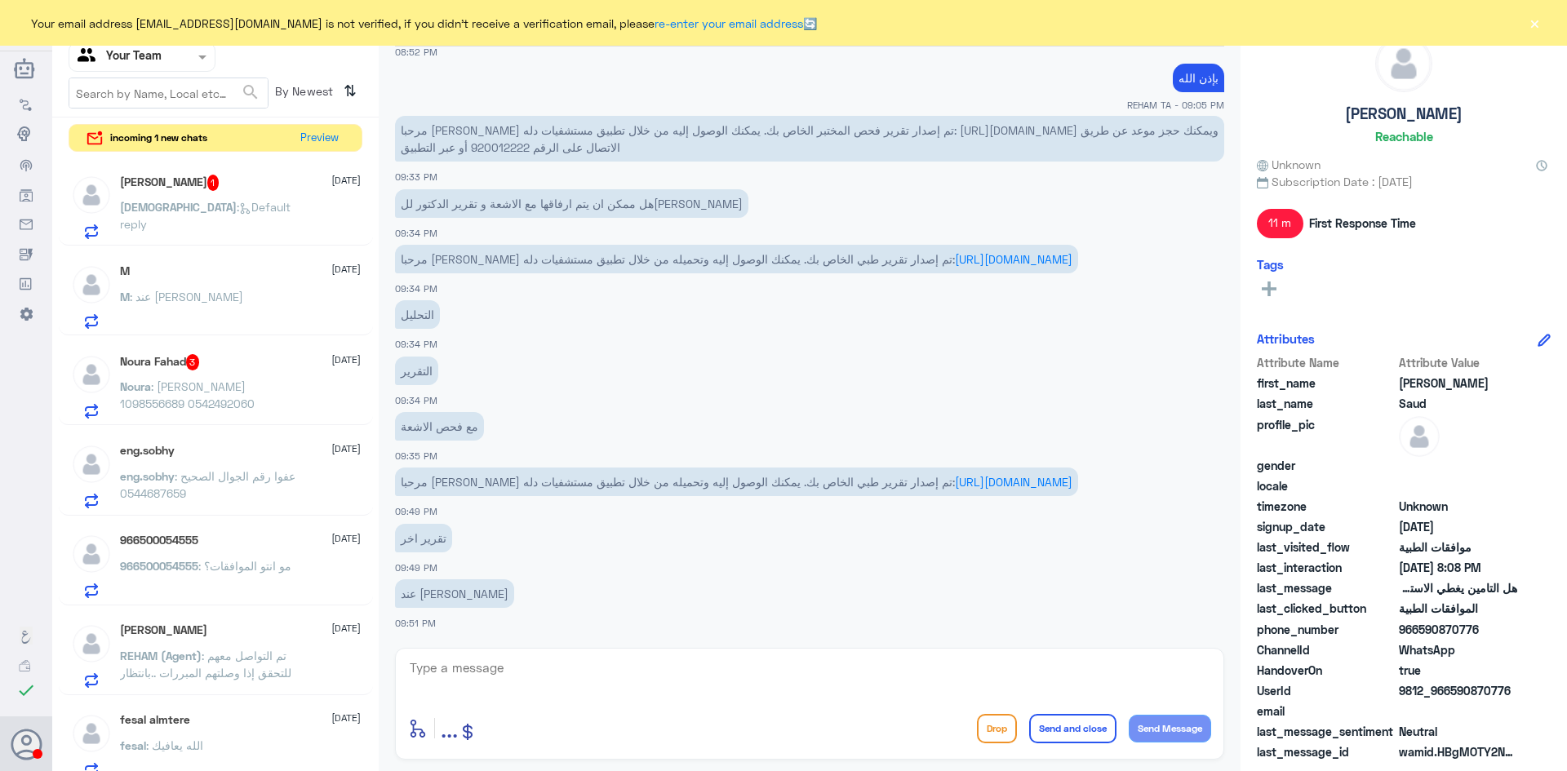
click at [204, 223] on p "Mohammed : Default reply" at bounding box center [212, 218] width 184 height 41
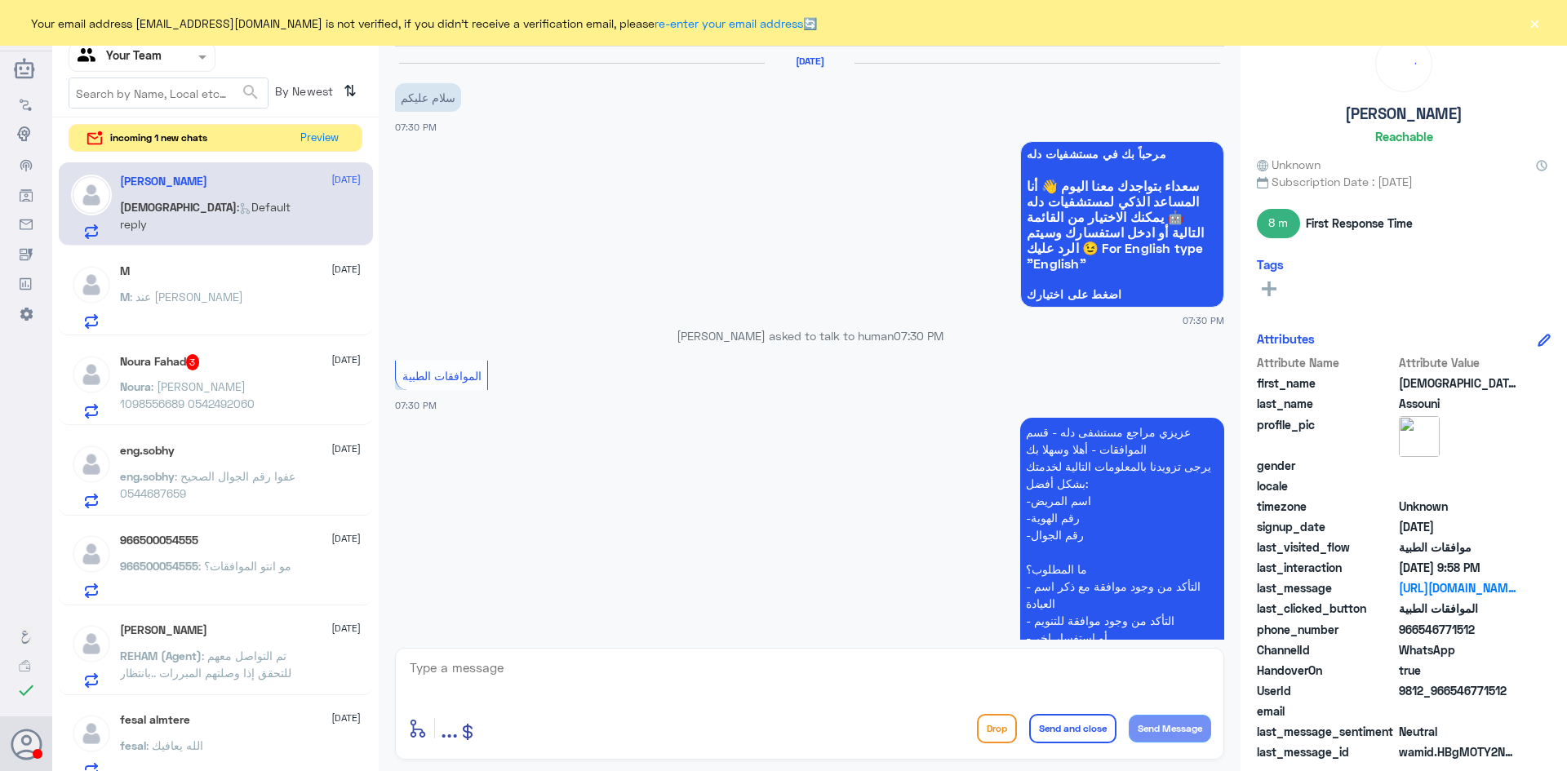
scroll to position [550, 0]
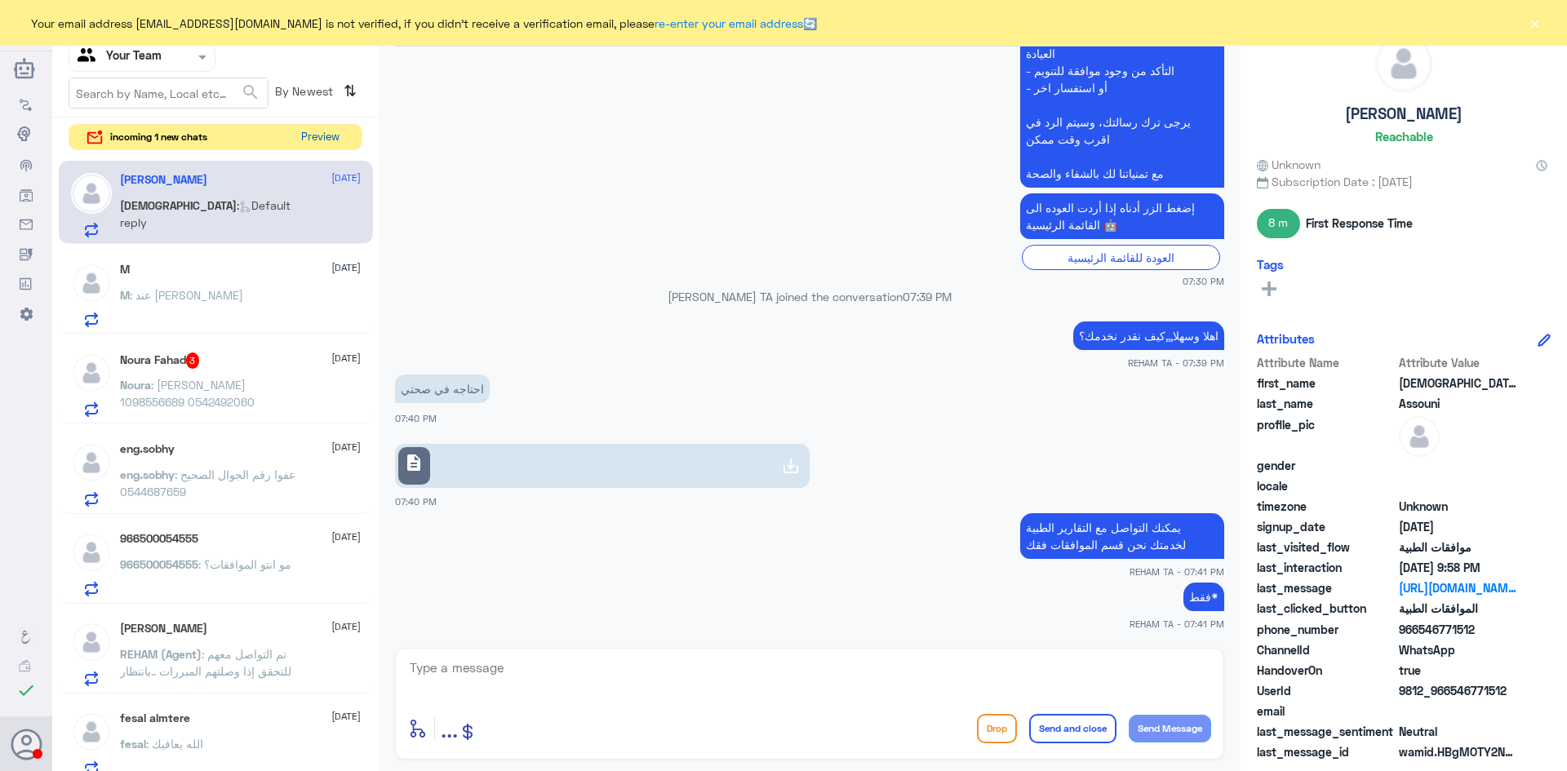
click at [313, 138] on button "Preview" at bounding box center [320, 137] width 51 height 25
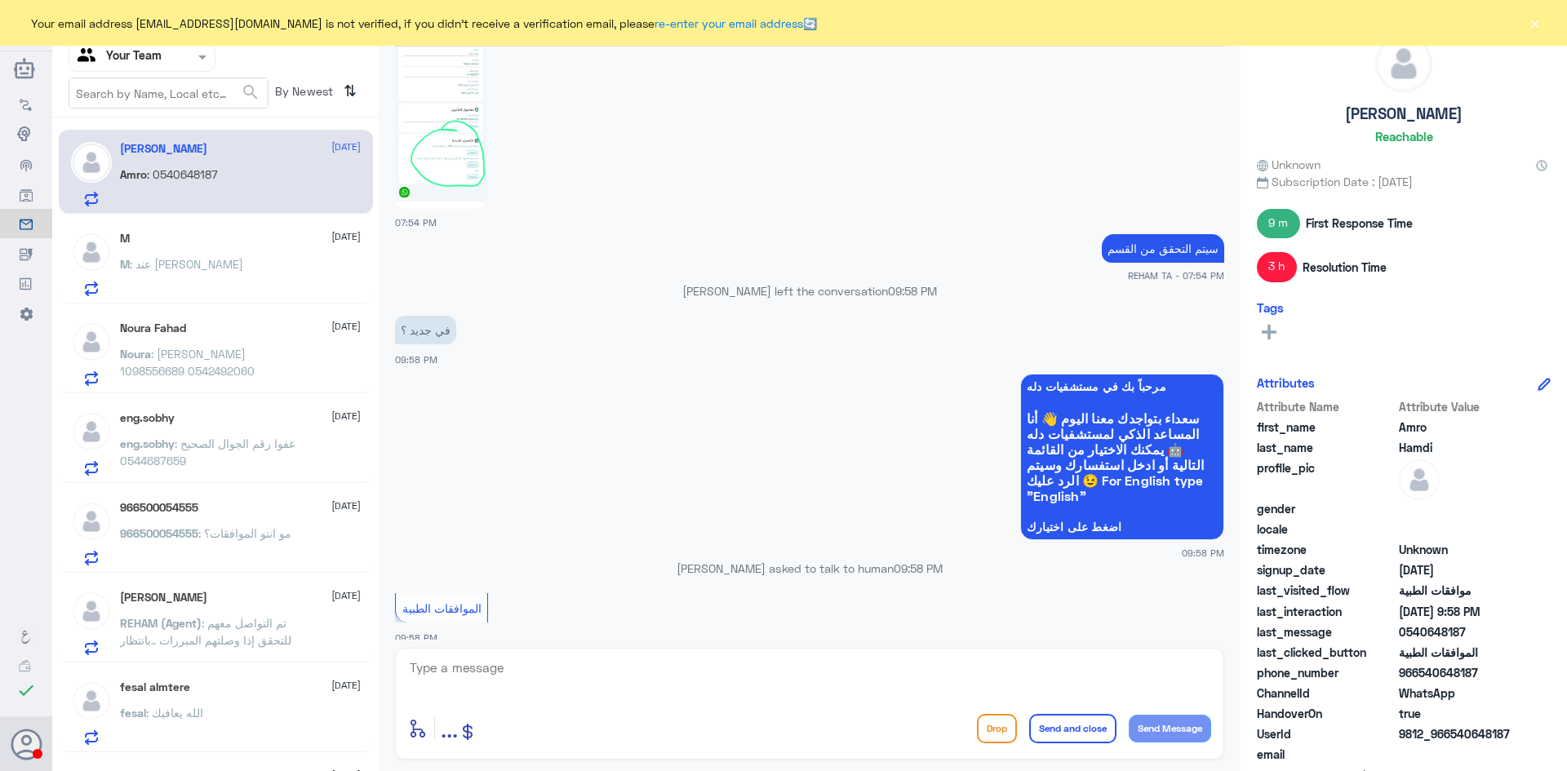
scroll to position [717, 0]
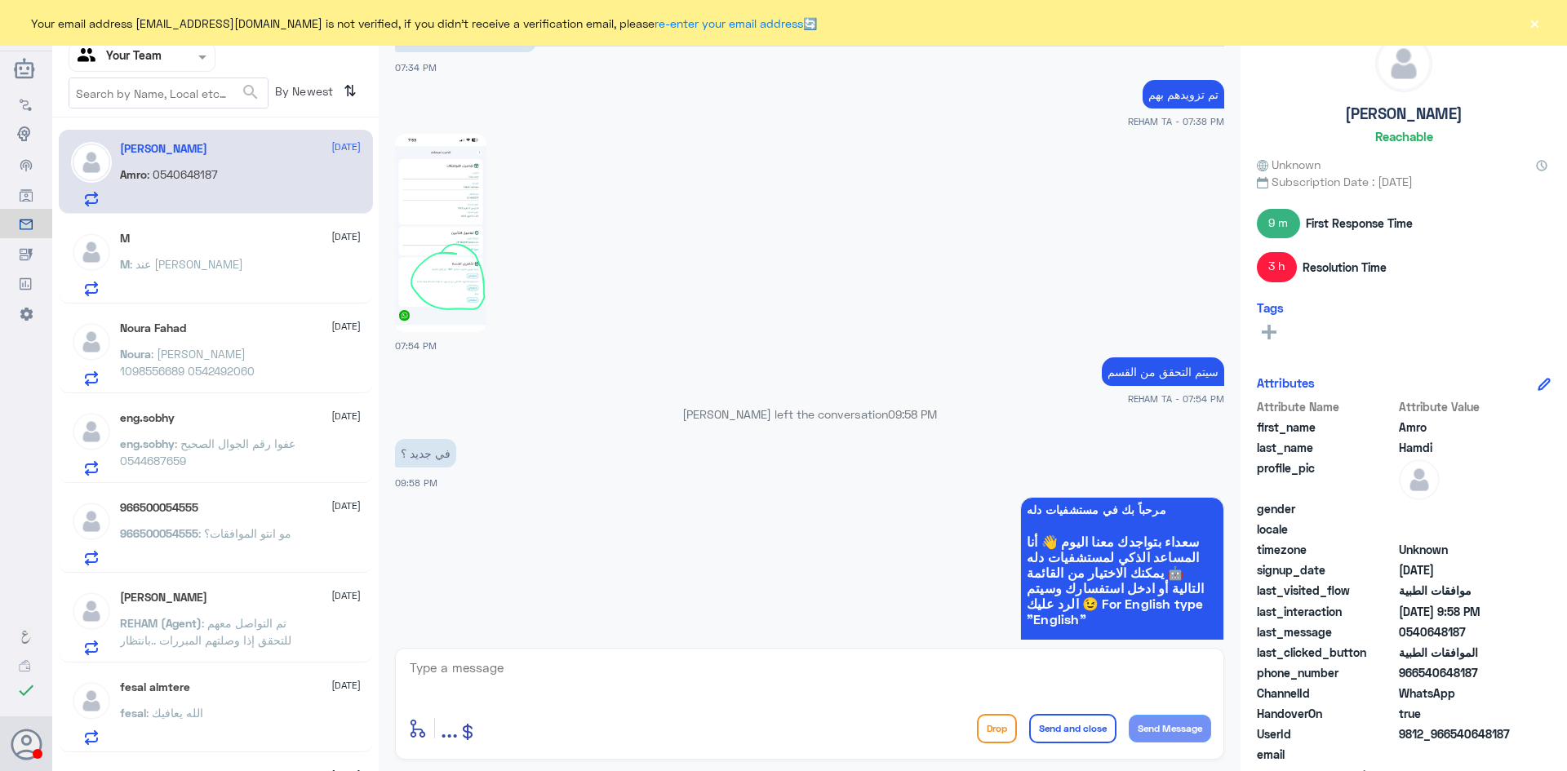
click at [442, 296] on img at bounding box center [440, 233] width 91 height 198
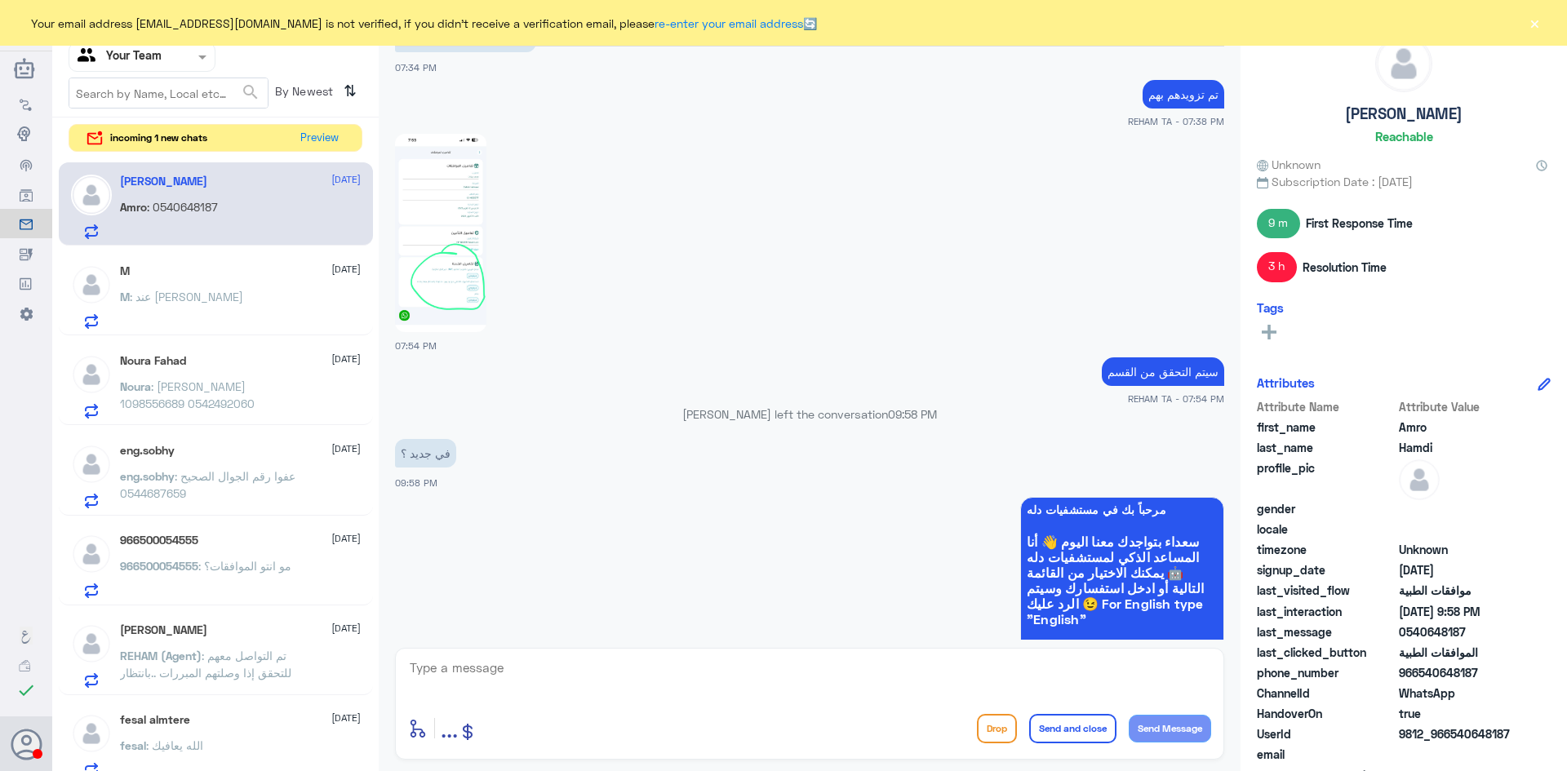
click at [199, 286] on div "M 1 October M : عند الدكتور فهد السحيباني" at bounding box center [240, 296] width 241 height 64
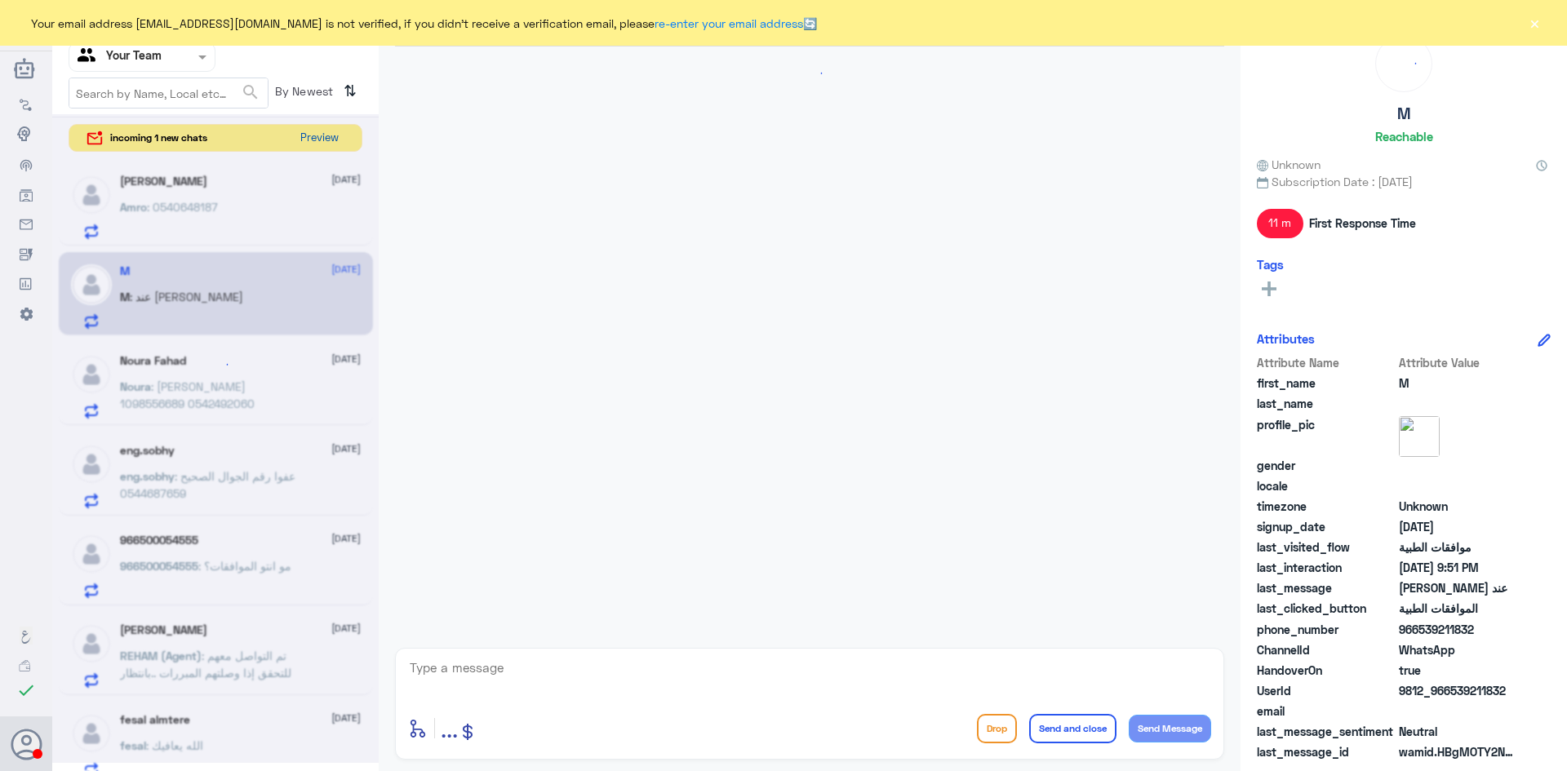
scroll to position [589, 0]
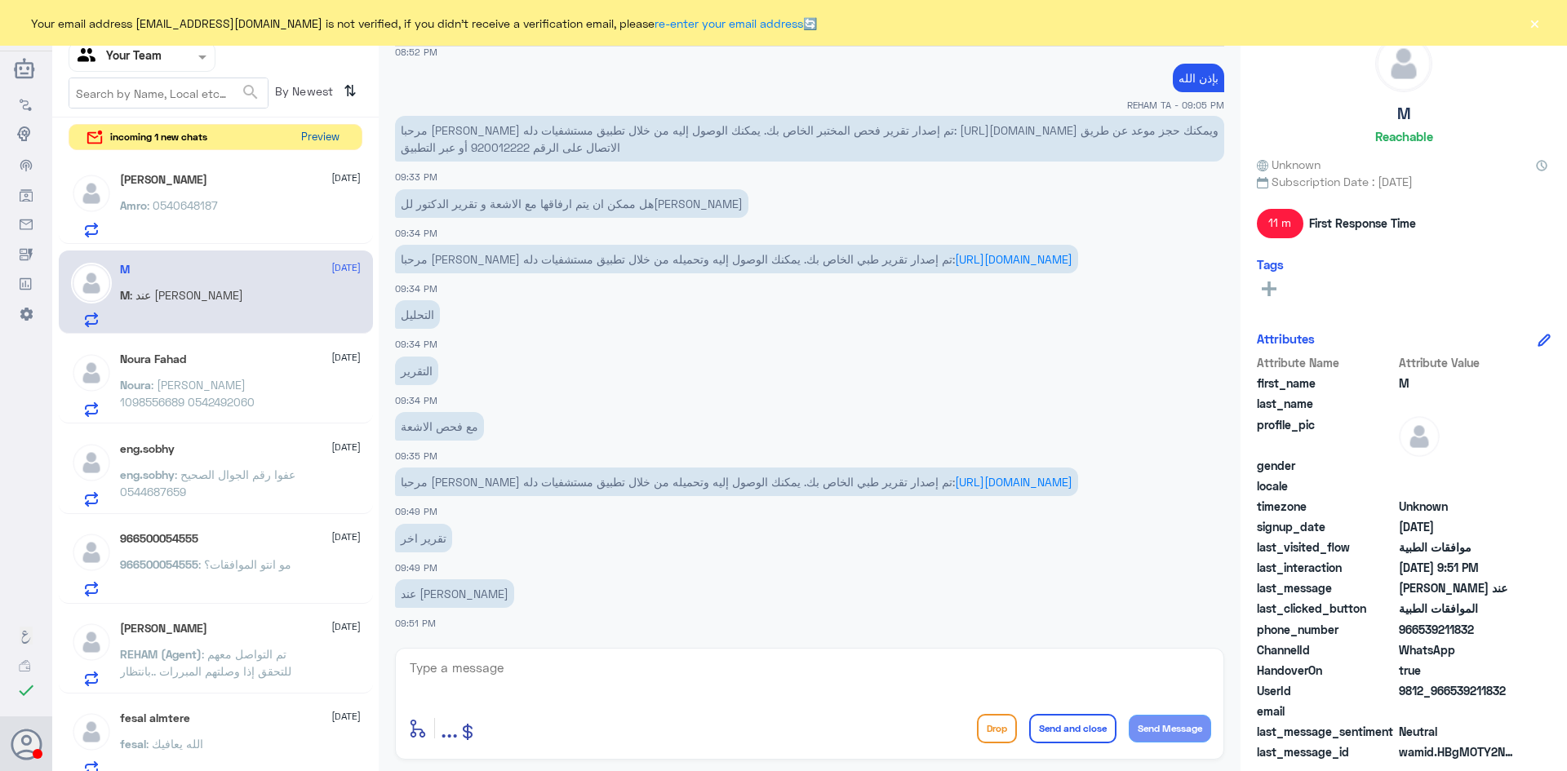
click at [329, 135] on button "Preview" at bounding box center [320, 137] width 51 height 25
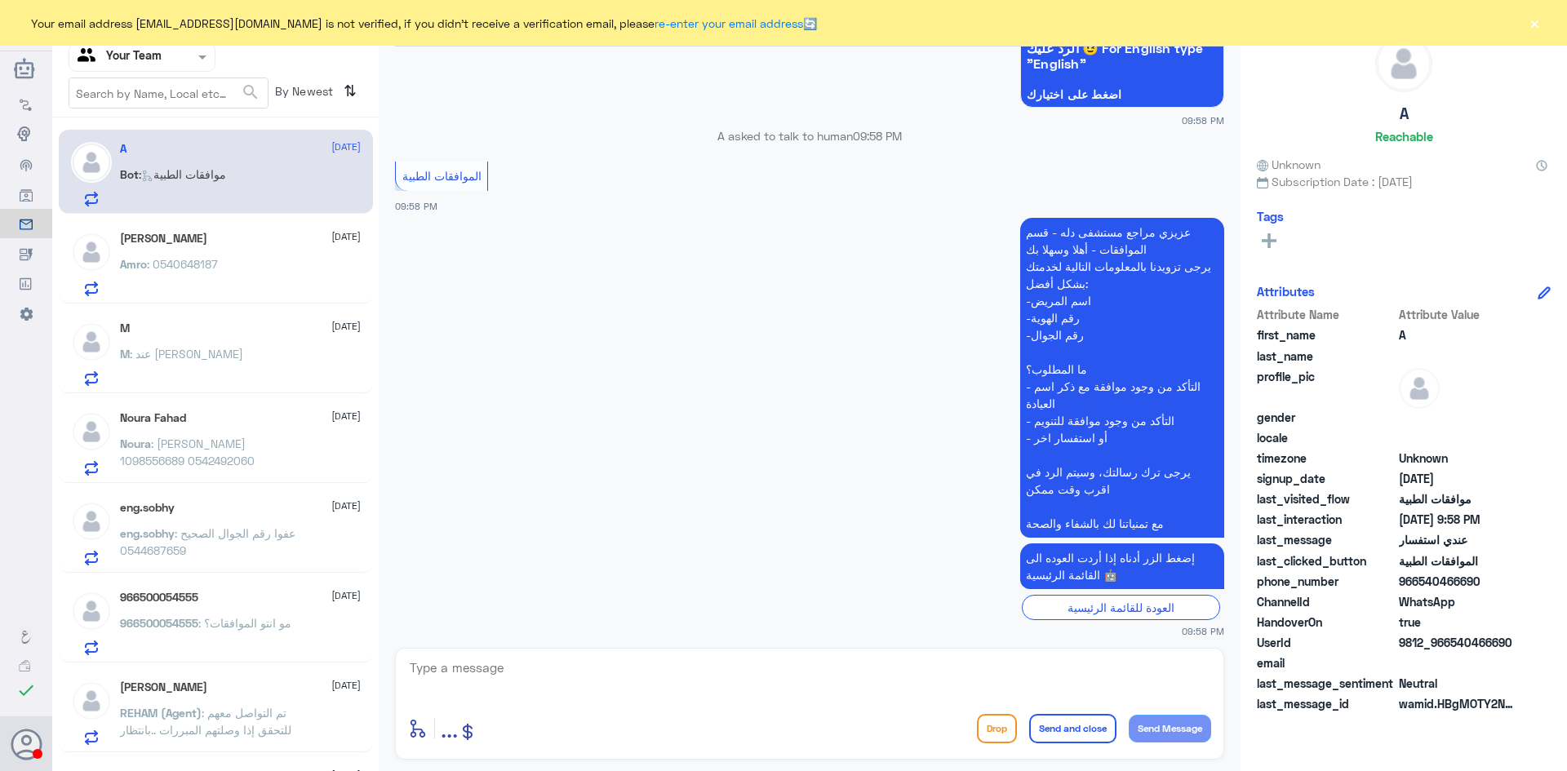
scroll to position [455, 0]
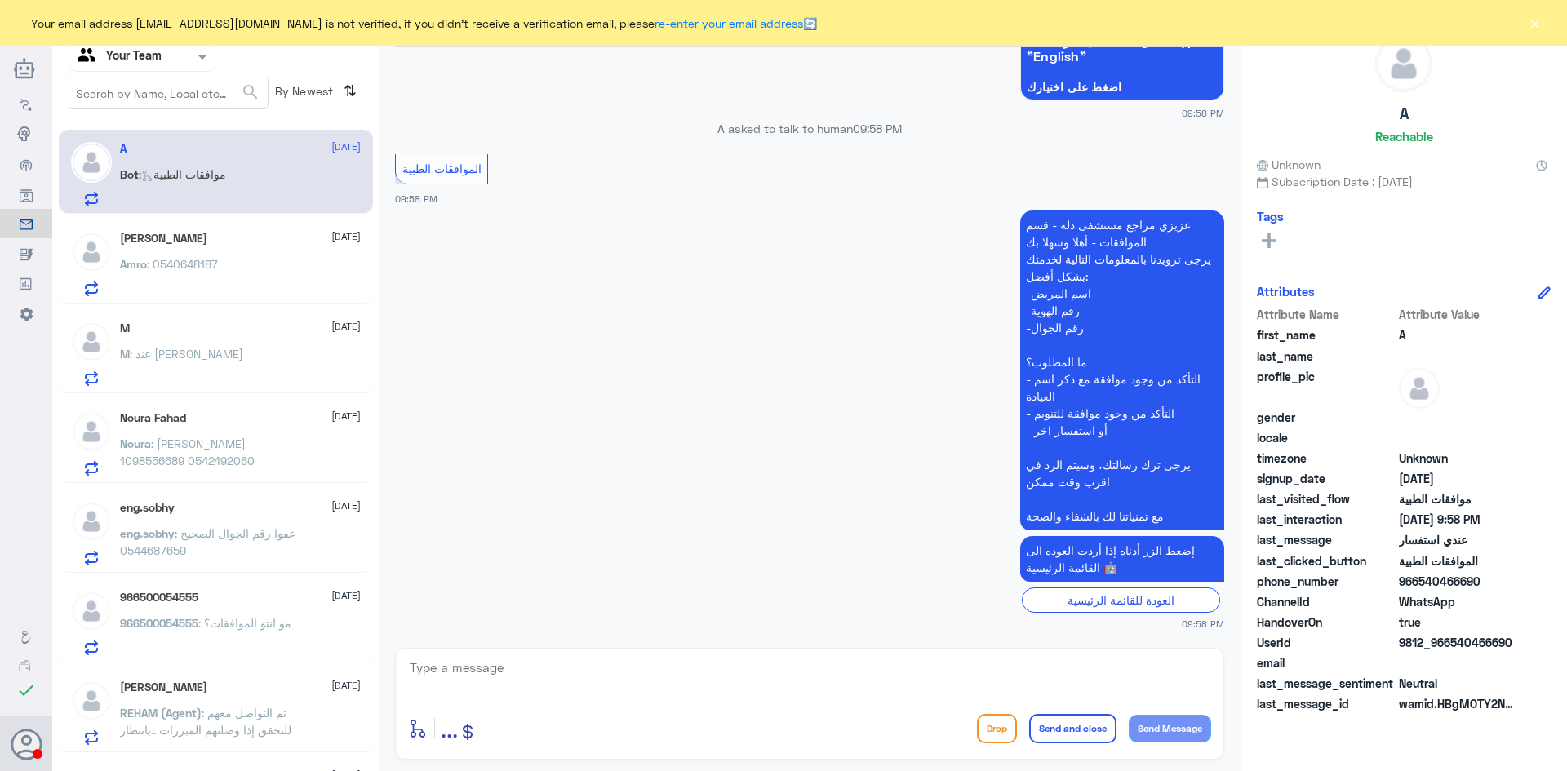
click at [635, 640] on div "الموافقات Human Handover 1 Oct 2025 السلام عليكم 09:58 PM مرحباً بك في مستشفيات…" at bounding box center [810, 388] width 862 height 776
click at [634, 655] on div "enter flow name ... Drop Send and close Send Message" at bounding box center [809, 704] width 829 height 112
click at [633, 662] on textarea at bounding box center [809, 677] width 803 height 40
type textarea "h"
type textarea "السلام عليكم و رحمة الله"
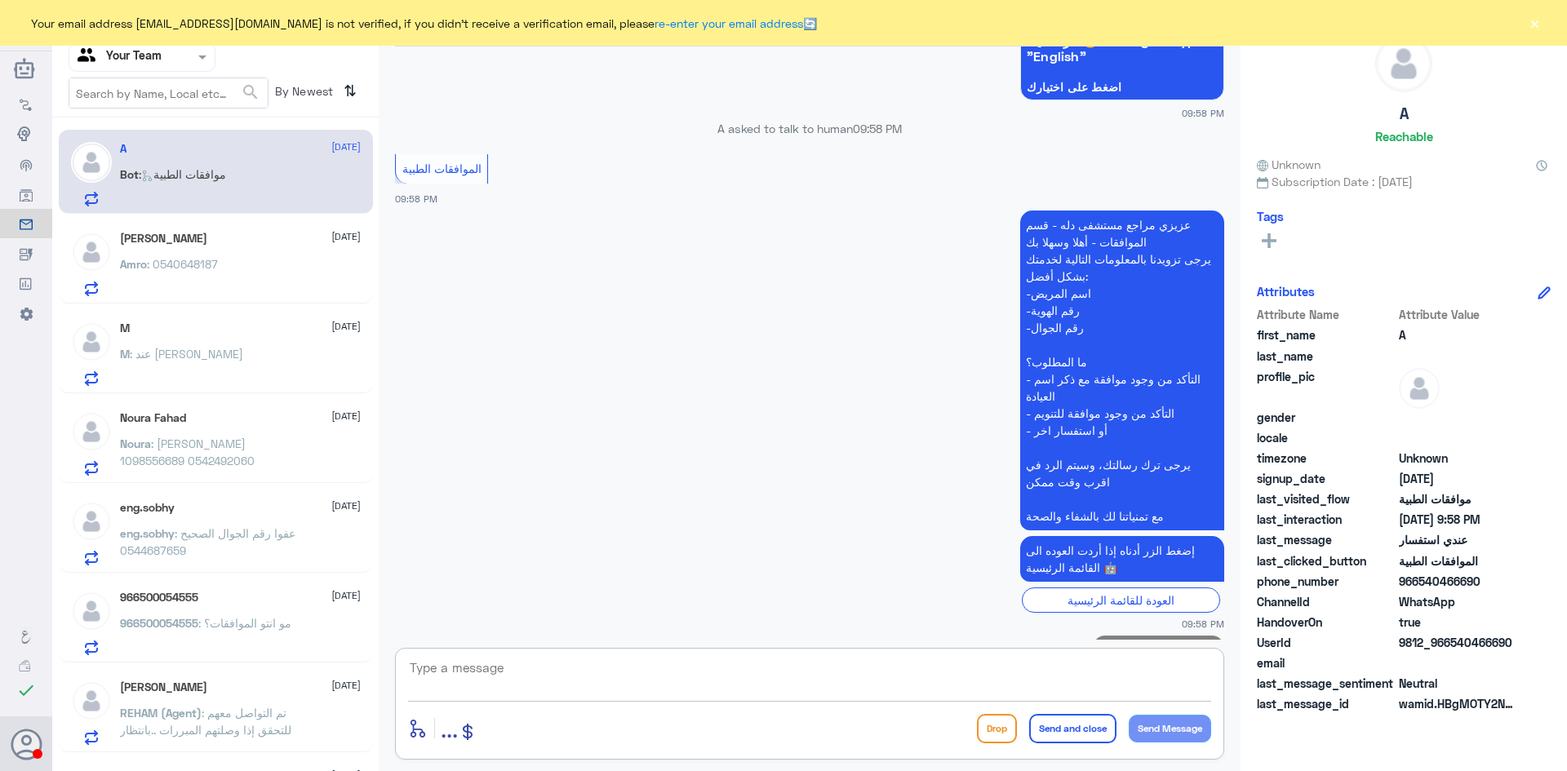
scroll to position [507, 0]
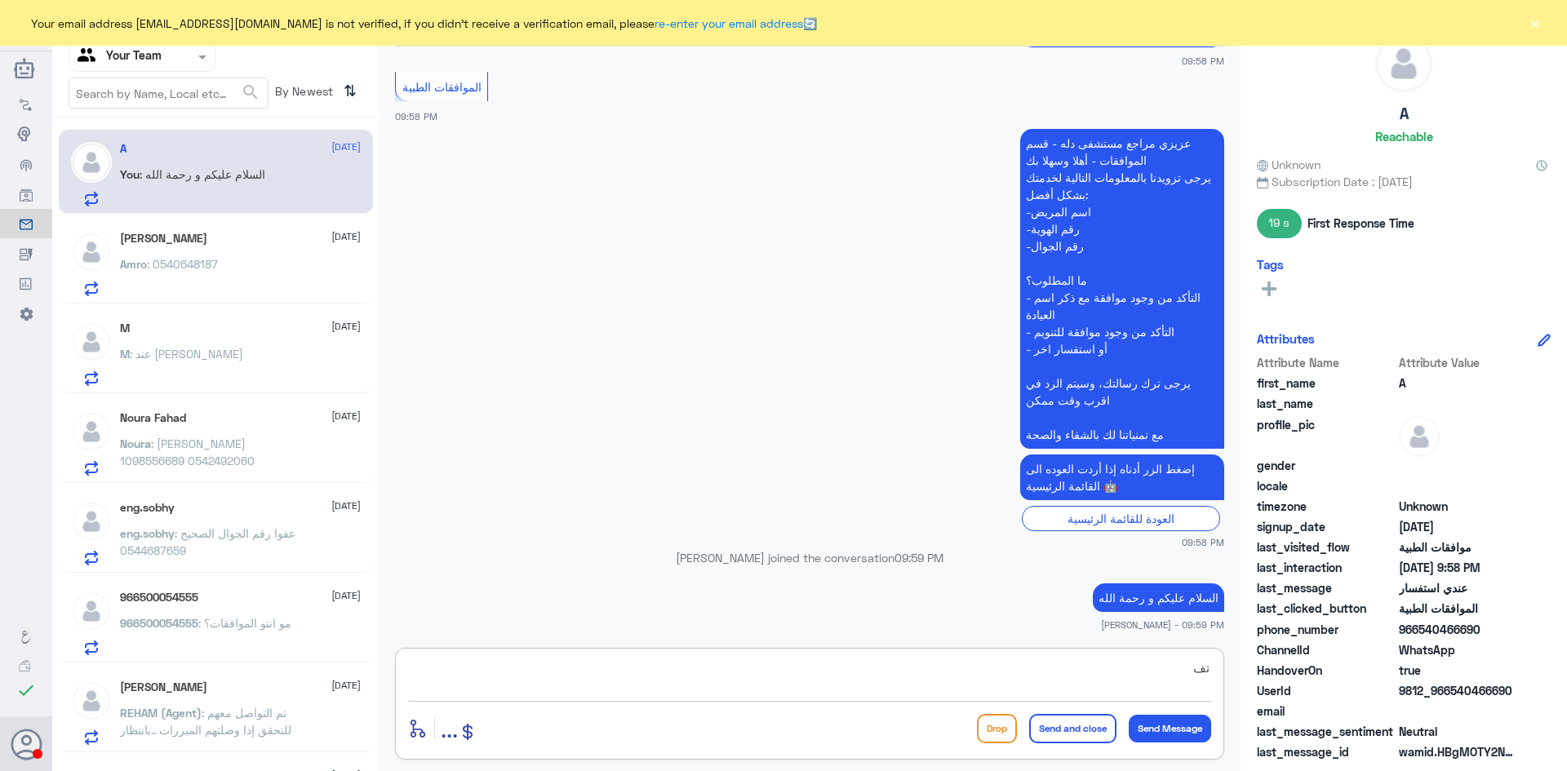
type textarea "ت"
type textarea "مع قسم الموافقات الطبية كيف اقدر اخدمكم؟"
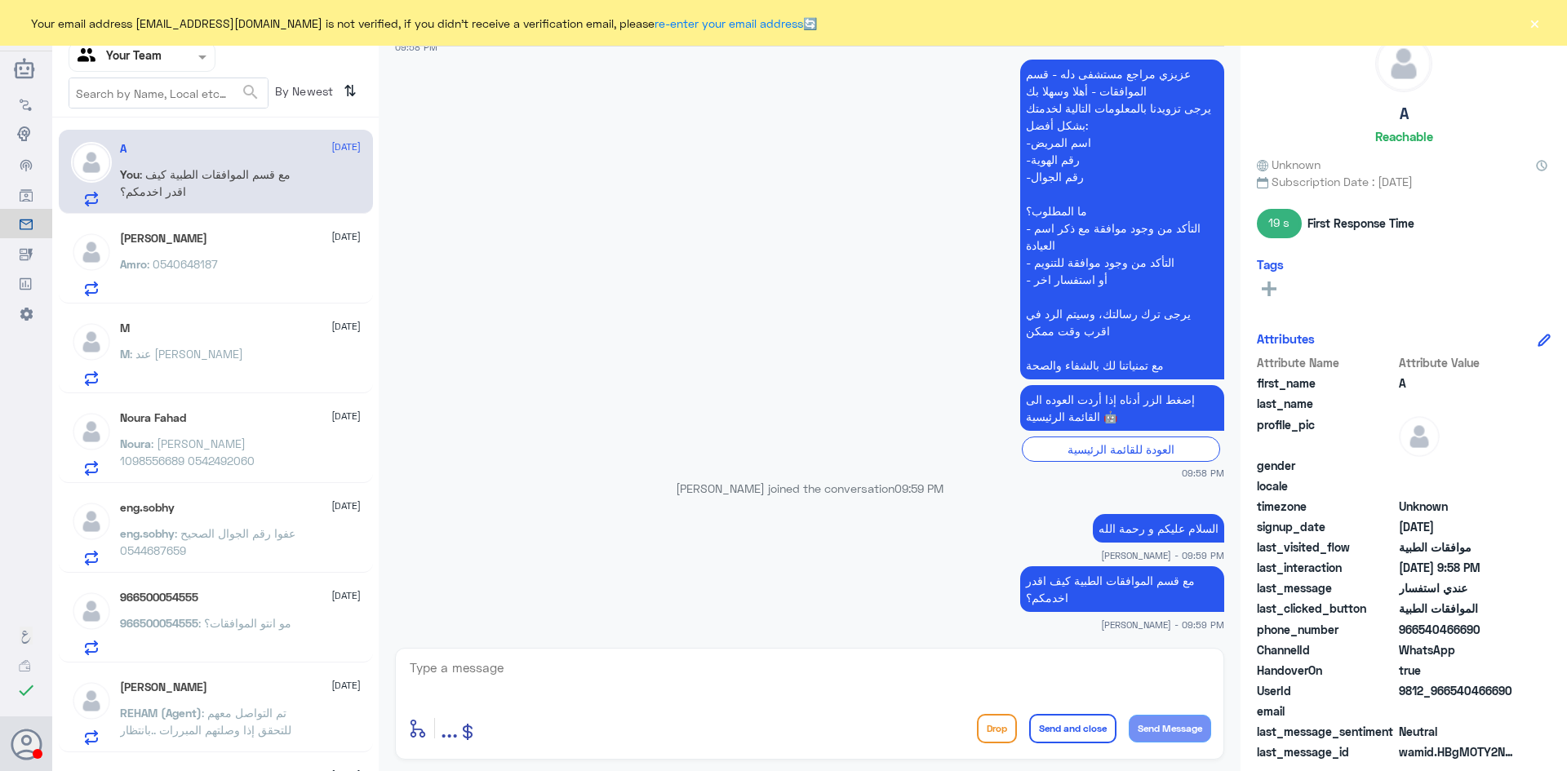
click at [1536, 23] on button "×" at bounding box center [1534, 23] width 16 height 16
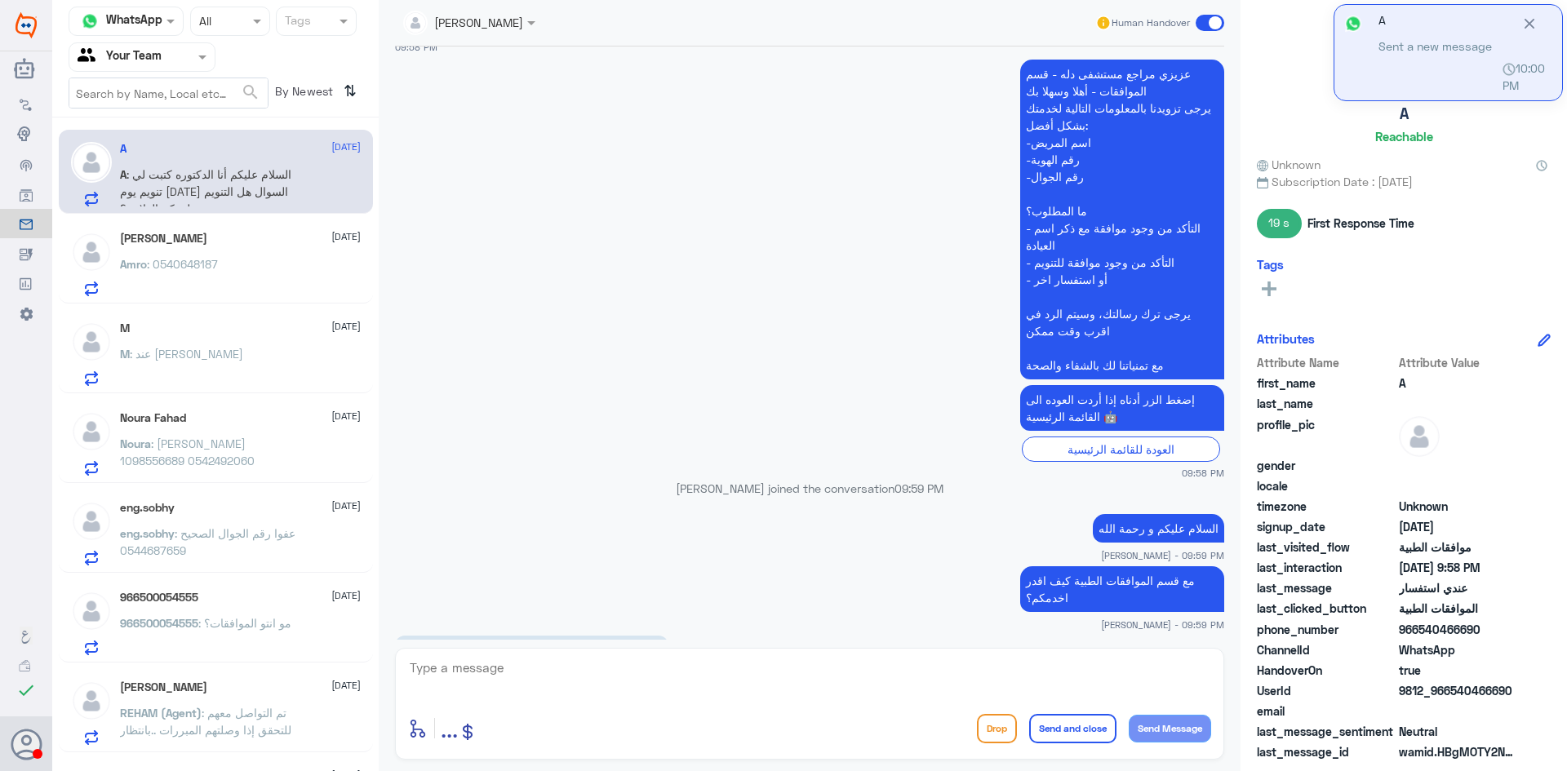
scroll to position [666, 0]
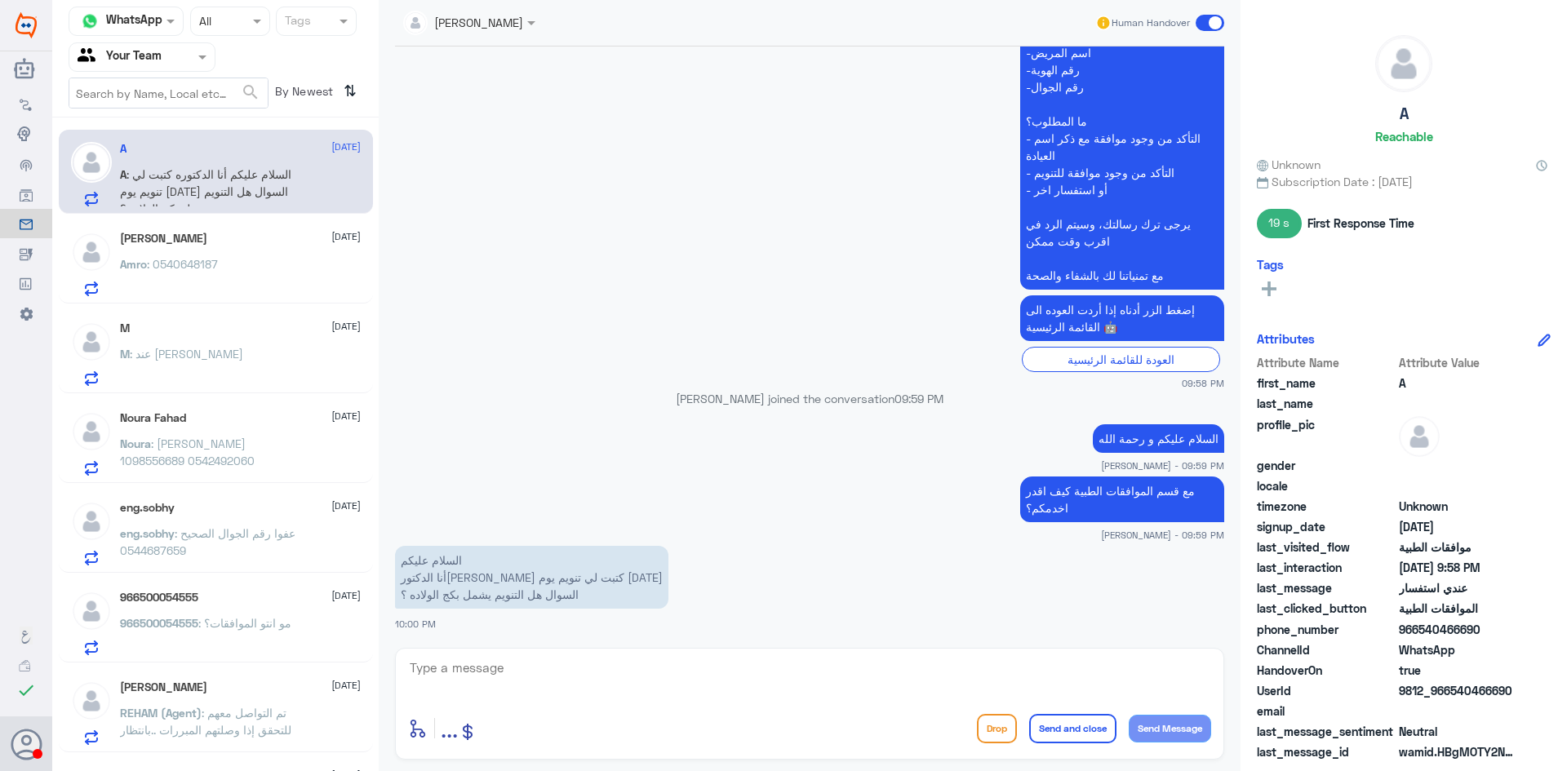
click at [511, 670] on textarea at bounding box center [809, 677] width 803 height 40
type textarea "ممكن تزويدنا برقم الهوية او الملف"
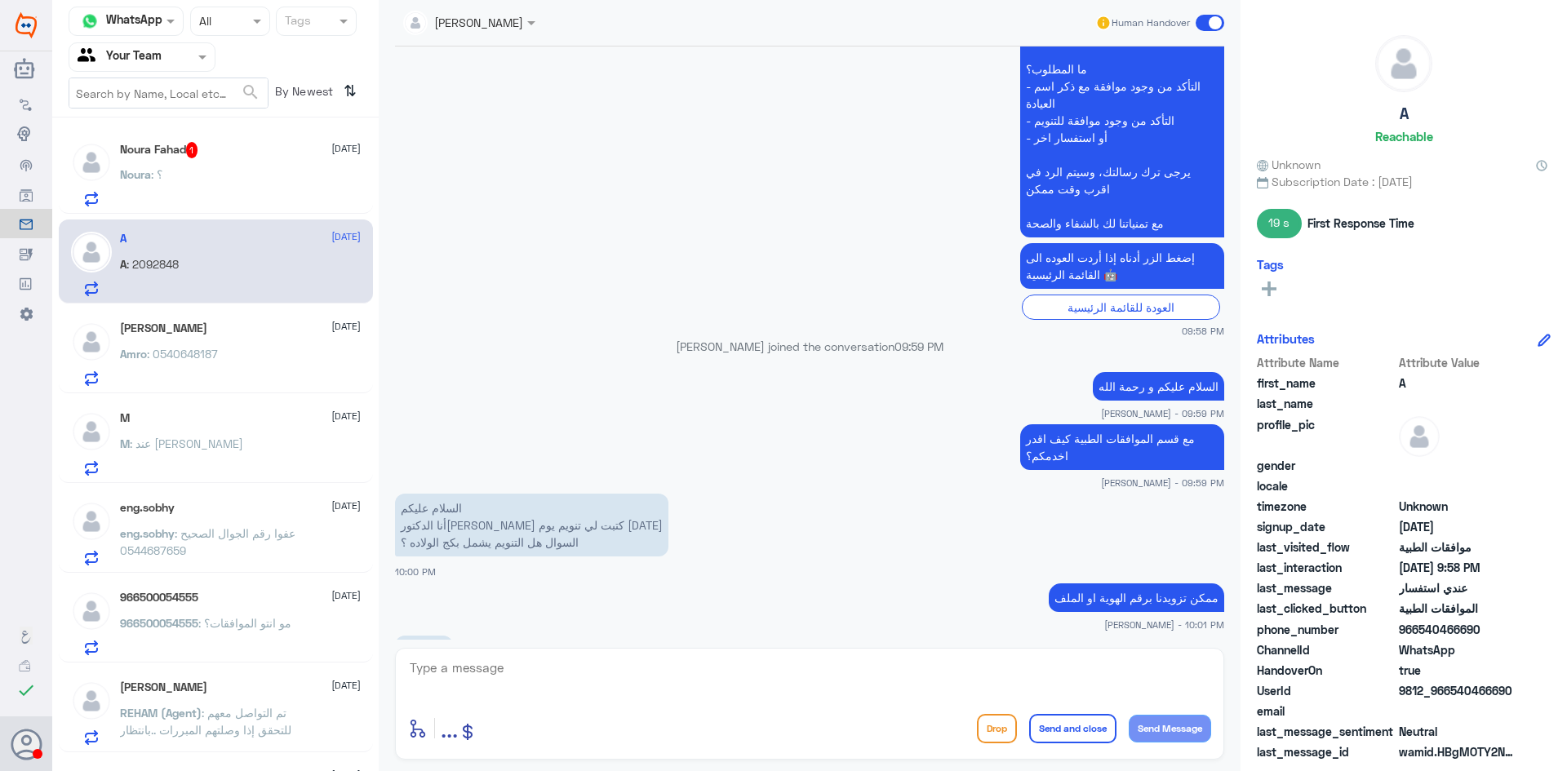
scroll to position [775, 0]
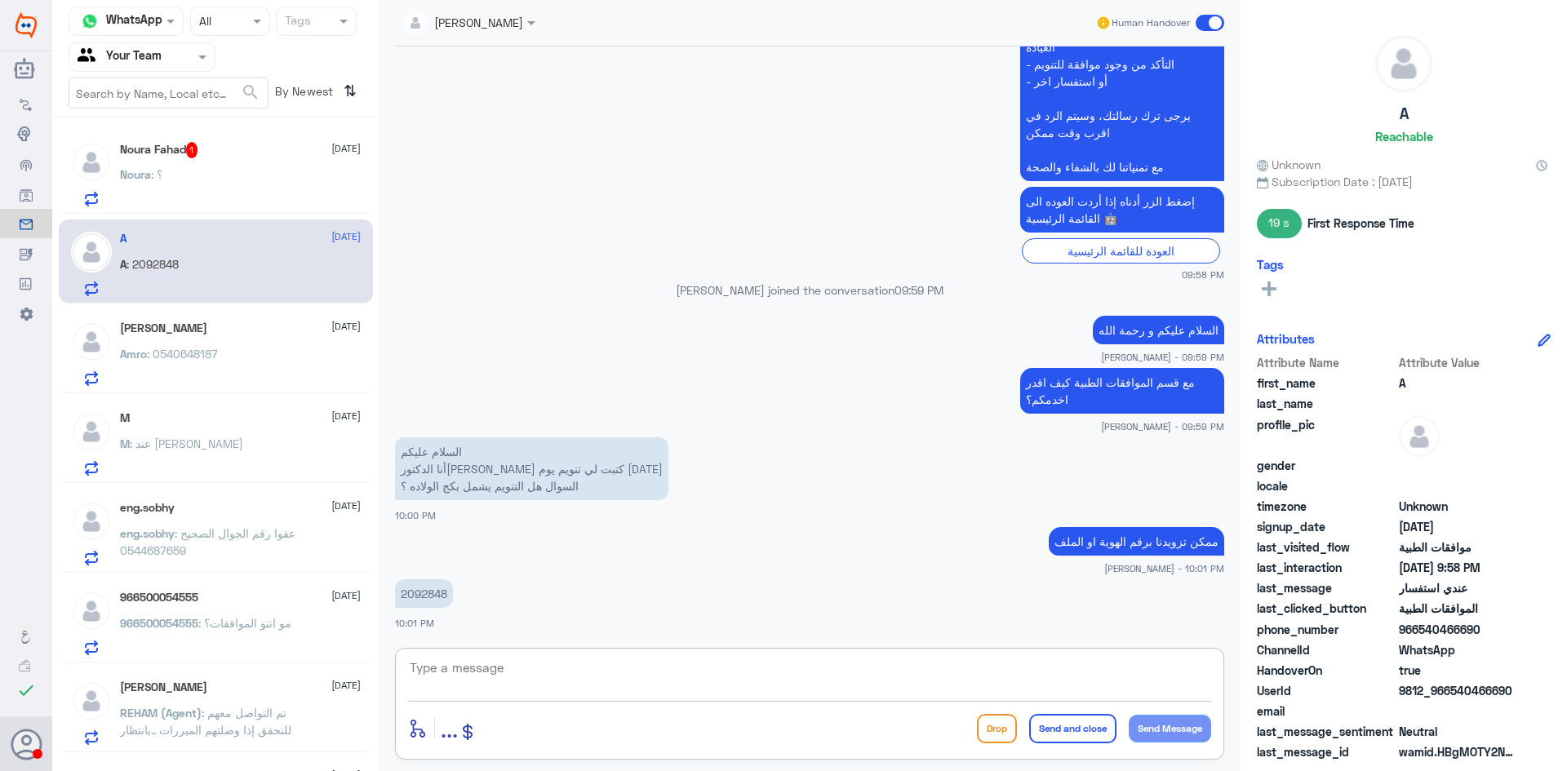
click at [433, 597] on p "2092848" at bounding box center [424, 593] width 58 height 29
copy p "2092848"
click at [580, 665] on textarea at bounding box center [809, 677] width 803 height 40
type textarea ";"
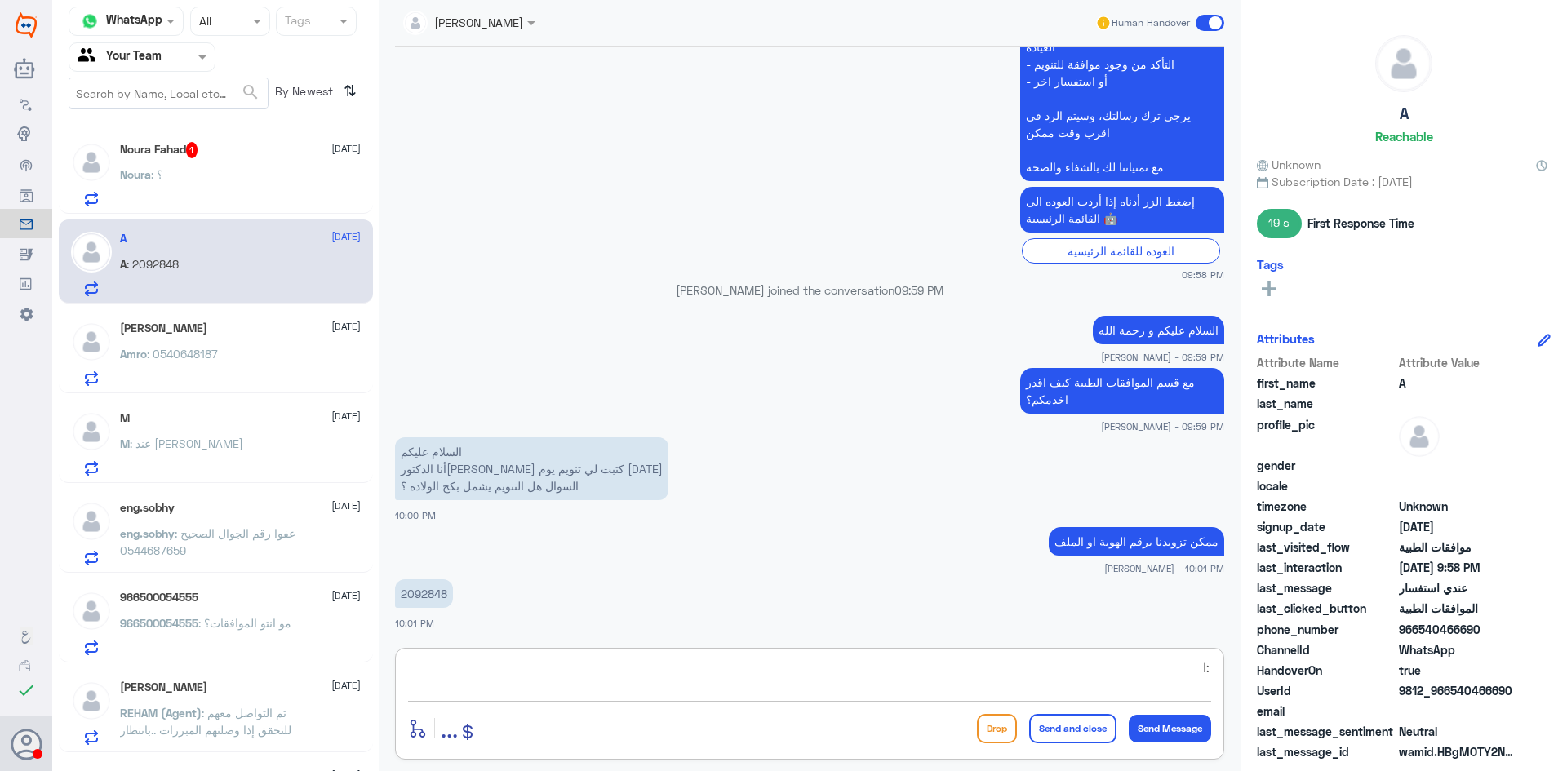
type textarea ":"
type textarea "كاش او تأمين؟"
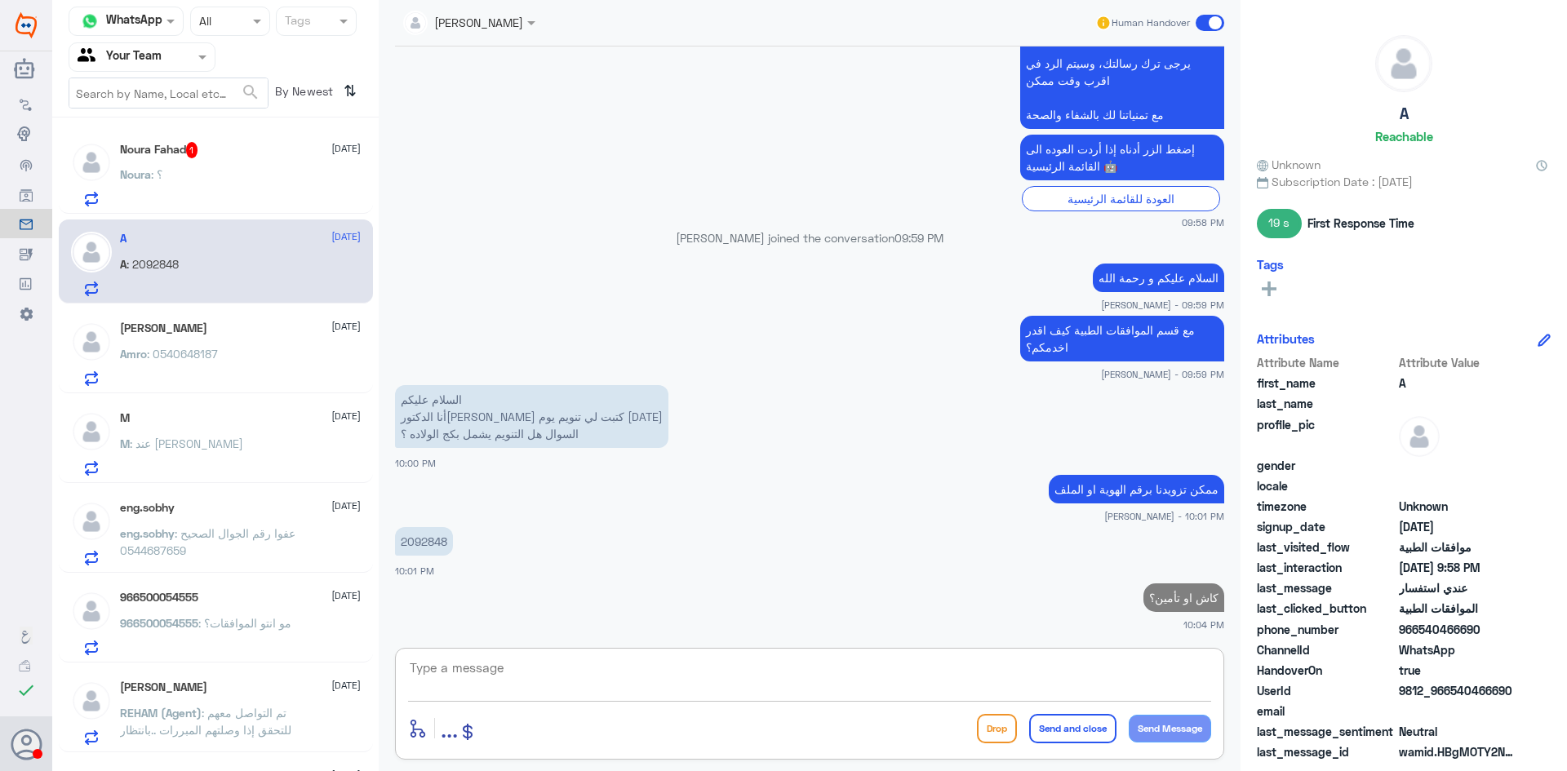
click at [236, 195] on div "Noura : ؟" at bounding box center [240, 188] width 241 height 37
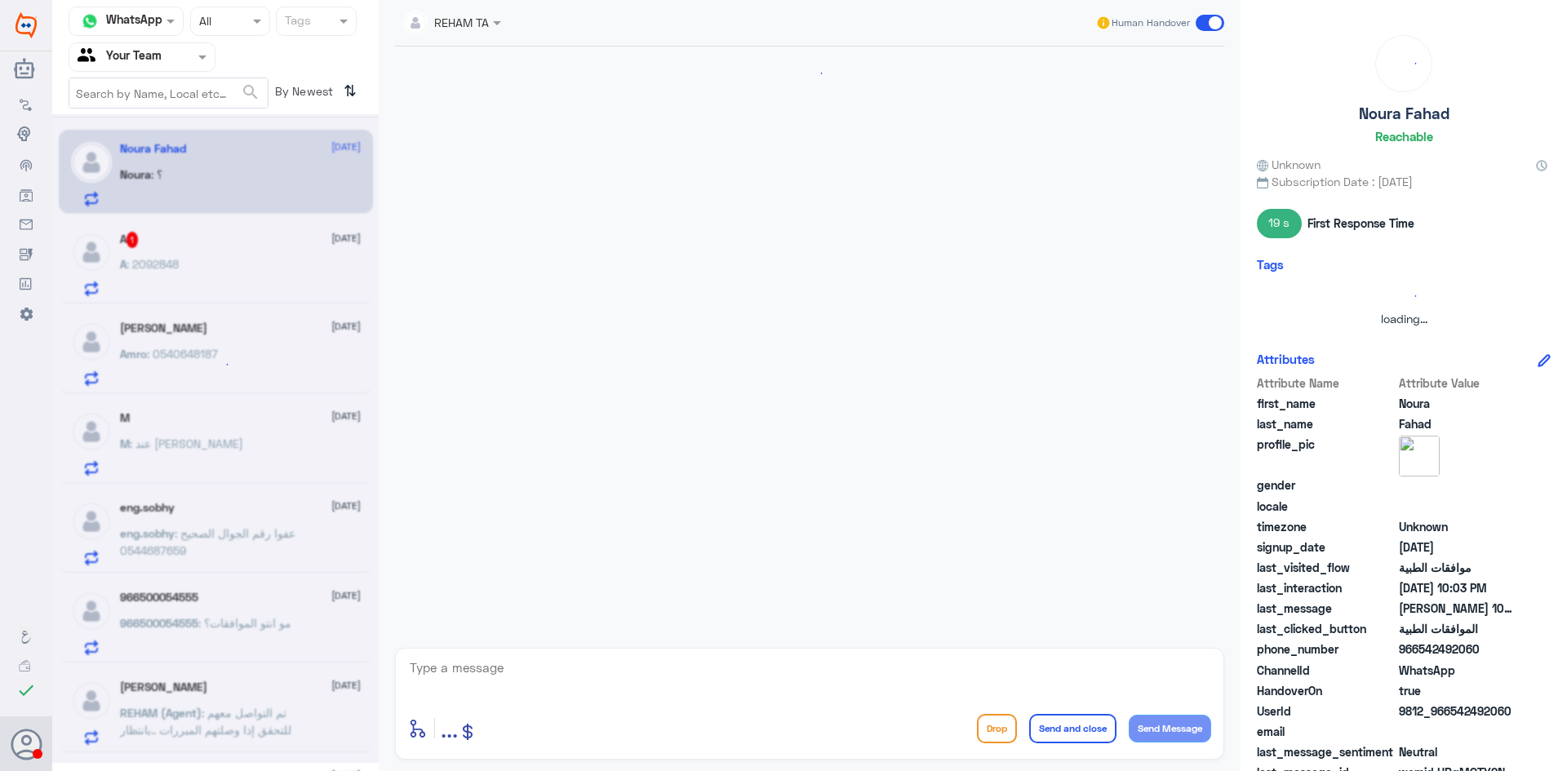
scroll to position [636, 0]
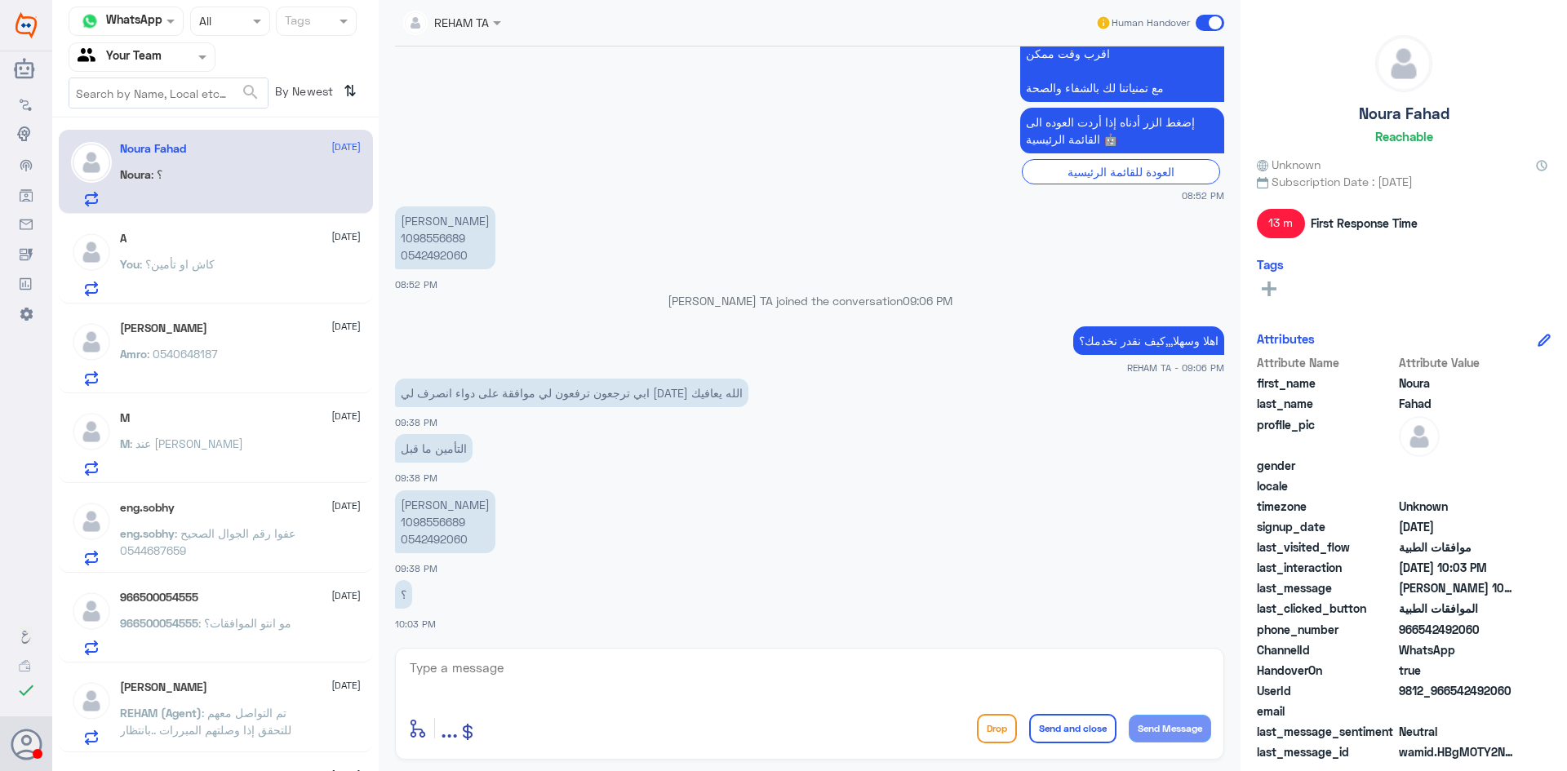
click at [224, 268] on div "You : كاش او تأمين؟" at bounding box center [240, 278] width 241 height 37
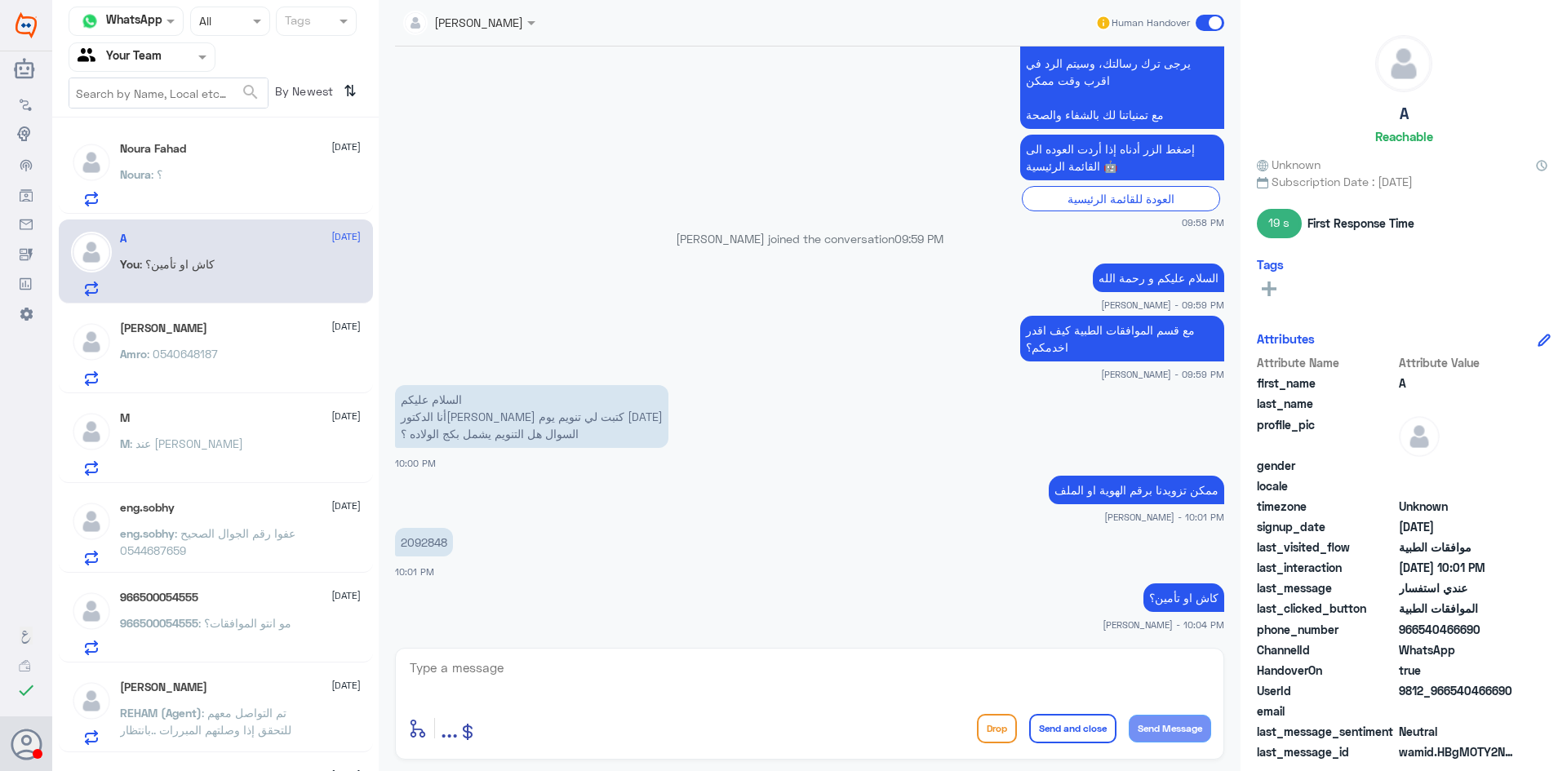
scroll to position [913, 0]
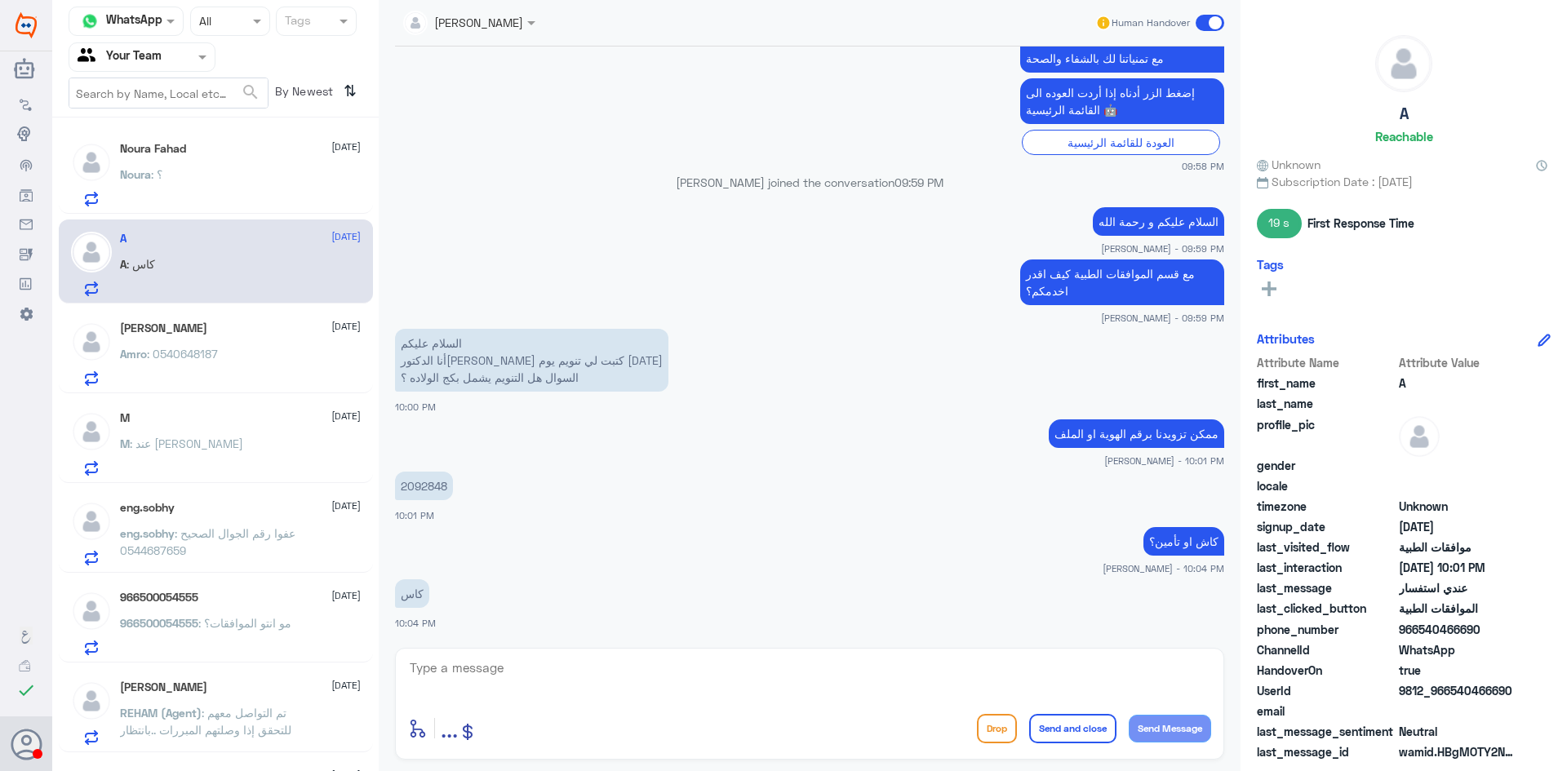
click at [573, 666] on textarea at bounding box center [809, 677] width 803 height 40
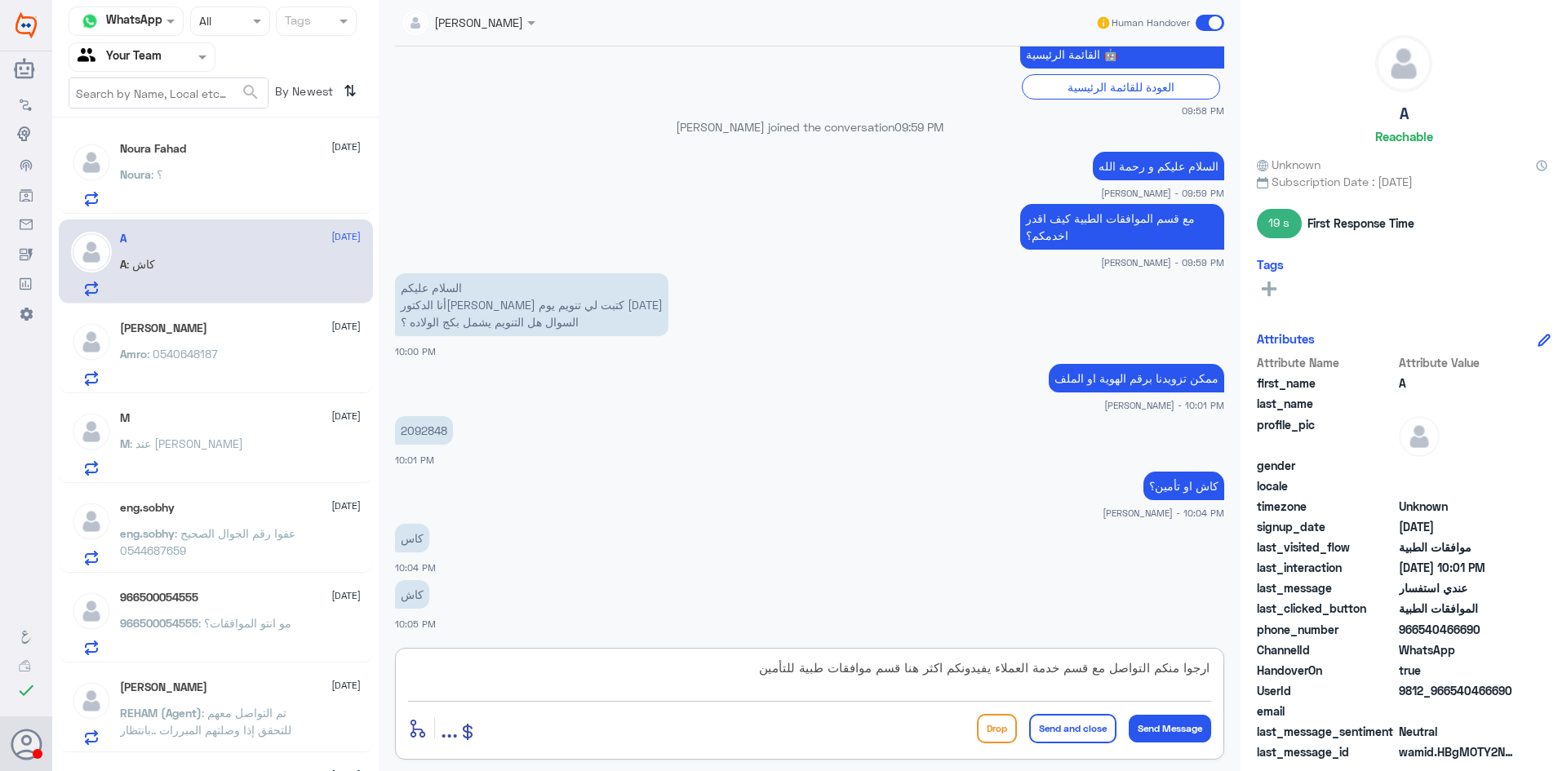
type textarea "ارجوا منكم التواصل مع قسم خدمة العملاء يفيدونكم اكثر هنا قسم موافقات طبية للتأم…"
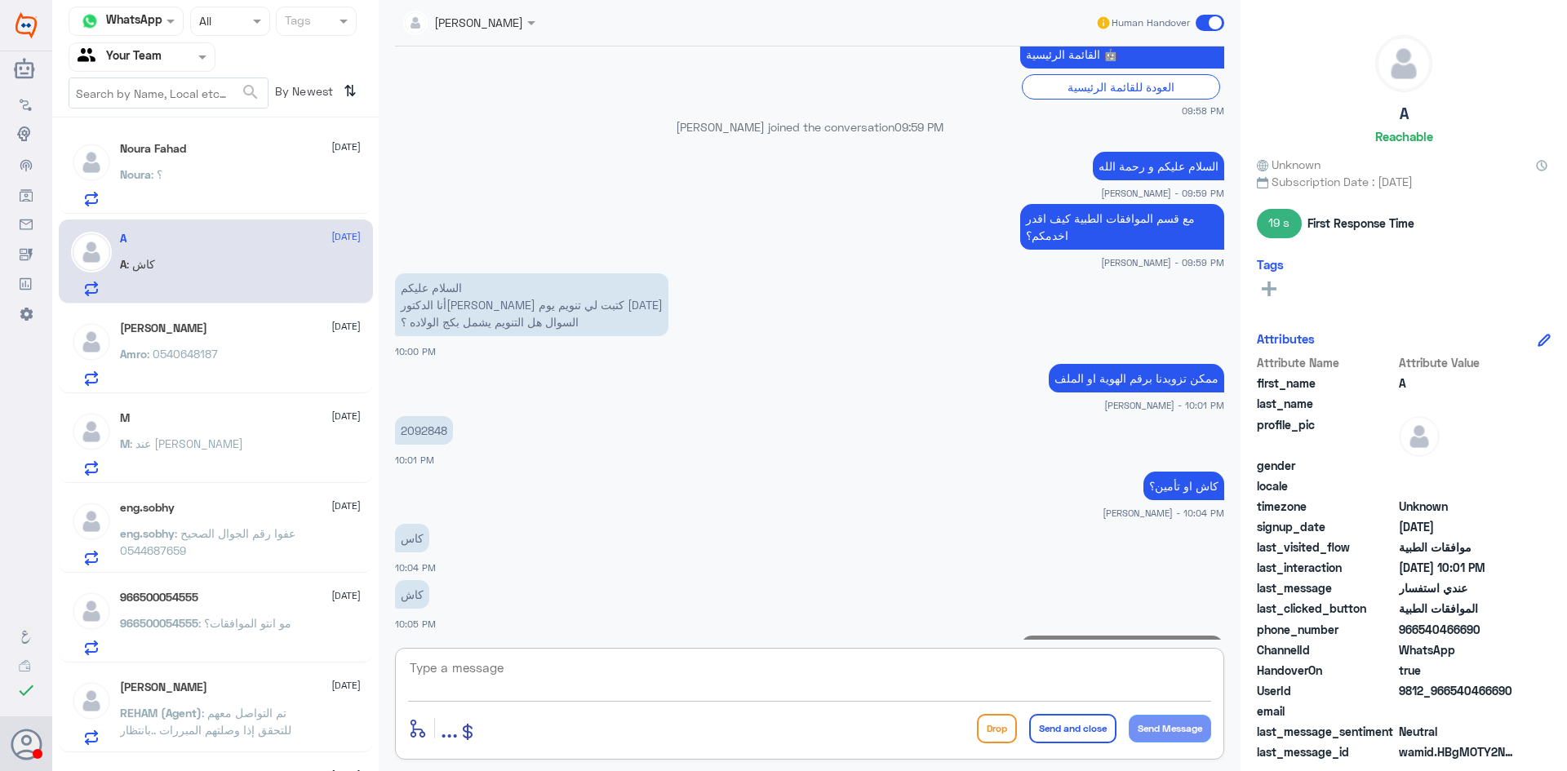
scroll to position [1055, 0]
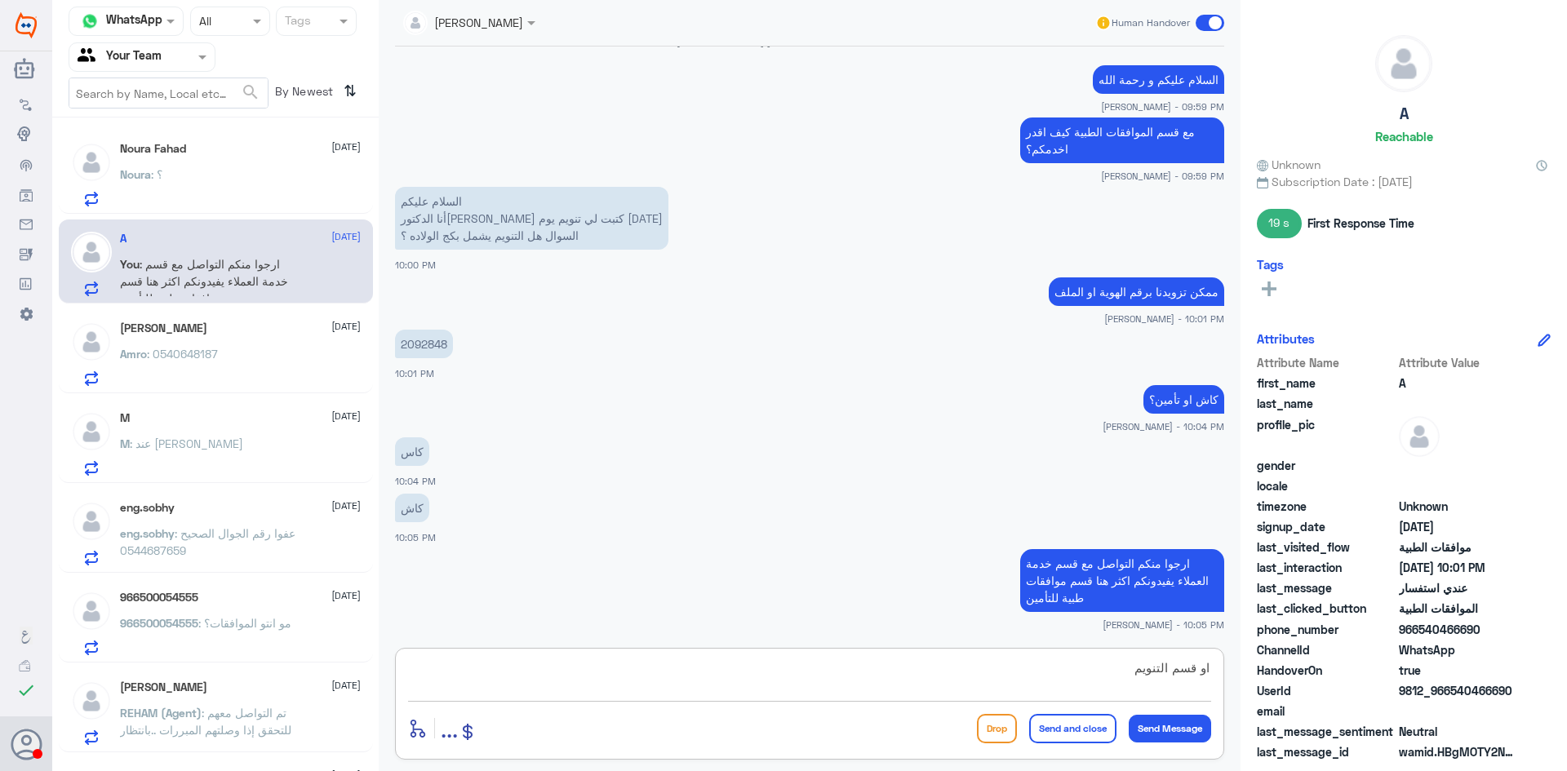
type textarea "او قسم التنويم"
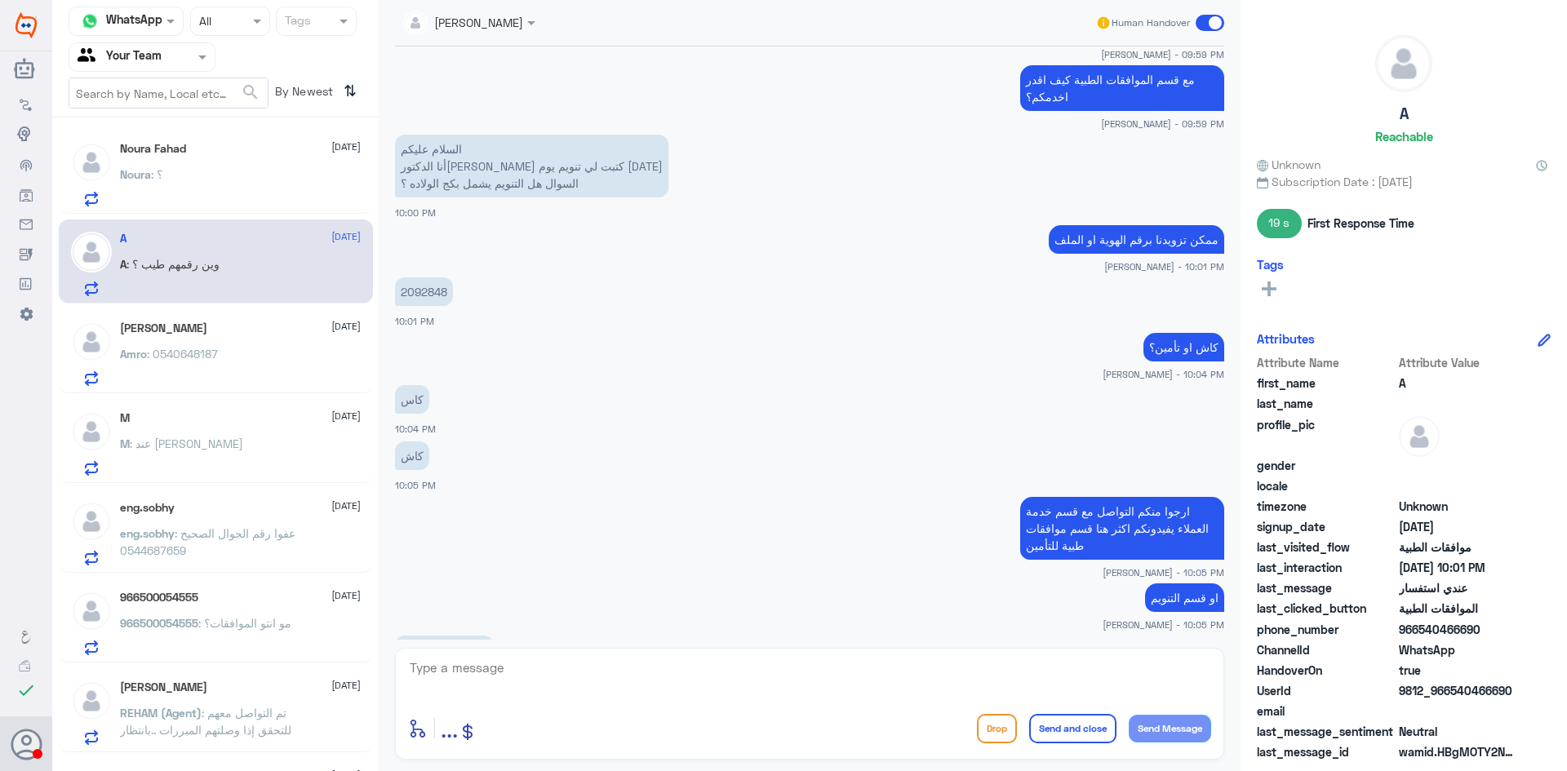
scroll to position [1163, 0]
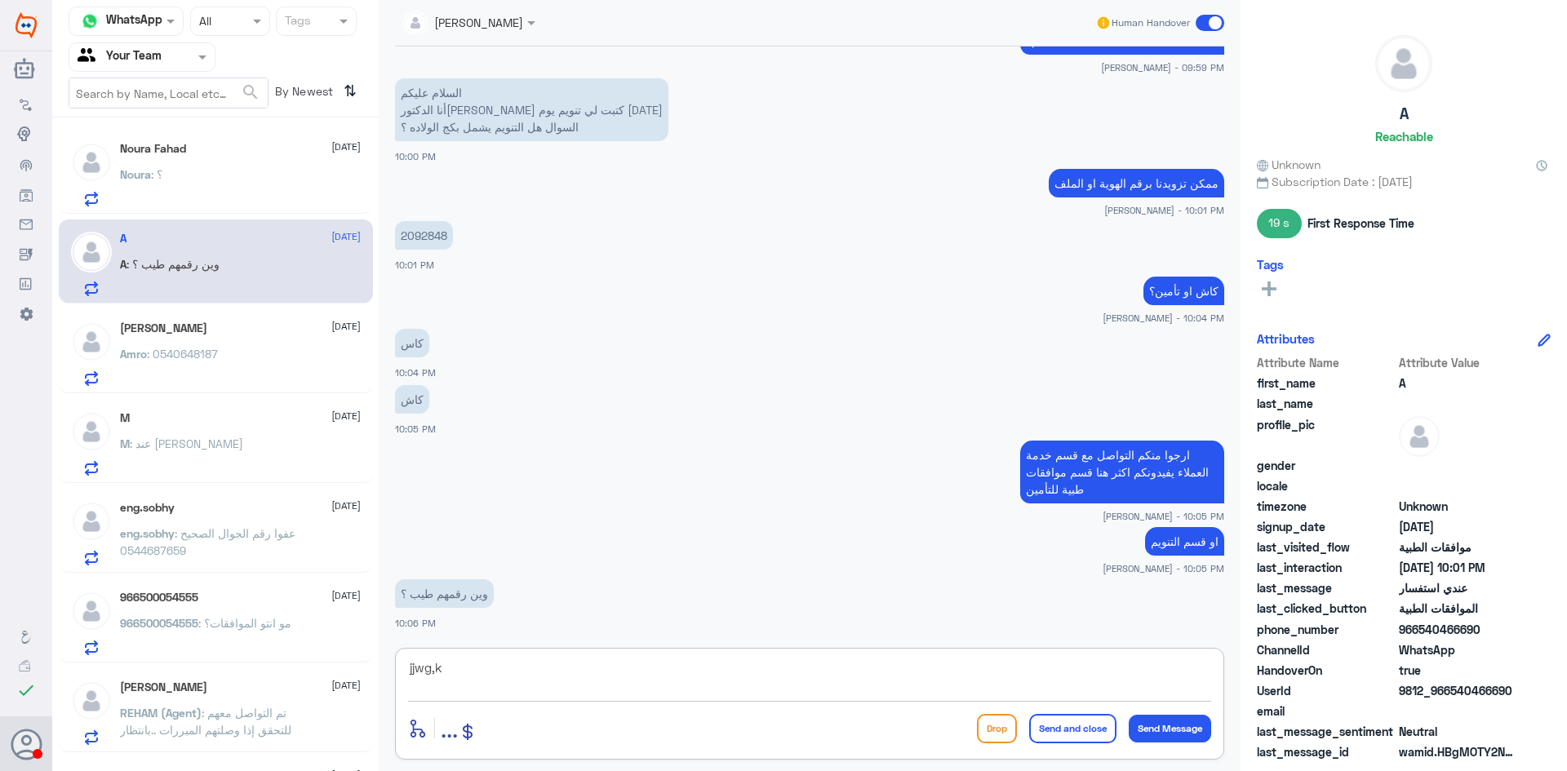
type textarea "jjwg,k"
type textarea "تتصلون على هذا الرقم و تختارون تحويلة خدمة العملاء"
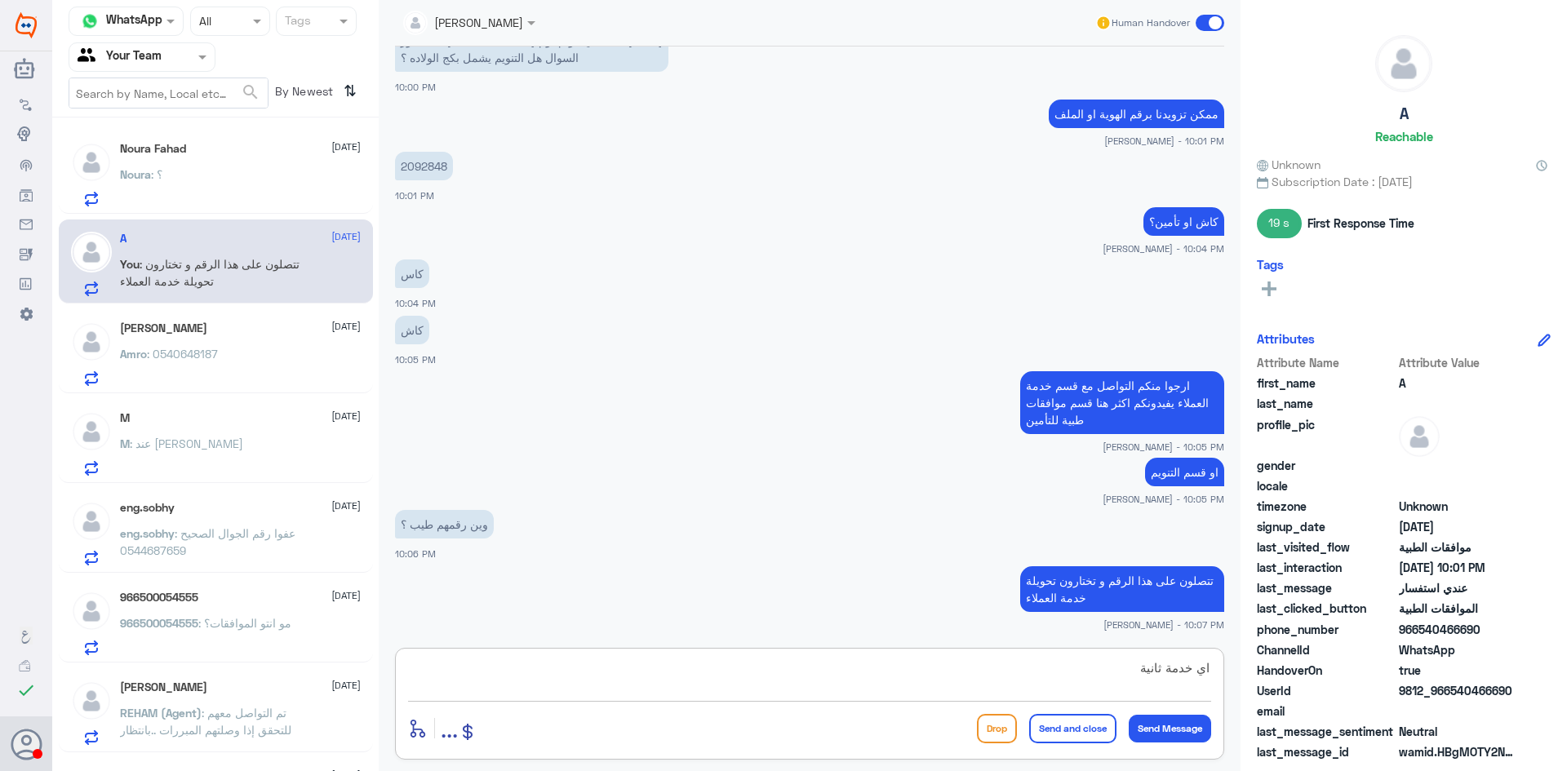
type textarea "اي خدمة ثانية؟"
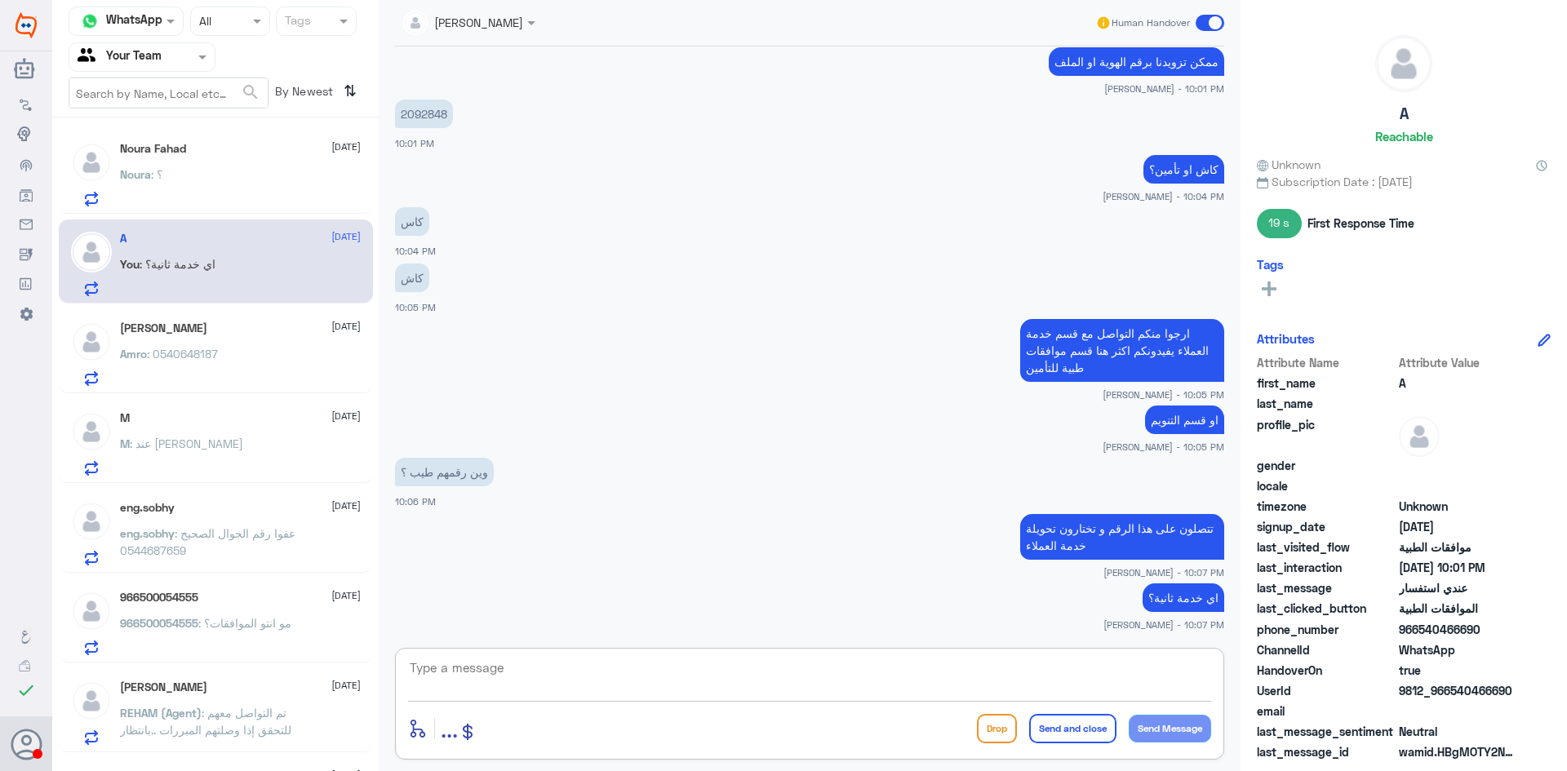
click at [192, 154] on div "Noura Fahad 1 October" at bounding box center [240, 149] width 241 height 14
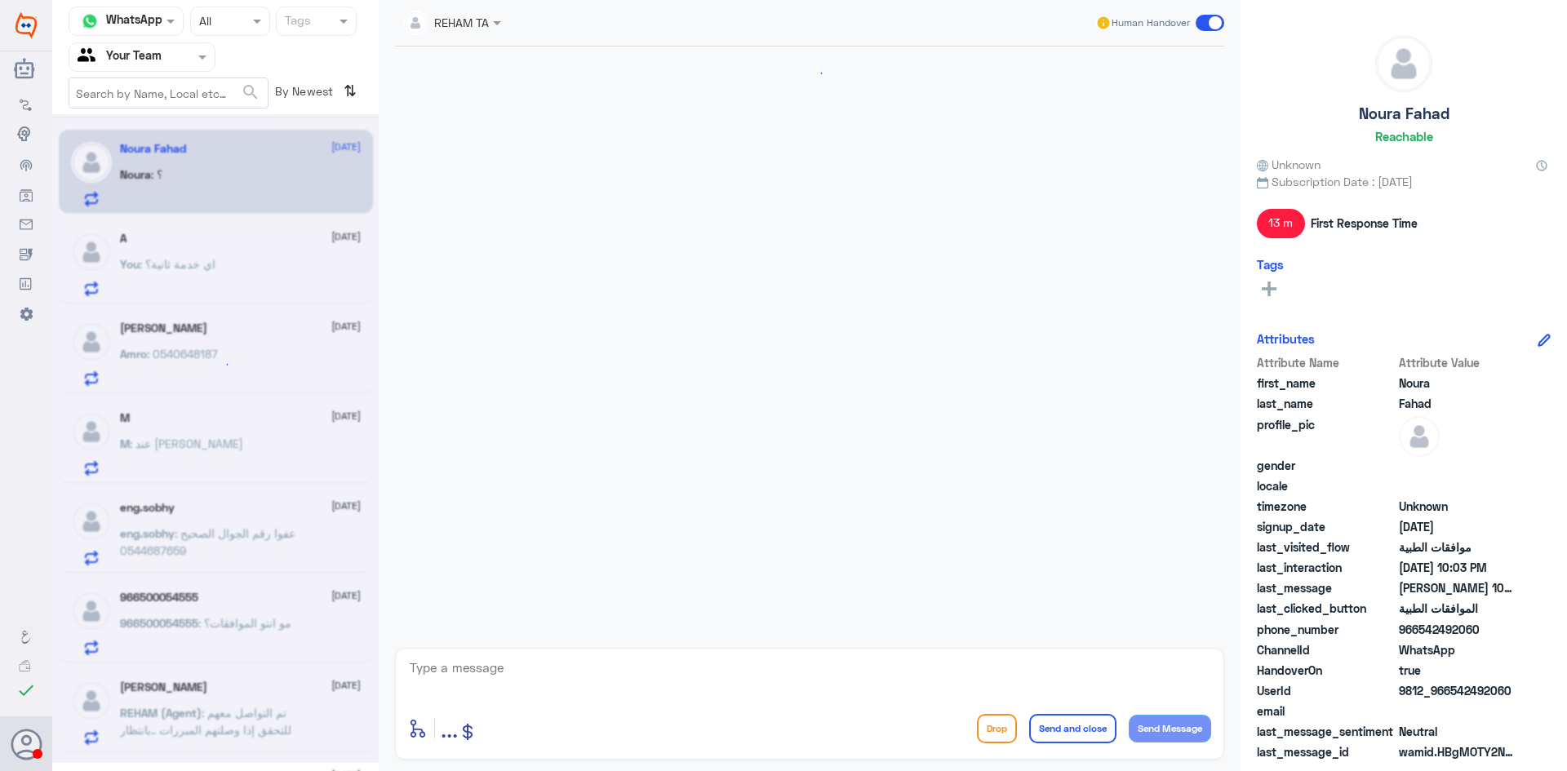
scroll to position [636, 0]
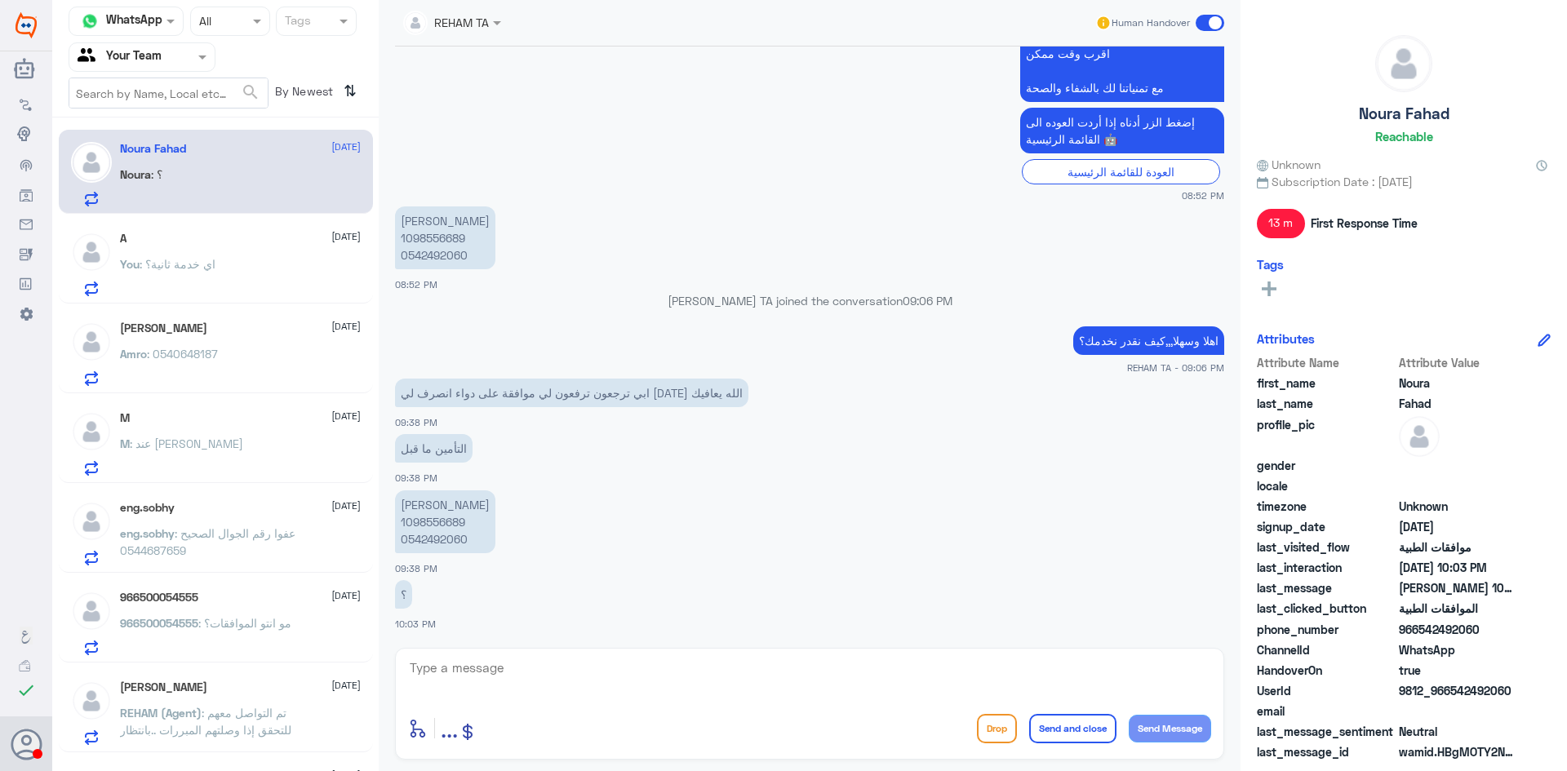
click at [430, 517] on p "نورة فهد الغرابي 1098556689 0542492060" at bounding box center [445, 522] width 100 height 63
click at [496, 765] on div "REHAM TA Human Handover 1 Oct 2025 . 08:51 PM مرحباً بك في مستشفيات دله سعداء ب…" at bounding box center [810, 388] width 862 height 776
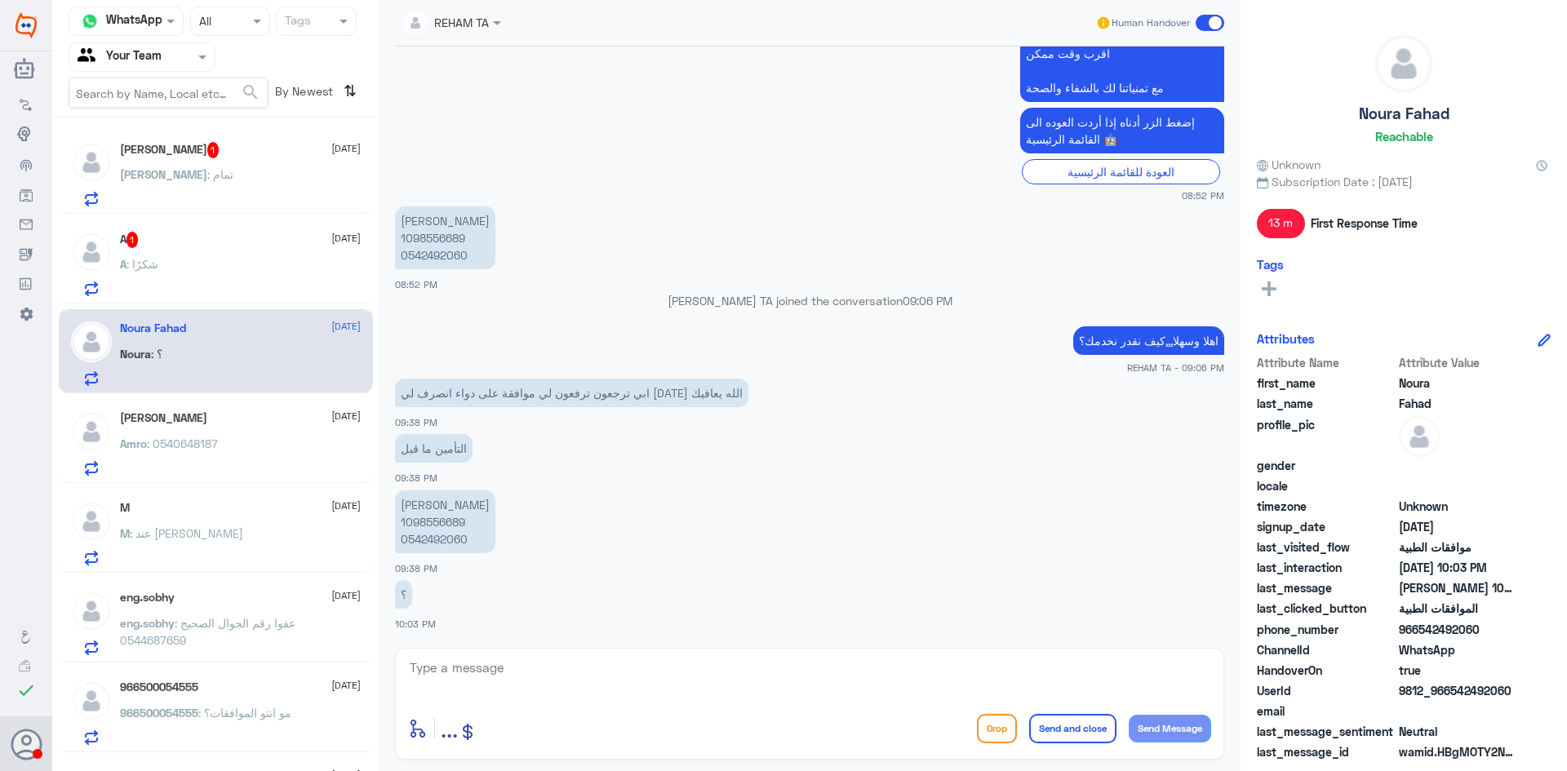
click at [206, 273] on div "A : شكرًا" at bounding box center [240, 278] width 241 height 37
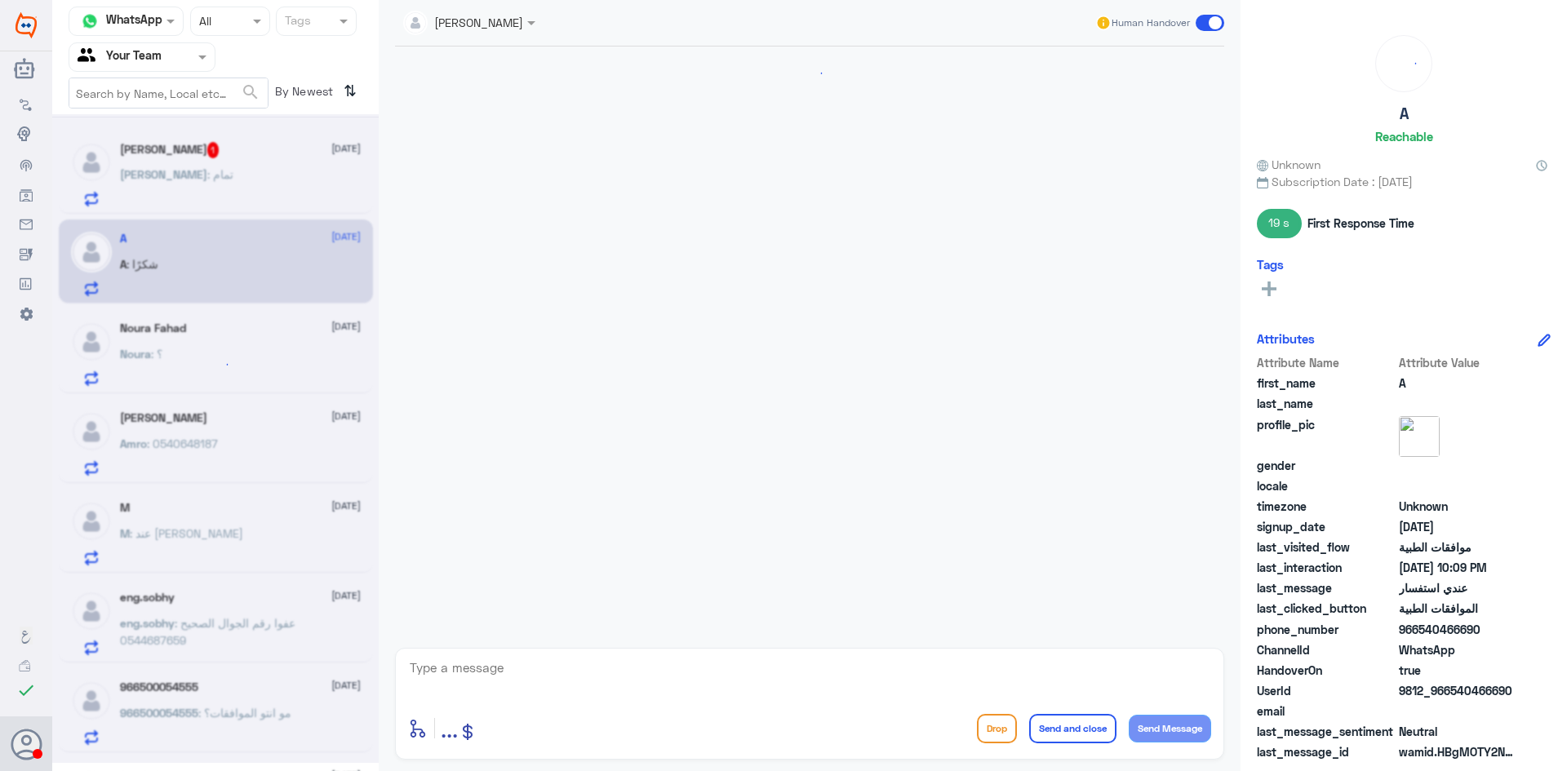
scroll to position [1037, 0]
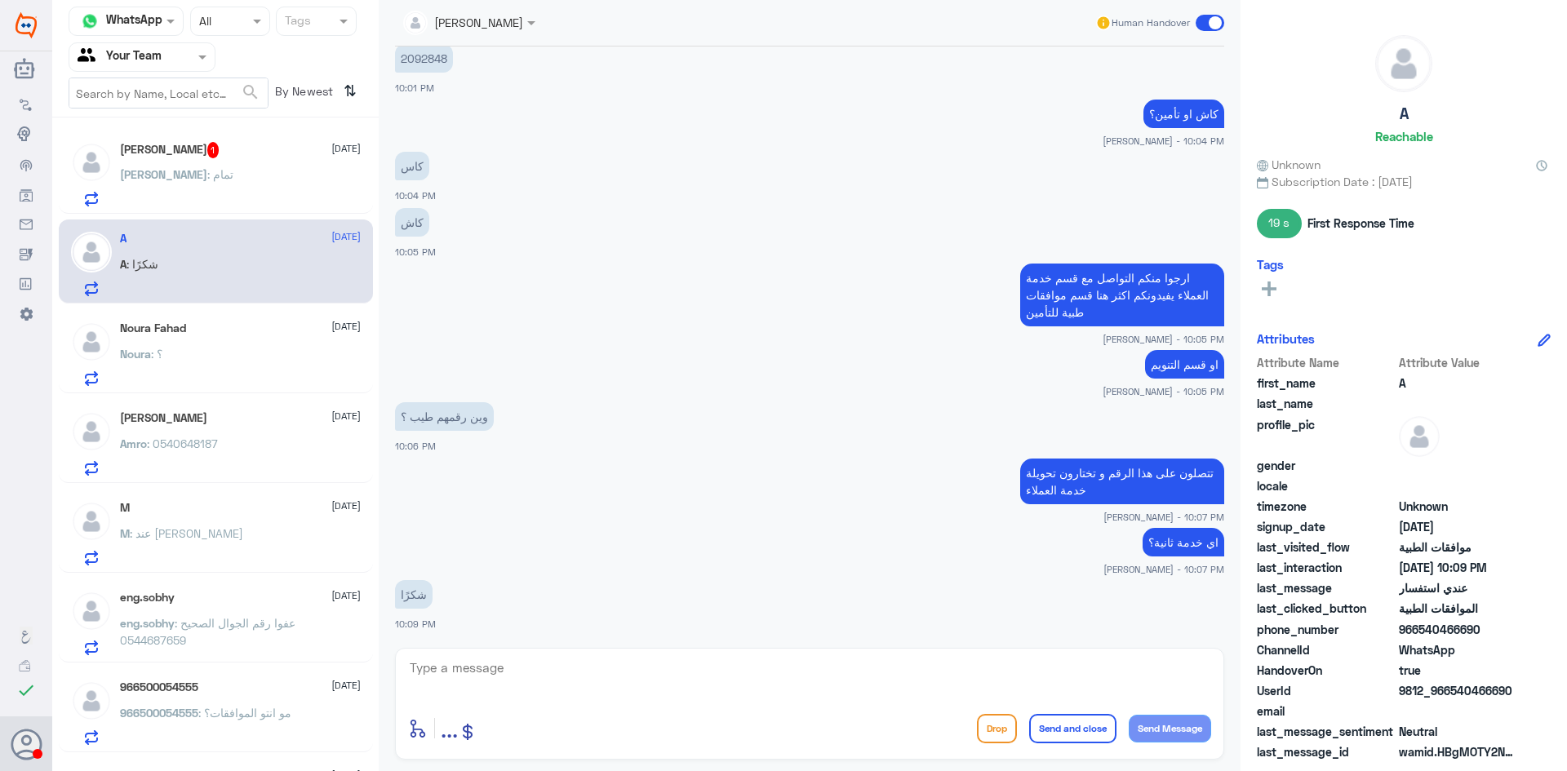
click at [544, 680] on textarea at bounding box center [809, 677] width 803 height 40
type textarea "r]hl"
type textarea "قدامكم العافية"
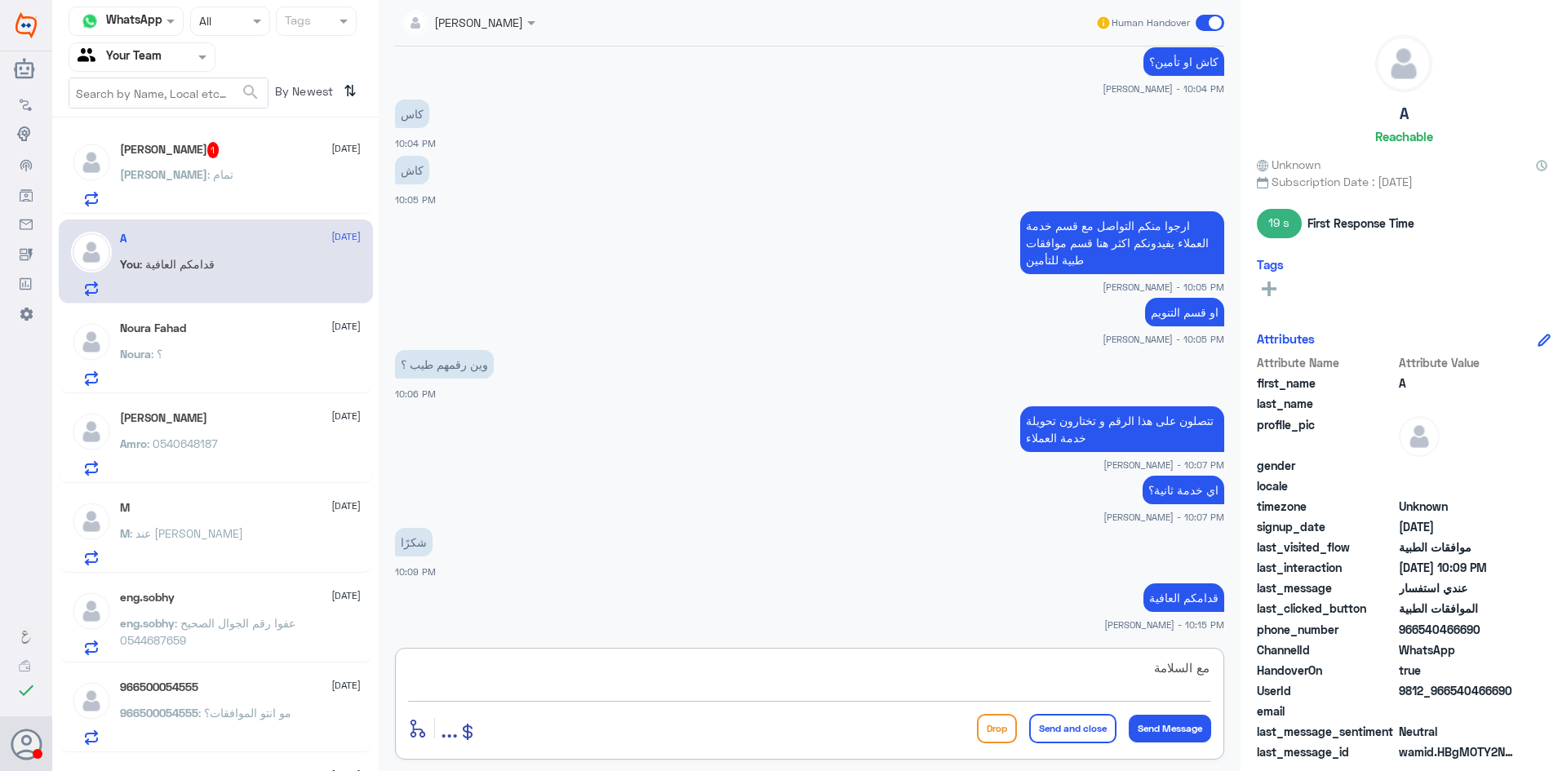
type textarea "مع السلامة"
click at [1068, 744] on div "enter flow name ... Drop Send and close Send Message" at bounding box center [809, 728] width 803 height 37
click at [1068, 739] on button "Send and close" at bounding box center [1072, 728] width 87 height 29
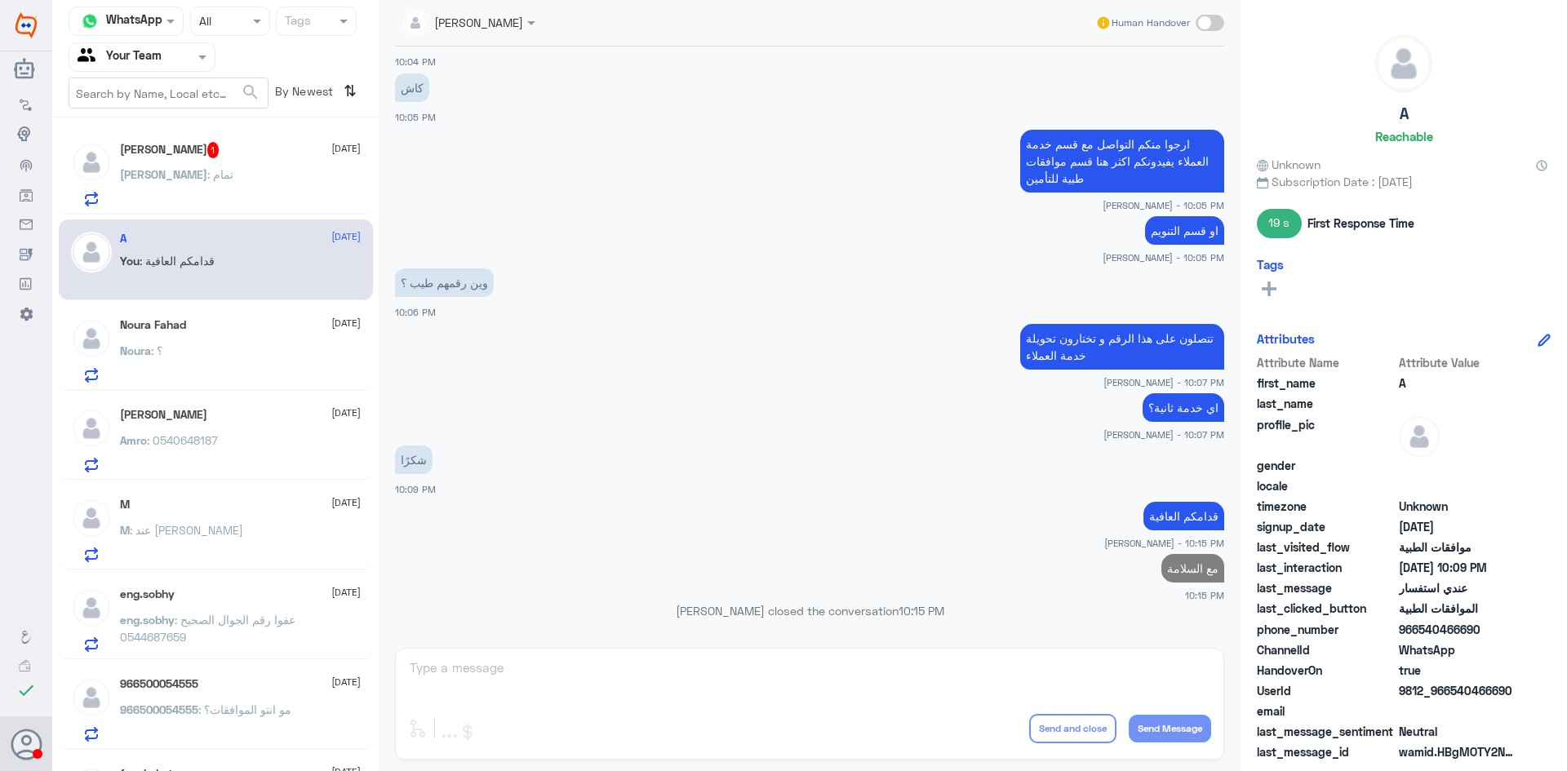
click at [202, 176] on div "Rana : تمام" at bounding box center [240, 188] width 241 height 37
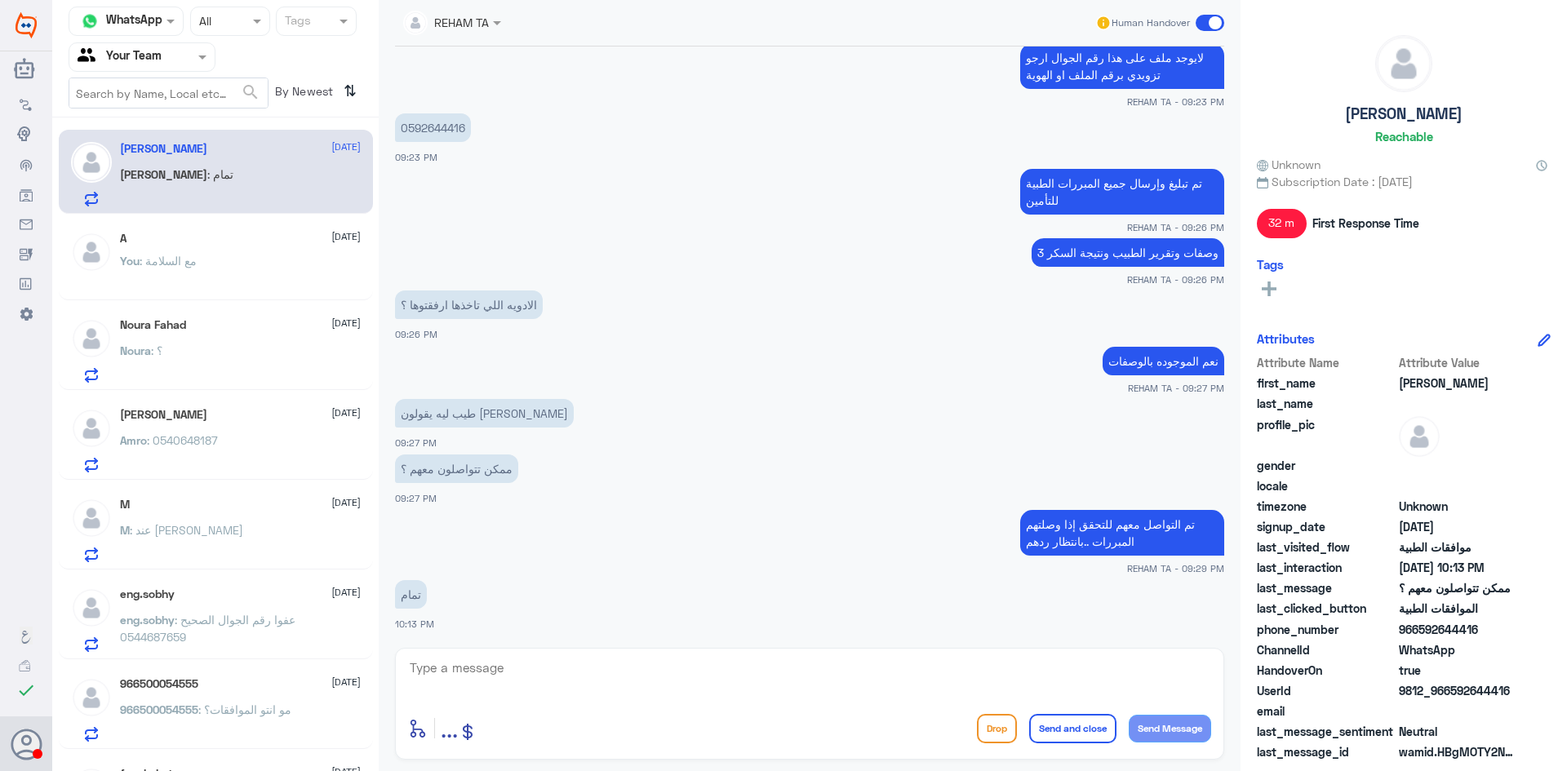
click at [233, 267] on div "You : مع السلامة" at bounding box center [240, 274] width 241 height 37
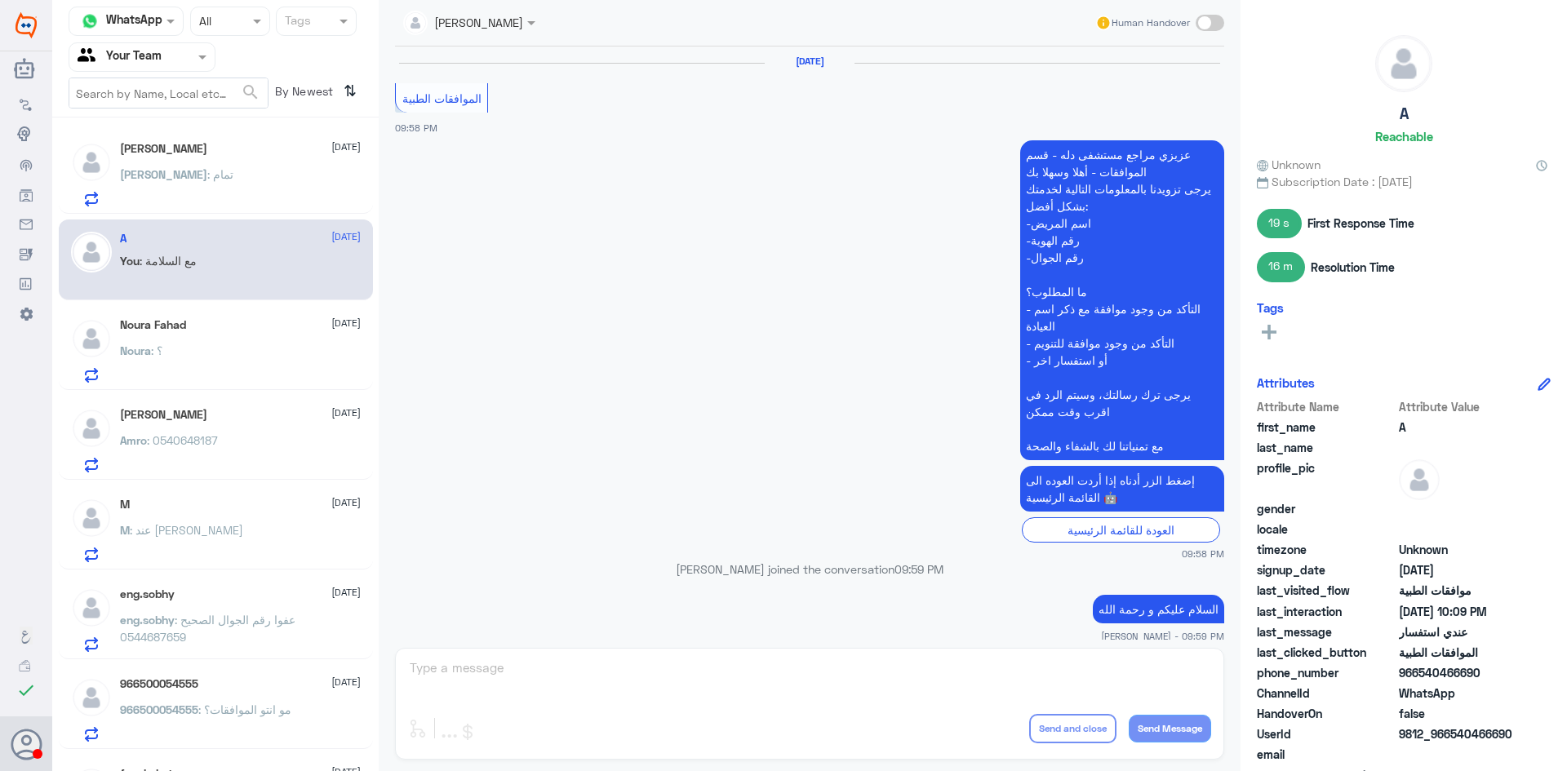
scroll to position [949, 0]
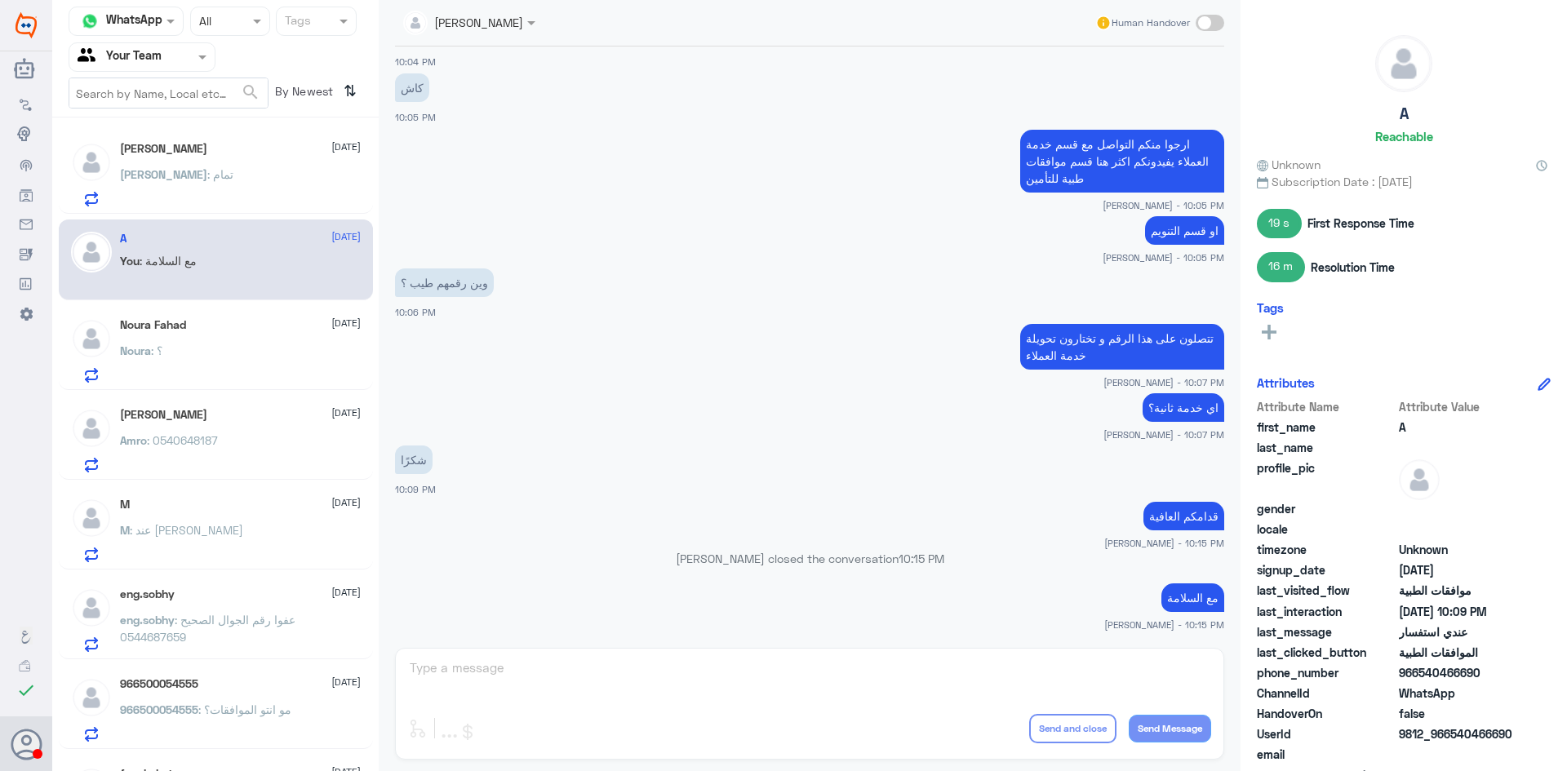
click at [224, 318] on div "Noura Fahad 1 October Noura : ؟" at bounding box center [216, 348] width 314 height 84
click at [227, 338] on div "Noura Fahad 1 October Noura : ؟" at bounding box center [240, 350] width 241 height 64
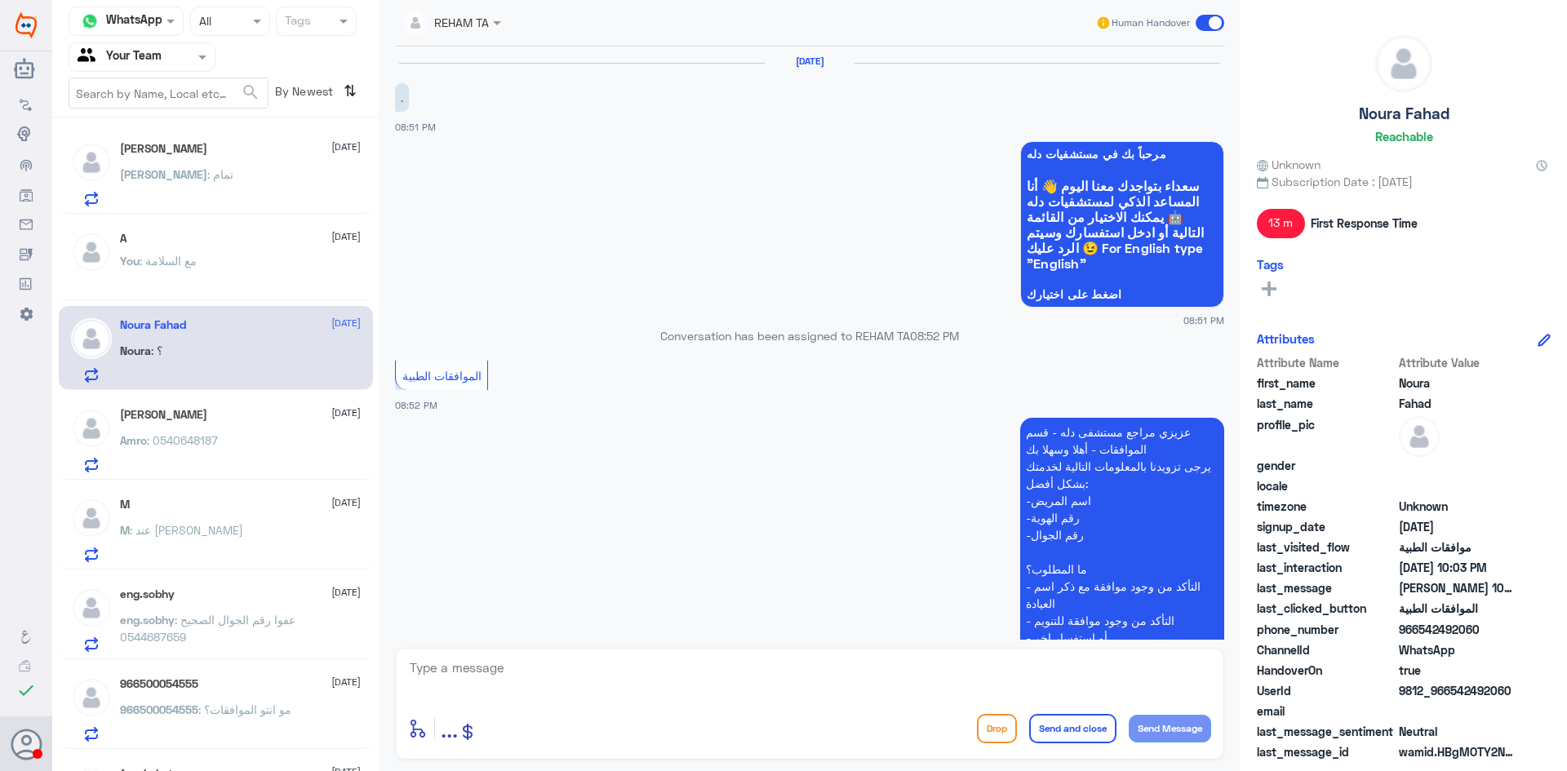
scroll to position [636, 0]
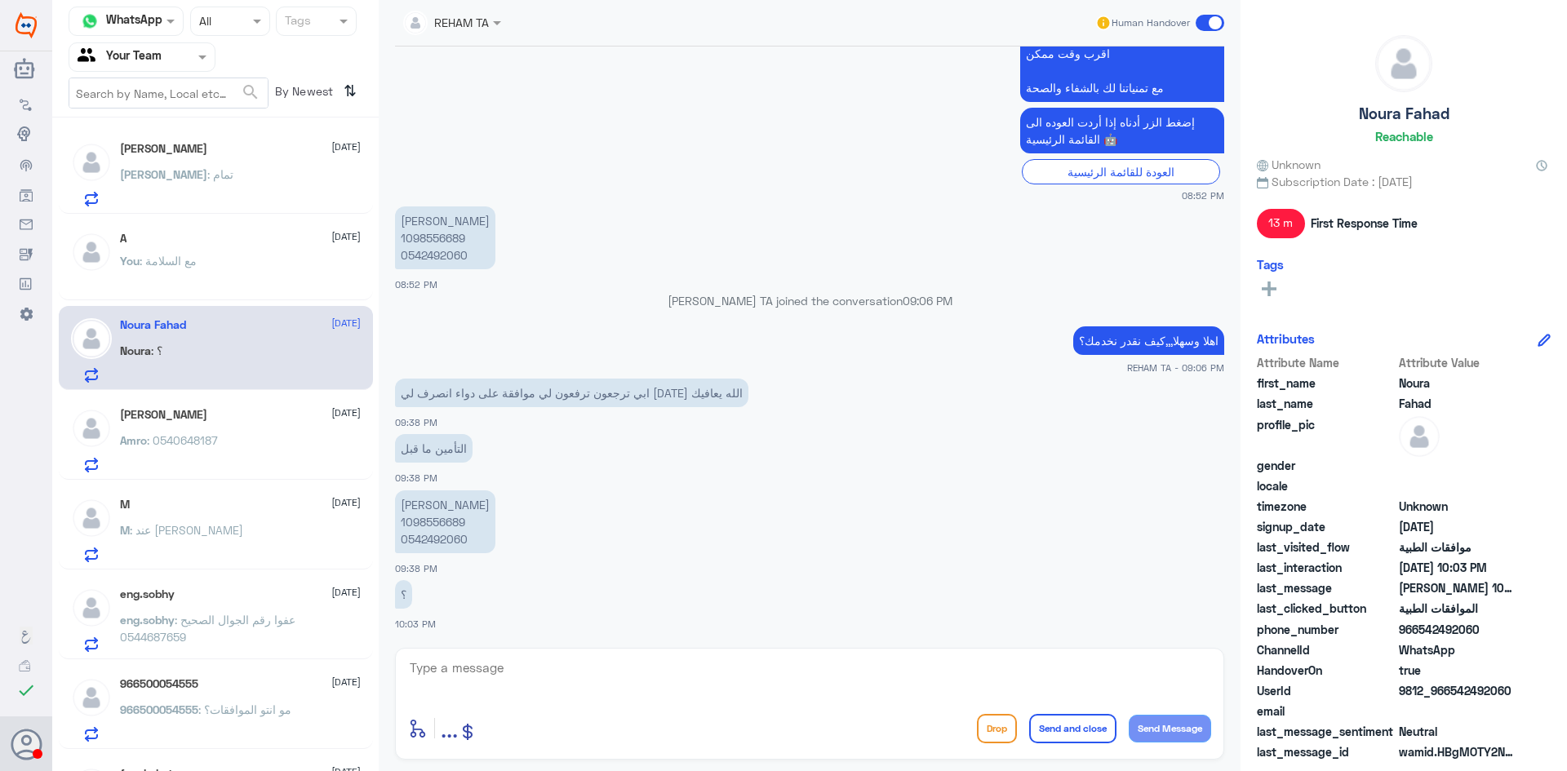
click at [455, 523] on p "نورة فهد الغرابي 1098556689 0542492060" at bounding box center [445, 522] width 100 height 63
copy p "1098556689"
click at [184, 157] on div "Rana 1 October Rana : تمام" at bounding box center [240, 174] width 241 height 64
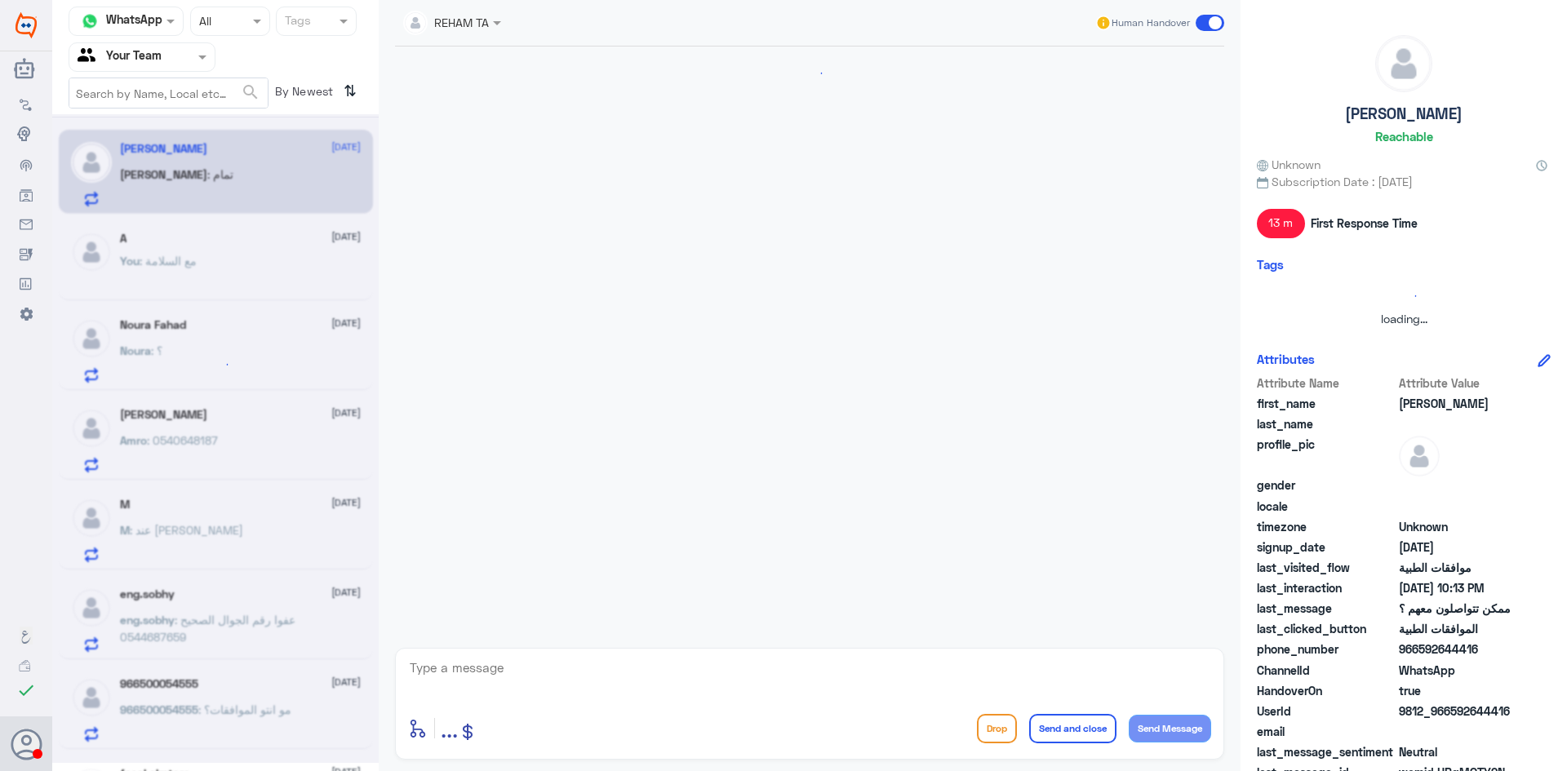
scroll to position [1048, 0]
